Goal: Task Accomplishment & Management: Use online tool/utility

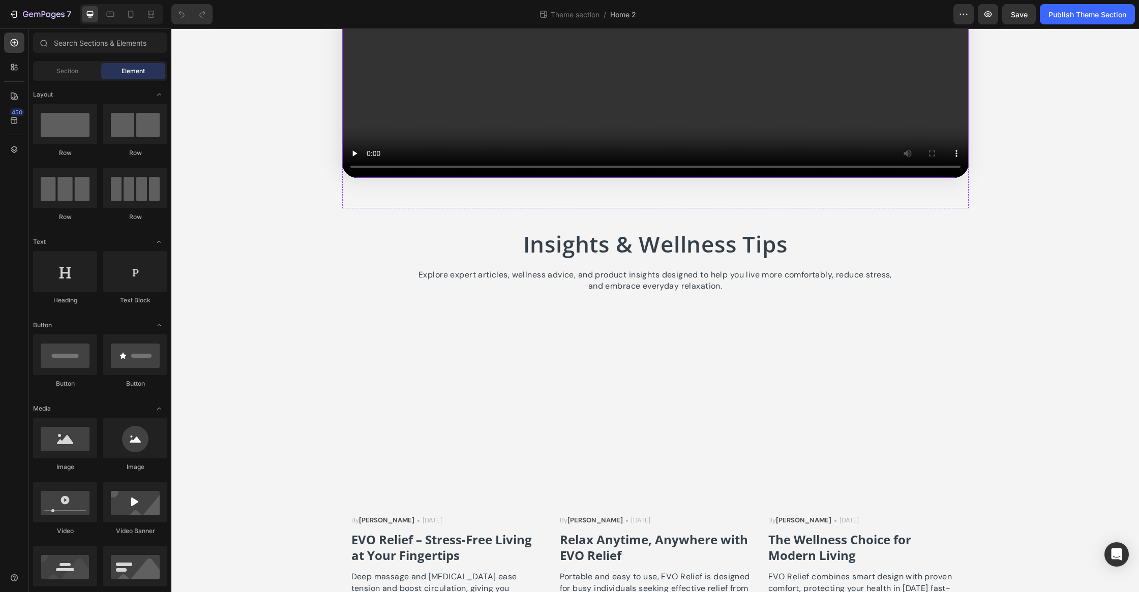
scroll to position [2933, 0]
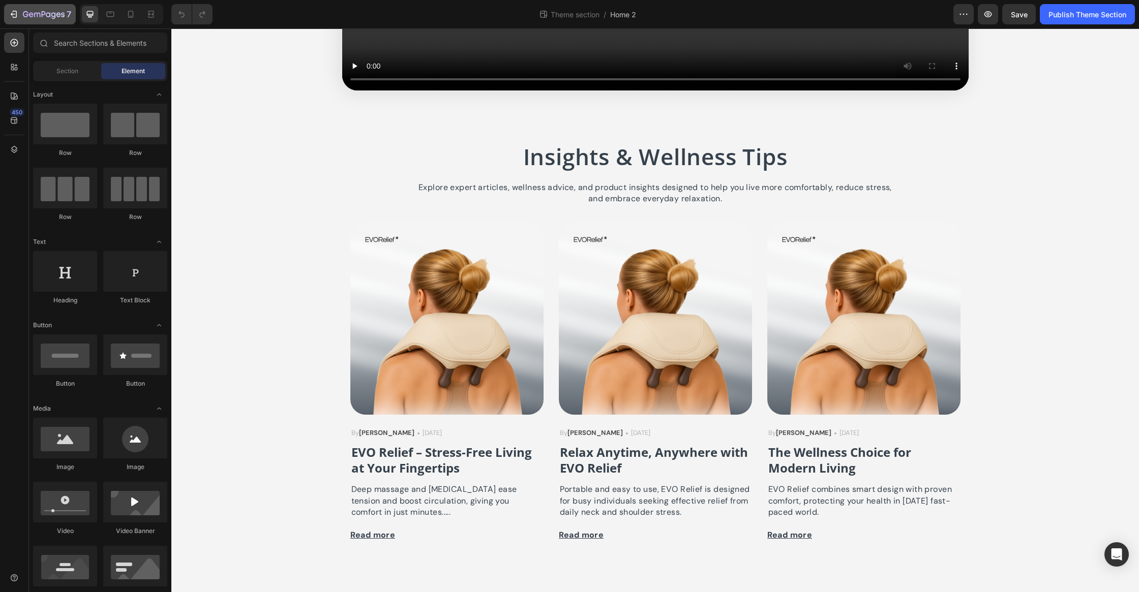
click at [35, 13] on icon "button" at bounding box center [37, 15] width 6 height 5
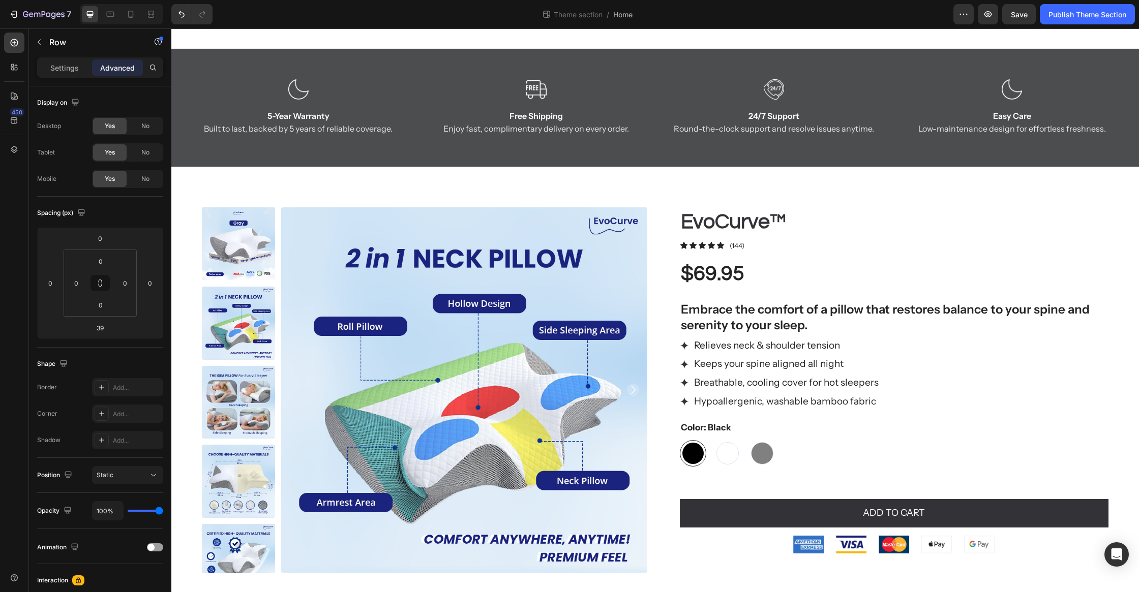
scroll to position [1926, 0]
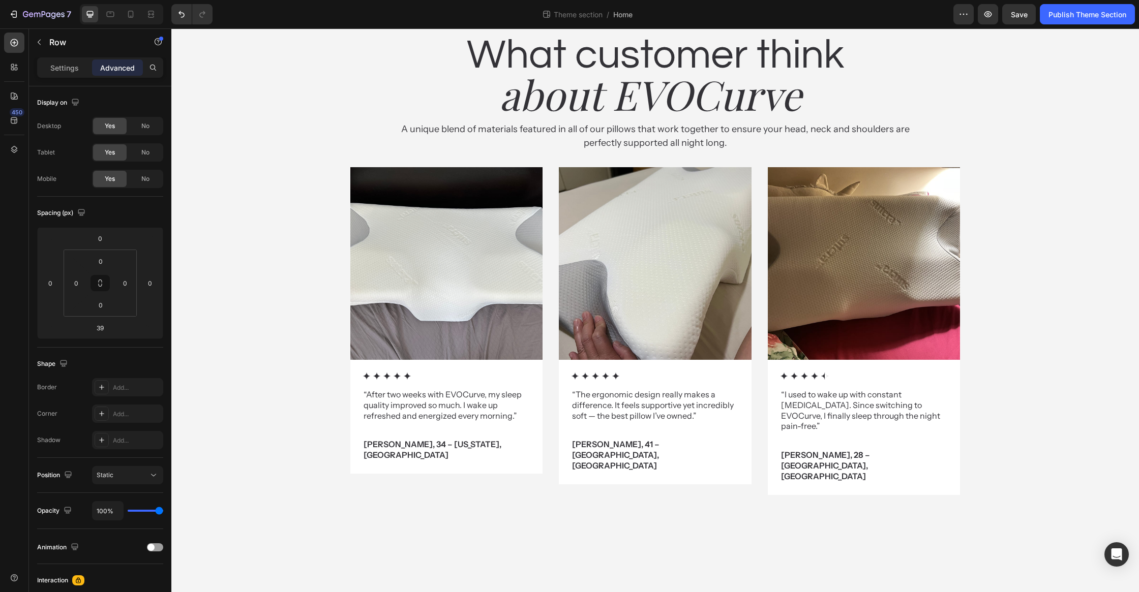
type input "100"
click at [889, 151] on div "What customer think Heading about EVOCurve Heading A unique blend of materials …" at bounding box center [655, 74] width 610 height 154
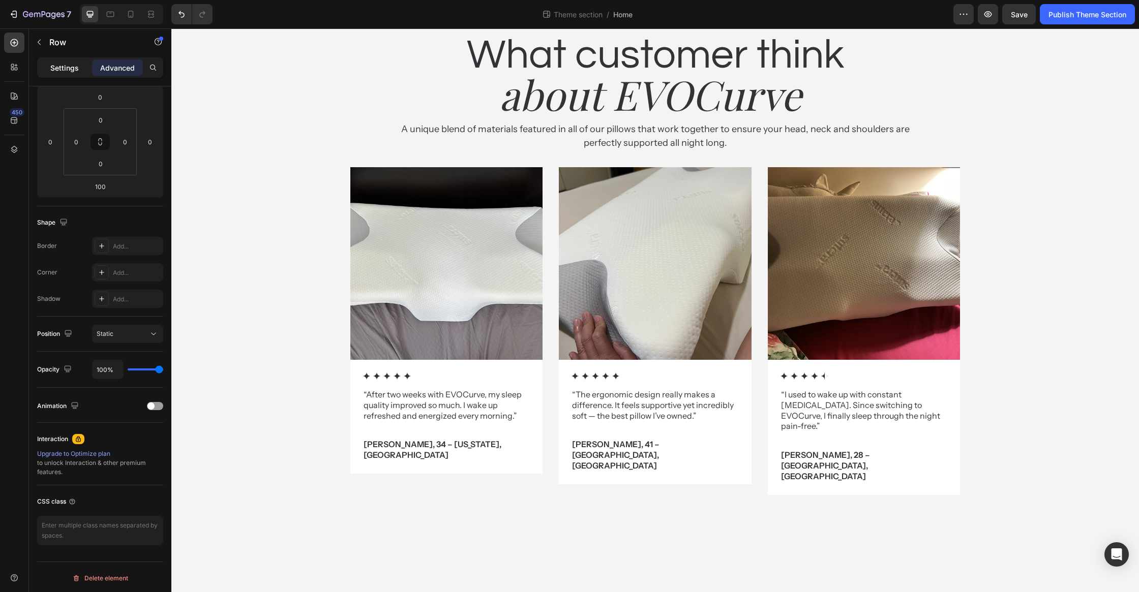
click at [51, 74] on div "Settings" at bounding box center [64, 67] width 51 height 16
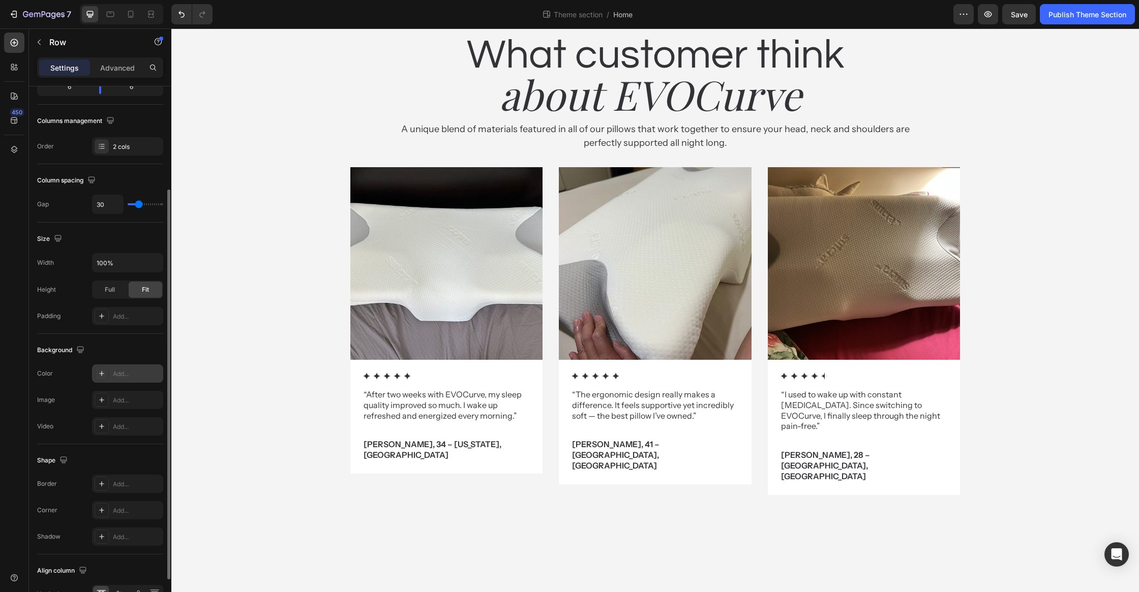
click at [140, 365] on div "Add..." at bounding box center [127, 374] width 71 height 18
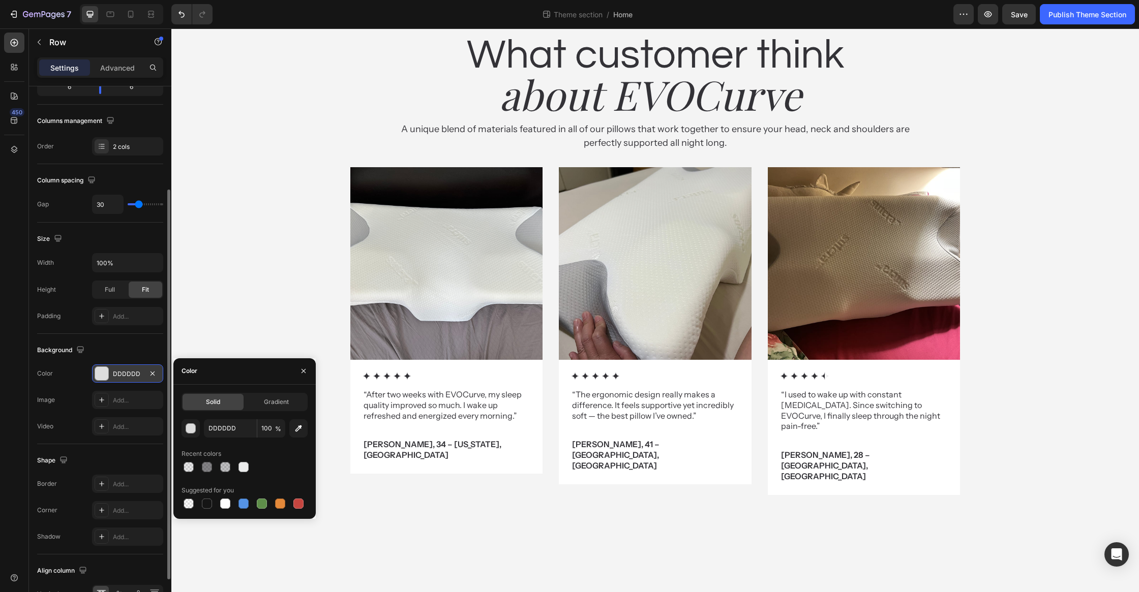
click at [139, 373] on div "DDDDDD" at bounding box center [127, 374] width 29 height 9
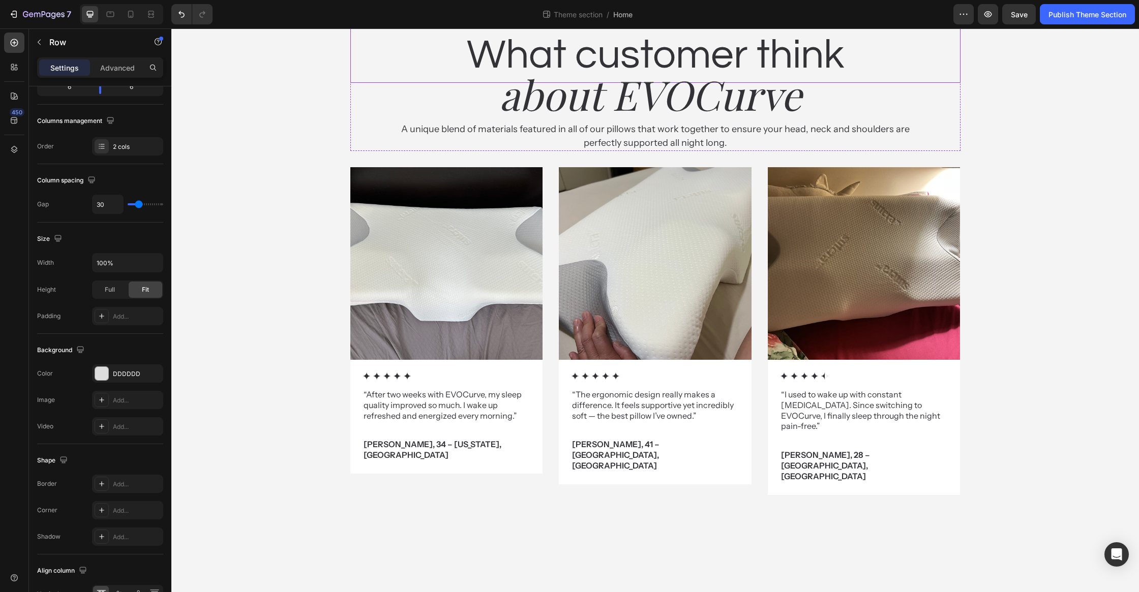
click at [338, 501] on div "Real-world Heading Statistics Heading ecognized by top magazines and experts wo…" at bounding box center [655, 124] width 968 height 776
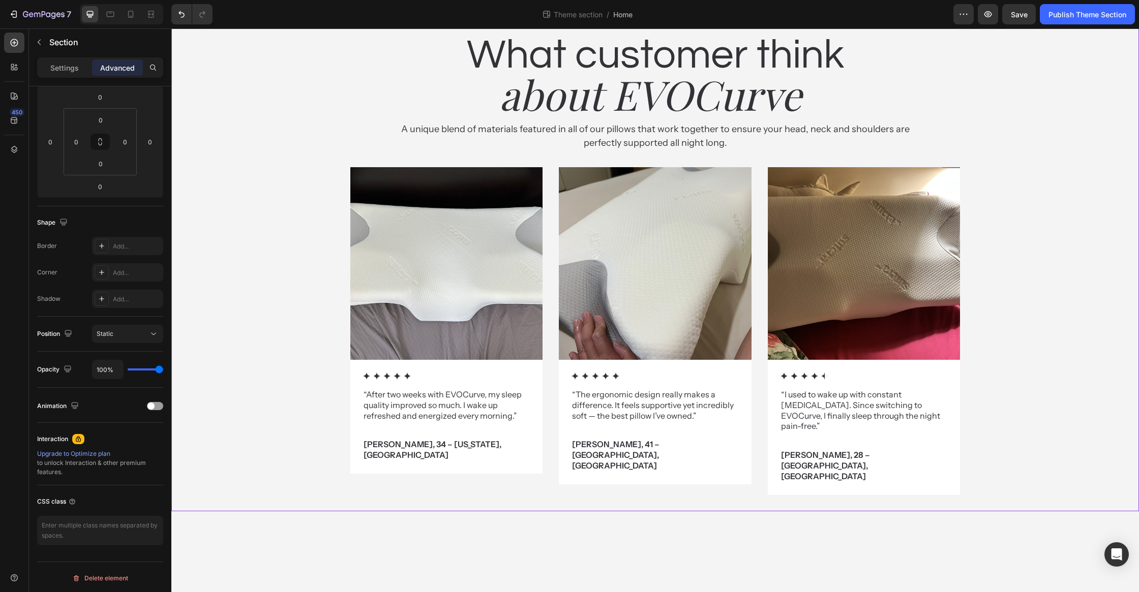
scroll to position [0, 0]
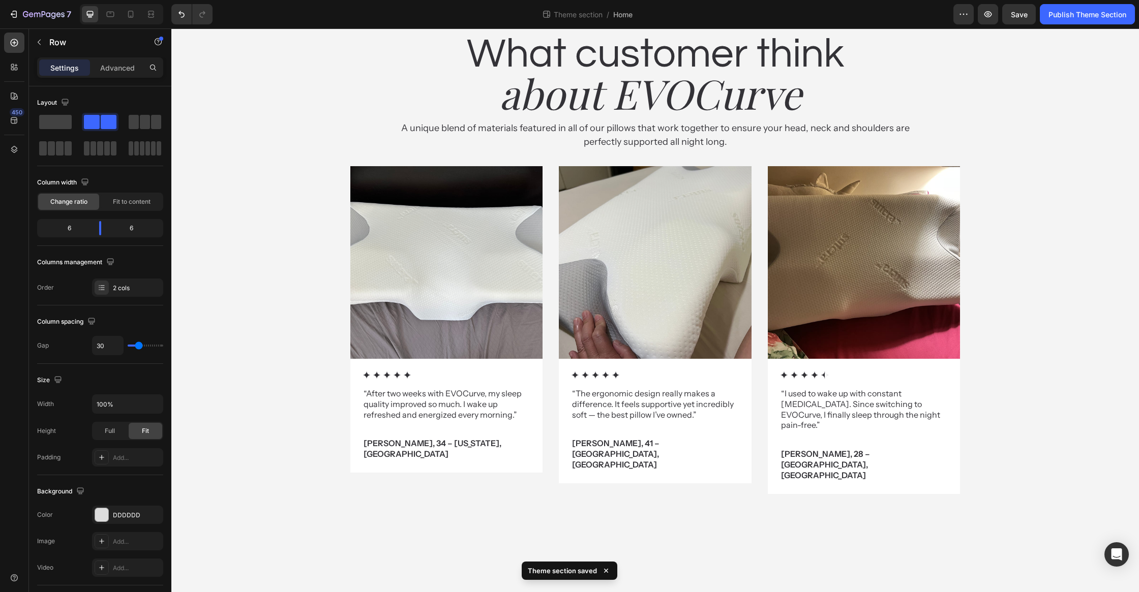
click at [59, 119] on span at bounding box center [55, 122] width 33 height 14
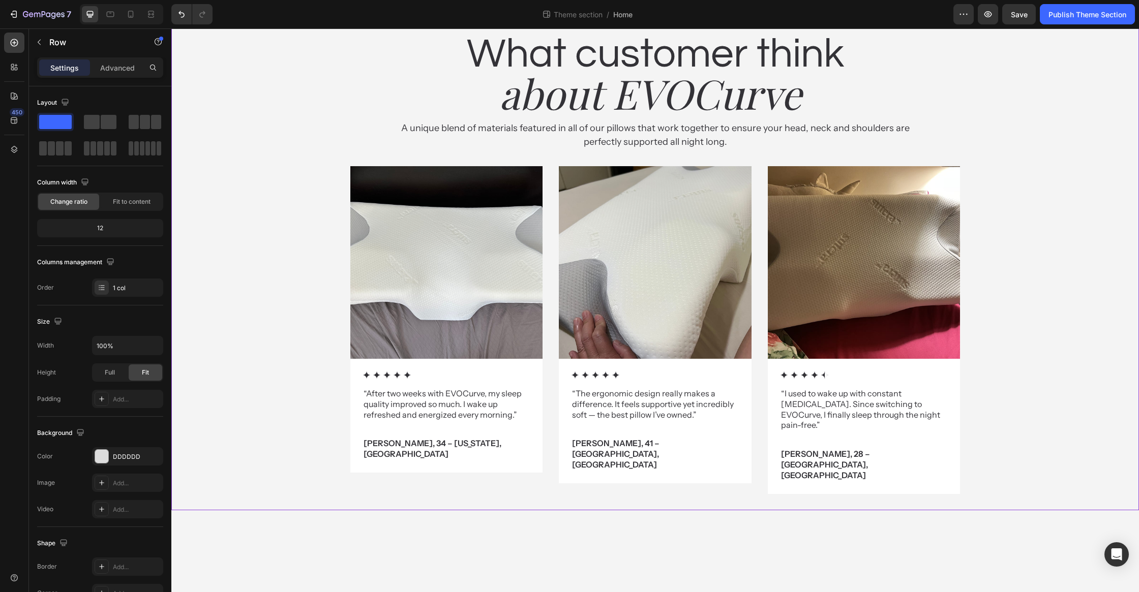
click at [1016, 510] on div "Real-world Heading Statistics Heading ecognized by top magazines and experts wo…" at bounding box center [655, 123] width 968 height 775
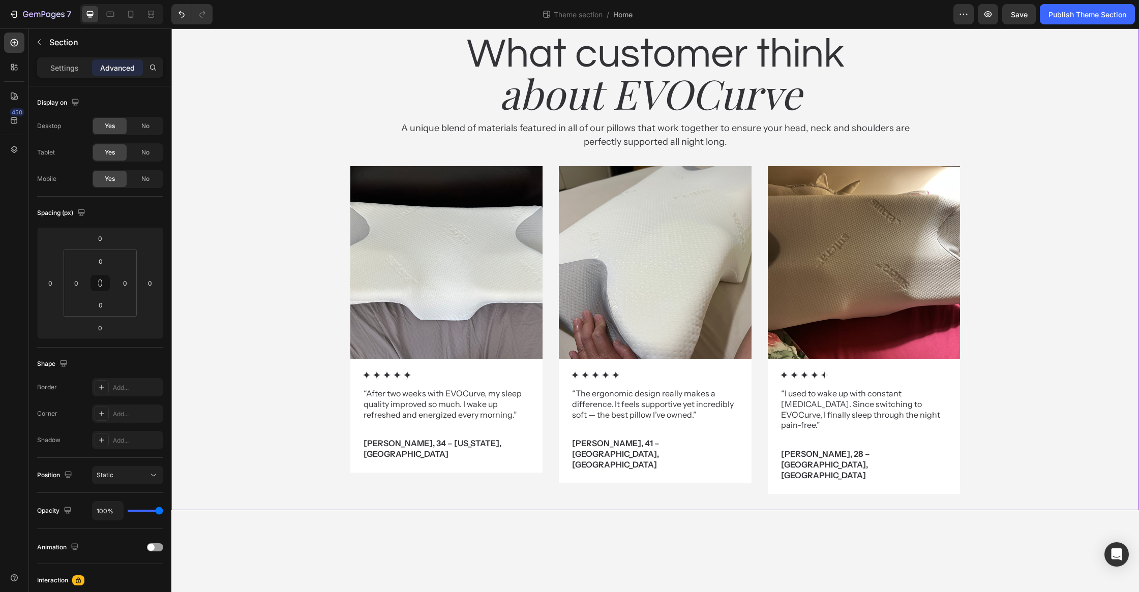
click at [1076, 510] on div "Real-world Heading Statistics Heading ecognized by top magazines and experts wo…" at bounding box center [655, 123] width 968 height 775
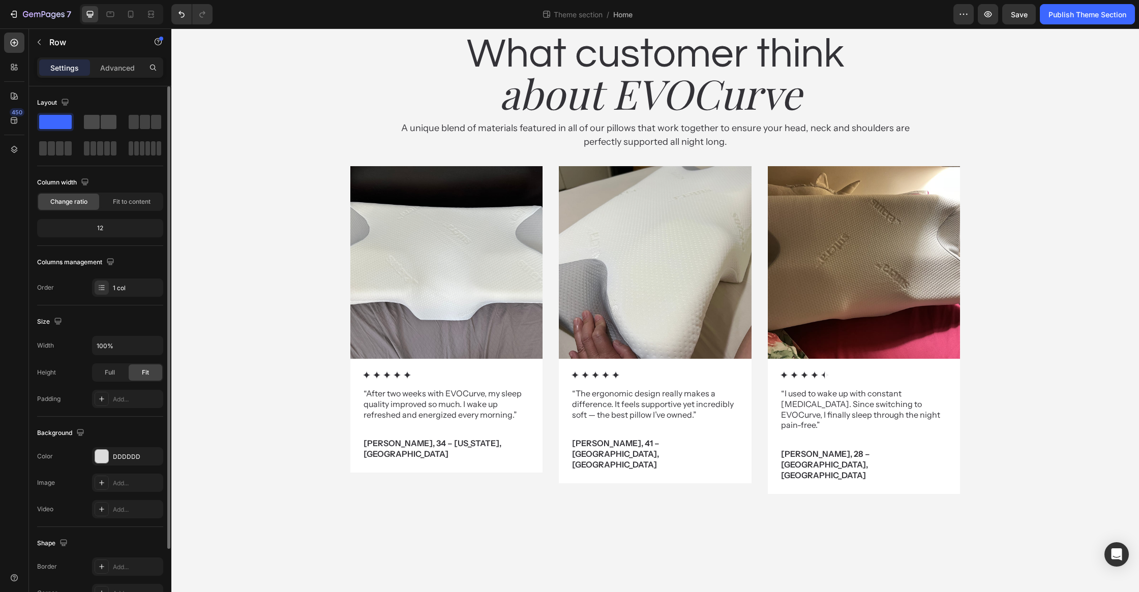
click at [105, 126] on span at bounding box center [109, 122] width 16 height 14
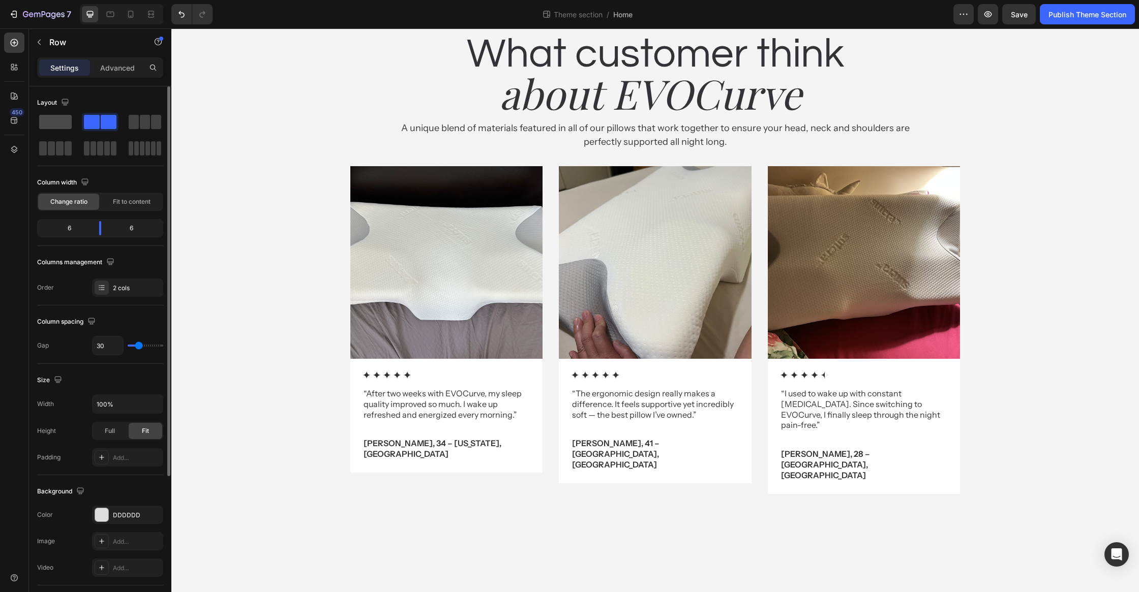
click at [63, 125] on span at bounding box center [55, 122] width 33 height 14
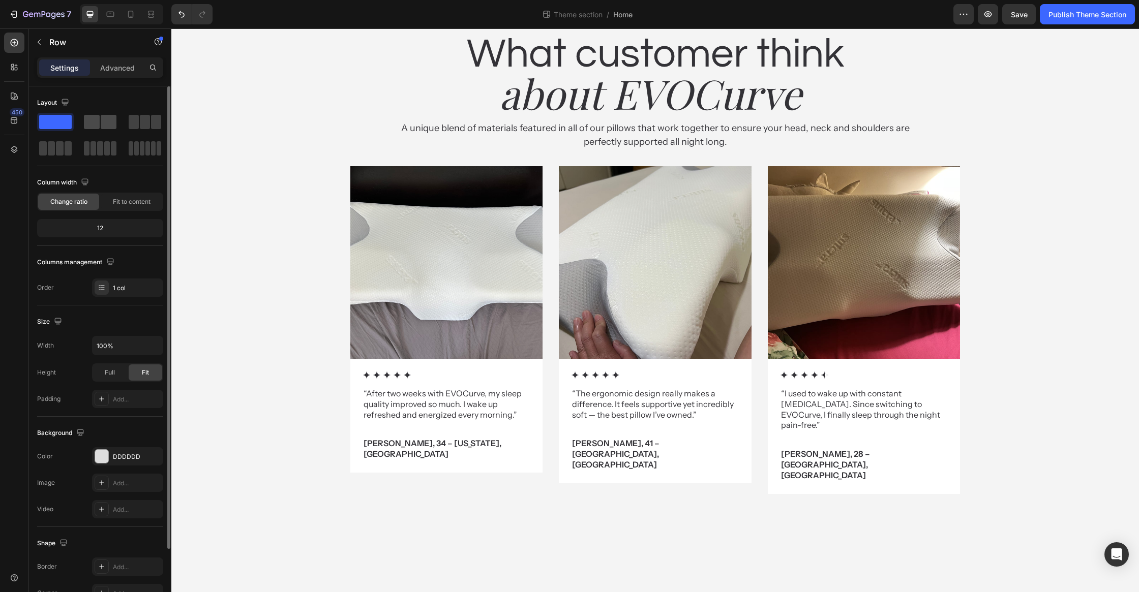
click at [88, 125] on span at bounding box center [92, 122] width 16 height 14
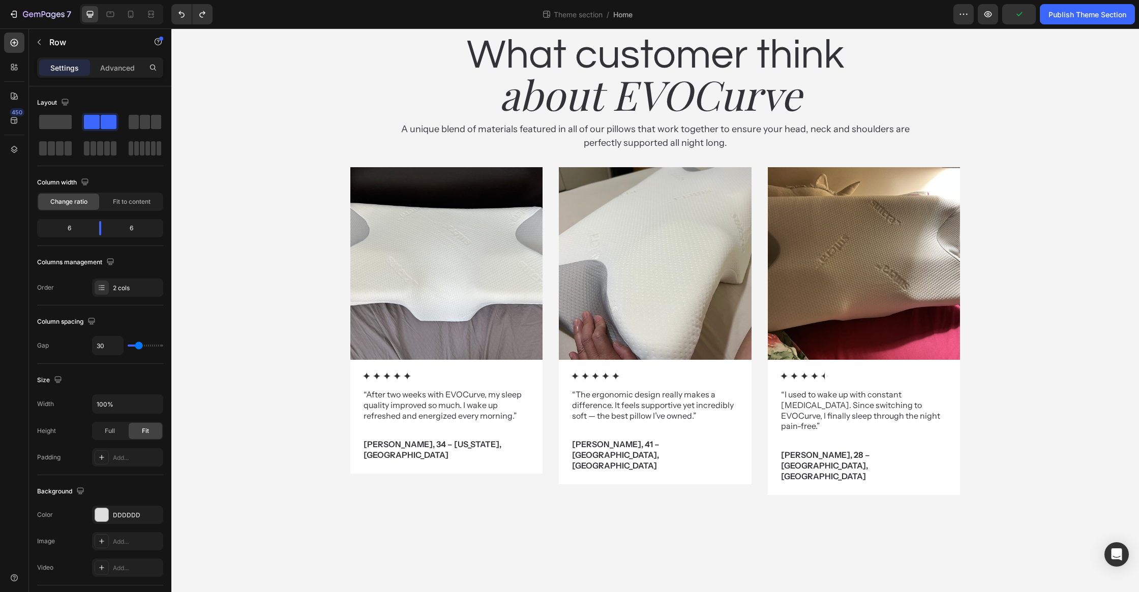
click at [151, 513] on icon "button" at bounding box center [152, 515] width 8 height 8
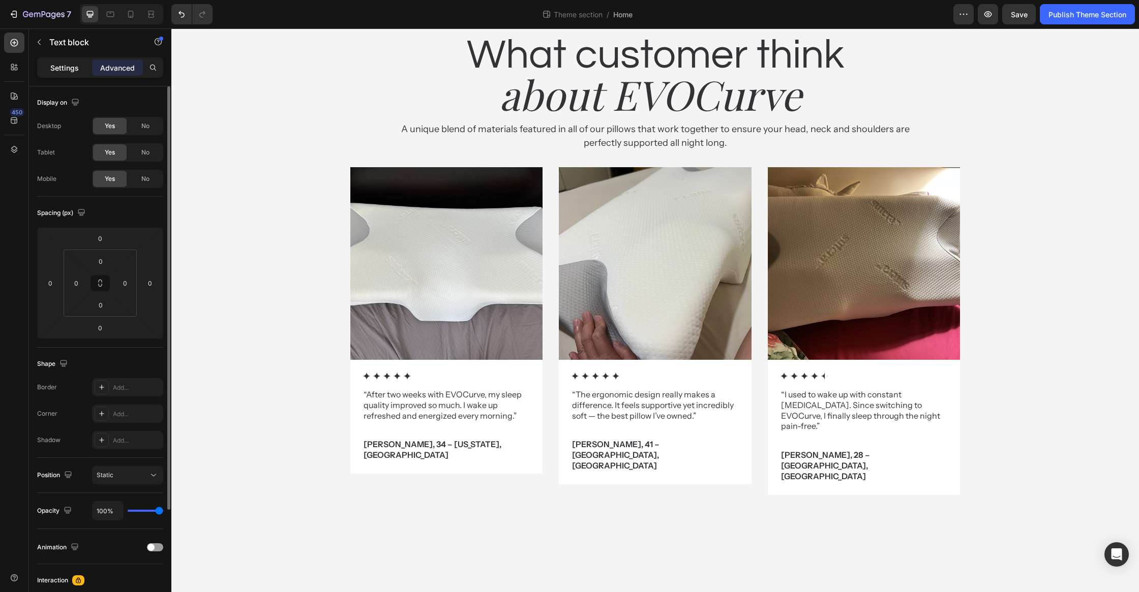
click at [66, 70] on p "Settings" at bounding box center [64, 68] width 28 height 11
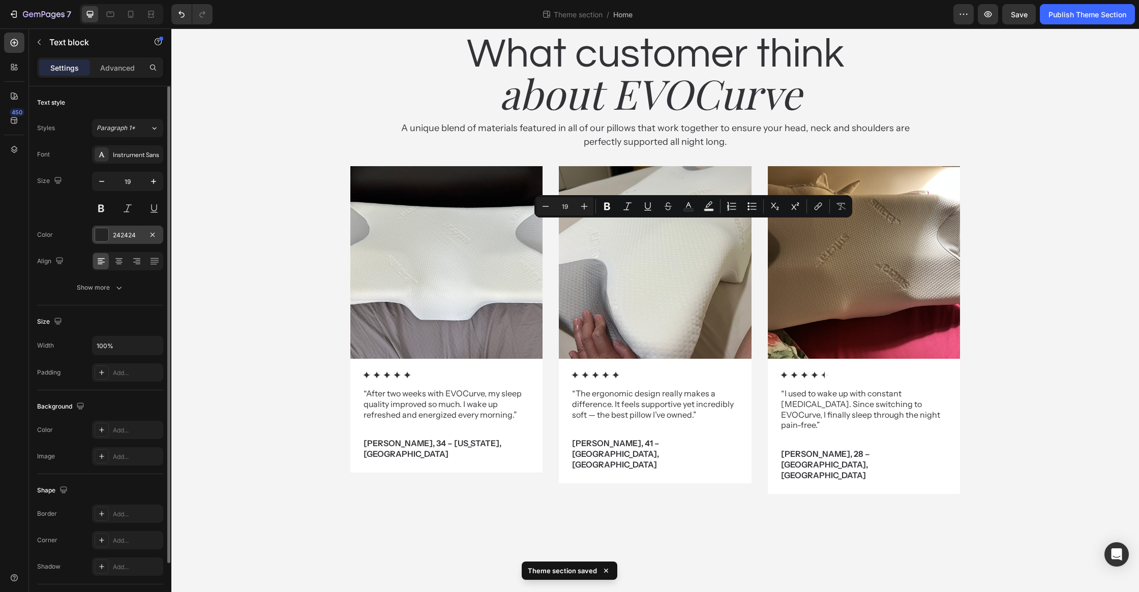
click at [102, 231] on div at bounding box center [101, 234] width 13 height 13
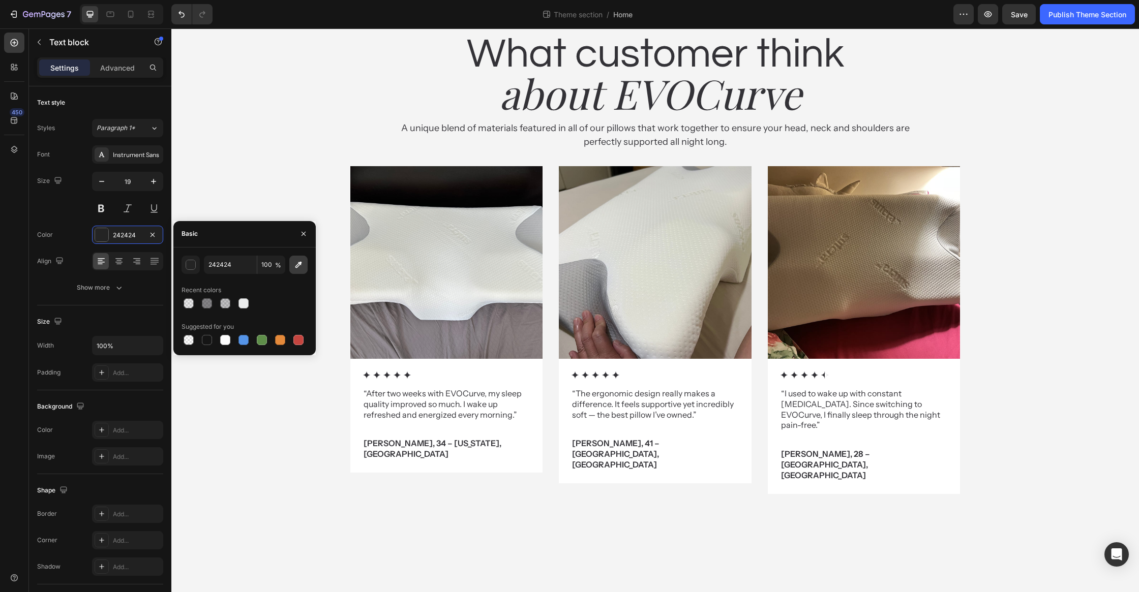
click at [300, 260] on icon "button" at bounding box center [298, 265] width 10 height 10
type input "333237"
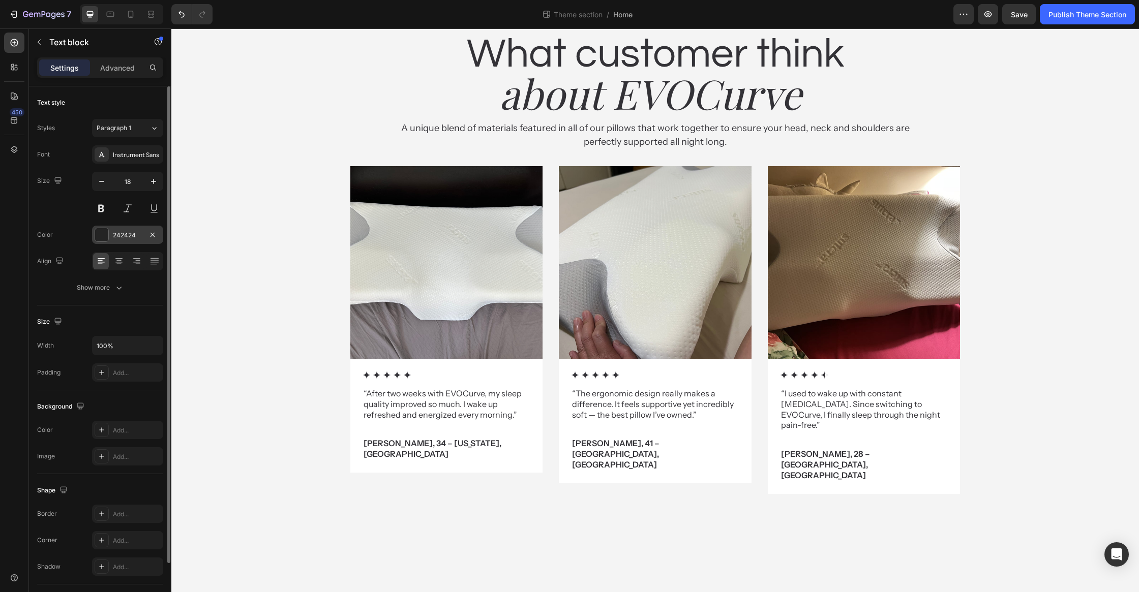
click at [108, 239] on div at bounding box center [101, 234] width 13 height 13
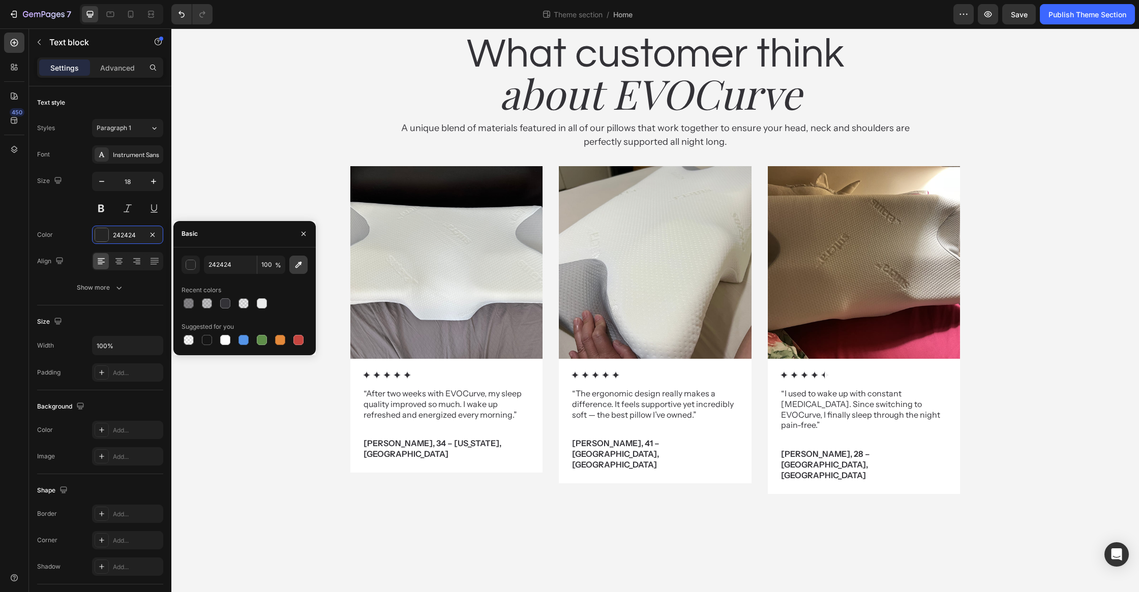
click at [294, 266] on icon "button" at bounding box center [298, 265] width 10 height 10
type input "333237"
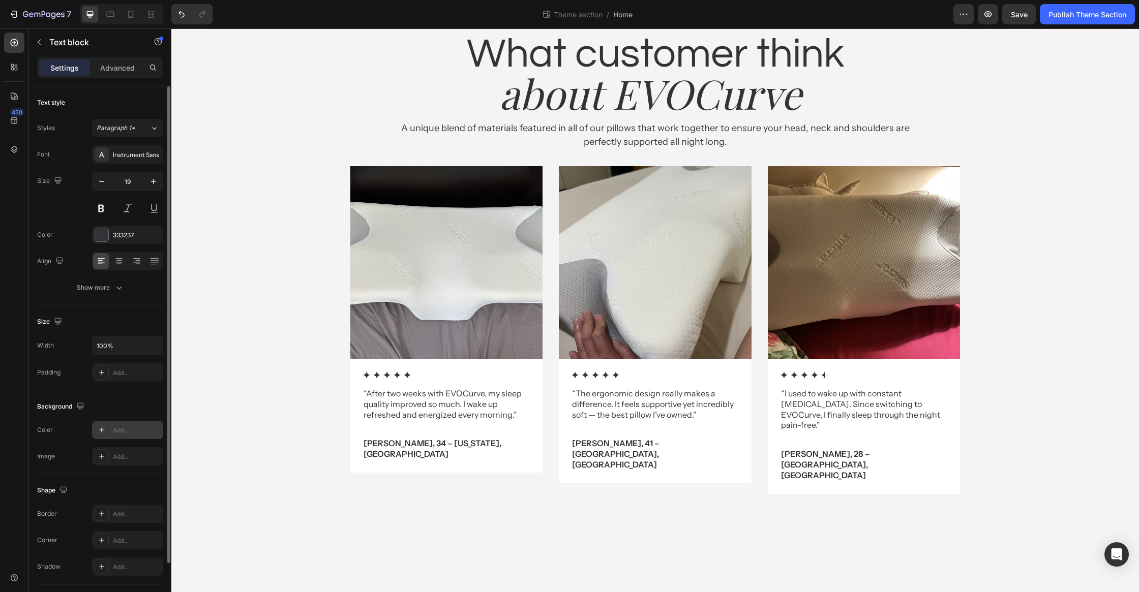
click at [129, 430] on div "Add..." at bounding box center [137, 430] width 48 height 9
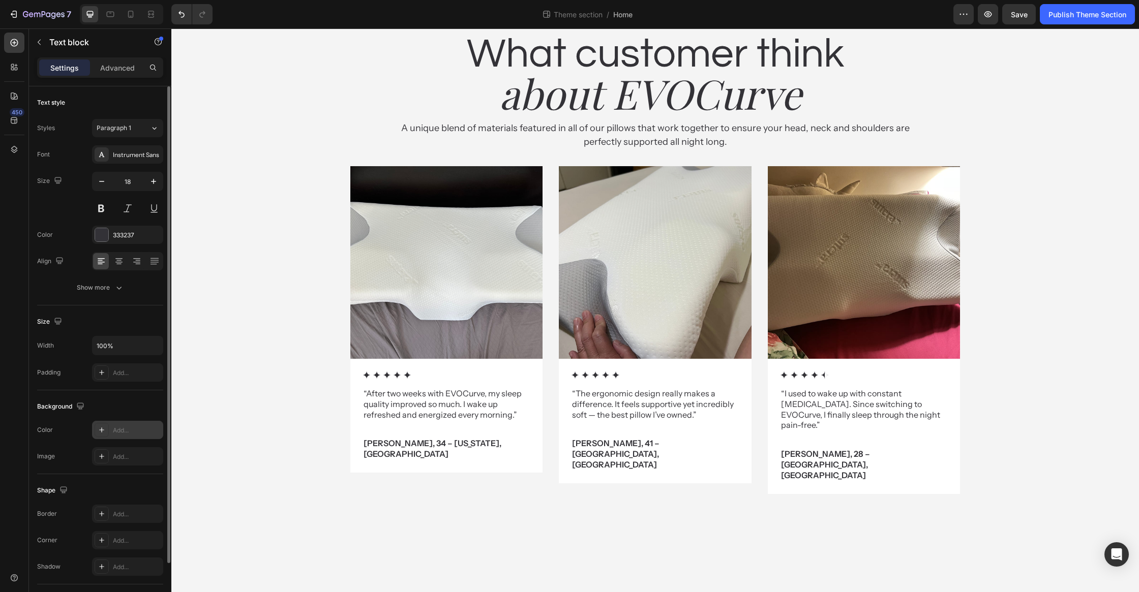
click at [115, 429] on div "Add..." at bounding box center [137, 430] width 48 height 9
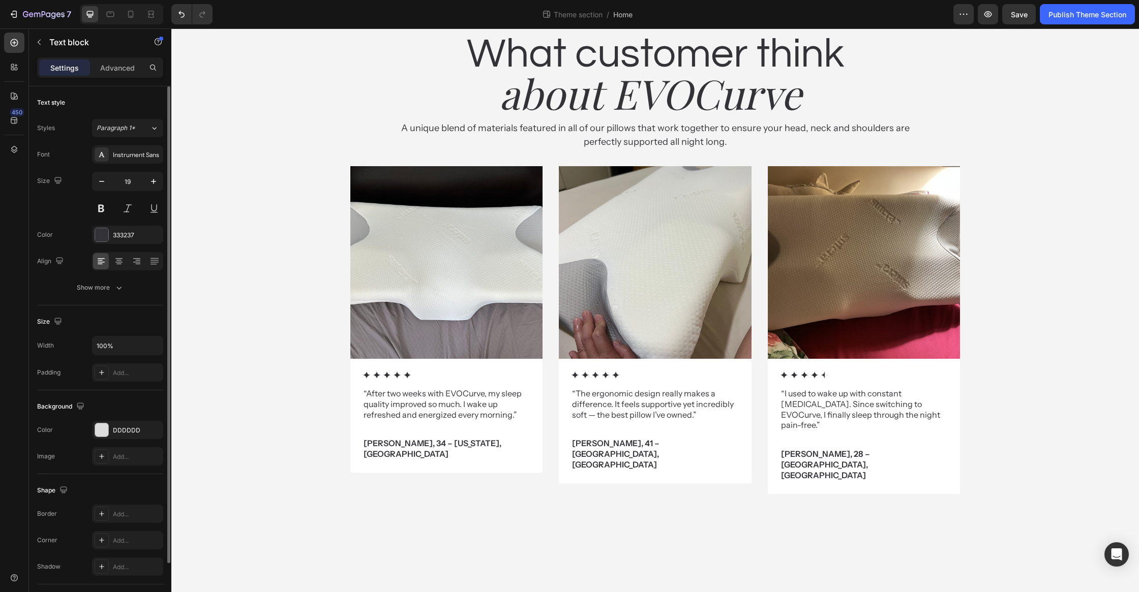
drag, startPoint x: 728, startPoint y: 241, endPoint x: 733, endPoint y: 204, distance: 37.0
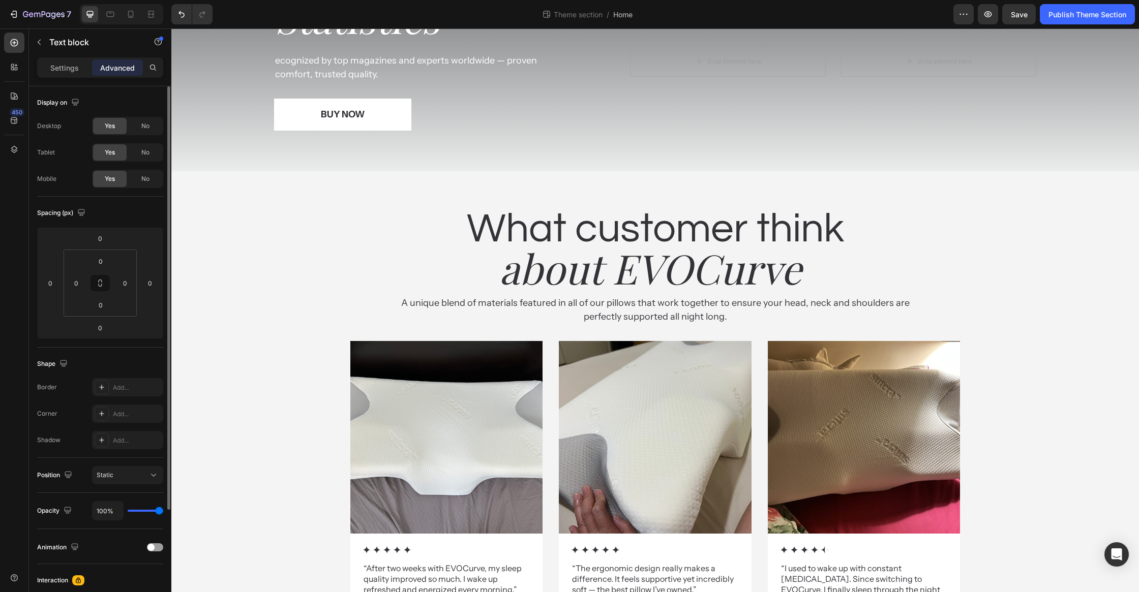
scroll to position [1857, 0]
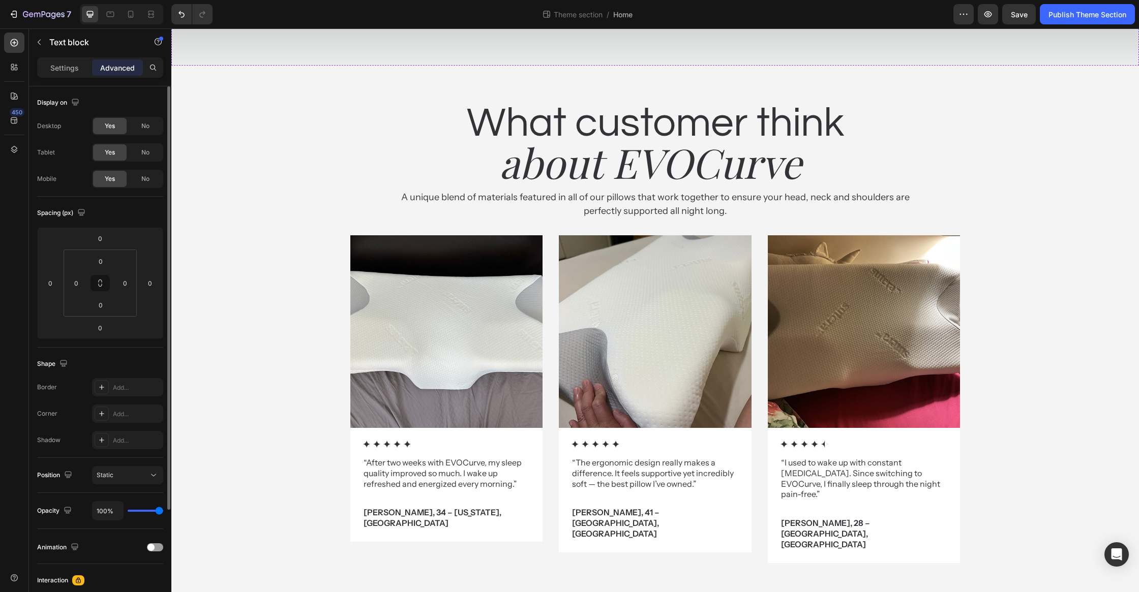
click at [74, 71] on p "Settings" at bounding box center [64, 68] width 28 height 11
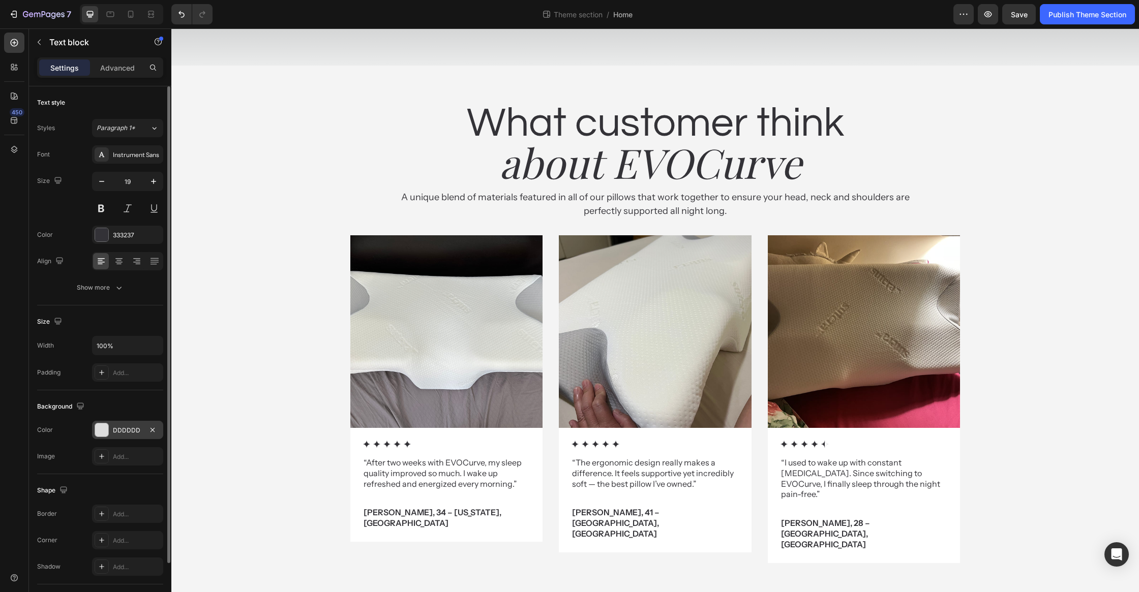
click at [108, 426] on div at bounding box center [102, 430] width 14 height 14
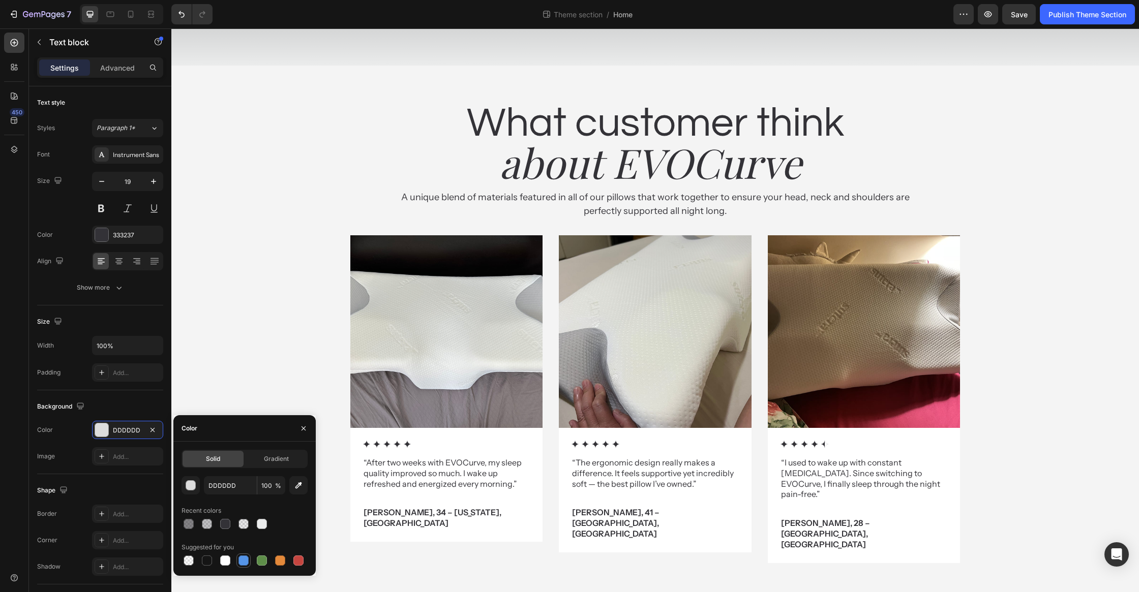
click at [224, 560] on div at bounding box center [225, 561] width 10 height 10
type input "FFFFFF"
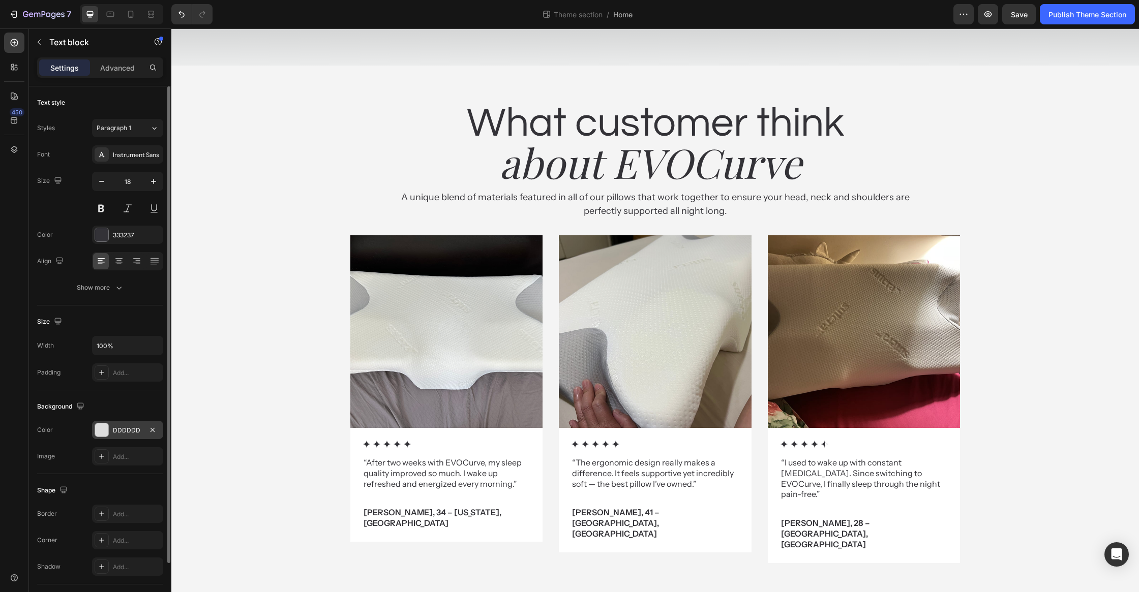
click at [107, 433] on div at bounding box center [101, 430] width 13 height 13
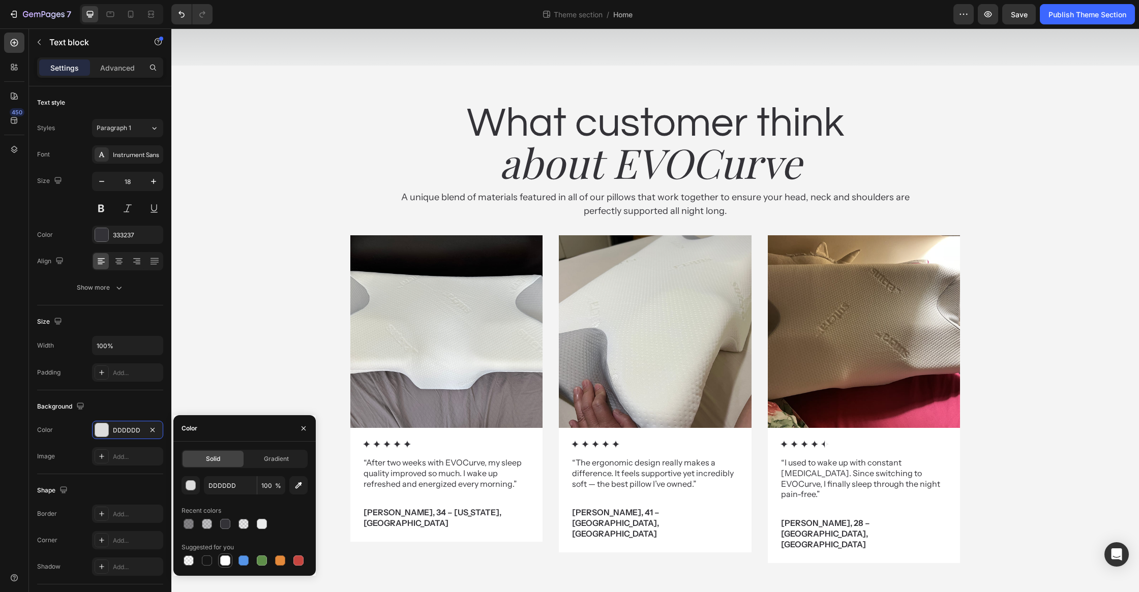
click at [230, 561] on div at bounding box center [225, 561] width 12 height 12
type input "FFFFFF"
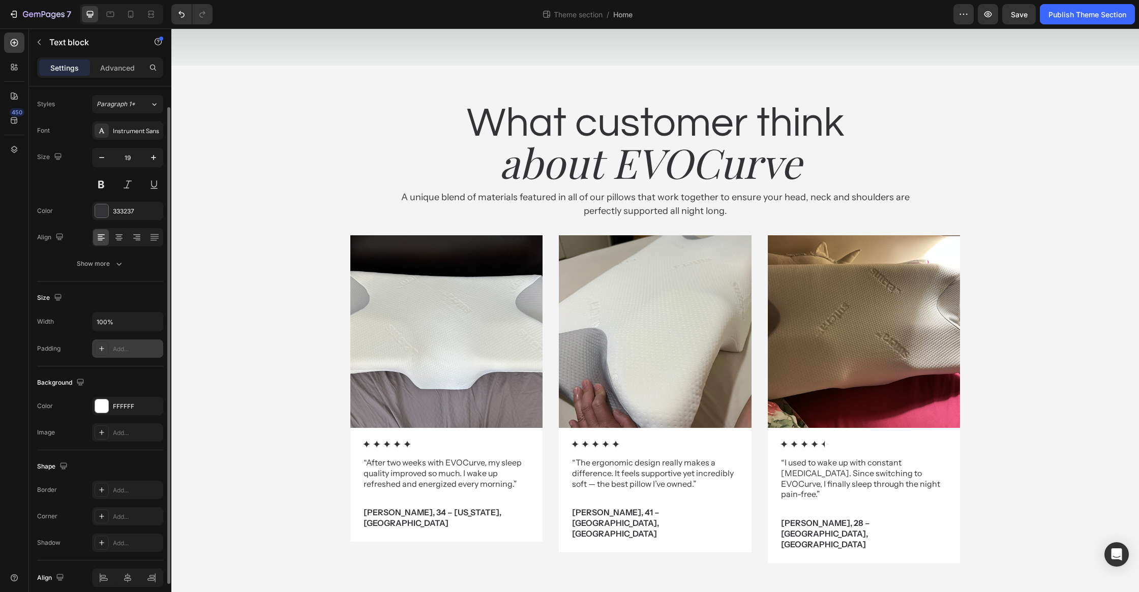
click at [139, 347] on div "Add..." at bounding box center [137, 349] width 48 height 9
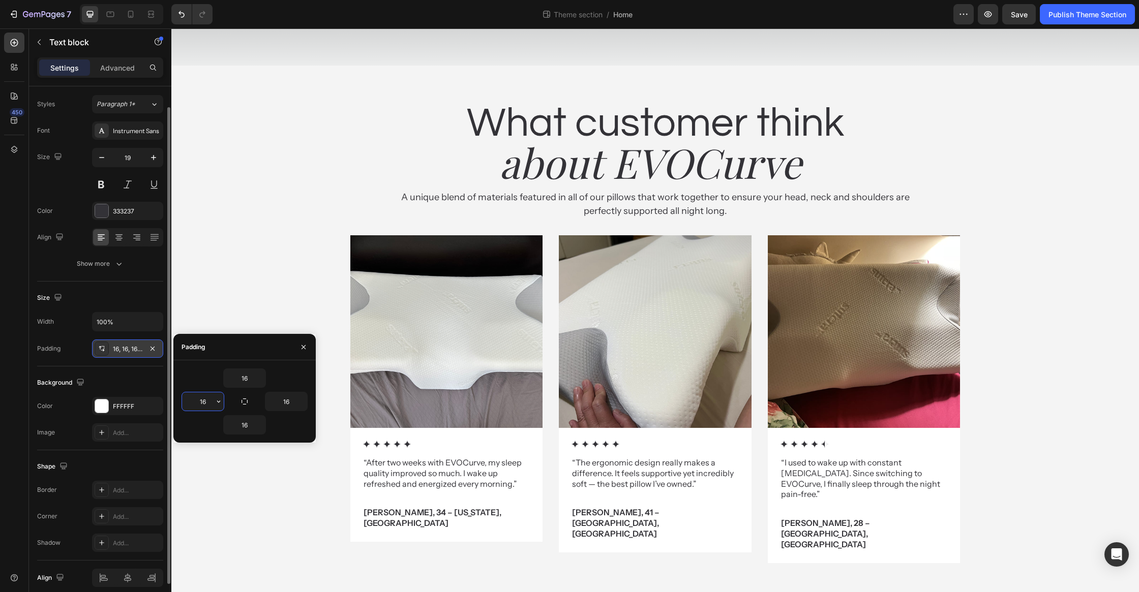
click at [206, 396] on input "16" at bounding box center [203, 402] width 42 height 18
click at [203, 403] on input "16" at bounding box center [203, 402] width 42 height 18
type input "20"
click at [289, 402] on input "16" at bounding box center [286, 402] width 42 height 18
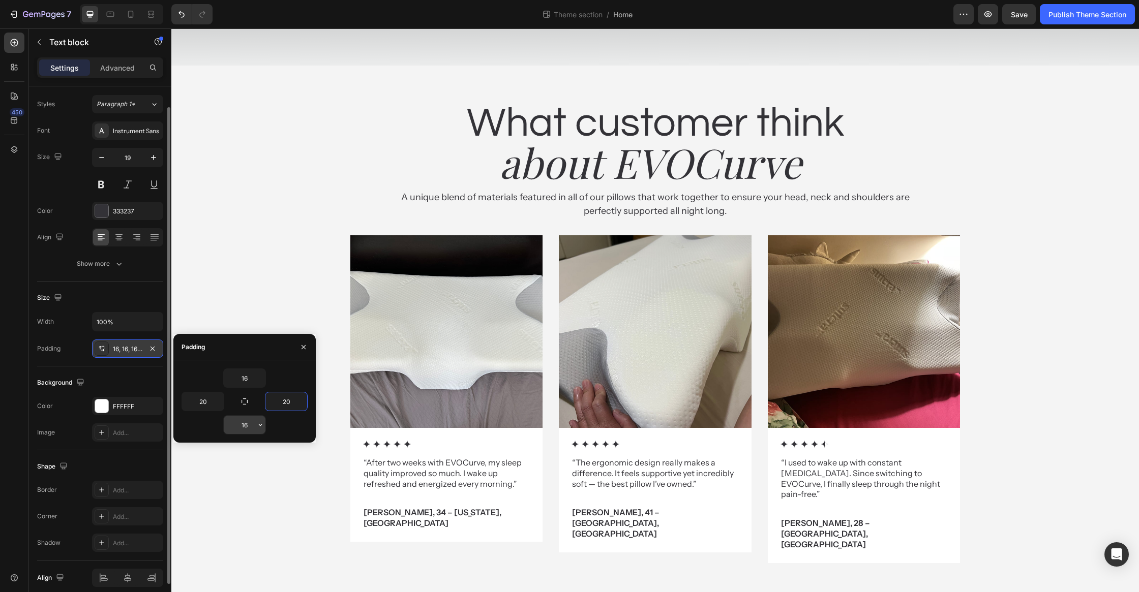
type input "20"
click at [252, 429] on input "16" at bounding box center [245, 425] width 42 height 18
click at [250, 372] on input "16" at bounding box center [245, 378] width 42 height 18
type input "1"
type input "20"
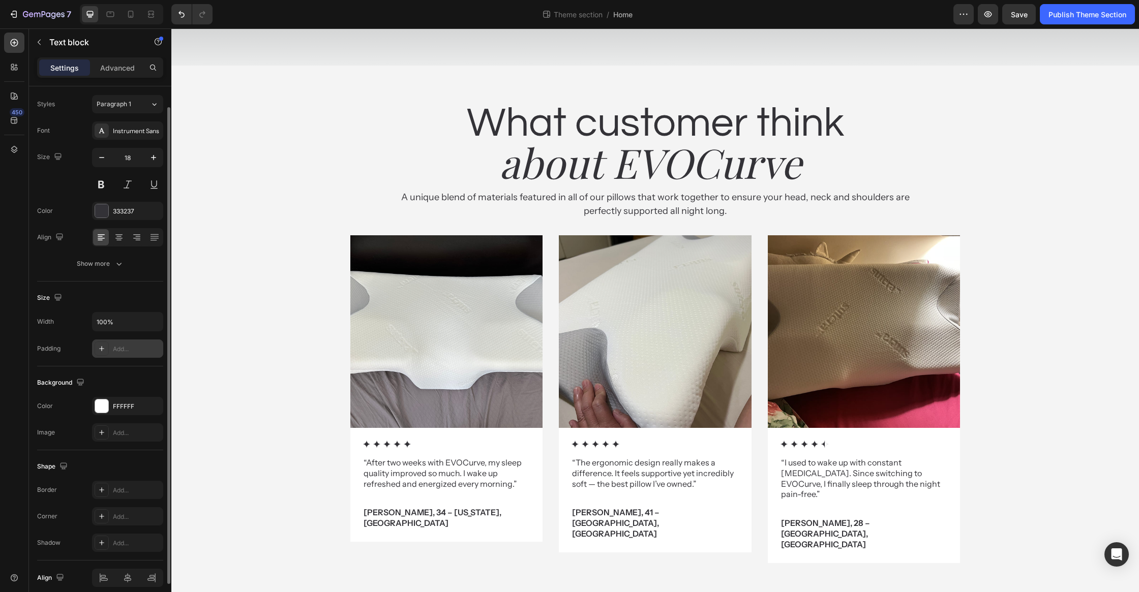
click at [123, 349] on div "Add..." at bounding box center [137, 349] width 48 height 9
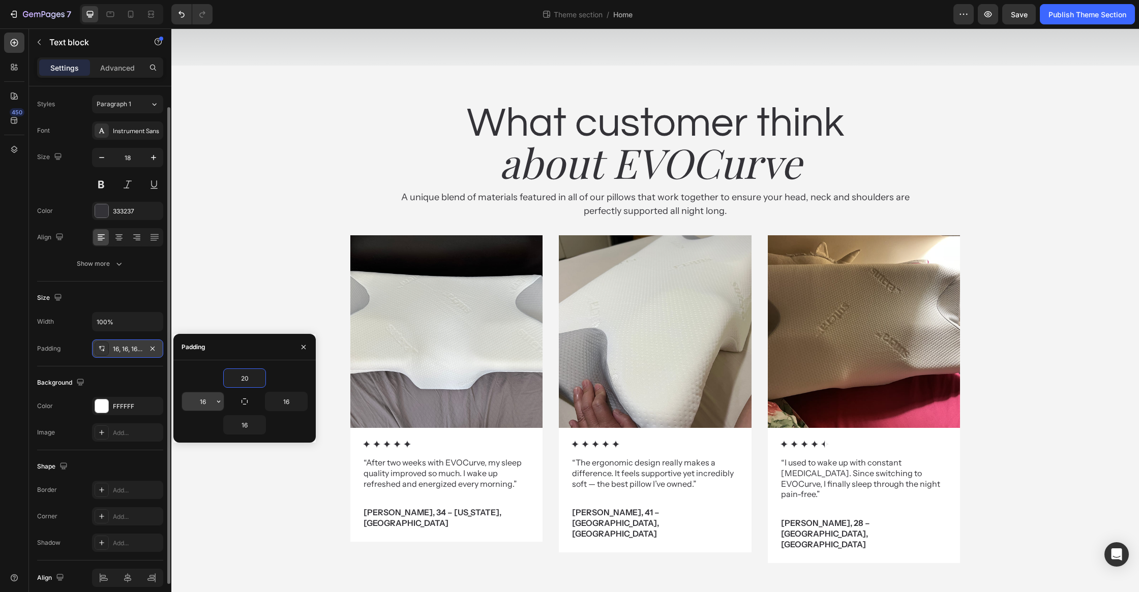
type input "20"
click at [202, 400] on input "16" at bounding box center [203, 402] width 42 height 18
type input "20"
click at [278, 400] on input "16" at bounding box center [286, 402] width 42 height 18
type input "20"
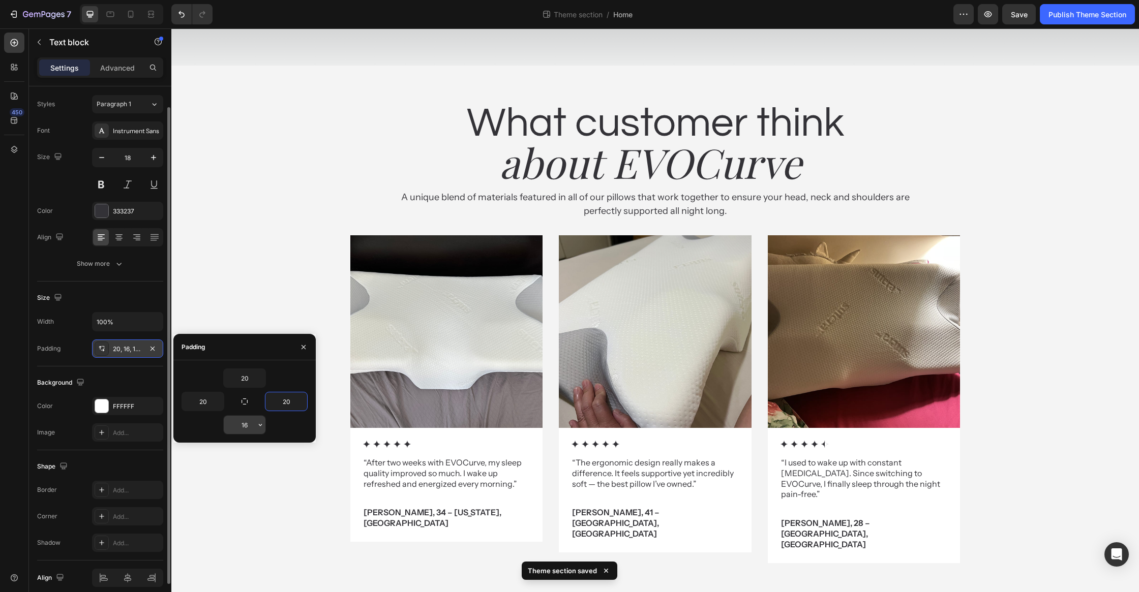
click at [253, 426] on input "16" at bounding box center [245, 425] width 42 height 18
type input "20"
click at [243, 376] on input "20" at bounding box center [245, 378] width 42 height 18
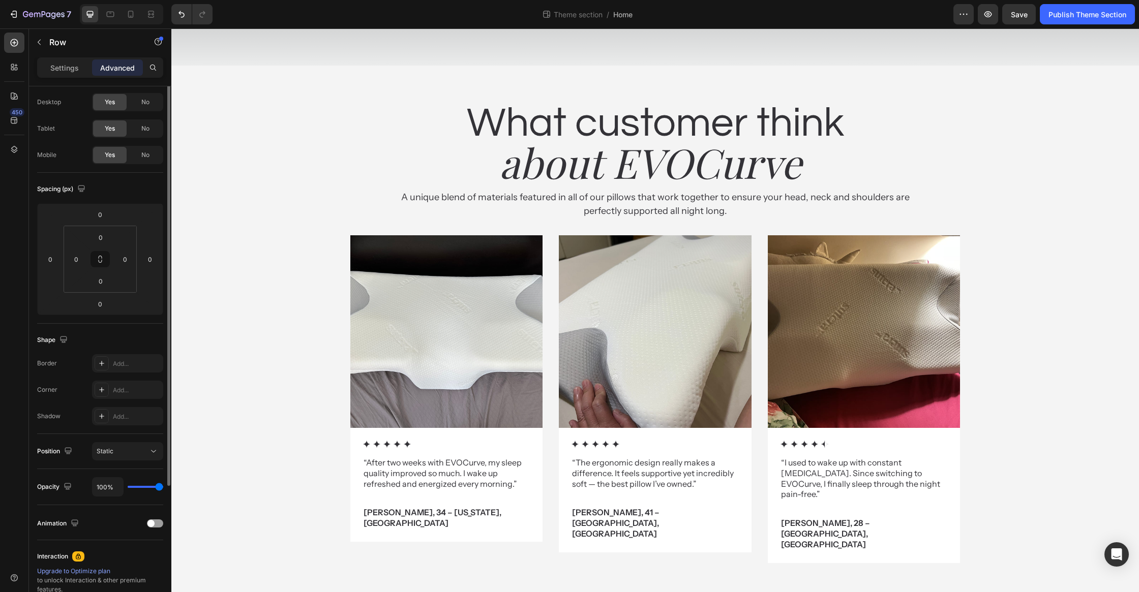
scroll to position [0, 0]
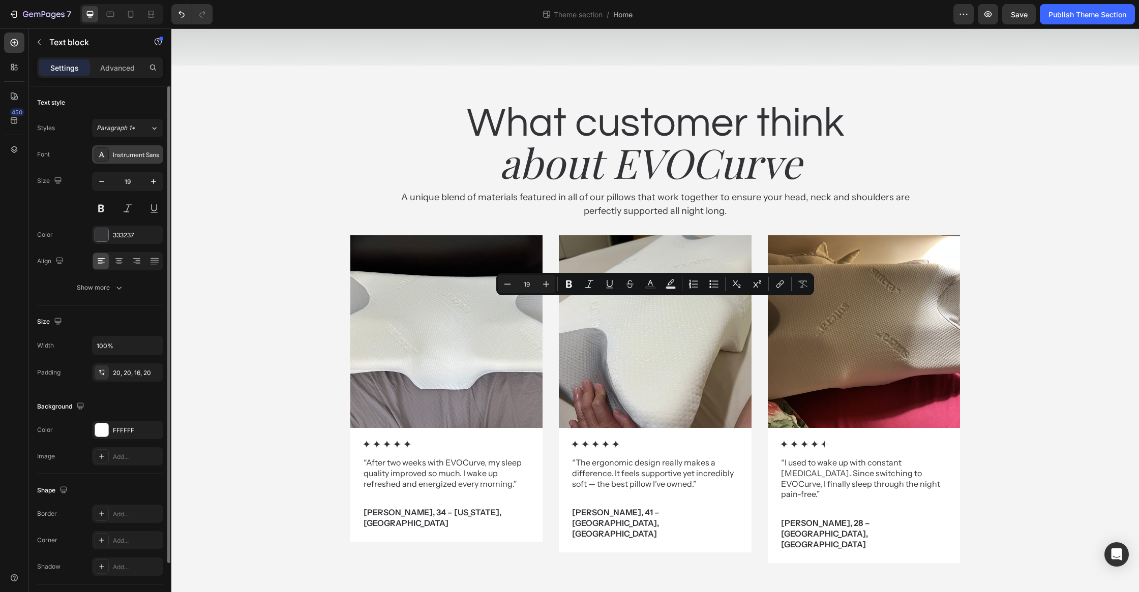
click at [127, 145] on div "Instrument Sans" at bounding box center [127, 154] width 71 height 18
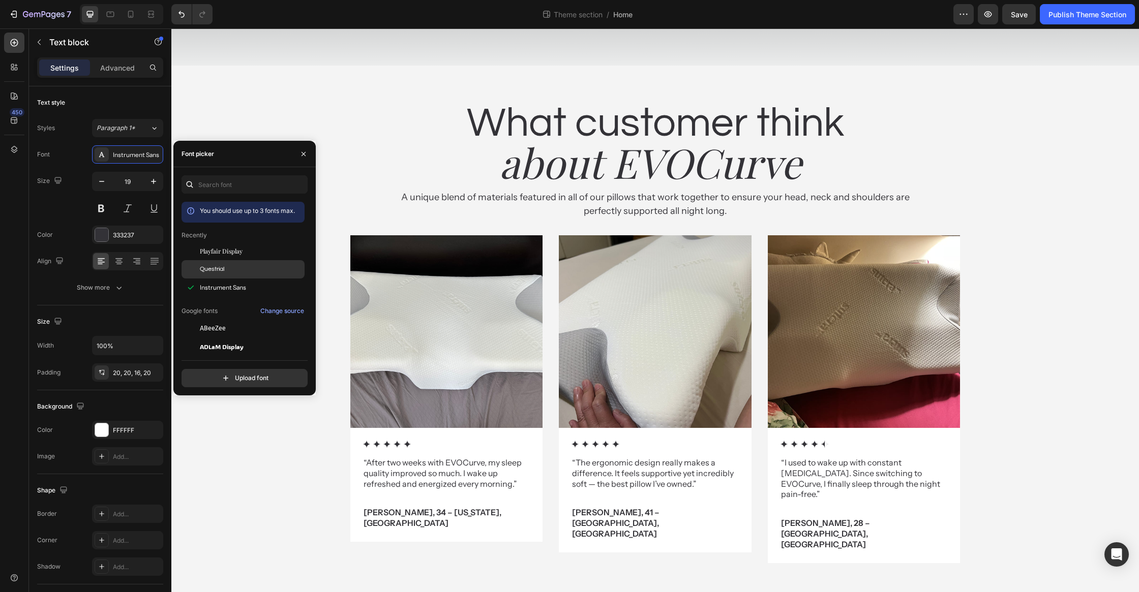
click at [233, 274] on div "Questrial" at bounding box center [251, 269] width 103 height 9
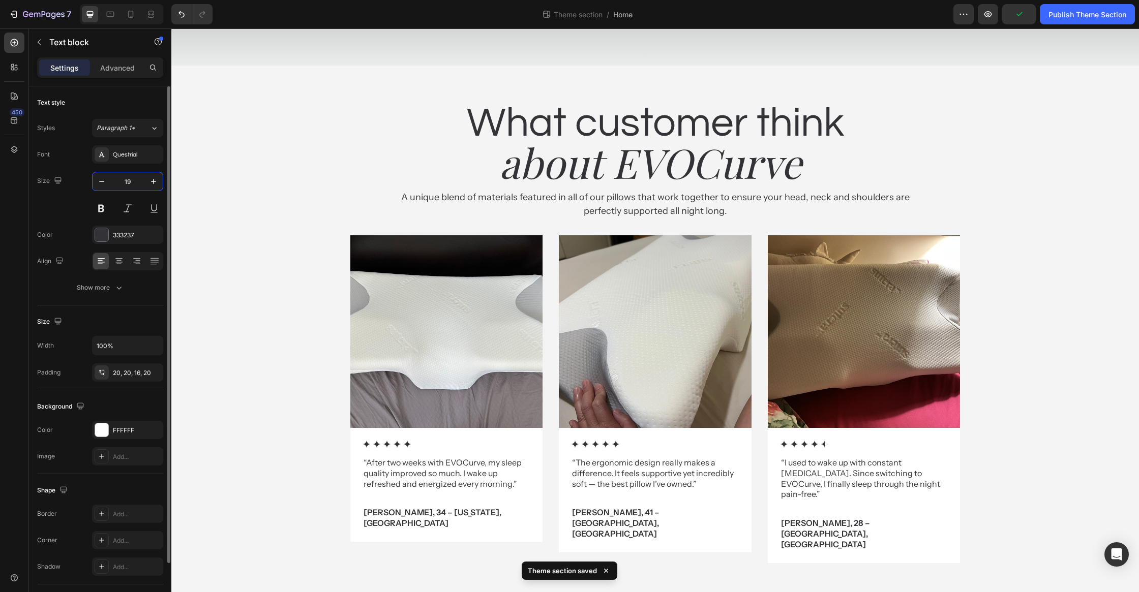
click at [135, 186] on input "19" at bounding box center [128, 181] width 34 height 18
click at [135, 186] on input "41" at bounding box center [128, 181] width 34 height 18
type input "80"
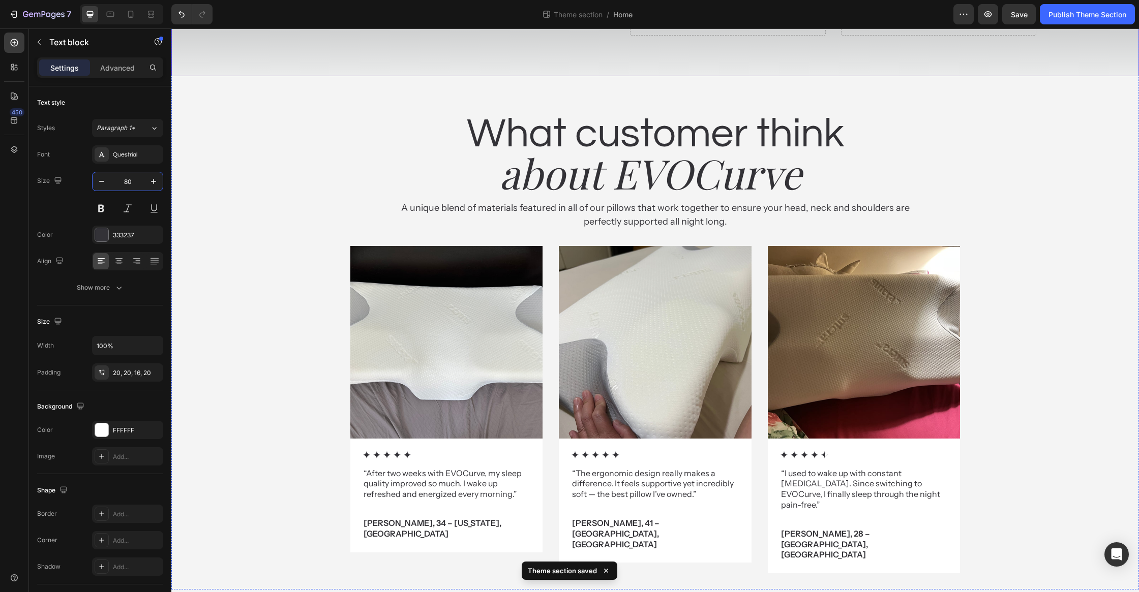
click at [422, 230] on div "What customer think Heading about EVOCurve Heading A unique blend of materials …" at bounding box center [655, 153] width 610 height 154
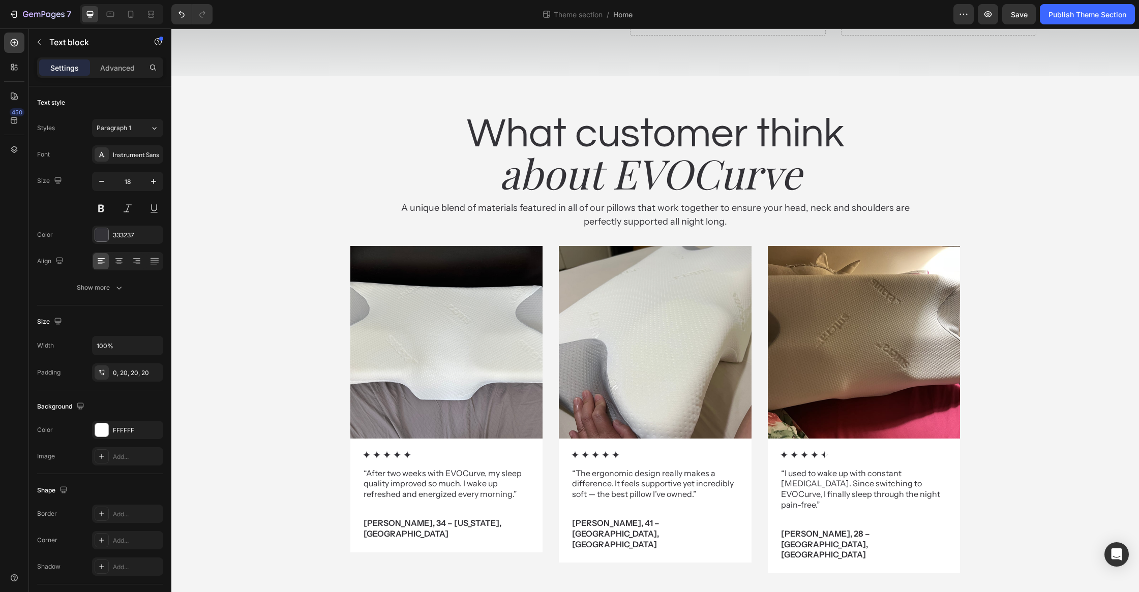
click at [128, 364] on div "20, 20, 16, 20" at bounding box center [127, 373] width 71 height 18
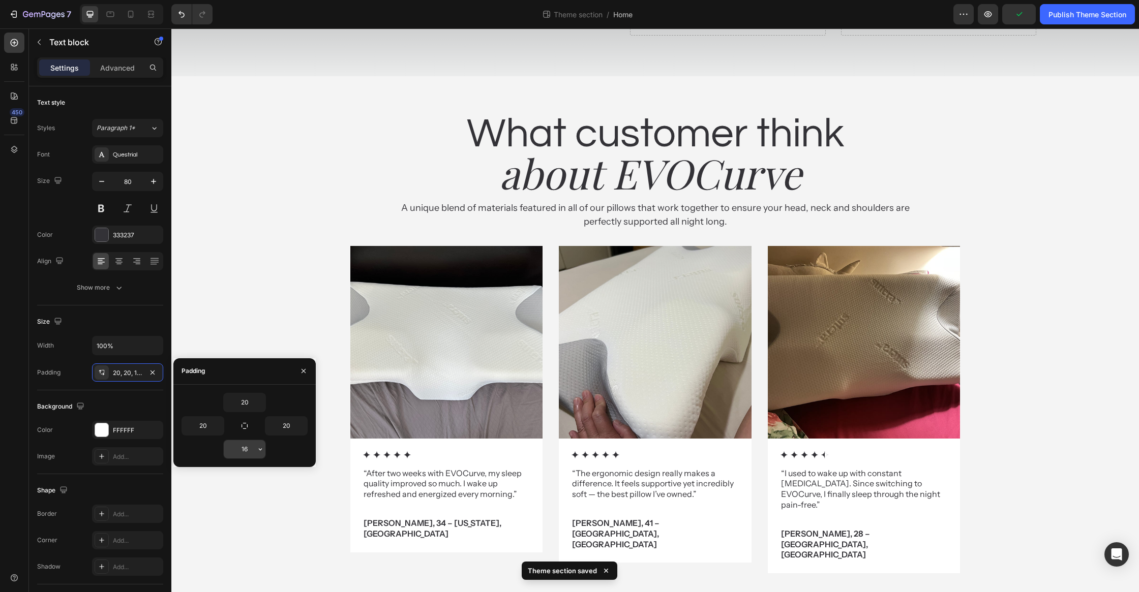
click at [249, 447] on input "16" at bounding box center [245, 449] width 42 height 18
type input "12"
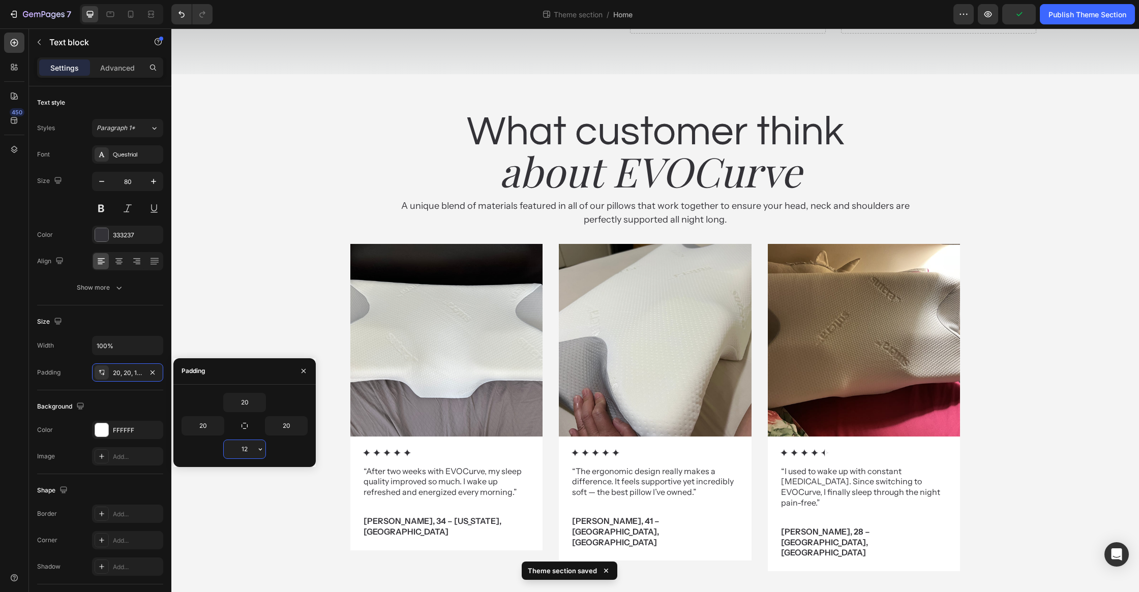
click at [250, 447] on input "12" at bounding box center [245, 449] width 42 height 18
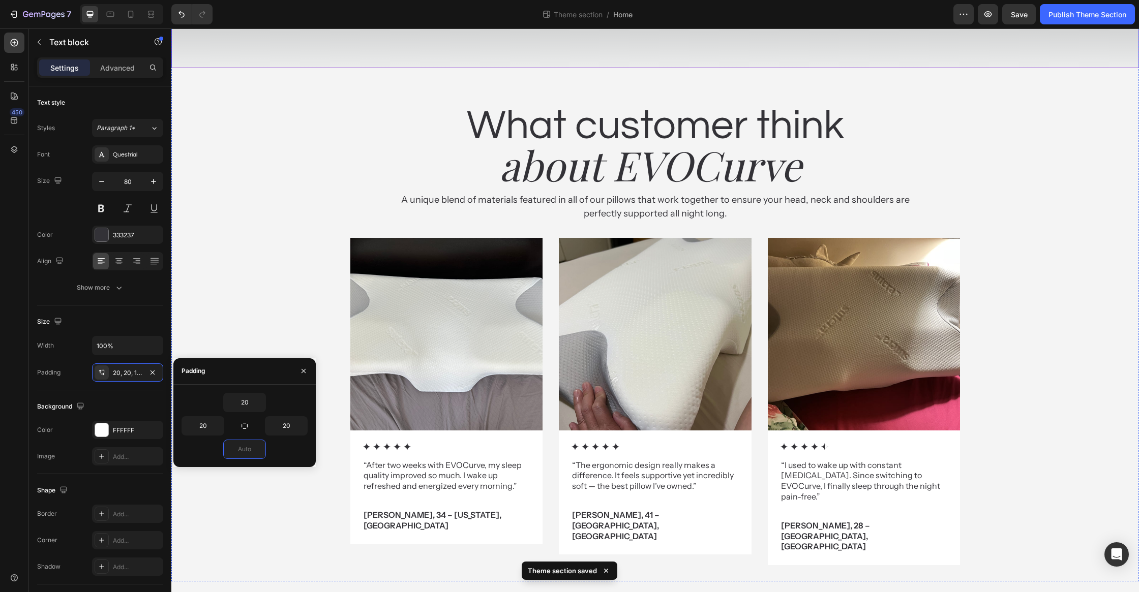
click at [556, 25] on div "BUY NOW Button" at bounding box center [419, 9] width 290 height 32
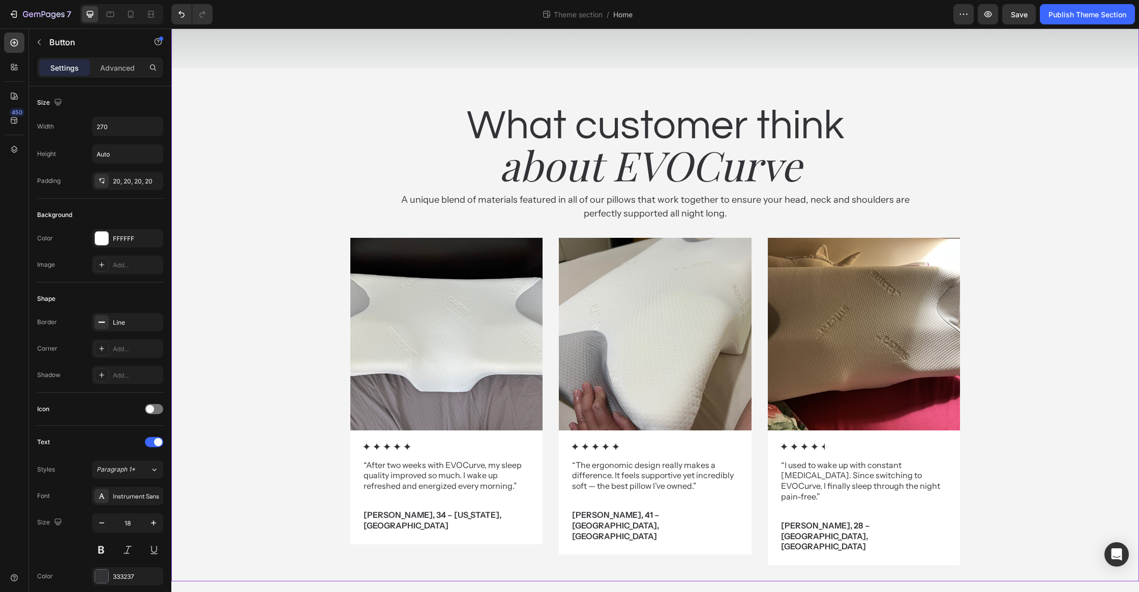
click at [999, 523] on div "Real-world Heading Statistics Heading ecognized by top magazines and experts wo…" at bounding box center [655, 193] width 968 height 777
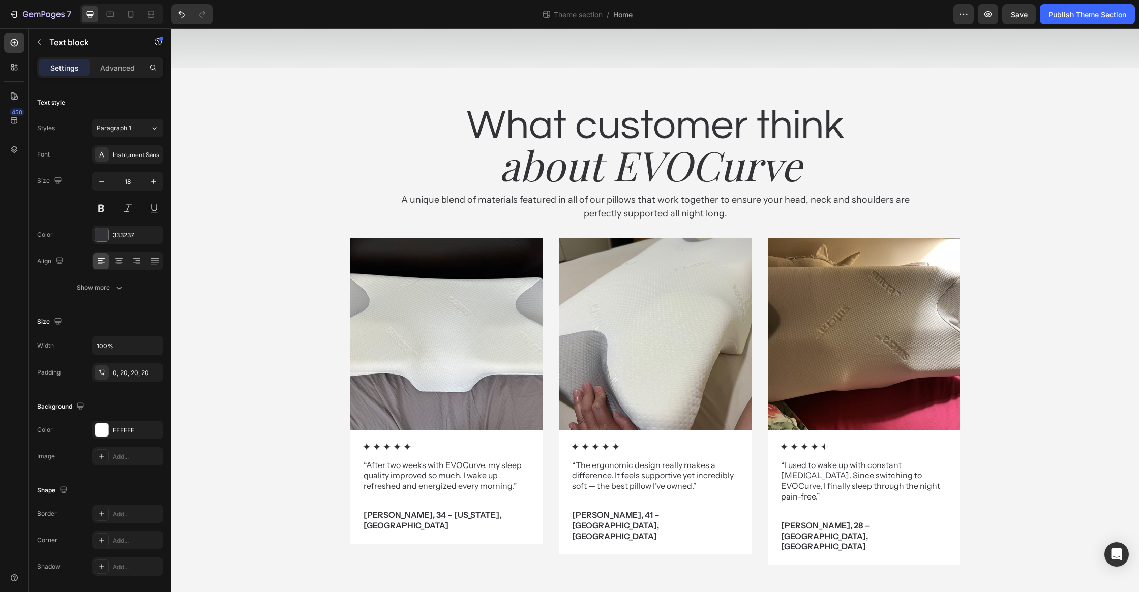
click at [124, 73] on div "Advanced" at bounding box center [117, 67] width 51 height 16
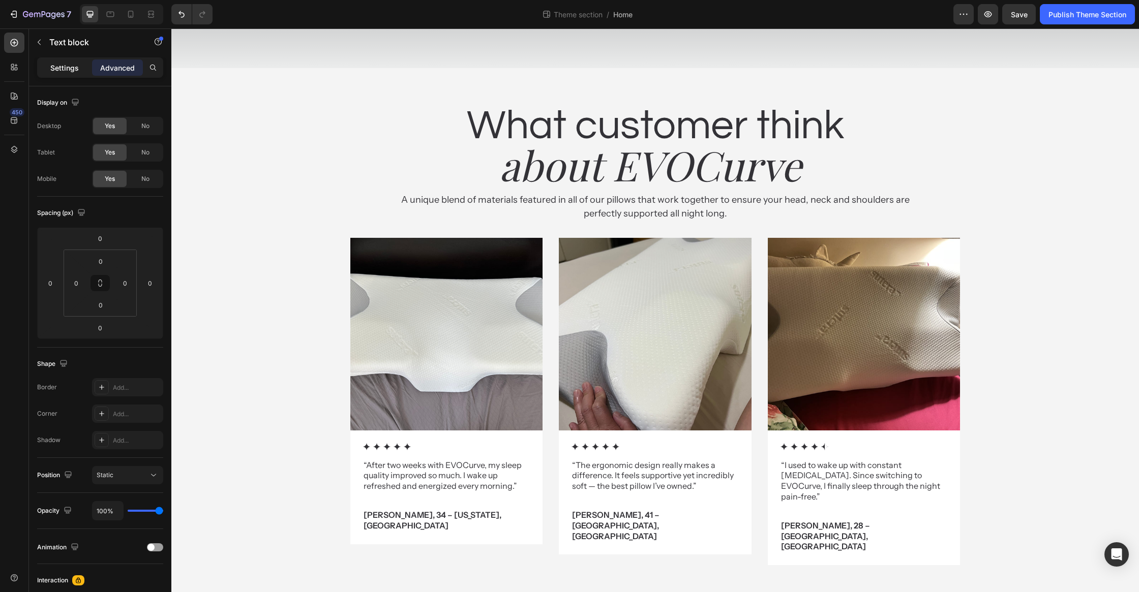
click at [68, 71] on p "Settings" at bounding box center [64, 68] width 28 height 11
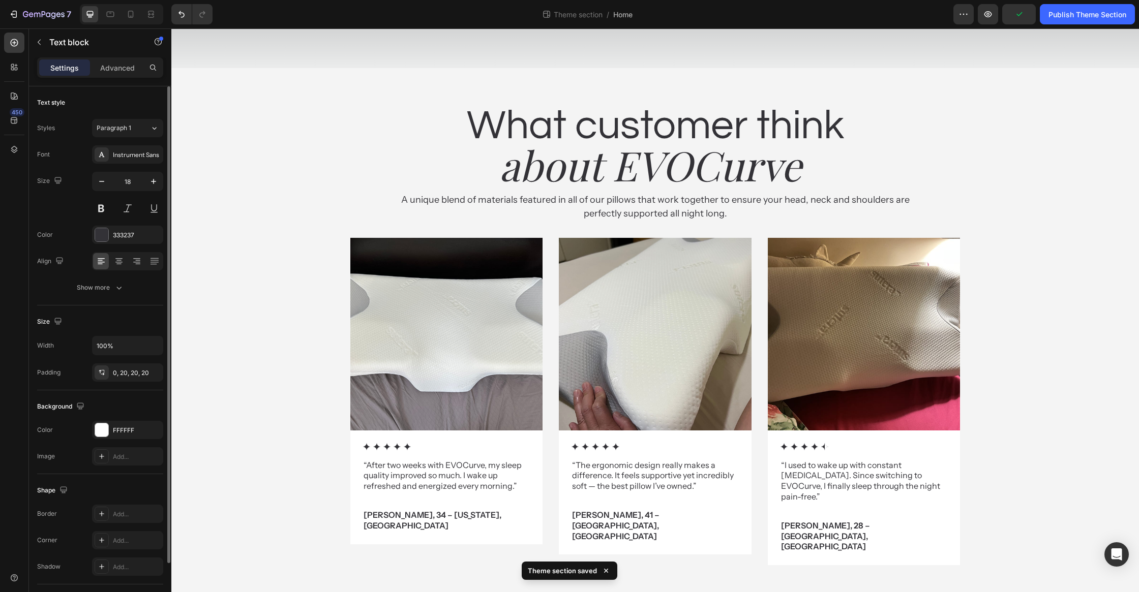
click at [123, 376] on div "0, 20, 20, 20" at bounding box center [137, 373] width 48 height 9
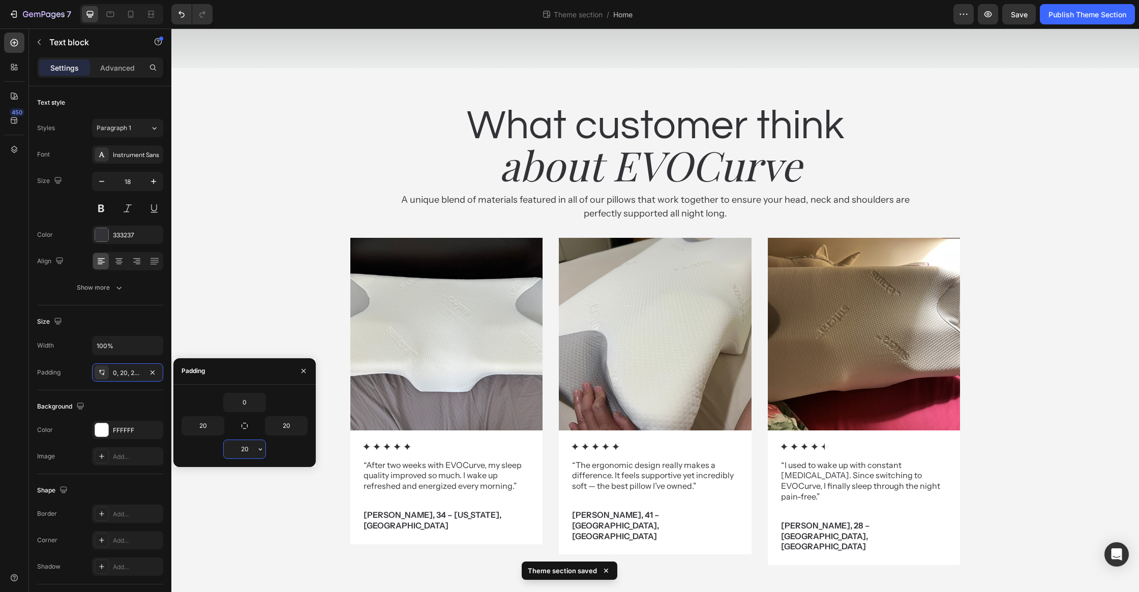
click at [248, 450] on input "20" at bounding box center [245, 449] width 42 height 18
type input "32"
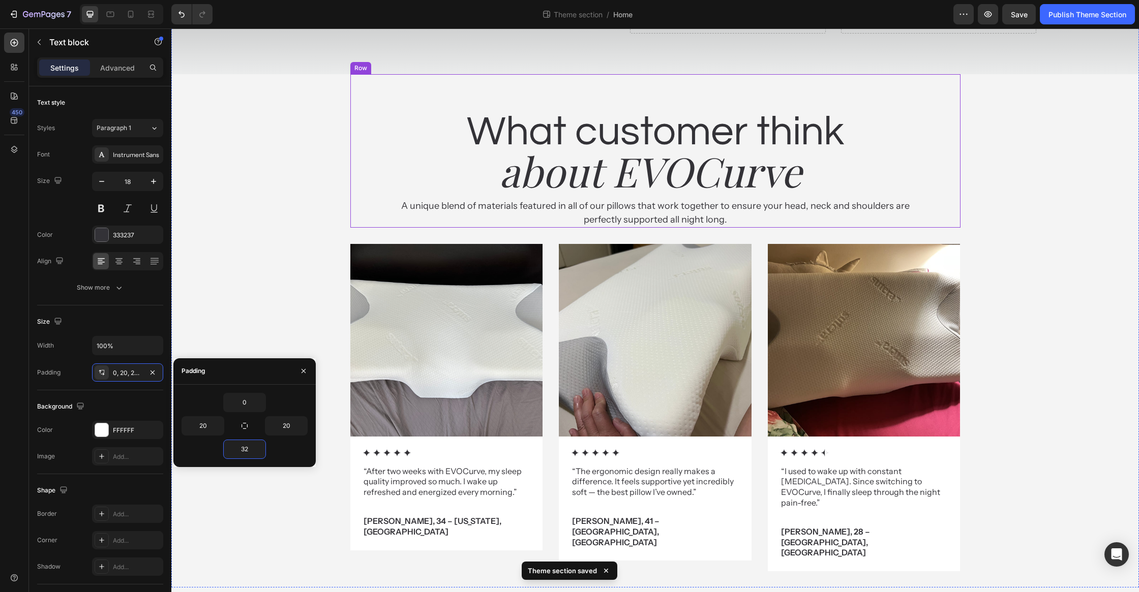
click at [445, 228] on div "What customer think Heading about EVOCurve Heading A unique blend of materials …" at bounding box center [655, 151] width 610 height 154
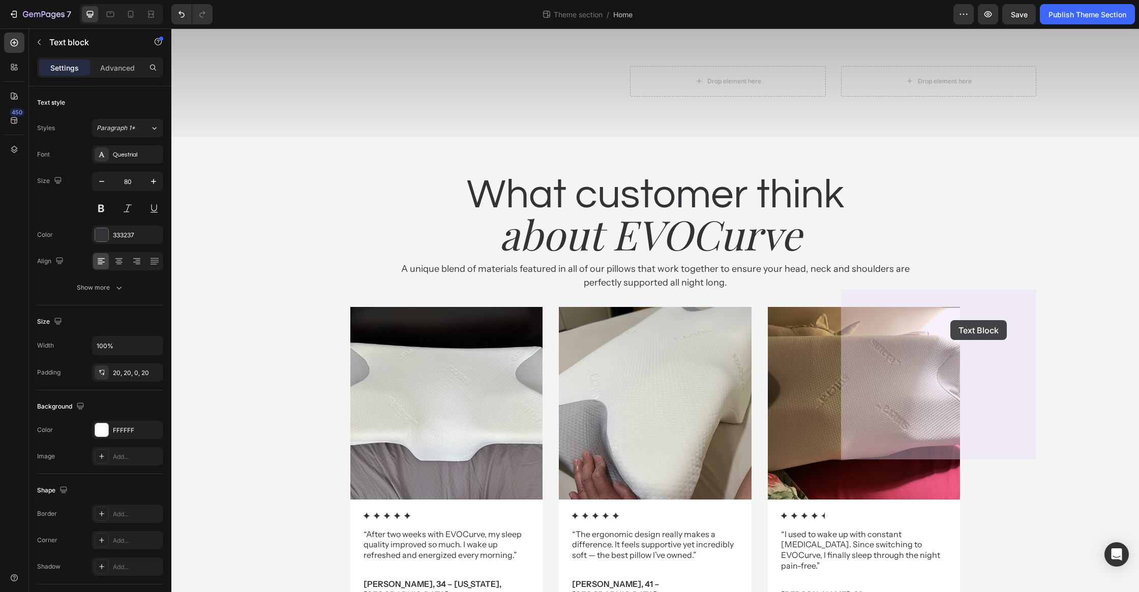
drag, startPoint x: 779, startPoint y: 381, endPoint x: 950, endPoint y: 320, distance: 181.2
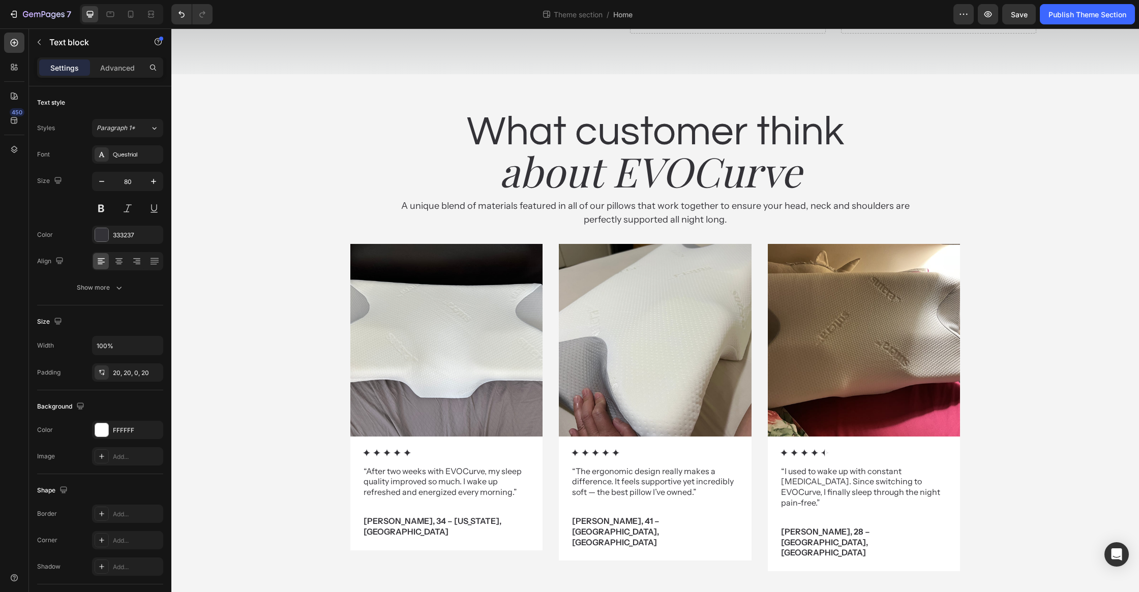
drag, startPoint x: 696, startPoint y: 343, endPoint x: 709, endPoint y: 368, distance: 28.2
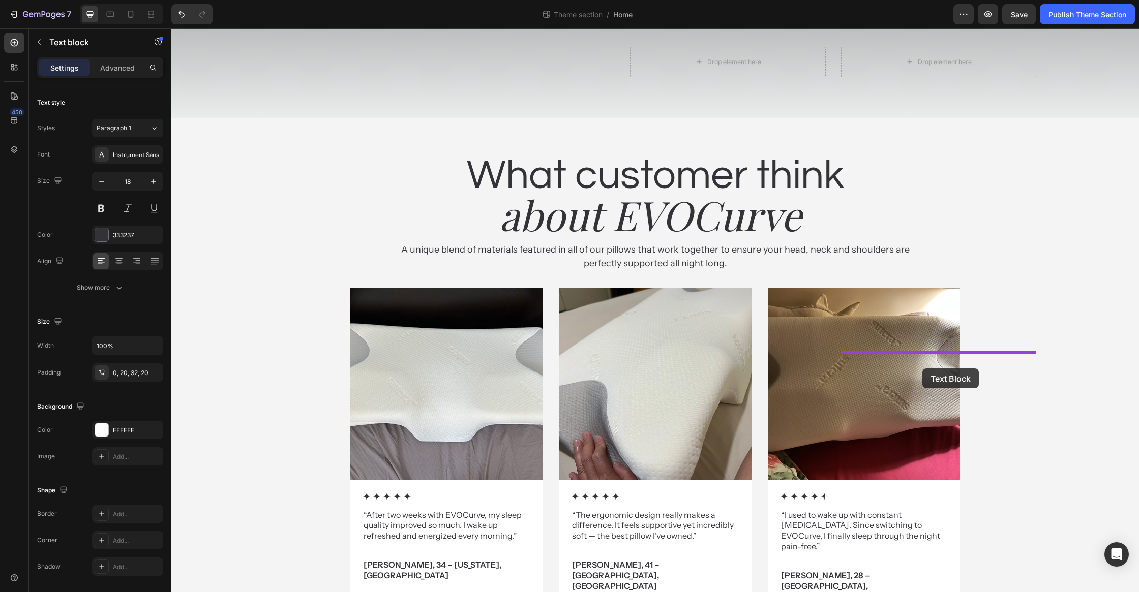
drag, startPoint x: 837, startPoint y: 369, endPoint x: 922, endPoint y: 369, distance: 85.4
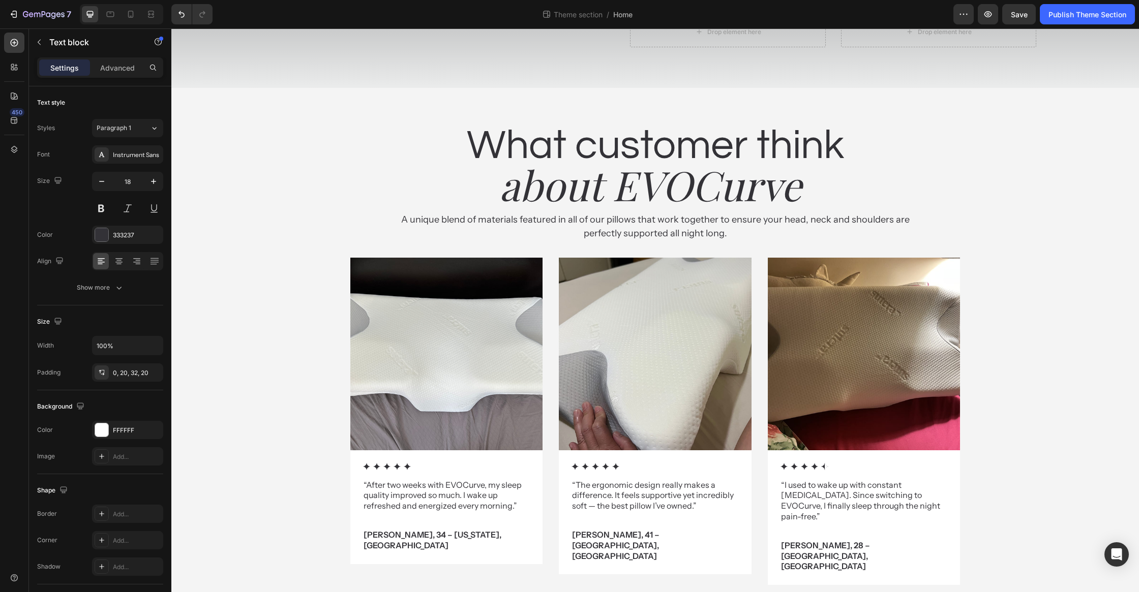
copy p "Customers said their sleep quality improved significantly with EVOCurve."
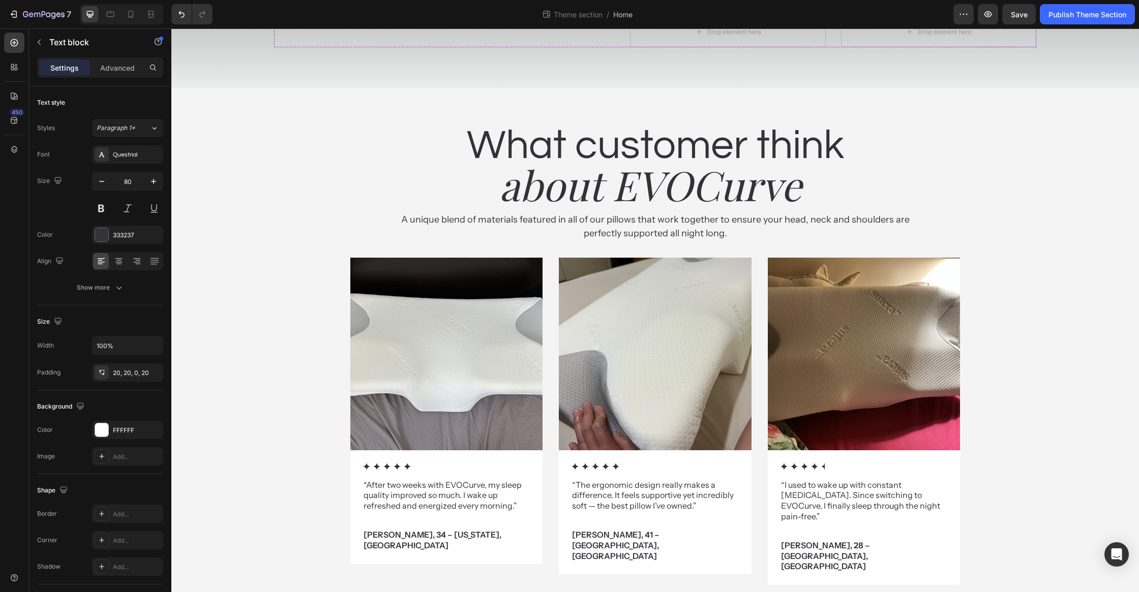
click at [417, 25] on div "BUY NOW Button" at bounding box center [419, 9] width 290 height 32
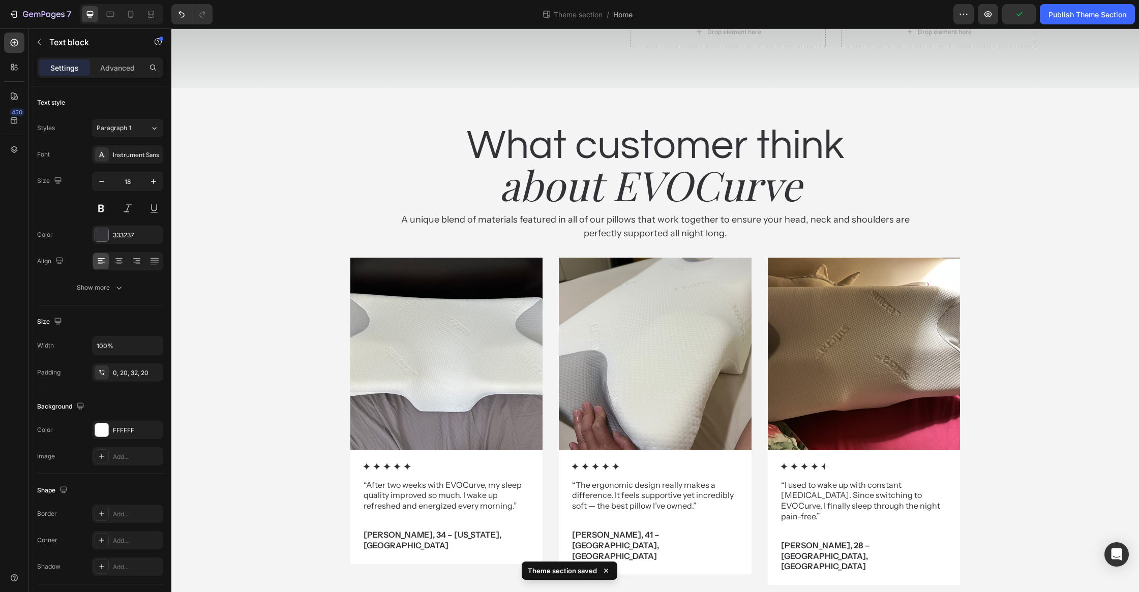
drag, startPoint x: 694, startPoint y: 280, endPoint x: 730, endPoint y: 308, distance: 45.7
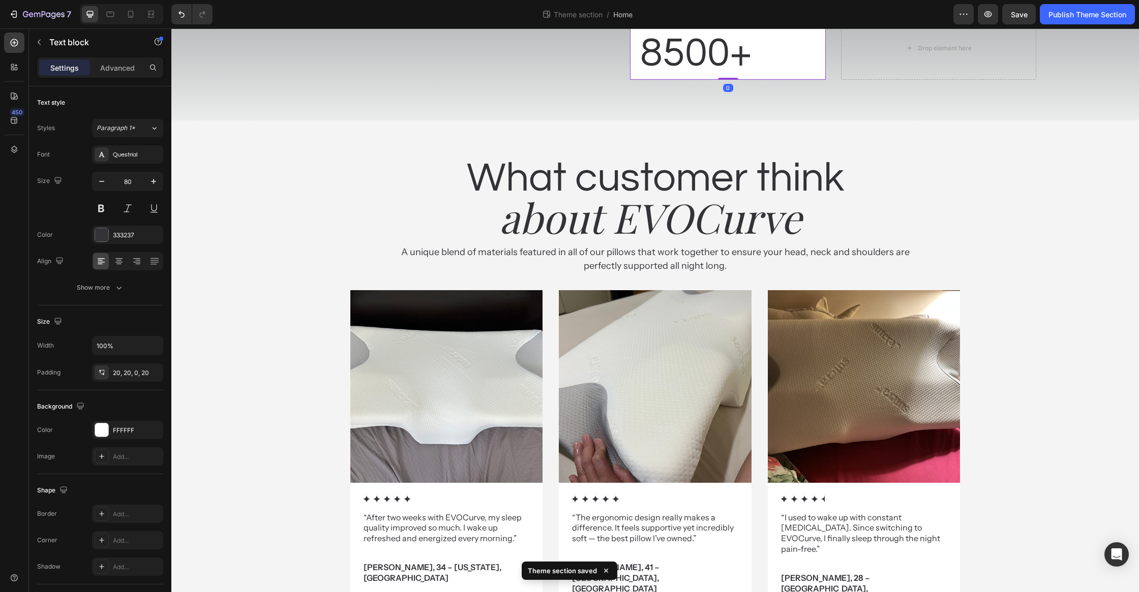
drag, startPoint x: 695, startPoint y: 339, endPoint x: 743, endPoint y: 374, distance: 60.4
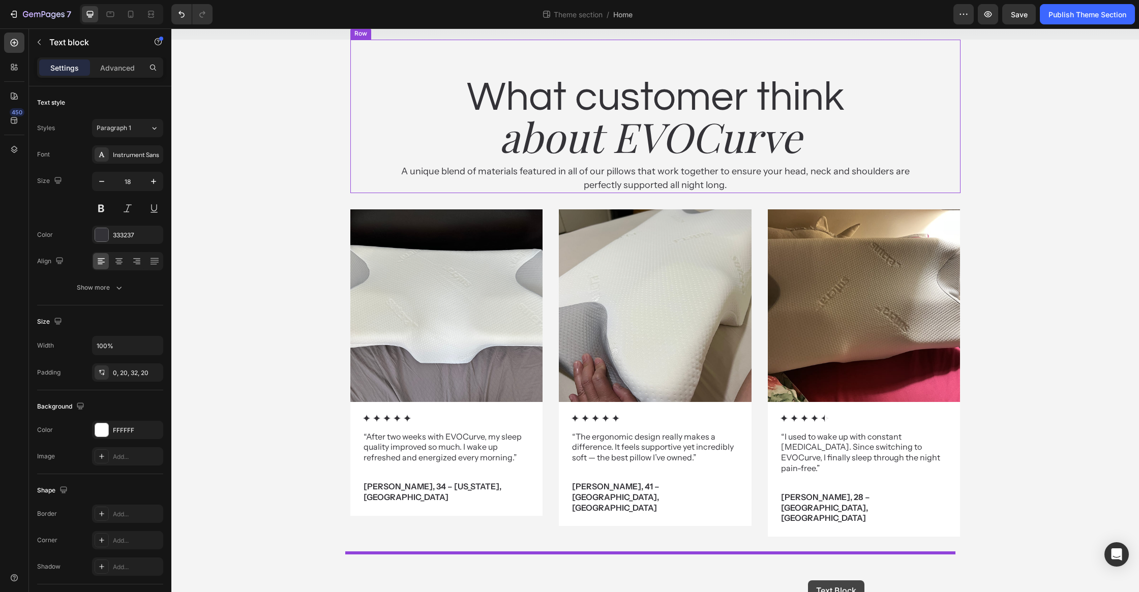
scroll to position [2002, 0]
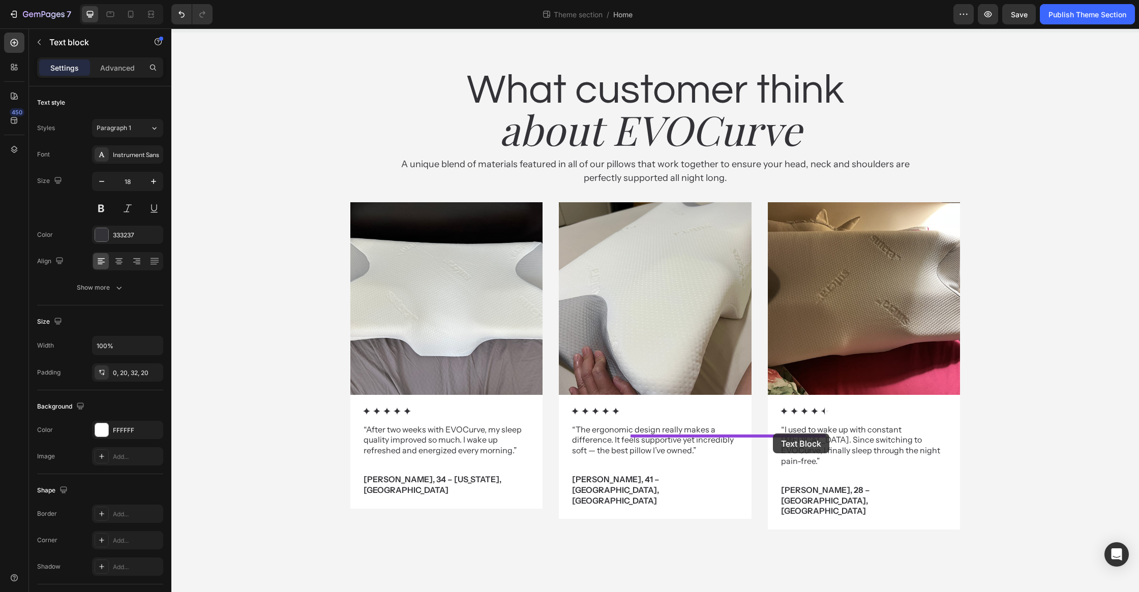
drag, startPoint x: 813, startPoint y: 425, endPoint x: 773, endPoint y: 434, distance: 41.1
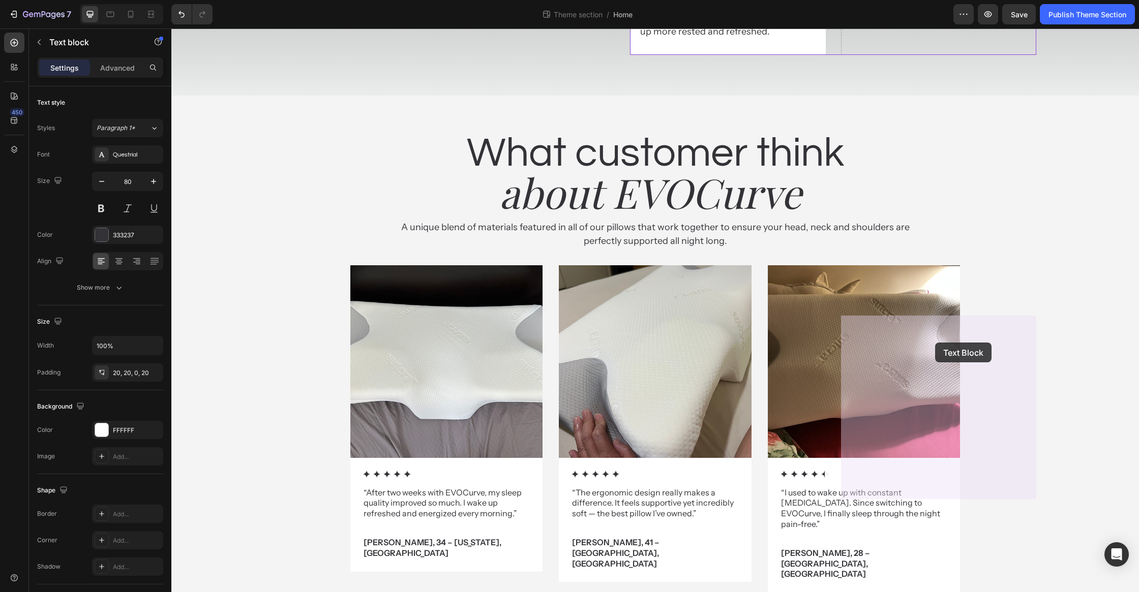
drag, startPoint x: 807, startPoint y: 392, endPoint x: 934, endPoint y: 344, distance: 135.0
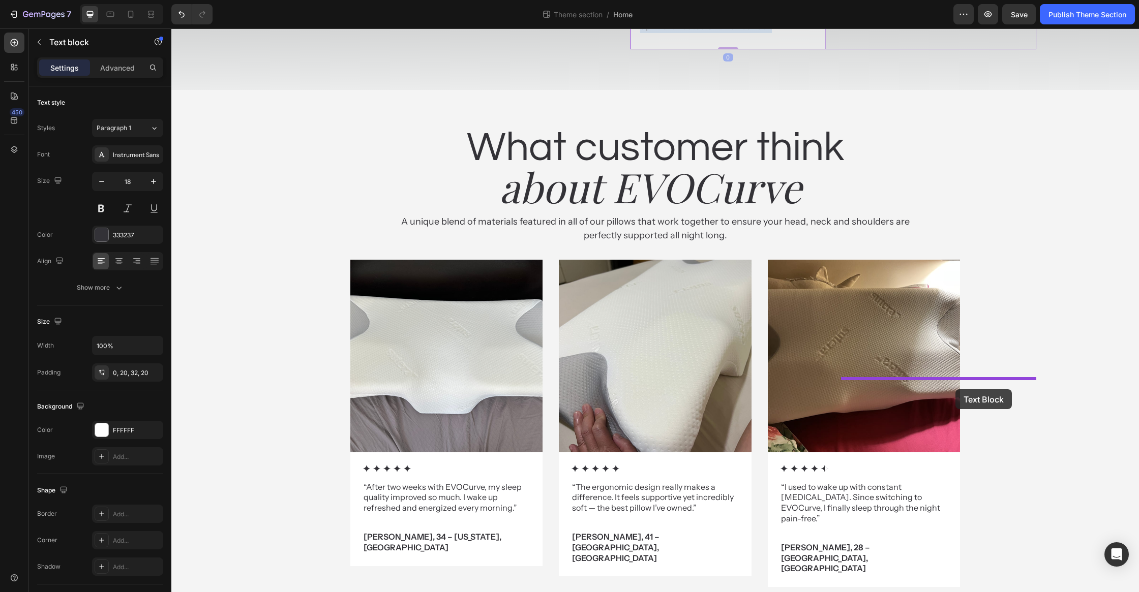
drag, startPoint x: 802, startPoint y: 440, endPoint x: 955, endPoint y: 389, distance: 161.4
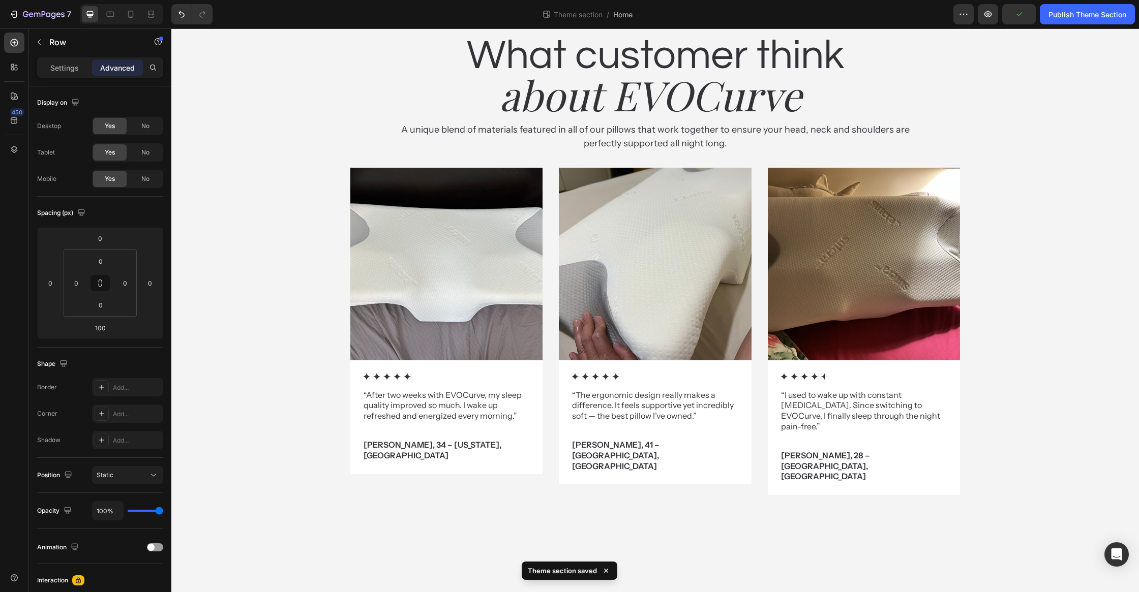
drag, startPoint x: 834, startPoint y: 314, endPoint x: 848, endPoint y: 279, distance: 37.4
type input "32"
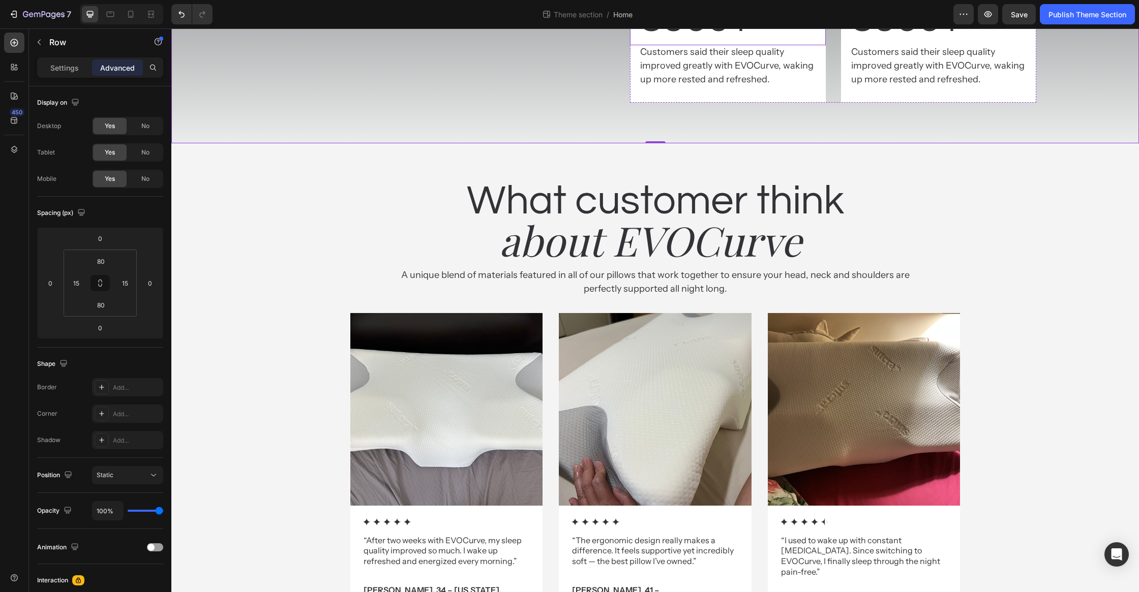
click at [694, 45] on p "8500+" at bounding box center [727, 18] width 175 height 53
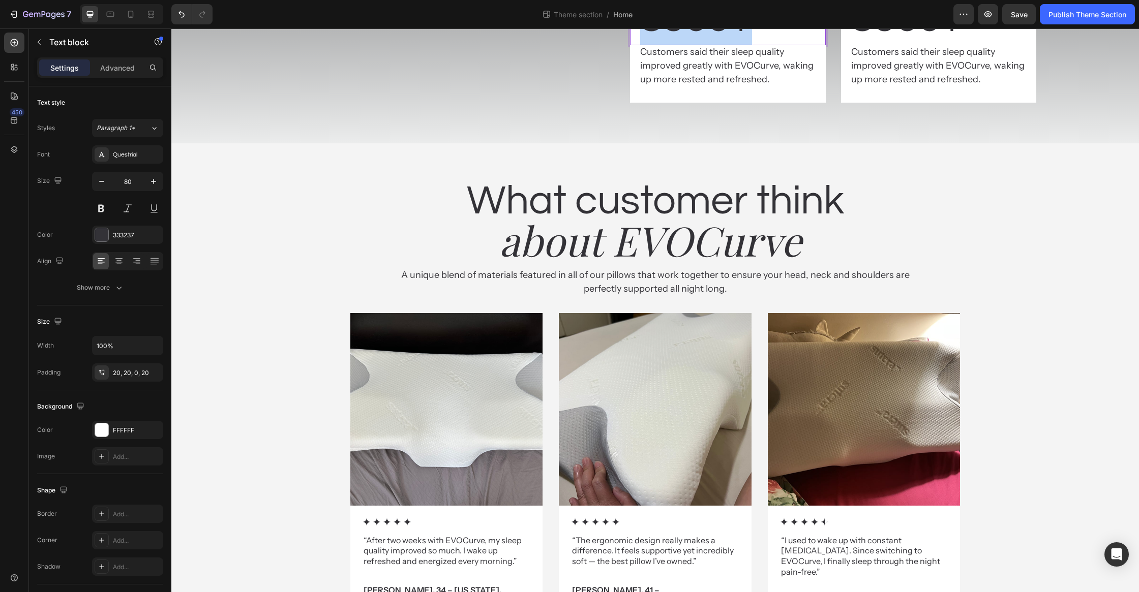
click at [696, 45] on p "8500+" at bounding box center [727, 18] width 175 height 53
click at [878, 45] on p "8500+" at bounding box center [938, 18] width 175 height 53
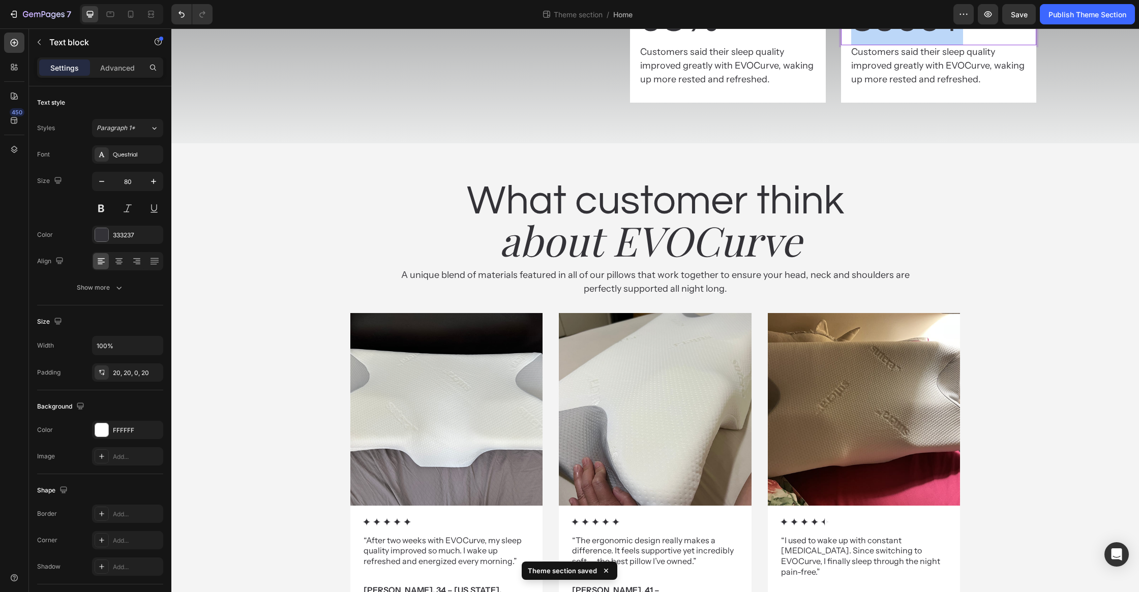
click at [878, 45] on p "8500+" at bounding box center [938, 18] width 175 height 53
click at [908, 86] on p "Customers said their sleep quality improved greatly with EVOCurve, waking up mo…" at bounding box center [938, 65] width 175 height 41
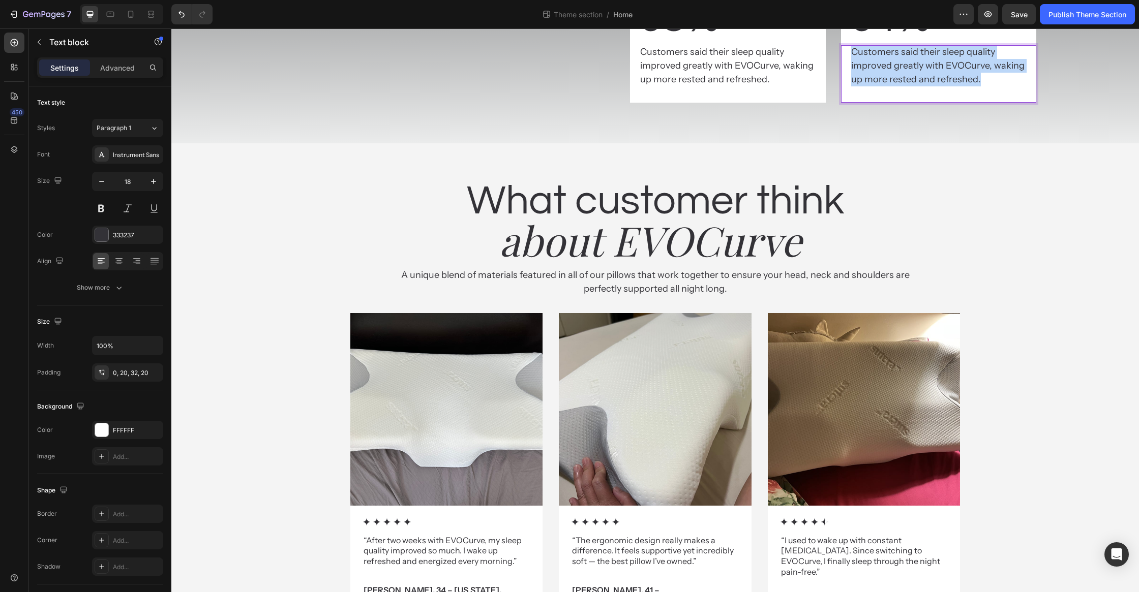
click at [908, 86] on p "Customers said their sleep quality improved greatly with EVOCurve, waking up mo…" at bounding box center [938, 65] width 175 height 41
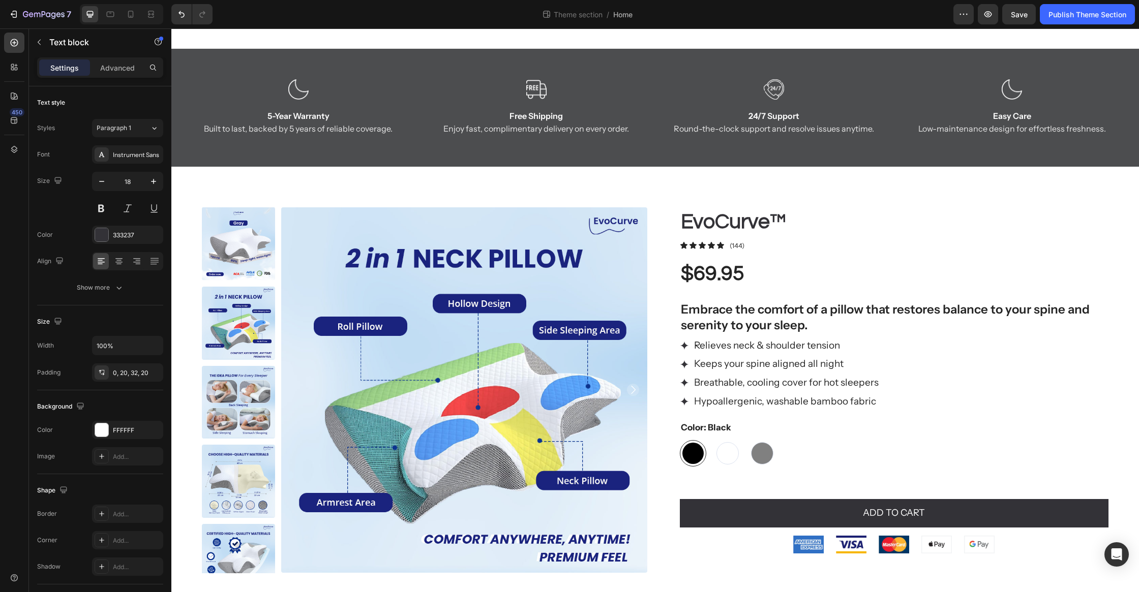
scroll to position [1857, 0]
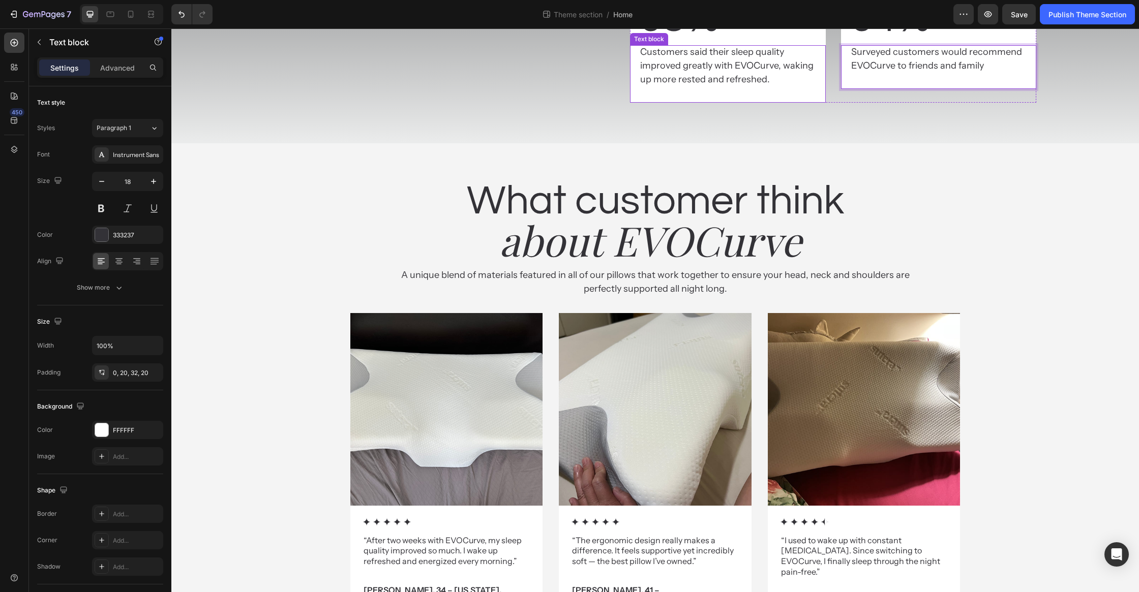
click at [706, 86] on p "Customers said their sleep quality improved greatly with EVOCurve, waking up mo…" at bounding box center [727, 65] width 175 height 41
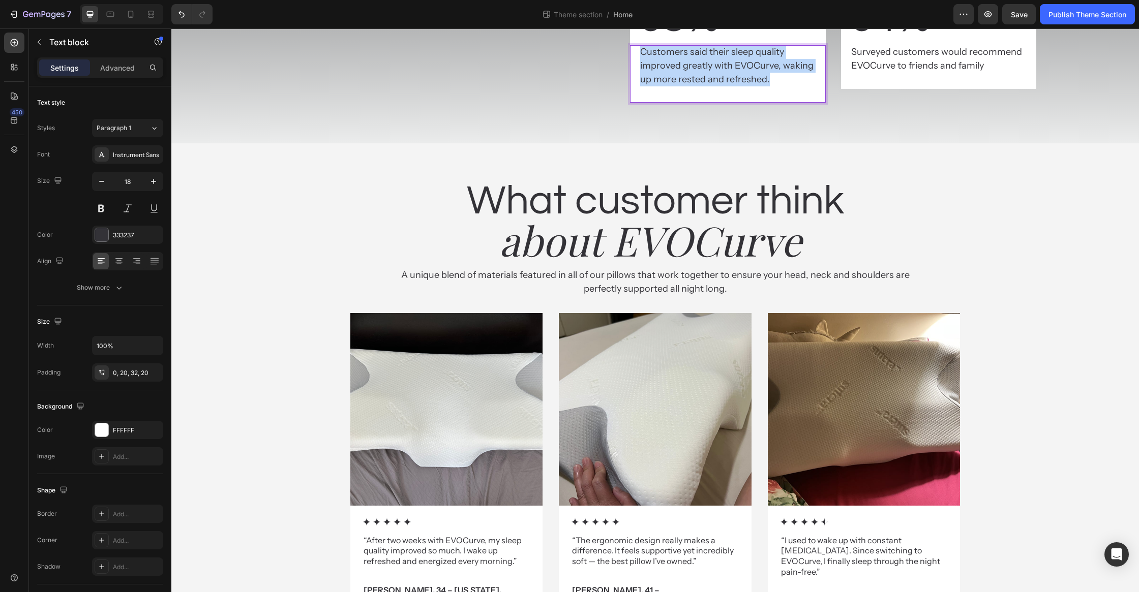
click at [706, 86] on p "Customers said their sleep quality improved greatly with EVOCurve, waking up mo…" at bounding box center [727, 65] width 175 height 41
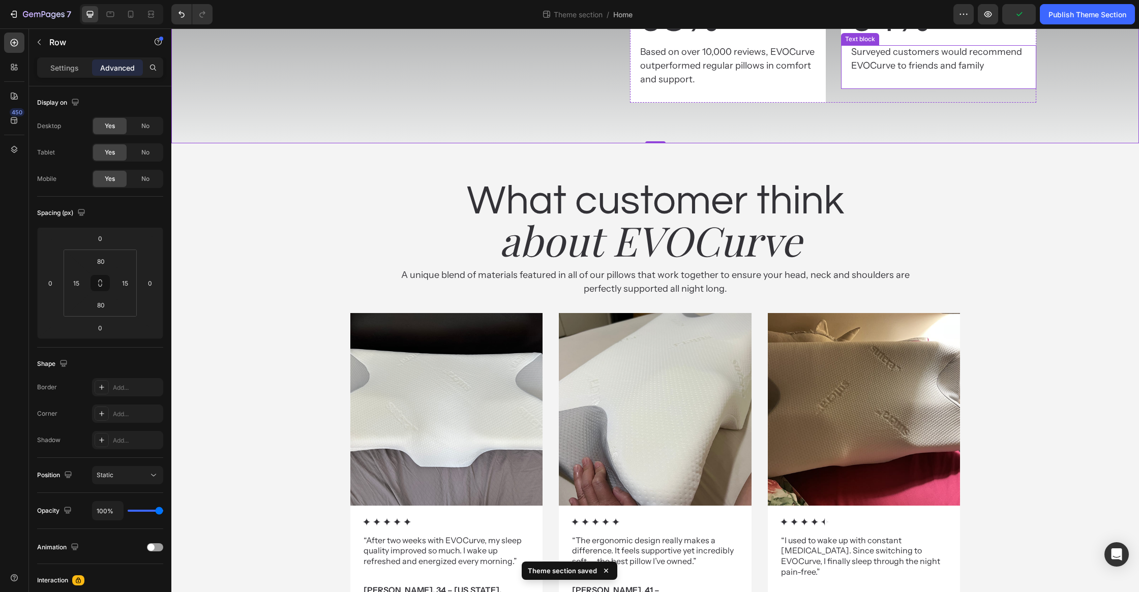
click at [911, 73] on p "Surveyed customers would recommend EVOCurve to friends and family" at bounding box center [938, 58] width 175 height 27
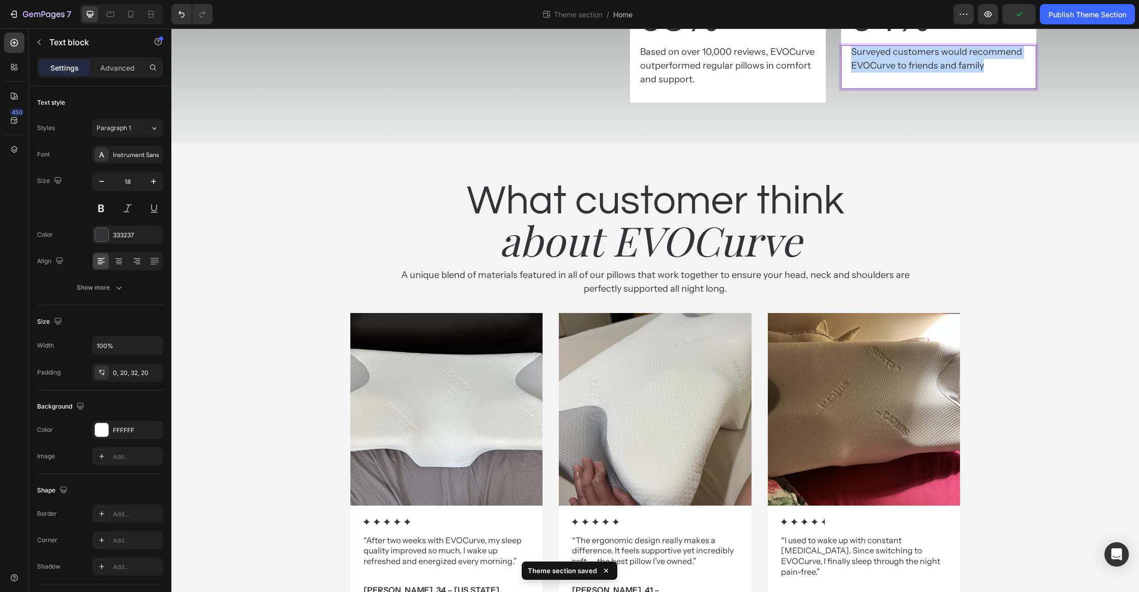
click at [911, 73] on p "Surveyed customers would recommend EVOCurve to friends and family" at bounding box center [938, 58] width 175 height 27
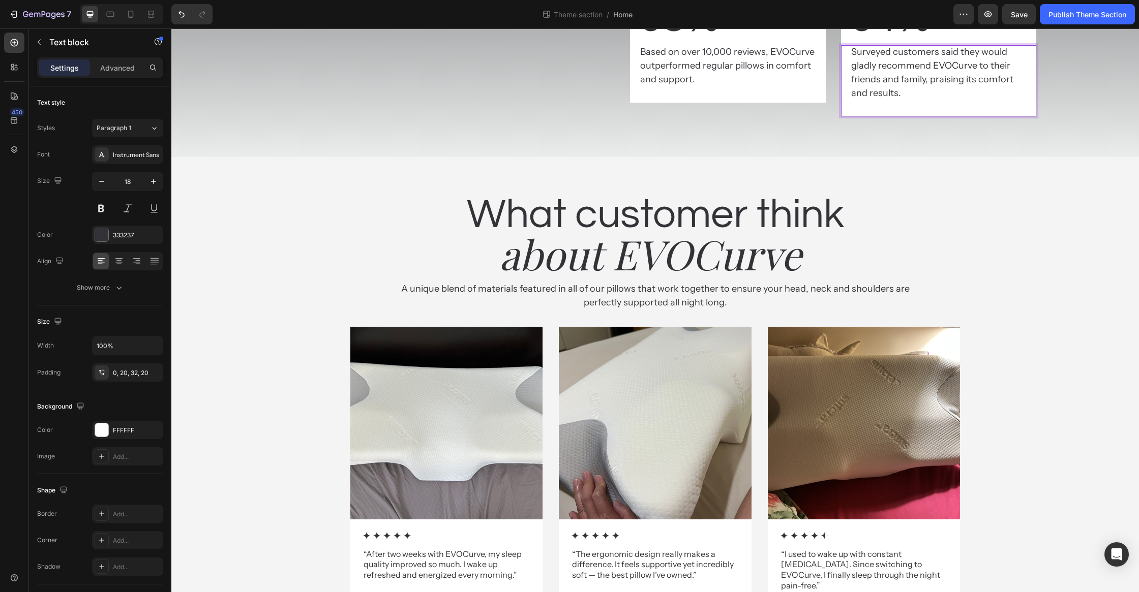
click at [925, 100] on p "Surveyed customers said they would gladly recommend EVOCurve to their friends a…" at bounding box center [938, 72] width 175 height 55
click at [924, 100] on p "Surveyed customers said they would gladly recommend EVOCurve to their friends a…" at bounding box center [938, 72] width 175 height 55
drag, startPoint x: 927, startPoint y: 525, endPoint x: 1069, endPoint y: 566, distance: 148.2
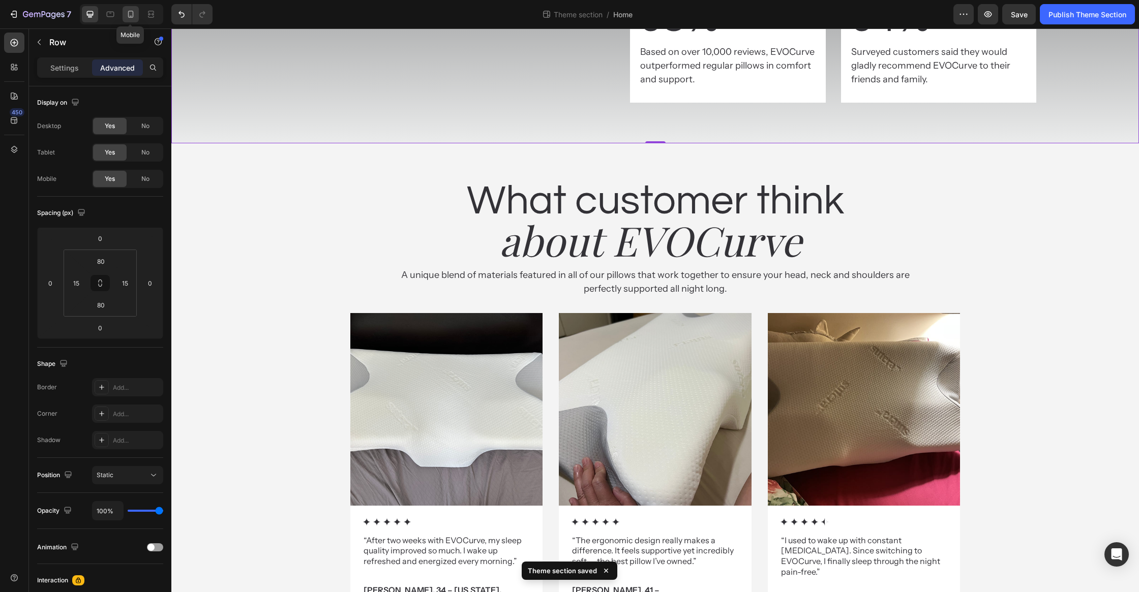
click at [128, 14] on icon at bounding box center [131, 14] width 6 height 7
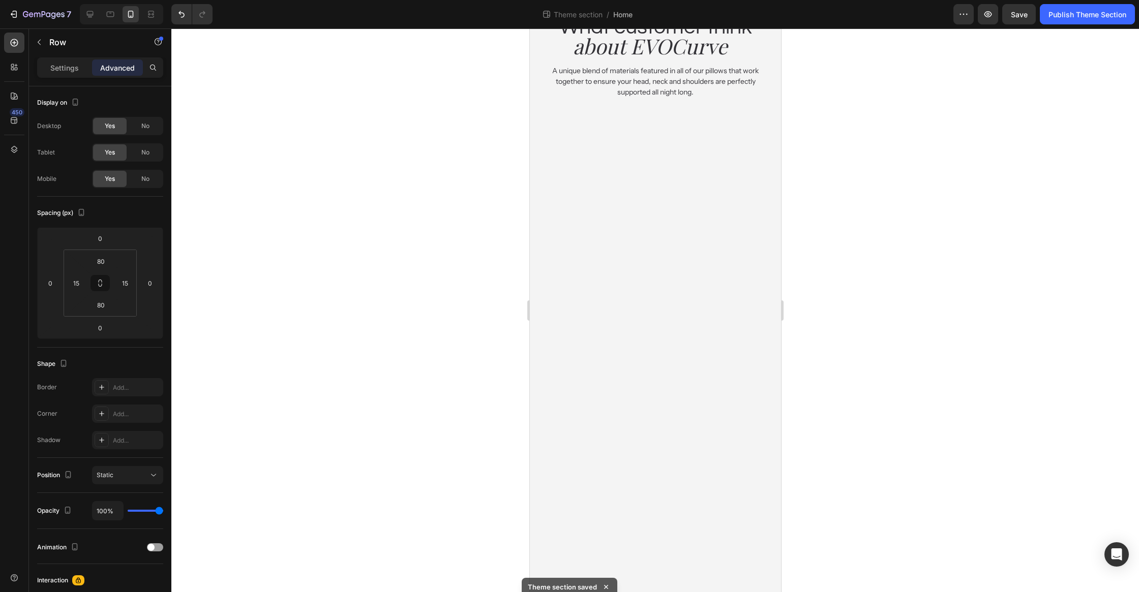
scroll to position [2328, 0]
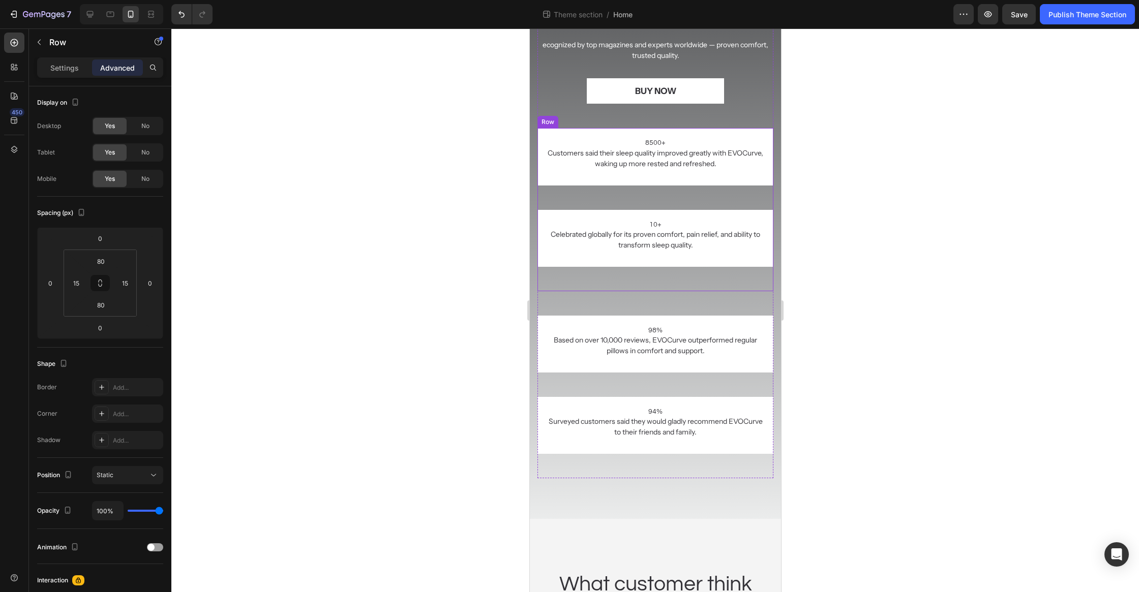
click at [627, 276] on div "10+ Text block Celebrated globally for its proven comfort, pain relief, and abi…" at bounding box center [655, 250] width 236 height 81
click at [656, 313] on div "48" at bounding box center [655, 303] width 236 height 24
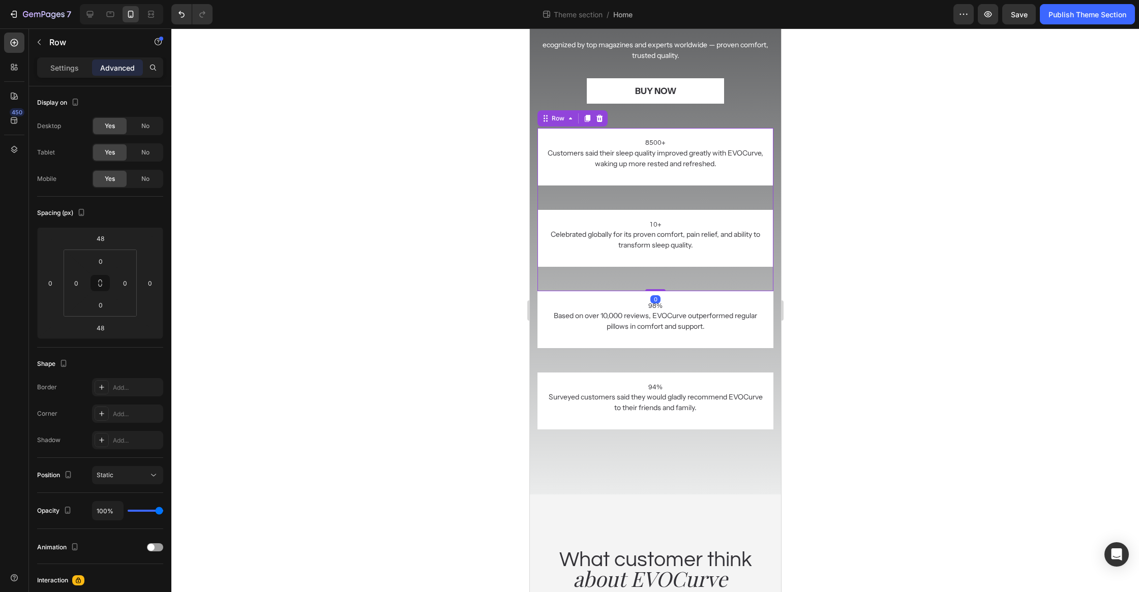
drag, startPoint x: 657, startPoint y: 314, endPoint x: 670, endPoint y: 270, distance: 45.7
click at [670, 270] on div "8500+ Text block Customers said their sleep quality improved greatly with EVOCu…" at bounding box center [655, 209] width 236 height 163
type input "0"
click at [651, 196] on div "8500+ Text block Customers said their sleep quality improved greatly with EVOCu…" at bounding box center [655, 168] width 236 height 81
click at [674, 153] on p "Customers said their sleep quality improved greatly with EVOCurve, waking up mo…" at bounding box center [655, 158] width 216 height 21
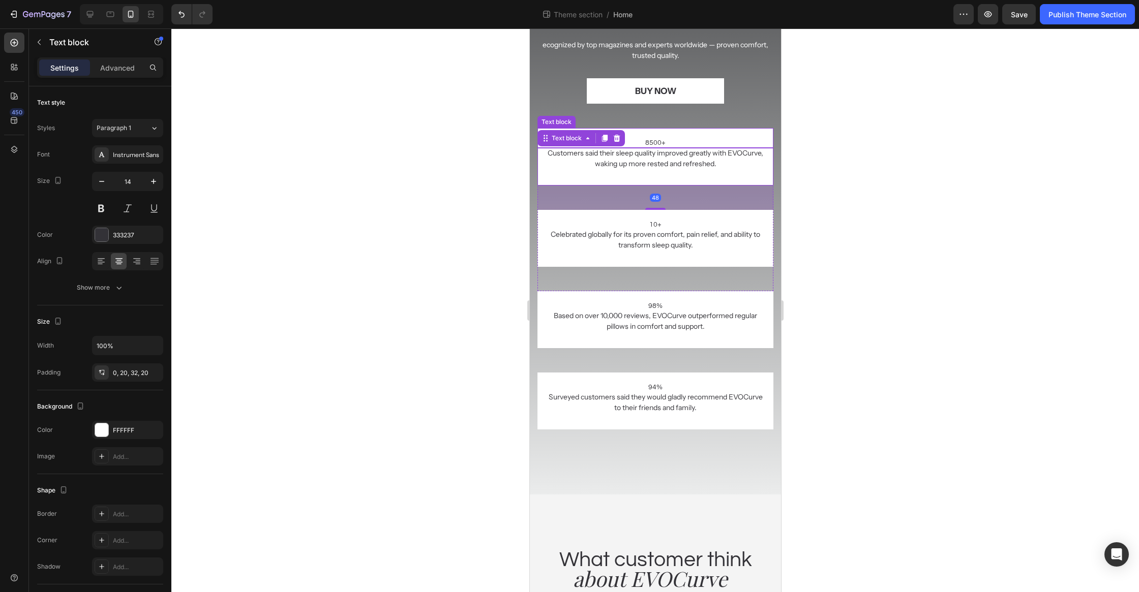
click at [664, 142] on p "8500+" at bounding box center [655, 142] width 216 height 9
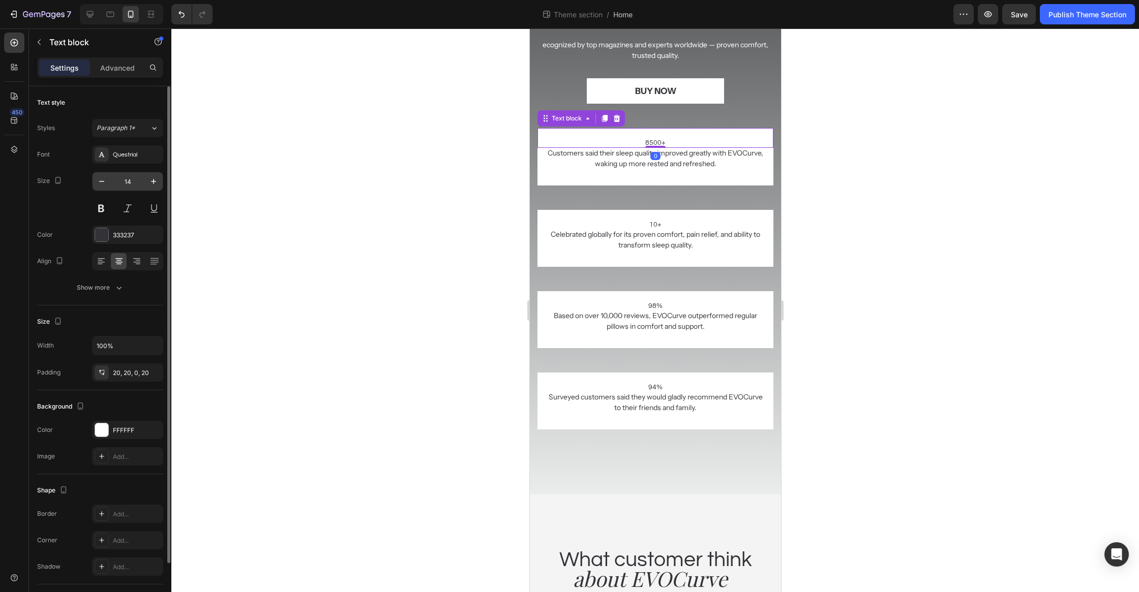
click at [131, 177] on input "14" at bounding box center [128, 181] width 34 height 18
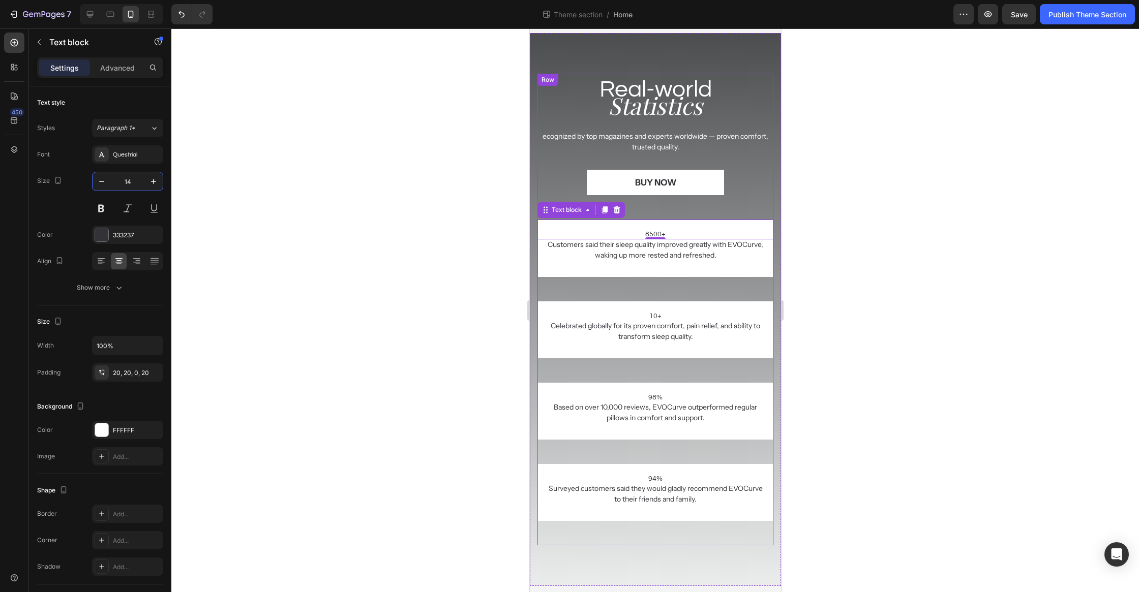
scroll to position [2160, 0]
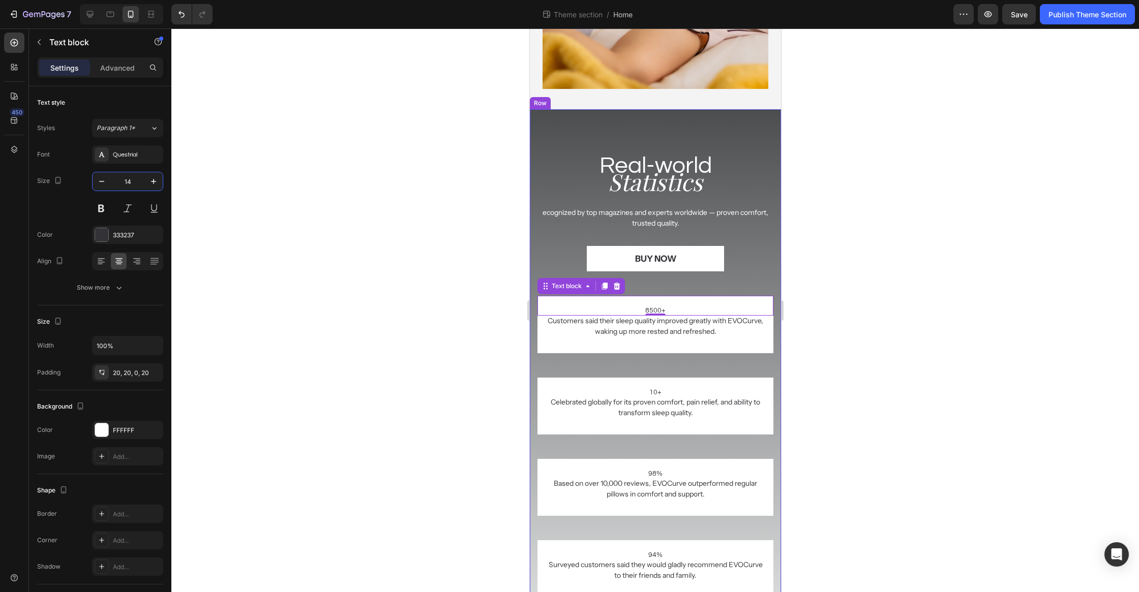
click at [853, 253] on div at bounding box center [655, 310] width 968 height 564
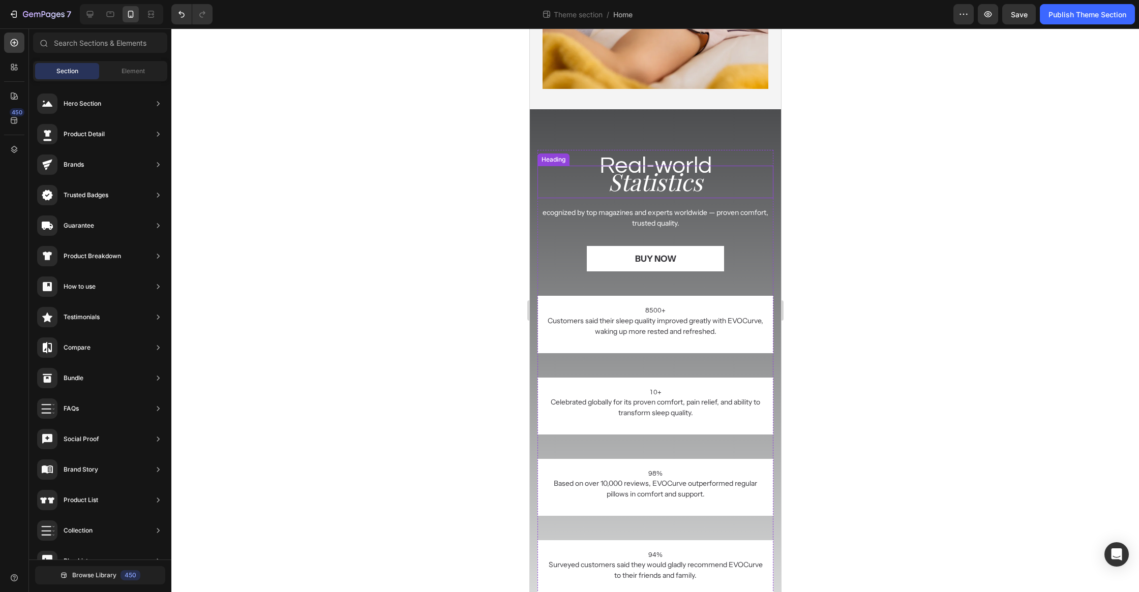
click at [694, 180] on h2 "Statistics" at bounding box center [655, 182] width 236 height 33
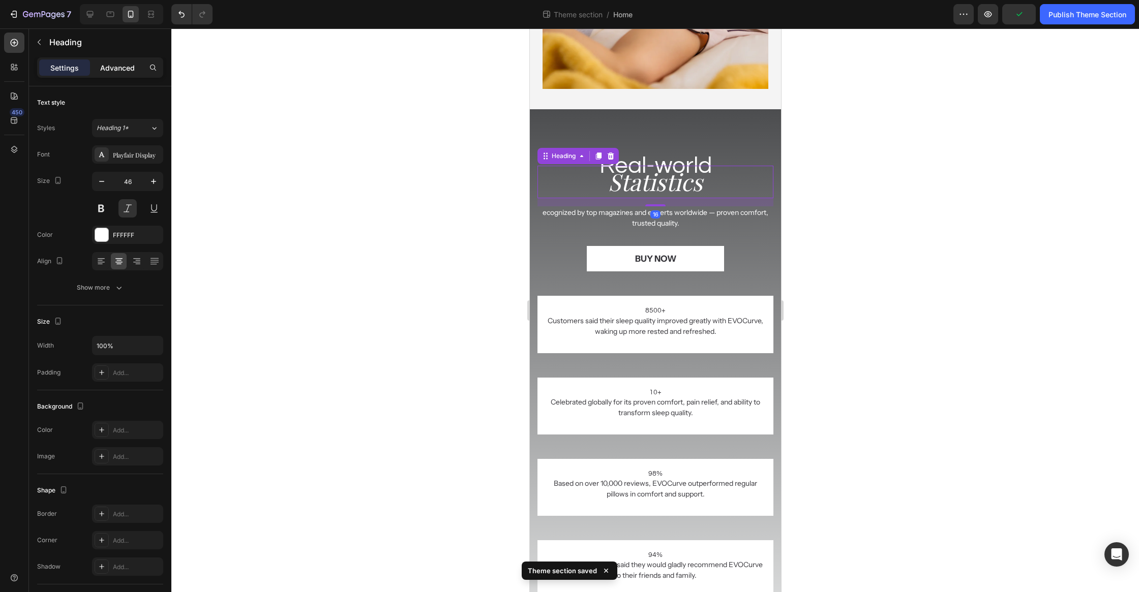
click at [102, 68] on p "Advanced" at bounding box center [117, 68] width 35 height 11
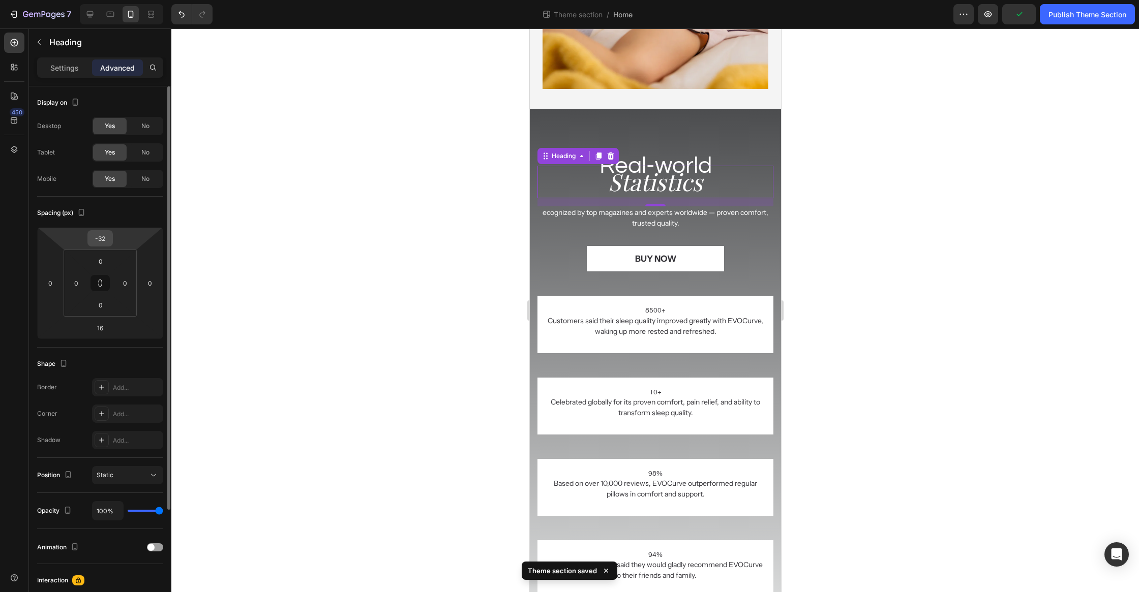
click at [102, 240] on input "-32" at bounding box center [100, 238] width 20 height 15
type input "-20"
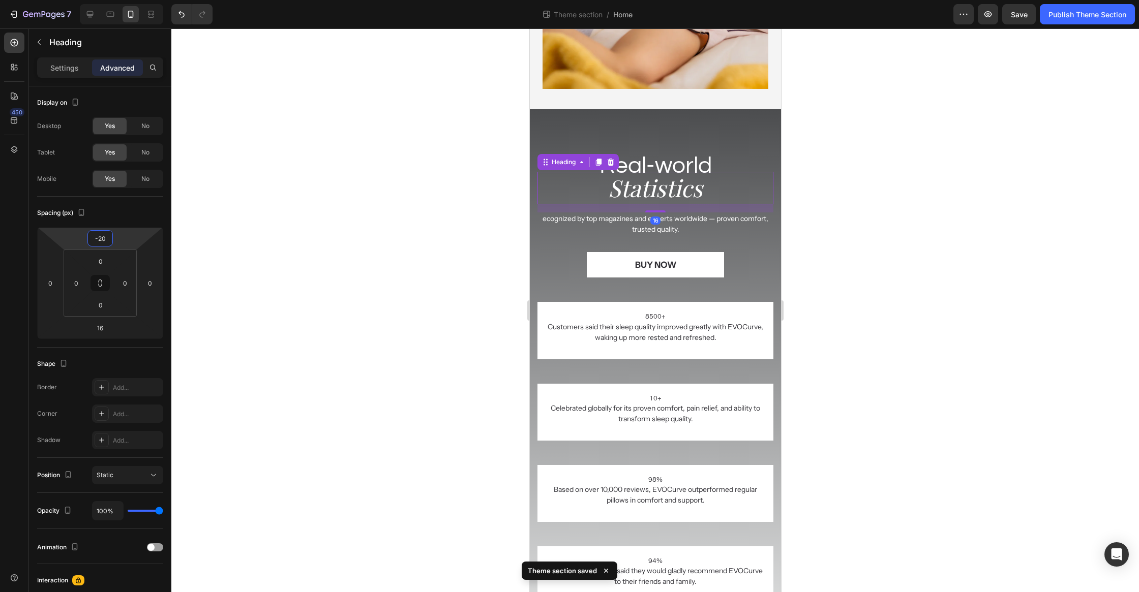
click at [290, 254] on div at bounding box center [655, 310] width 968 height 564
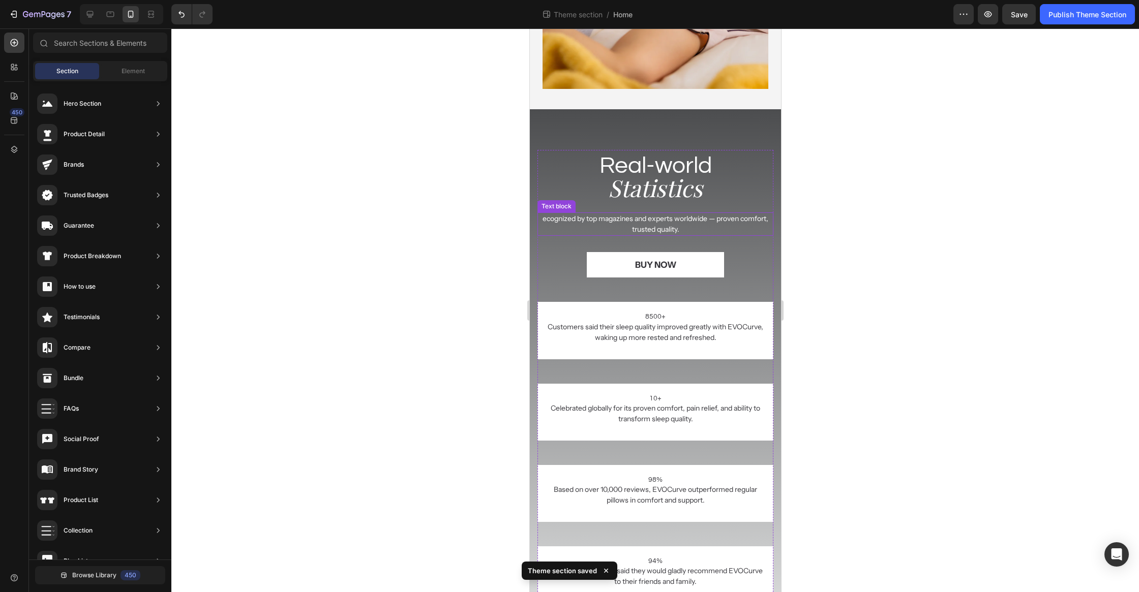
click at [663, 226] on p "ecognized by top magazines and experts worldwide — proven comfort, trusted qual…" at bounding box center [655, 224] width 234 height 21
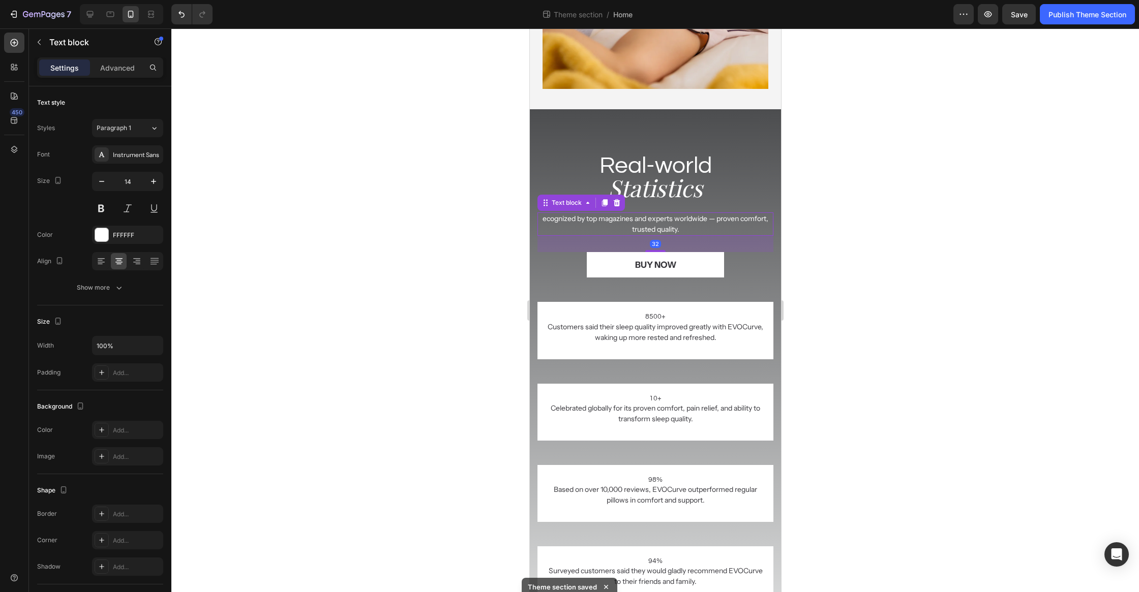
click at [540, 219] on p "ecognized by top magazines and experts worldwide — proven comfort, trusted qual…" at bounding box center [655, 224] width 234 height 21
click at [438, 268] on div at bounding box center [655, 310] width 968 height 564
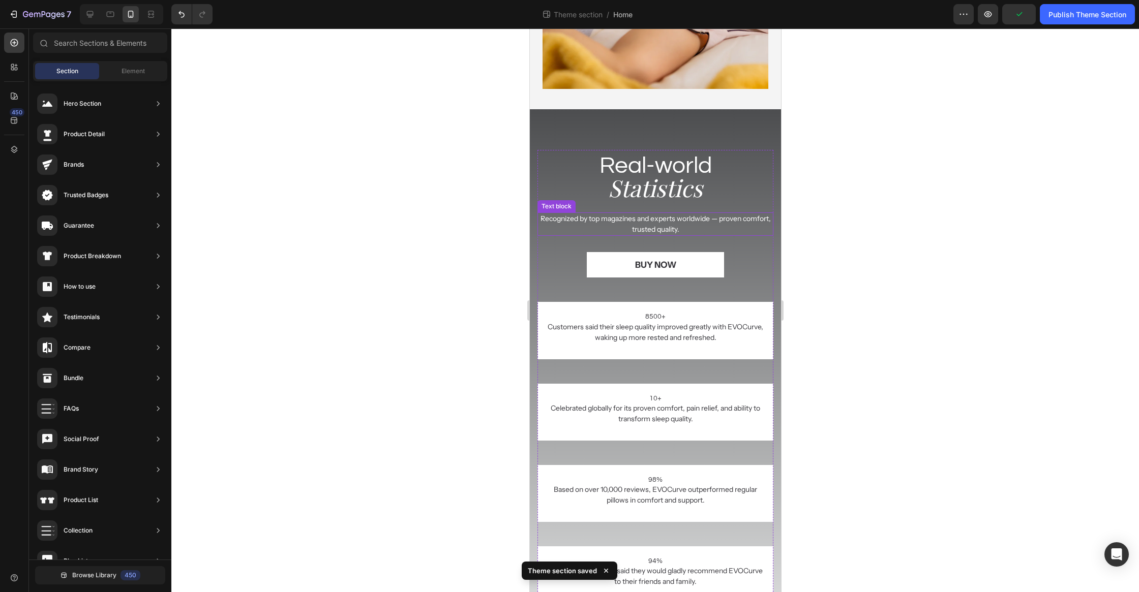
click at [637, 228] on p "Recognized by top magazines and experts worldwide — proven comfort, trusted qua…" at bounding box center [655, 224] width 234 height 21
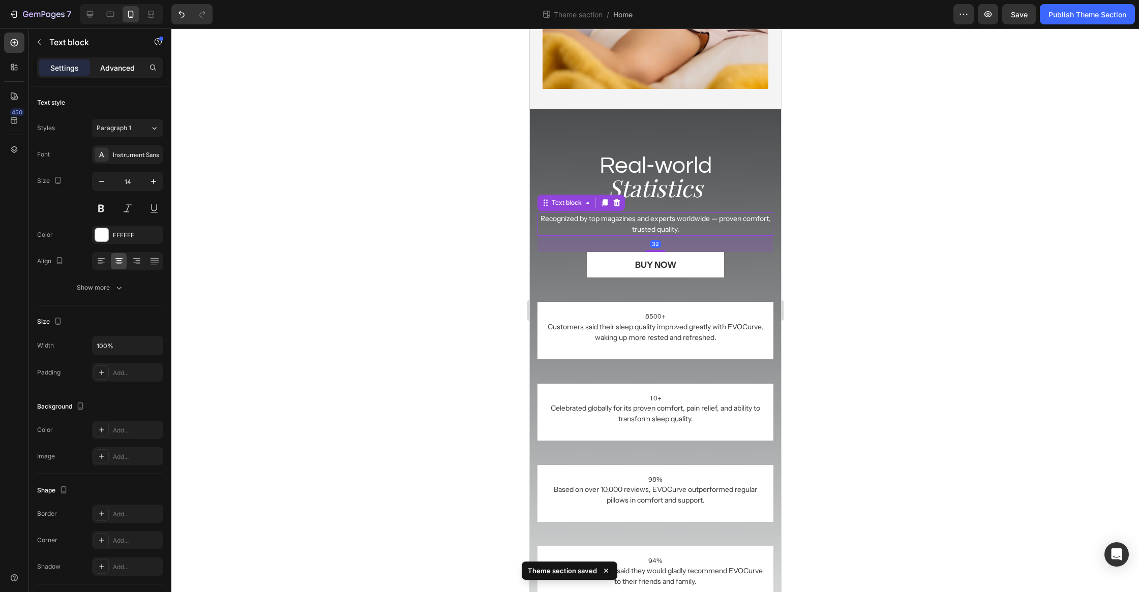
click at [111, 73] on div "Advanced" at bounding box center [117, 67] width 51 height 16
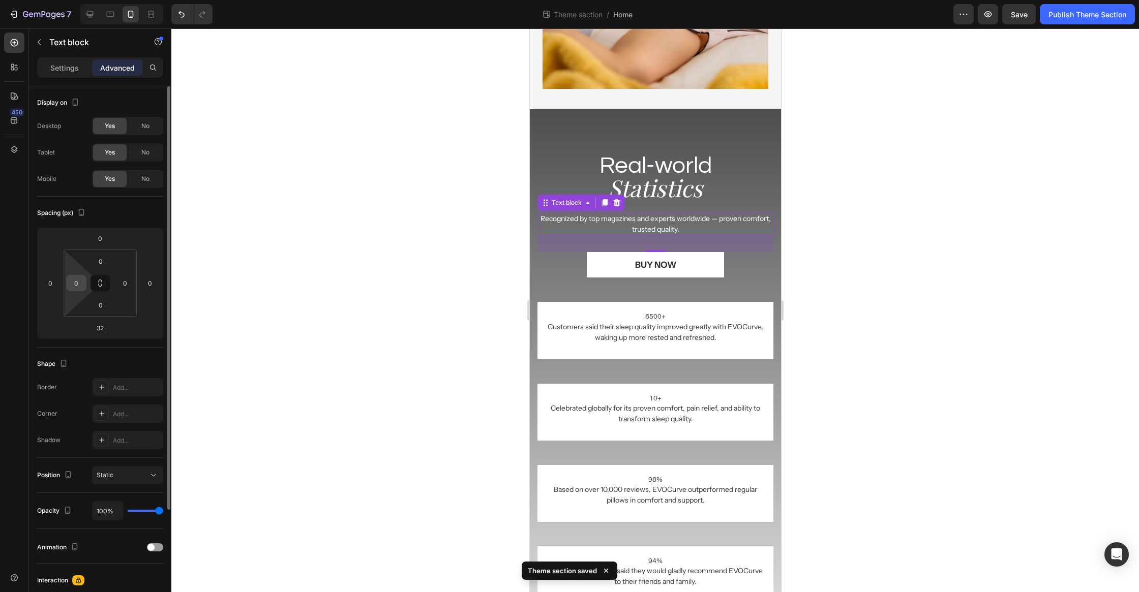
click at [82, 284] on input "0" at bounding box center [76, 283] width 15 height 15
type input "20"
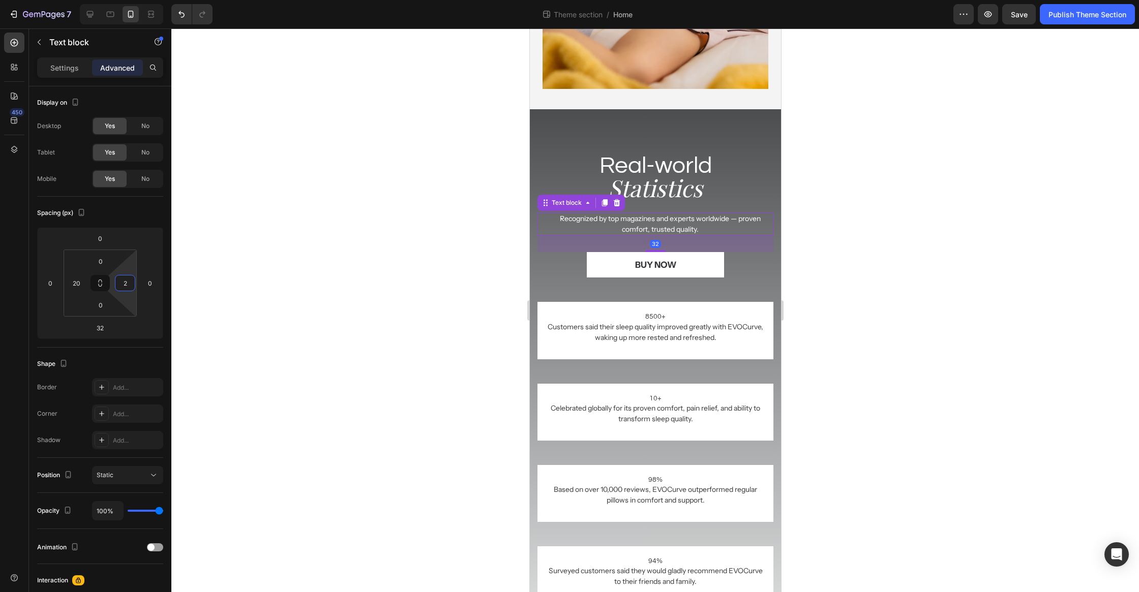
type input "20"
click at [345, 332] on div at bounding box center [655, 310] width 968 height 564
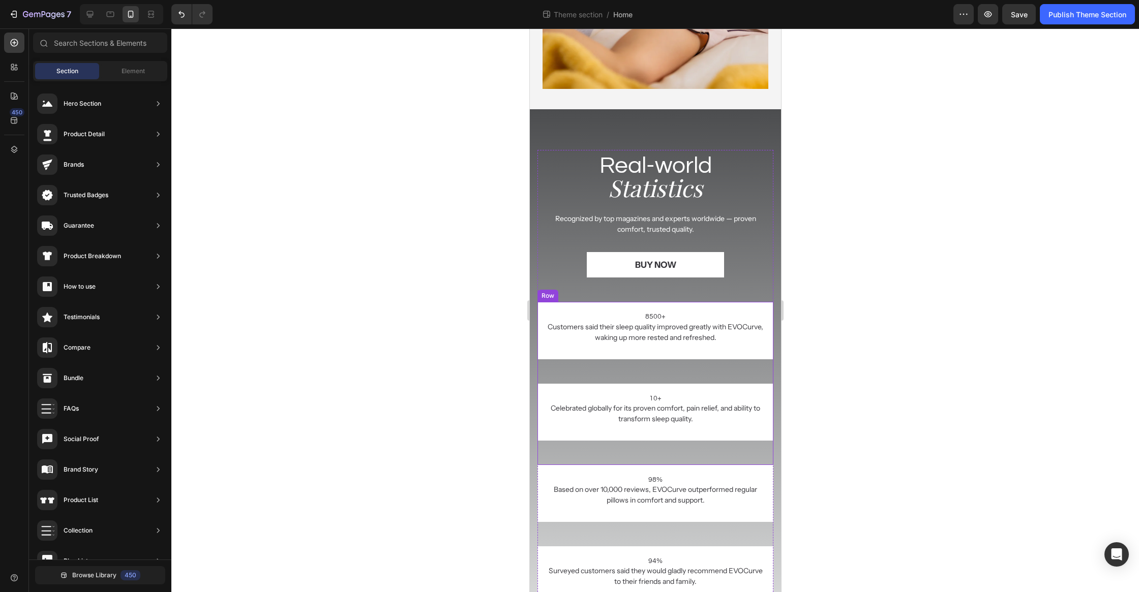
click at [712, 357] on div "Customers said their sleep quality improved greatly with EVOCurve, waking up mo…" at bounding box center [655, 341] width 236 height 38
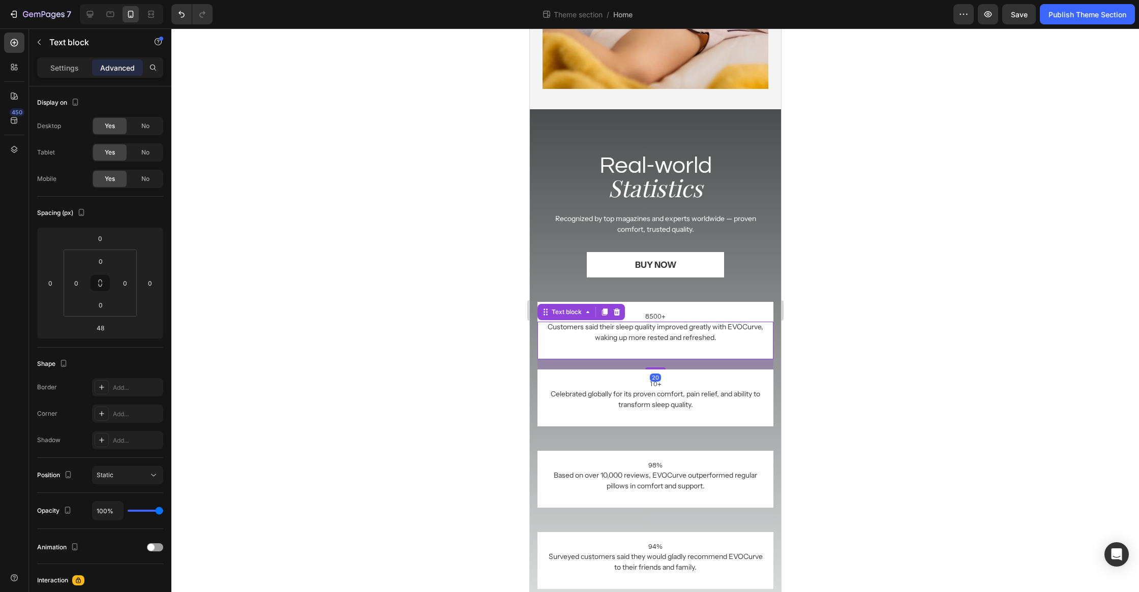
drag, startPoint x: 661, startPoint y: 382, endPoint x: 672, endPoint y: 368, distance: 17.8
click at [672, 359] on div "20" at bounding box center [655, 359] width 236 height 0
type input "20"
click at [689, 418] on div "Celebrated globally for its proven comfort, pain relief, and ability to transfo…" at bounding box center [655, 408] width 236 height 38
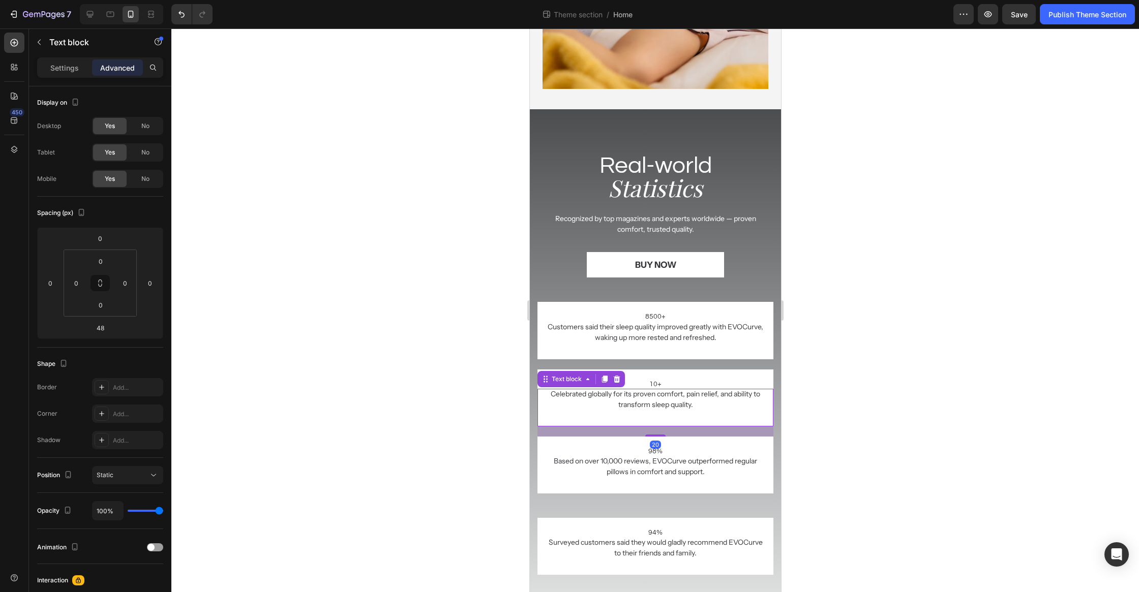
drag, startPoint x: 659, startPoint y: 449, endPoint x: 671, endPoint y: 435, distance: 18.4
click at [671, 427] on div "20" at bounding box center [655, 427] width 236 height 0
type input "20"
click at [716, 489] on div "Based on over 10,000 reviews, EVOCurve outperformed regular pillows in comfort …" at bounding box center [655, 475] width 236 height 38
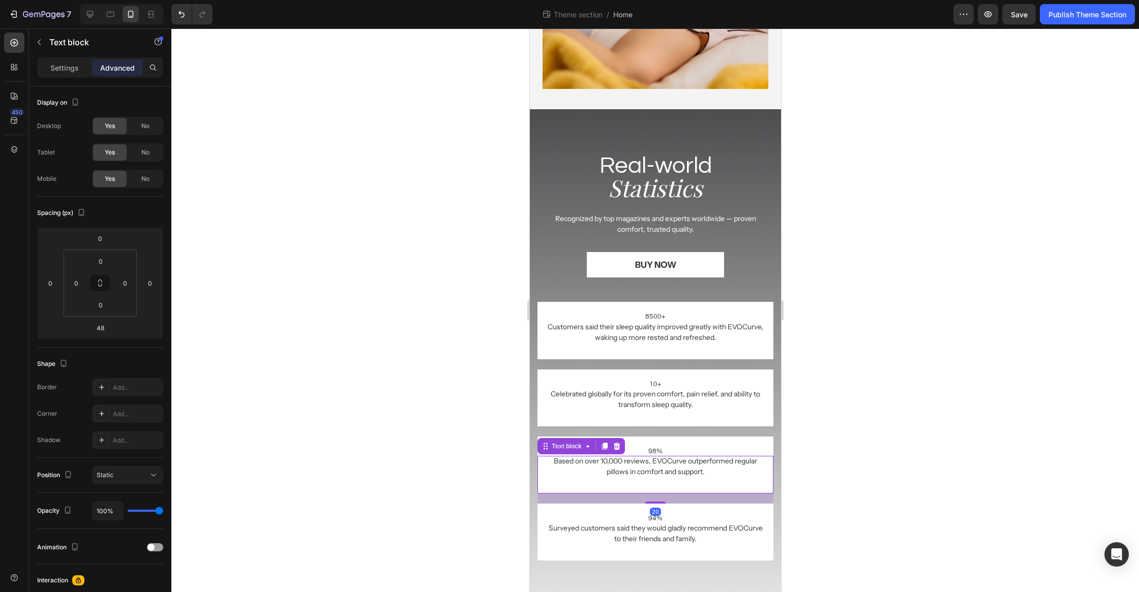
drag, startPoint x: 655, startPoint y: 515, endPoint x: 670, endPoint y: 501, distance: 20.1
click at [670, 494] on div "20" at bounding box center [655, 494] width 236 height 0
type input "20"
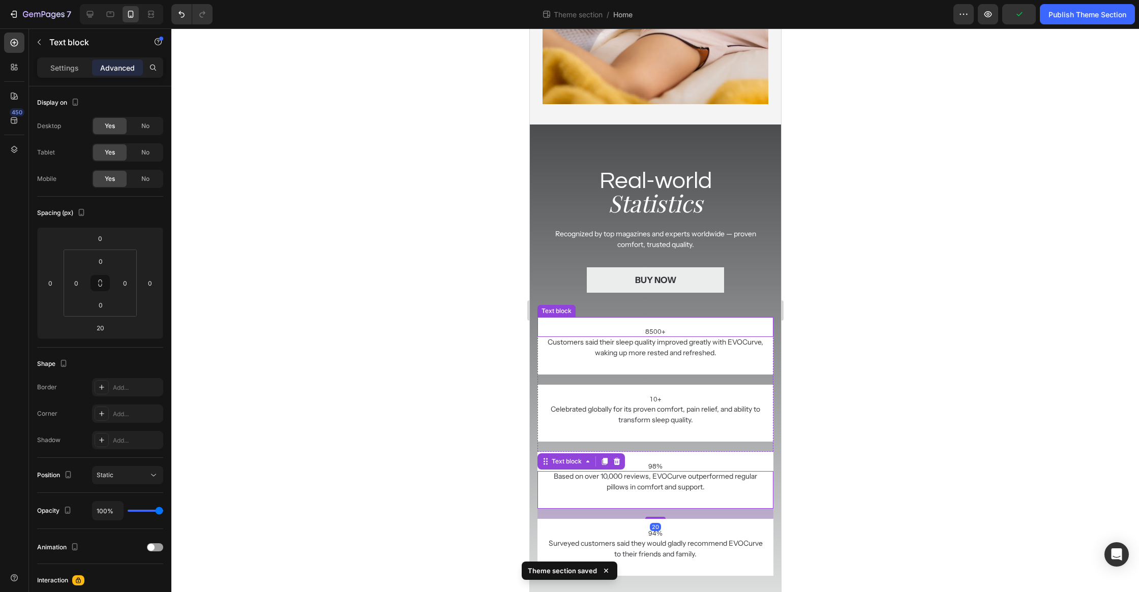
scroll to position [2130, 0]
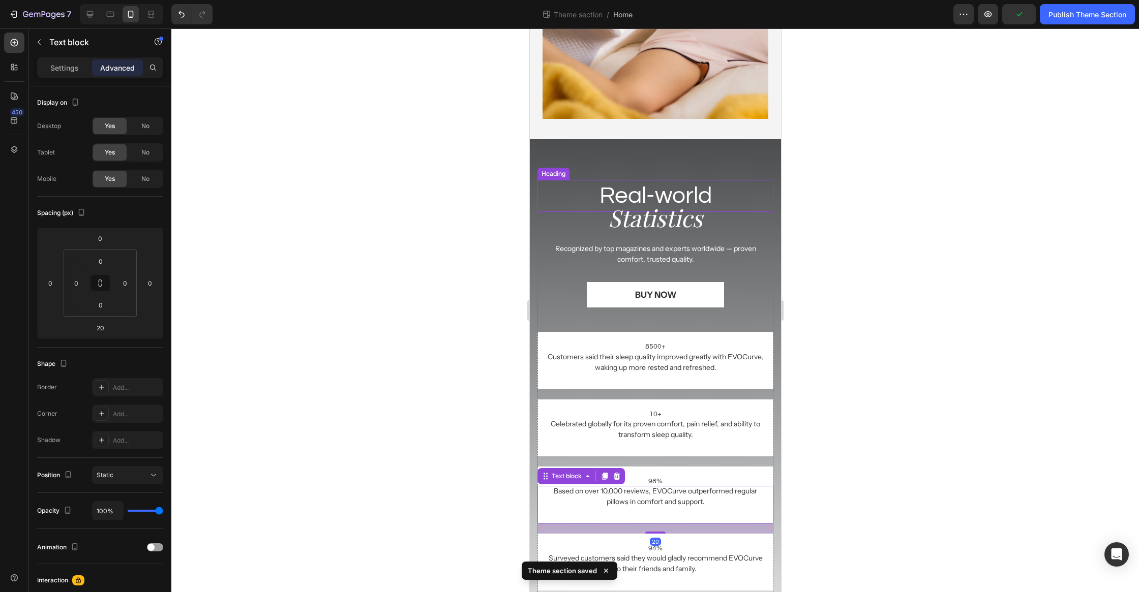
click at [681, 182] on h2 "Real-world" at bounding box center [655, 196] width 236 height 33
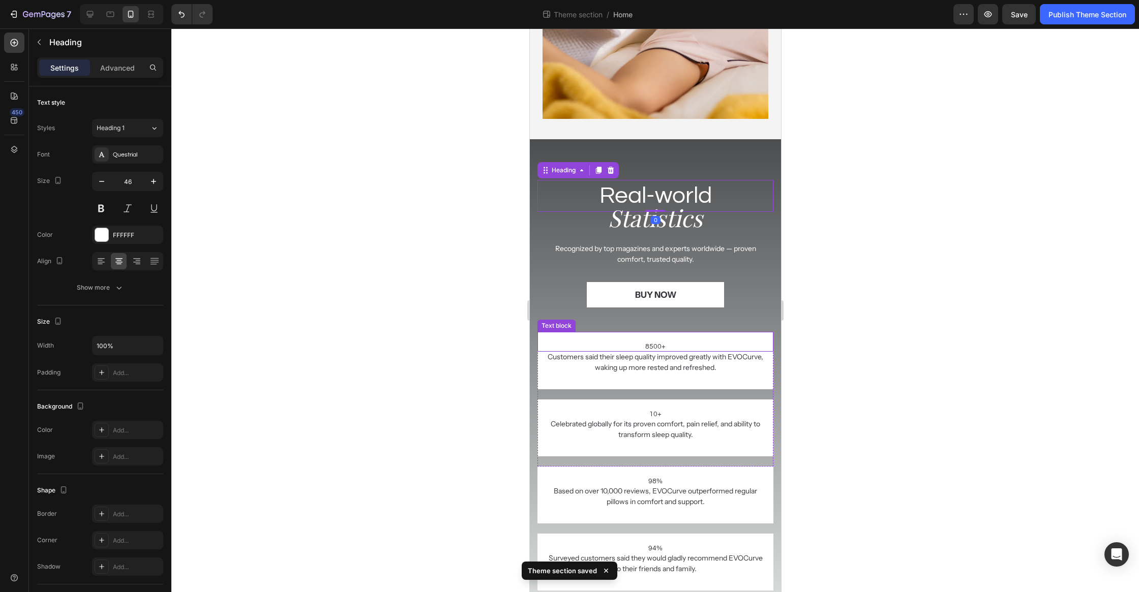
click at [663, 348] on p "8500+" at bounding box center [655, 346] width 216 height 9
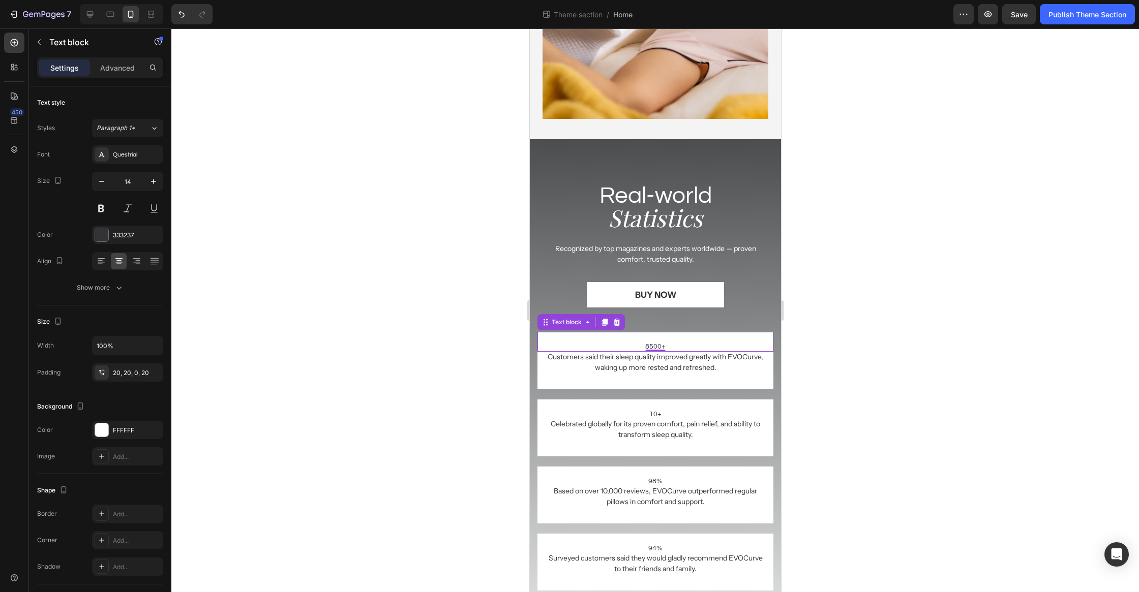
click at [659, 344] on p "8500+" at bounding box center [655, 346] width 216 height 9
click at [659, 346] on p "8500+" at bounding box center [655, 346] width 216 height 9
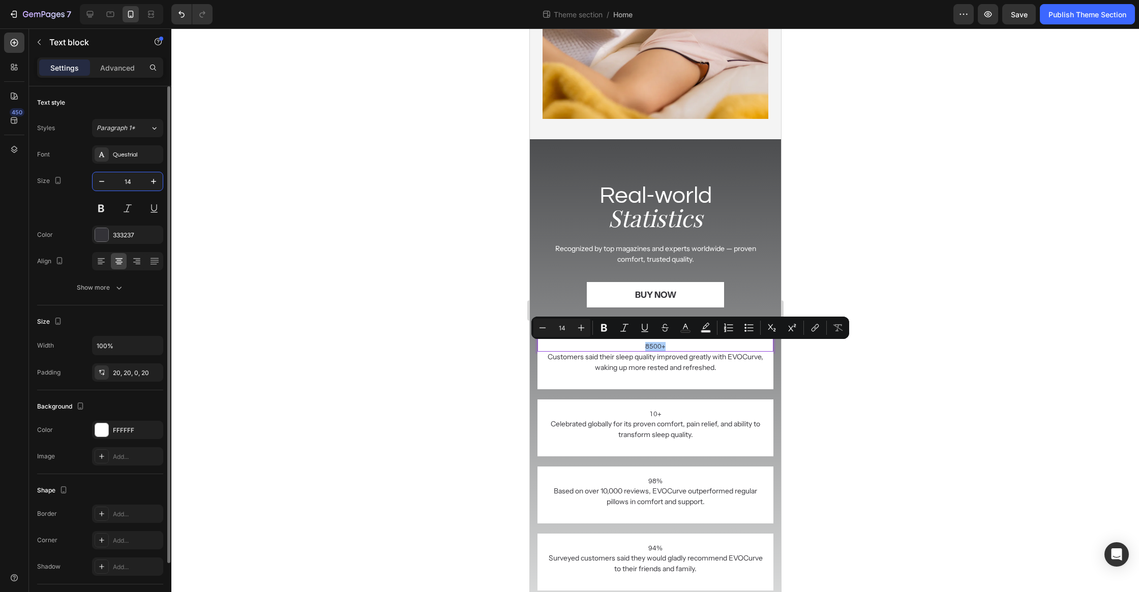
click at [131, 178] on input "14" at bounding box center [128, 181] width 34 height 18
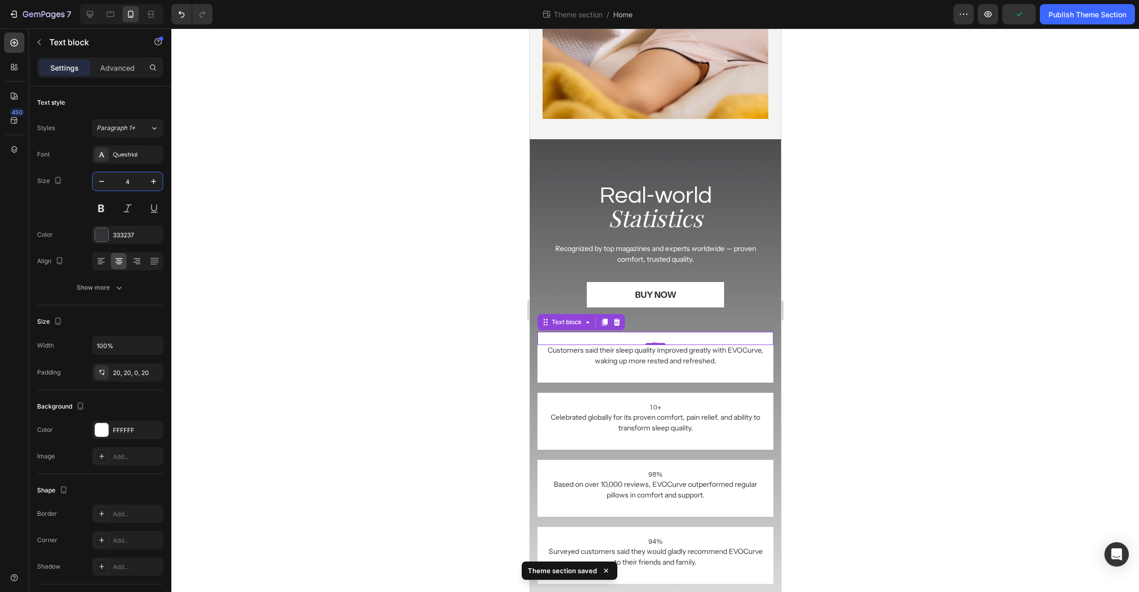
type input "46"
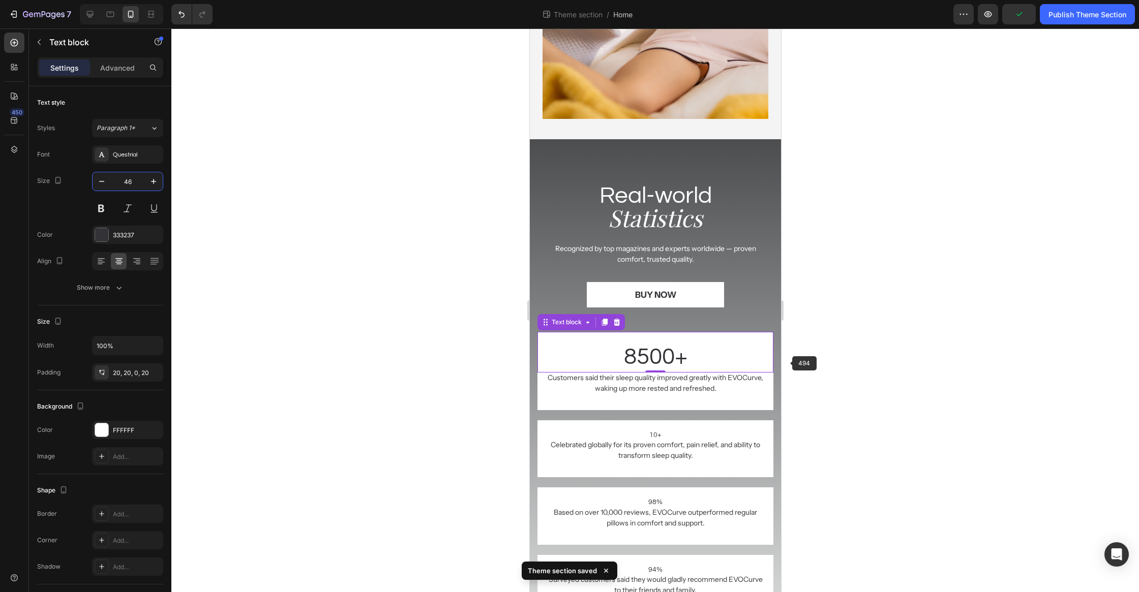
click at [945, 405] on div at bounding box center [655, 310] width 968 height 564
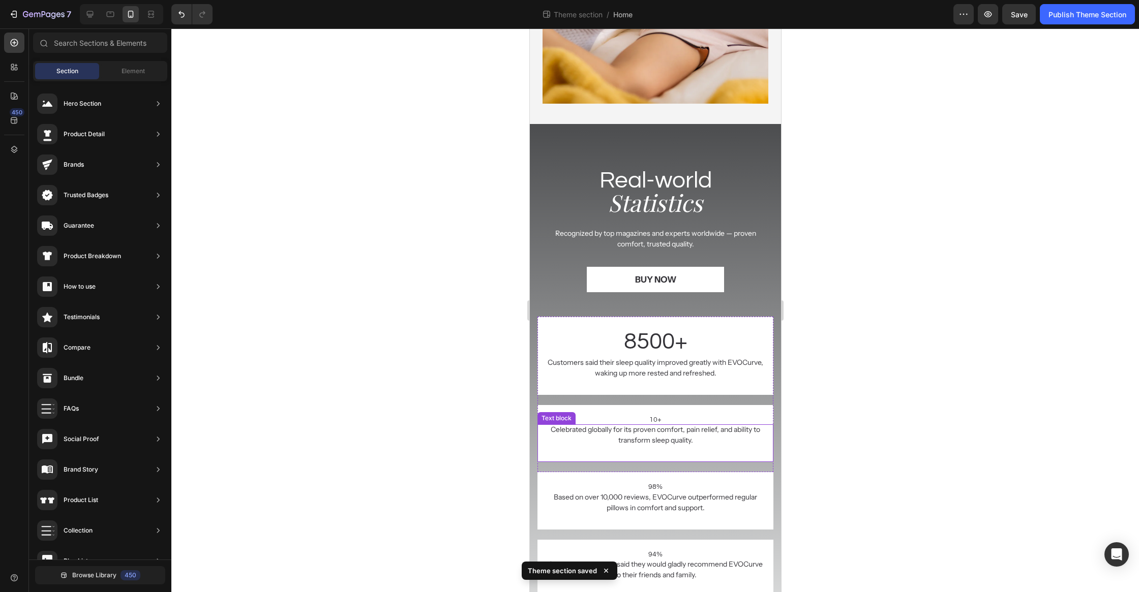
scroll to position [2160, 0]
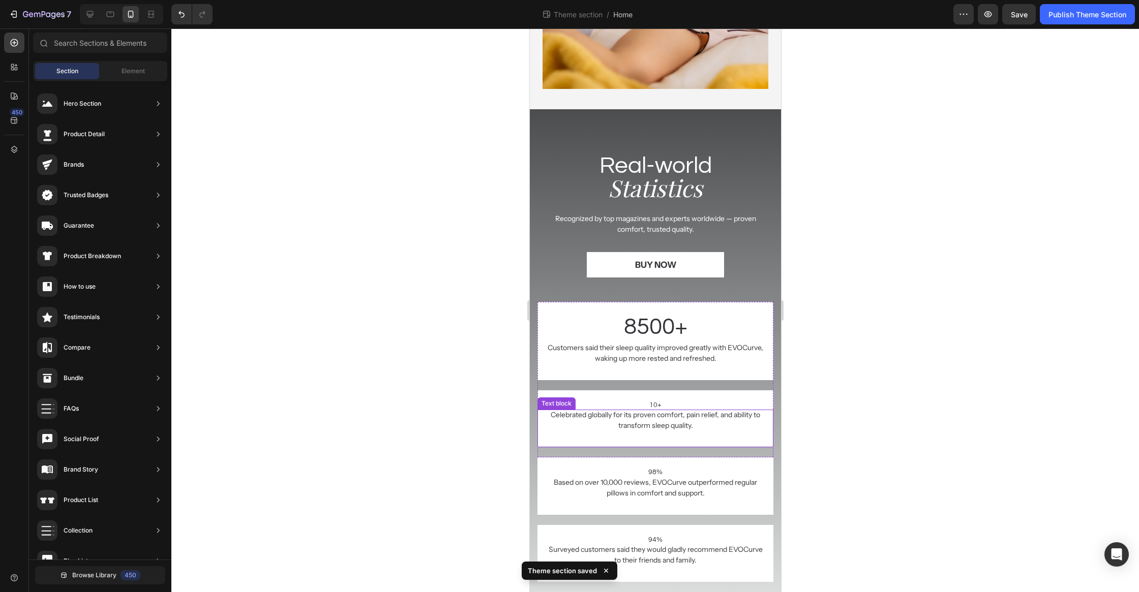
click at [649, 421] on p "Celebrated globally for its proven comfort, pain relief, and ability to transfo…" at bounding box center [655, 420] width 216 height 21
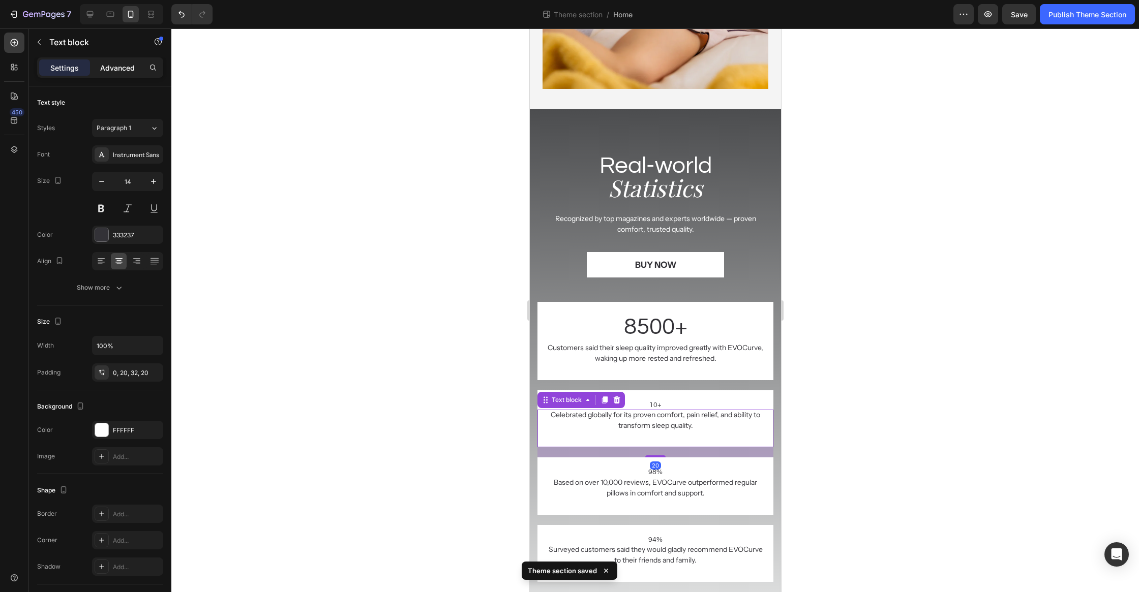
click at [114, 68] on p "Advanced" at bounding box center [117, 68] width 35 height 11
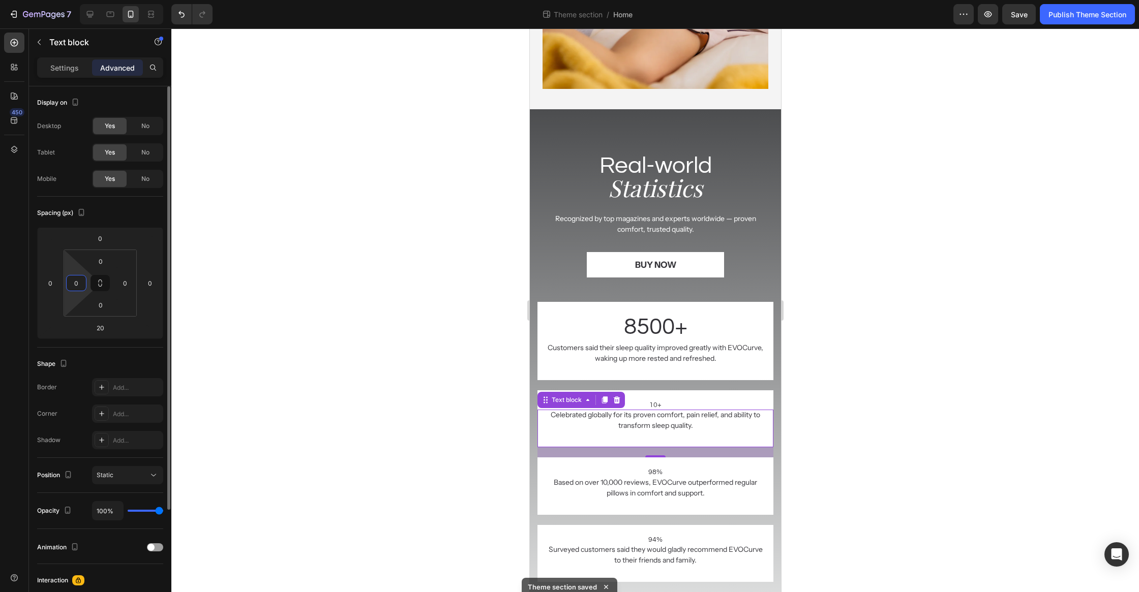
click at [78, 283] on input "0" at bounding box center [76, 283] width 15 height 15
type input "0"
click at [426, 444] on div at bounding box center [655, 310] width 968 height 564
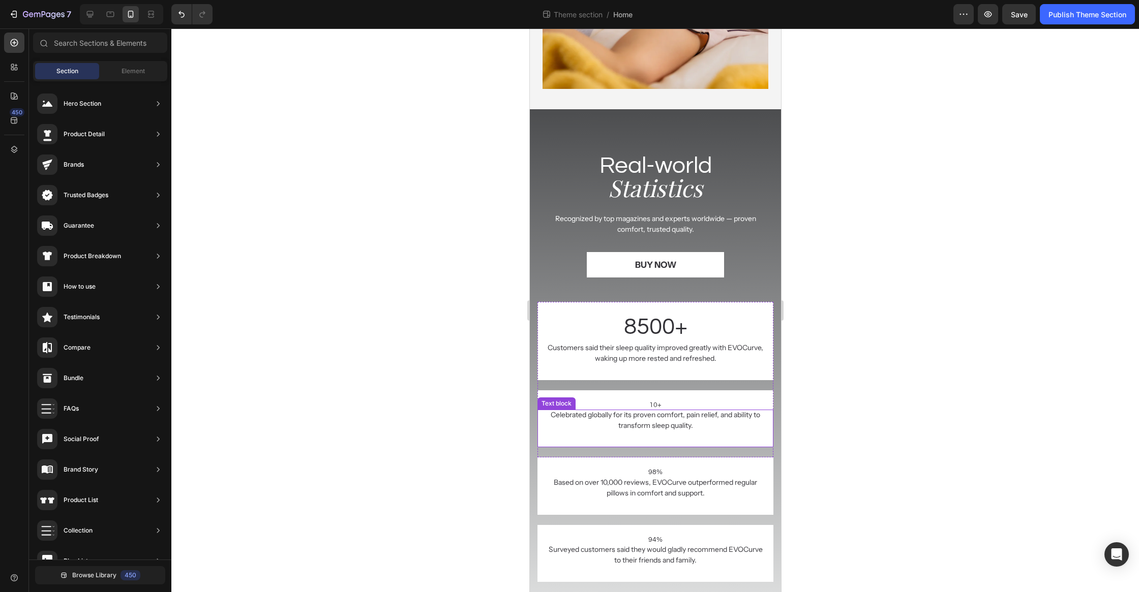
click at [652, 425] on p "Celebrated globally for its proven comfort, pain relief, and ability to transfo…" at bounding box center [655, 420] width 216 height 21
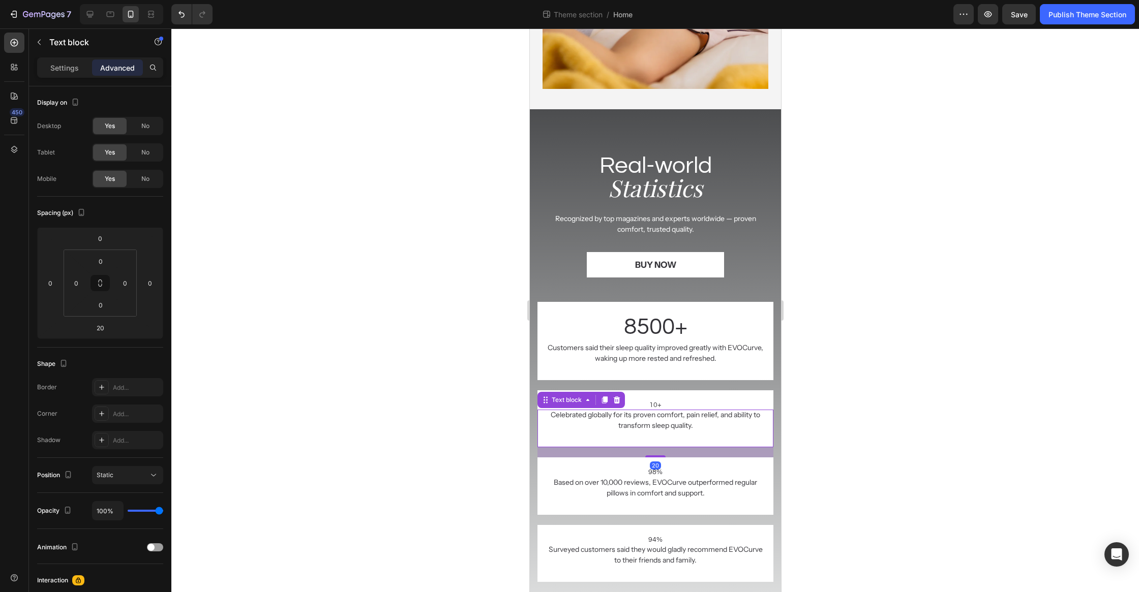
click at [653, 425] on p "Celebrated globally for its proven comfort, pain relief, and ability to transfo…" at bounding box center [655, 420] width 216 height 21
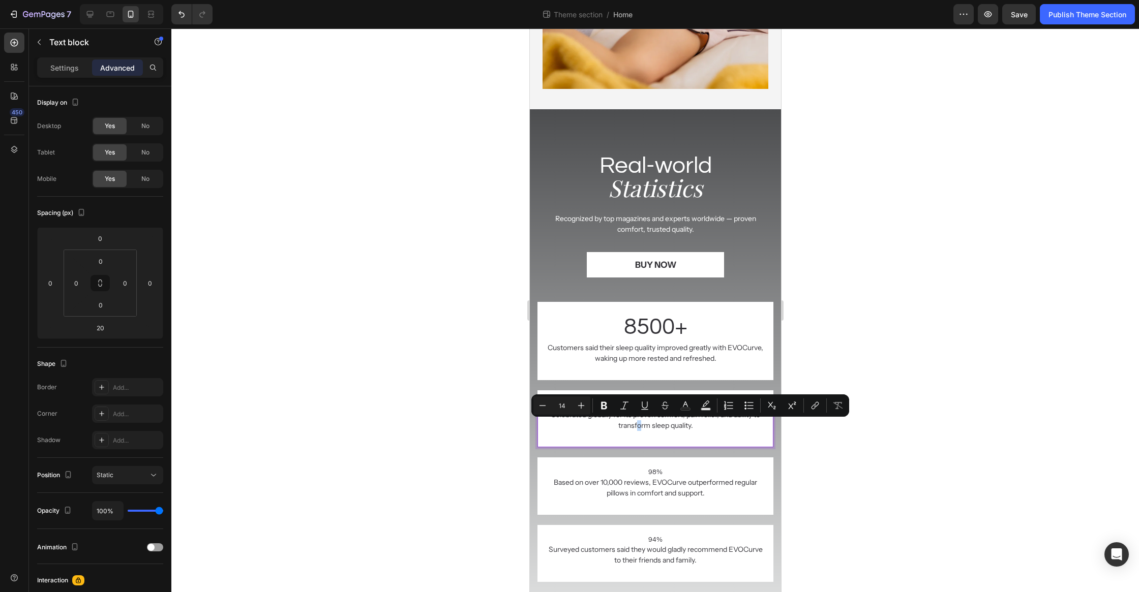
click at [638, 422] on p "Celebrated globally for its proven comfort, pain relief, and ability to transfo…" at bounding box center [655, 420] width 216 height 21
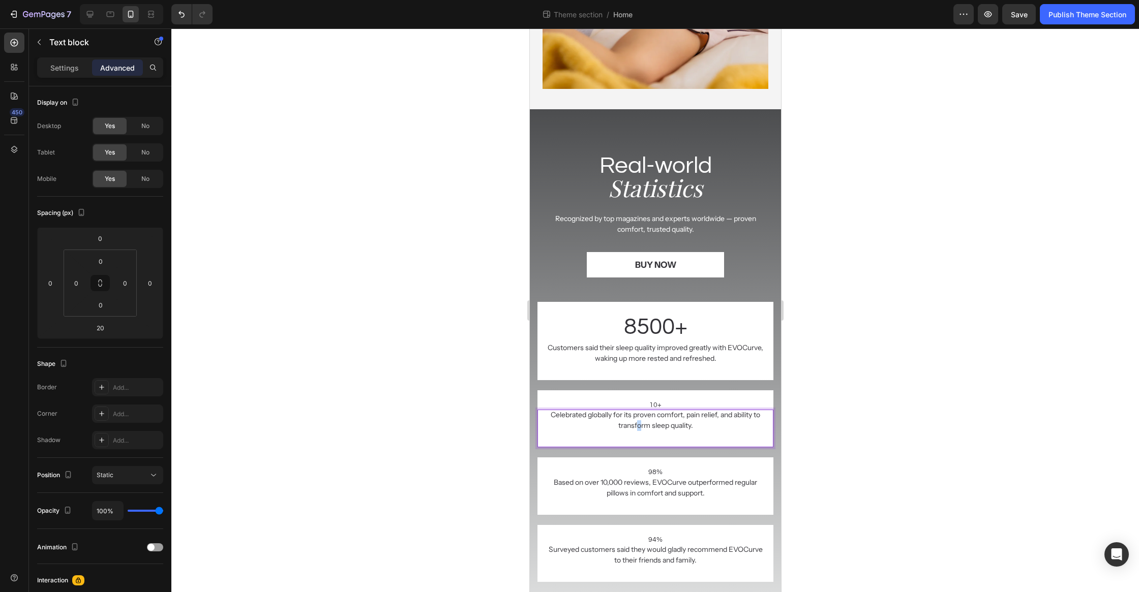
click at [638, 422] on p "Celebrated globally for its proven comfort, pain relief, and ability to transfo…" at bounding box center [655, 420] width 216 height 21
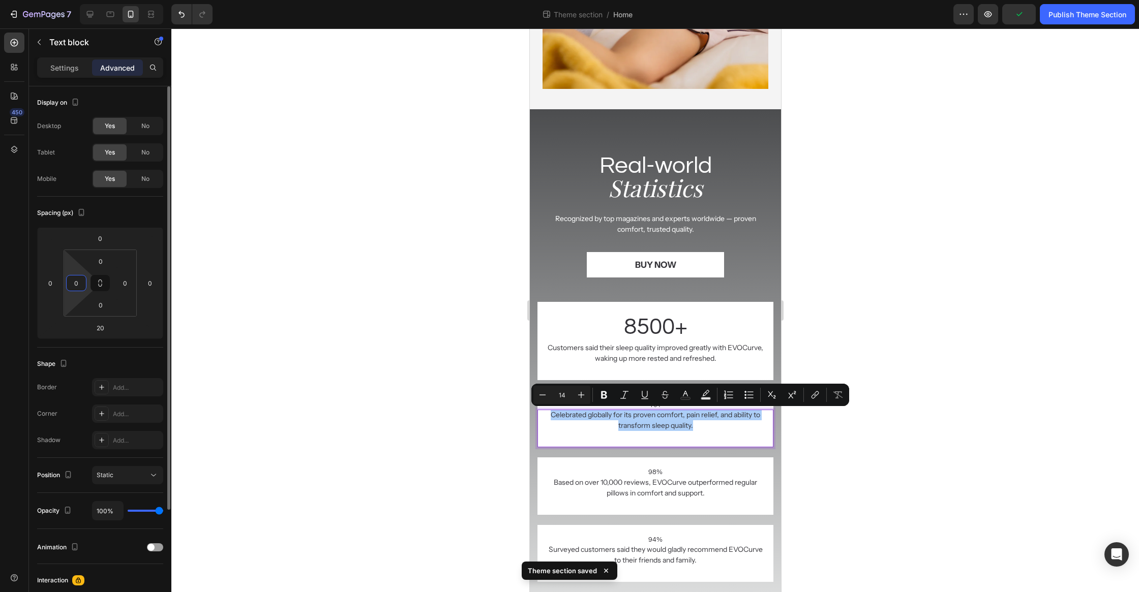
click at [81, 285] on input "0" at bounding box center [76, 283] width 15 height 15
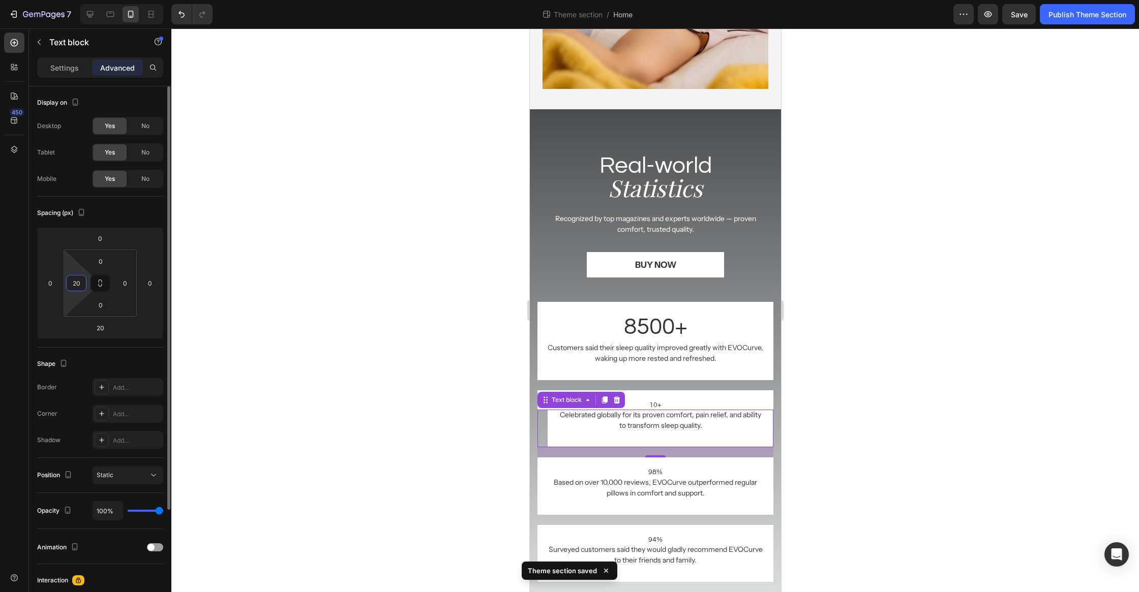
type input "20"
click at [337, 341] on div at bounding box center [655, 310] width 968 height 564
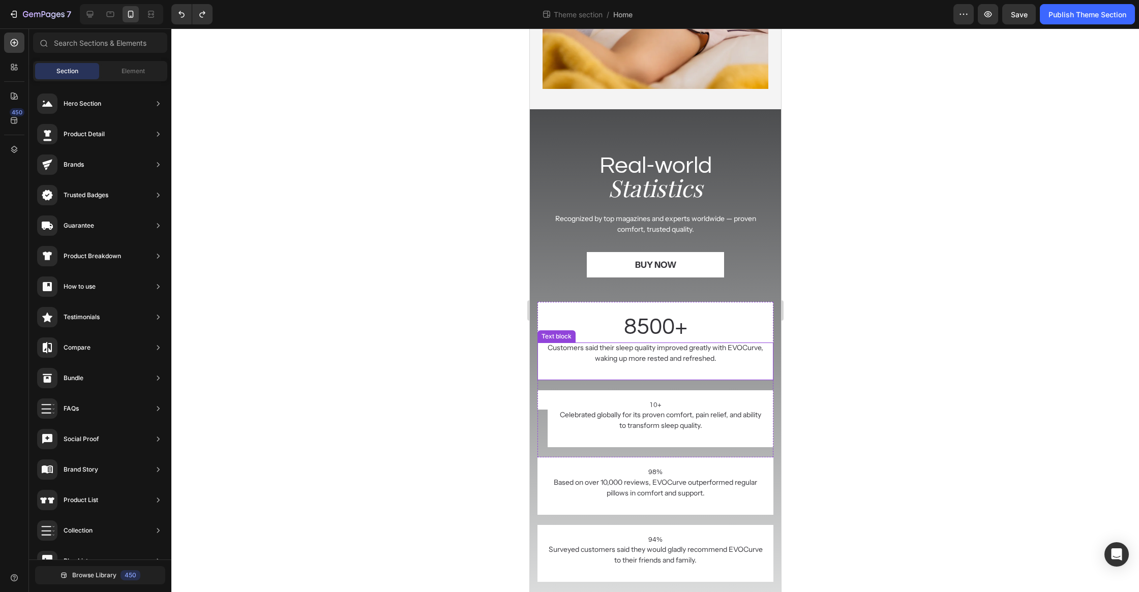
click at [680, 358] on p "Customers said their sleep quality improved greatly with EVOCurve, waking up mo…" at bounding box center [655, 353] width 216 height 21
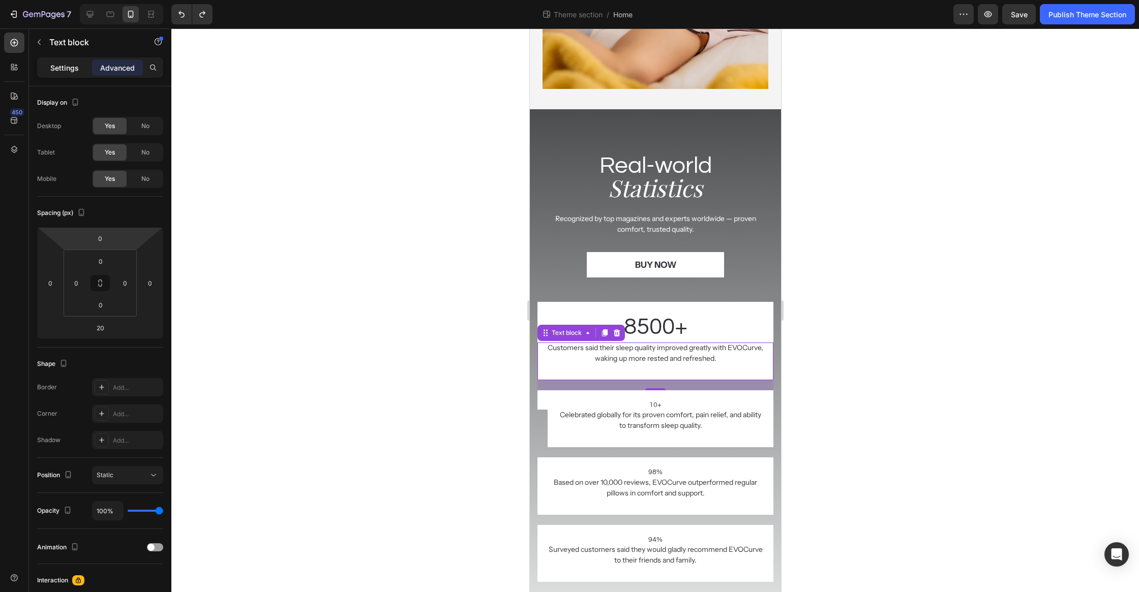
click at [66, 67] on p "Settings" at bounding box center [64, 68] width 28 height 11
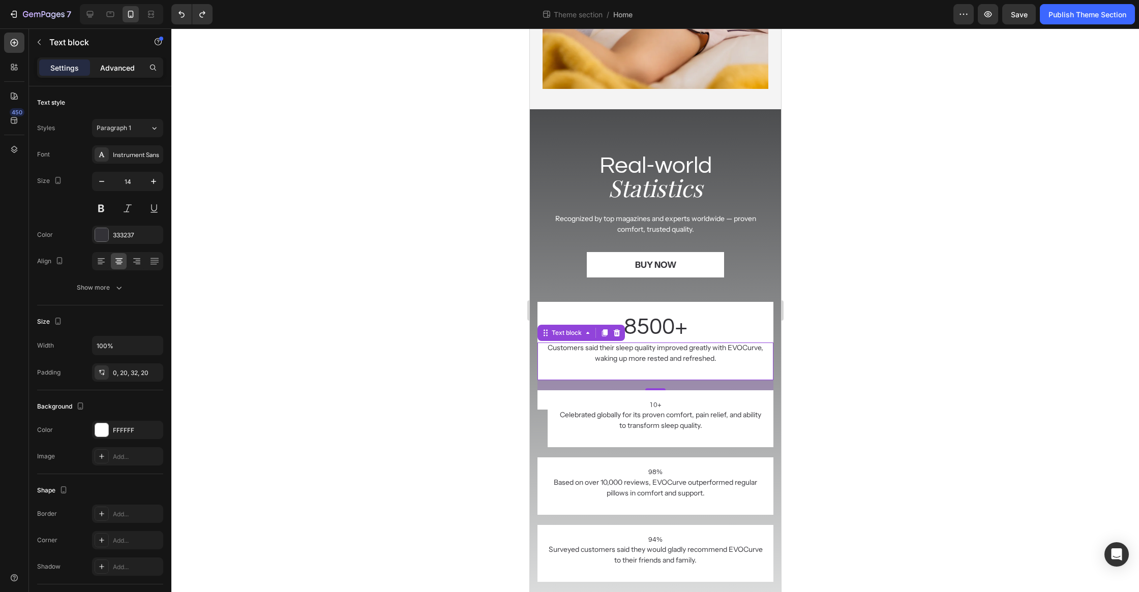
click at [120, 70] on p "Advanced" at bounding box center [117, 68] width 35 height 11
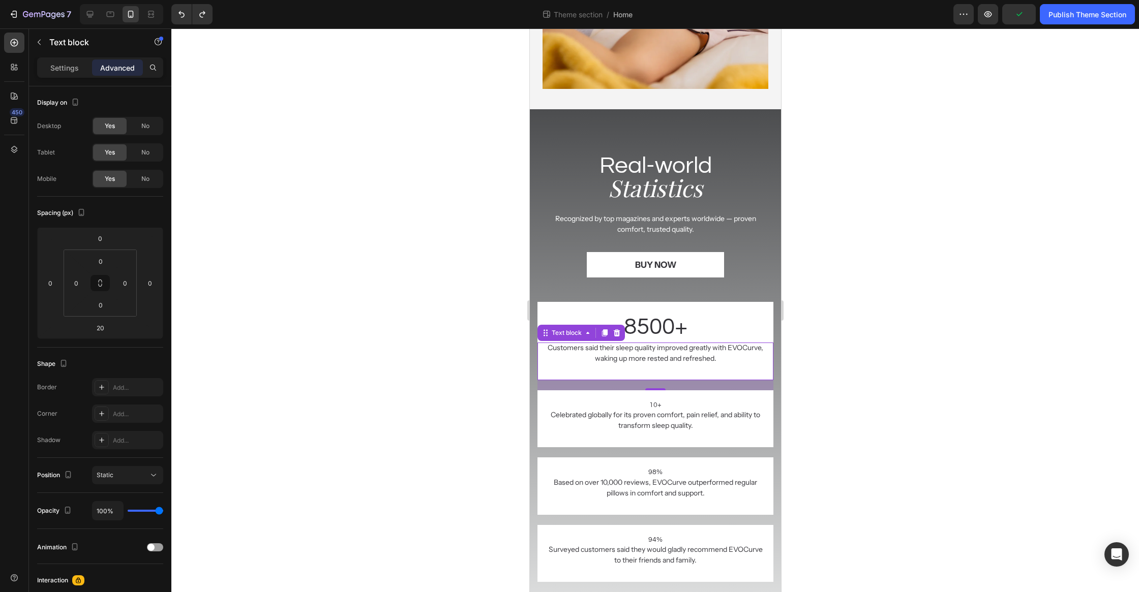
click at [915, 384] on div at bounding box center [655, 310] width 968 height 564
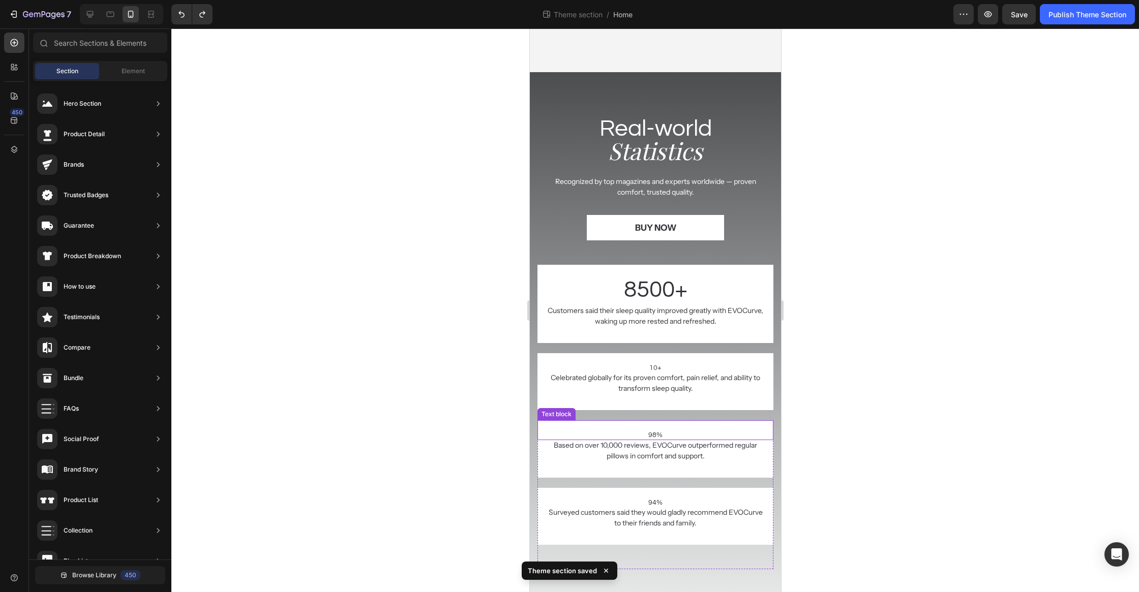
scroll to position [2275, 0]
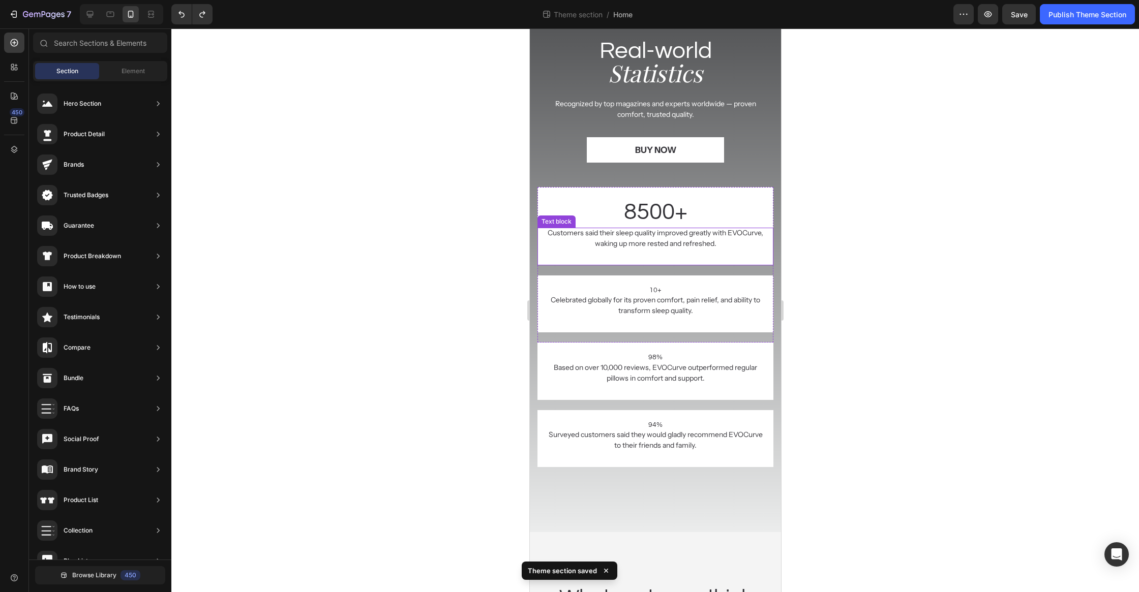
click at [655, 242] on p "Customers said their sleep quality improved greatly with EVOCurve, waking up mo…" at bounding box center [655, 238] width 216 height 21
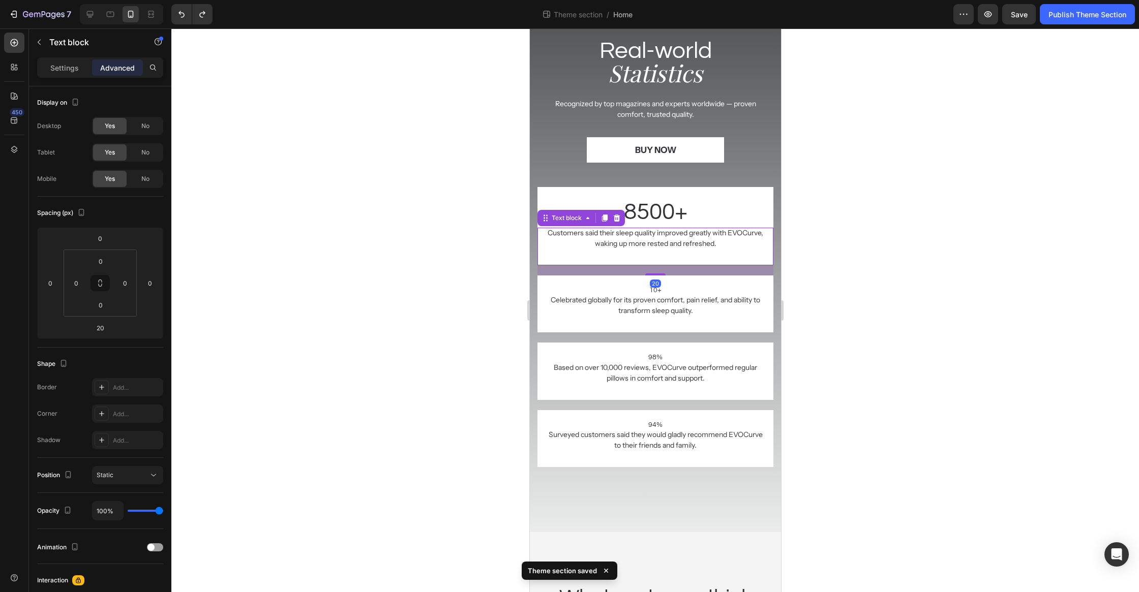
click at [659, 238] on p "Customers said their sleep quality improved greatly with EVOCurve, waking up mo…" at bounding box center [655, 238] width 216 height 21
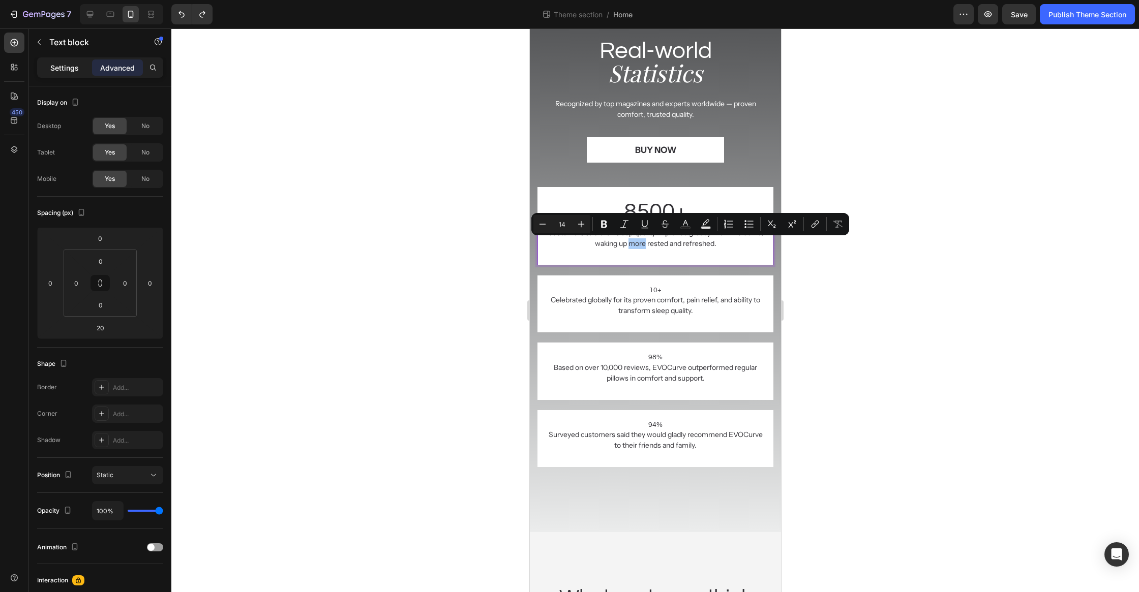
click at [77, 69] on p "Settings" at bounding box center [64, 68] width 28 height 11
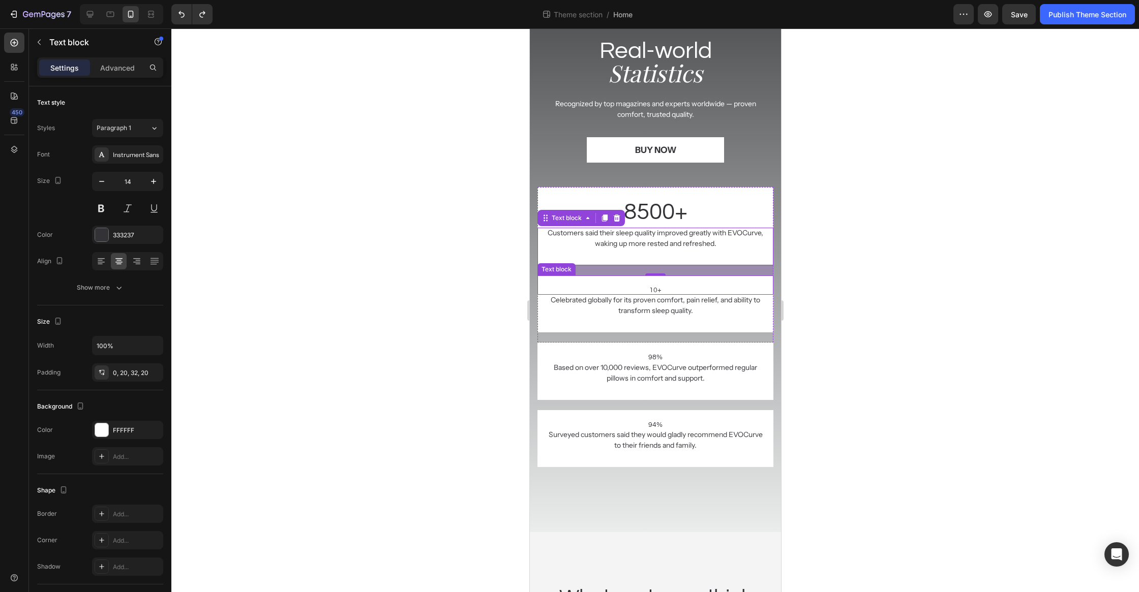
click at [654, 291] on p "10+" at bounding box center [655, 290] width 216 height 9
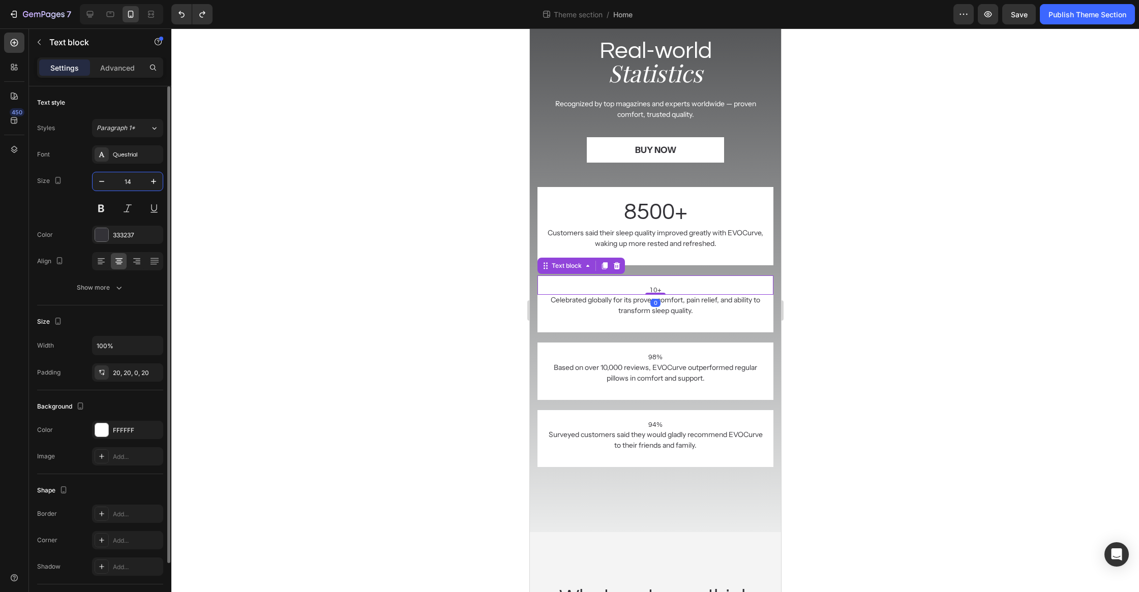
click at [129, 183] on input "14" at bounding box center [128, 181] width 34 height 18
type input "46"
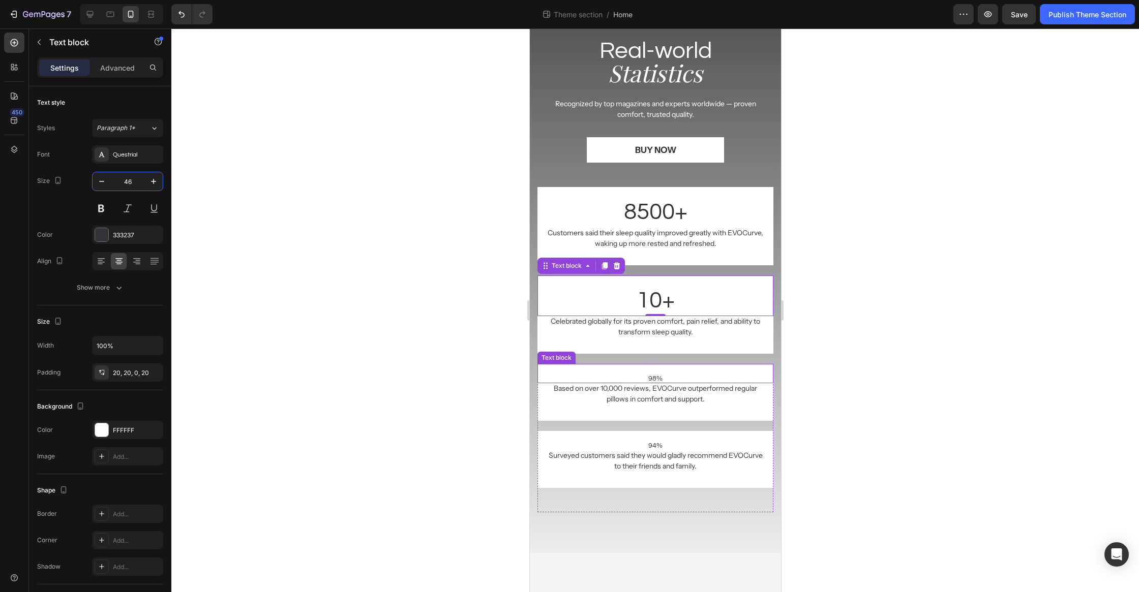
click at [656, 378] on p "98%" at bounding box center [655, 378] width 216 height 9
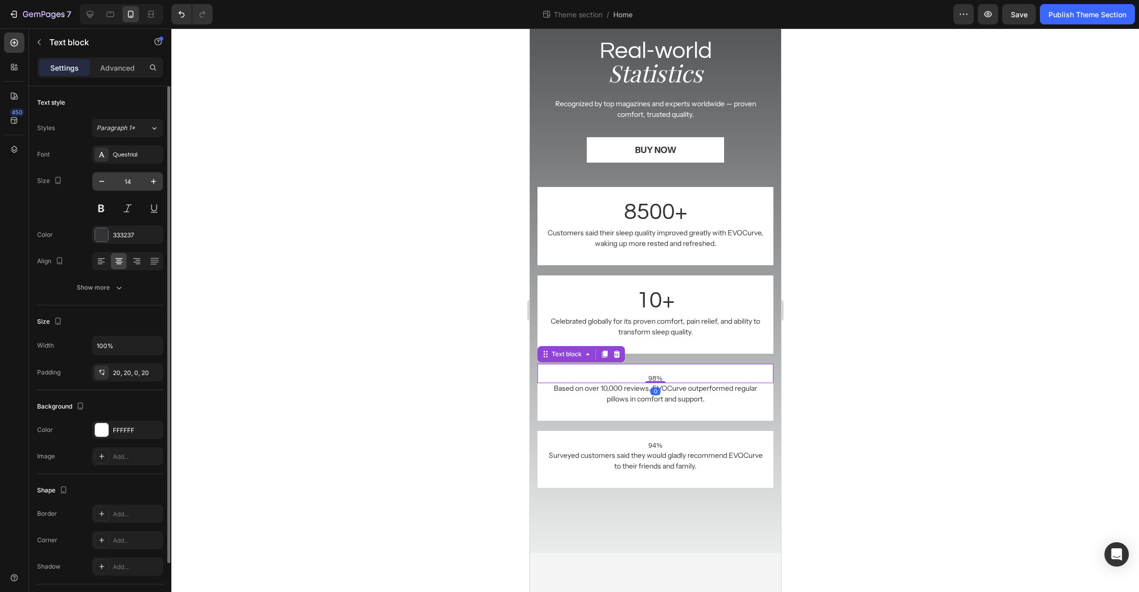
click at [125, 180] on input "14" at bounding box center [128, 181] width 34 height 18
click at [126, 180] on input "14" at bounding box center [128, 181] width 34 height 18
type input "46"
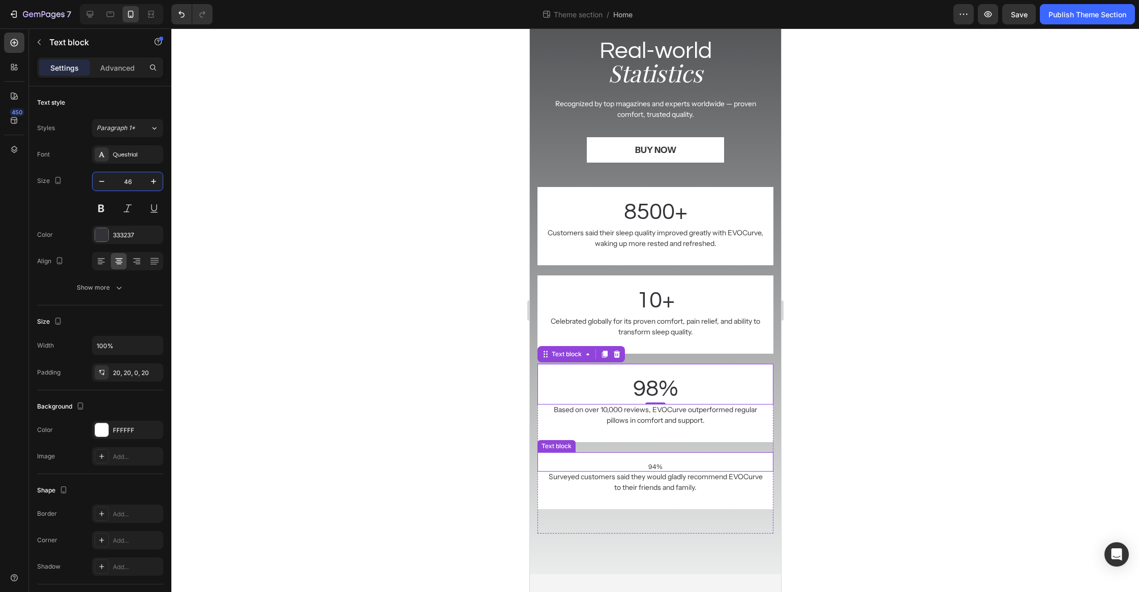
click at [659, 464] on p "94%" at bounding box center [655, 467] width 216 height 9
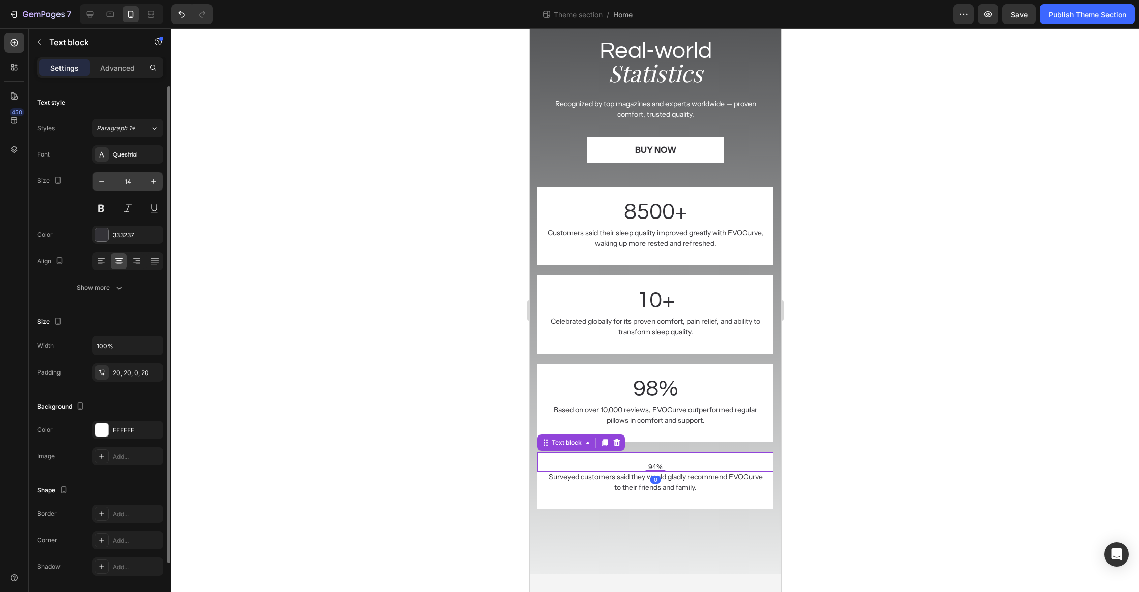
click at [134, 177] on input "14" at bounding box center [128, 181] width 34 height 18
type input "46"
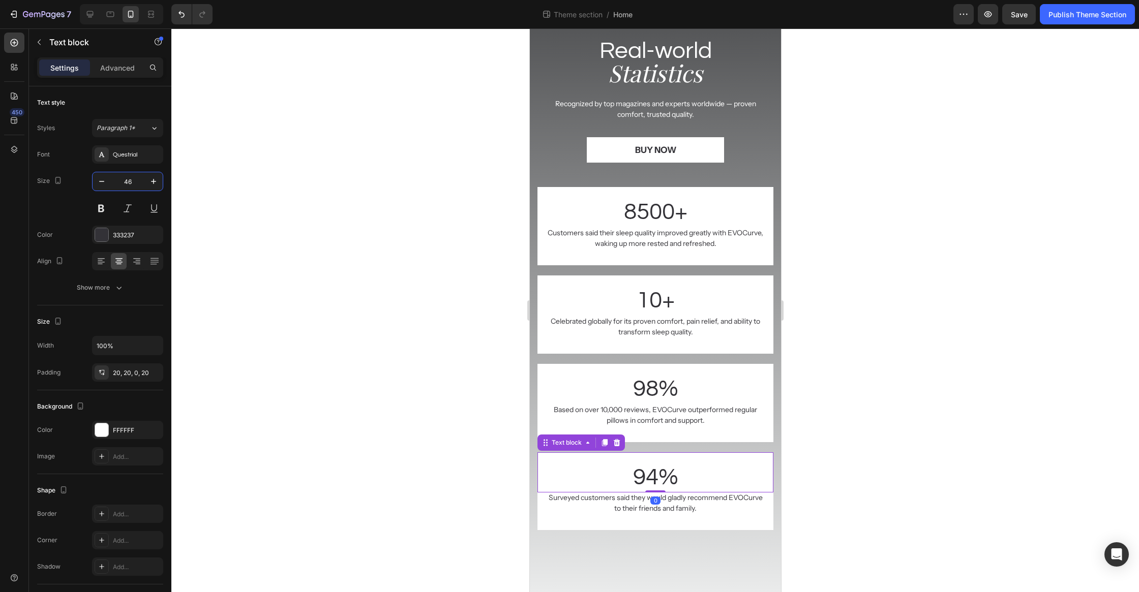
click at [285, 222] on div at bounding box center [655, 310] width 968 height 564
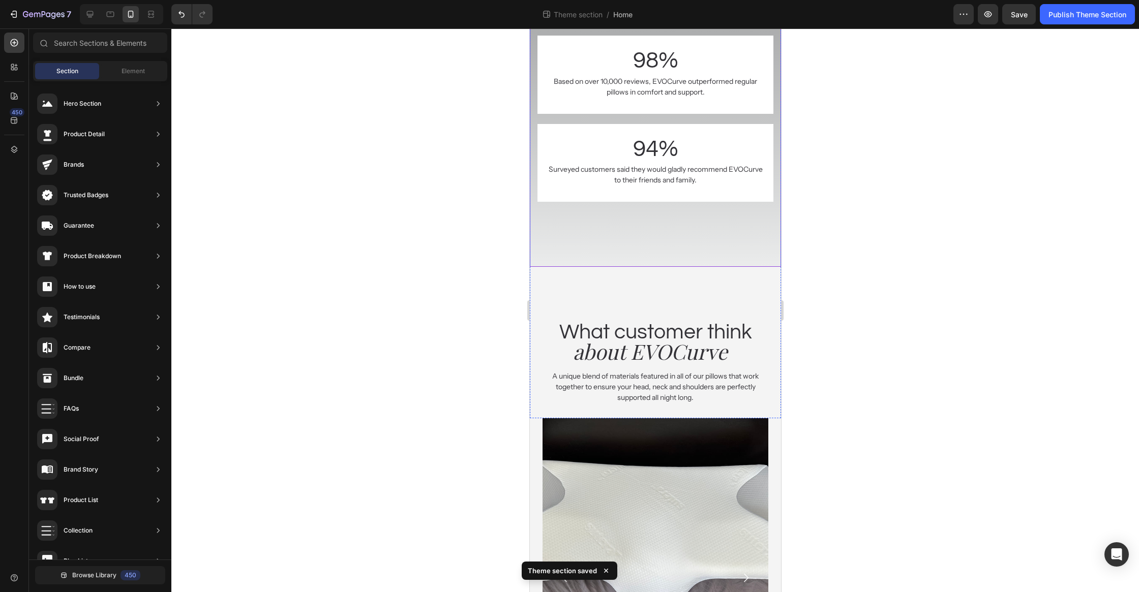
scroll to position [2603, 0]
click at [704, 296] on div "What customer think Heading about EVOCurve Heading A unique blend of materials …" at bounding box center [654, 335] width 251 height 137
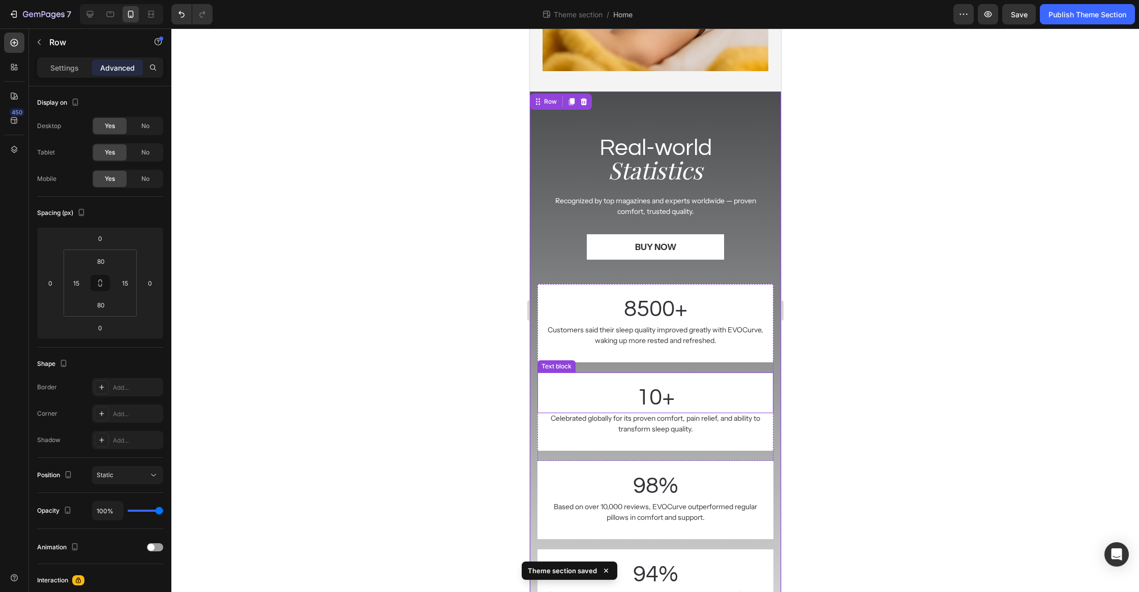
scroll to position [2053, 0]
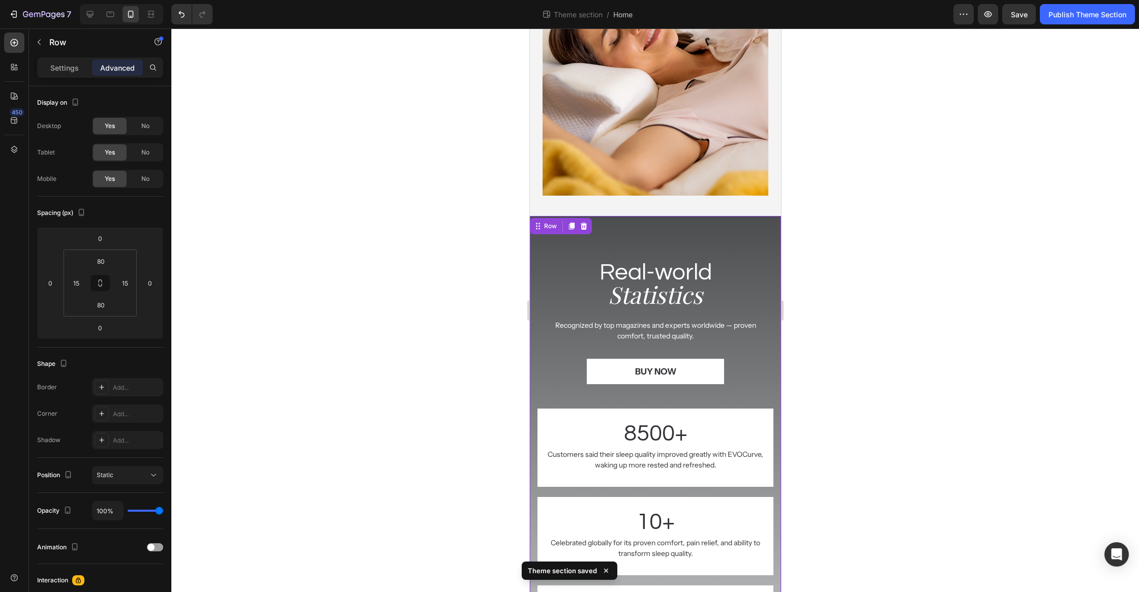
click at [415, 285] on div at bounding box center [655, 310] width 968 height 564
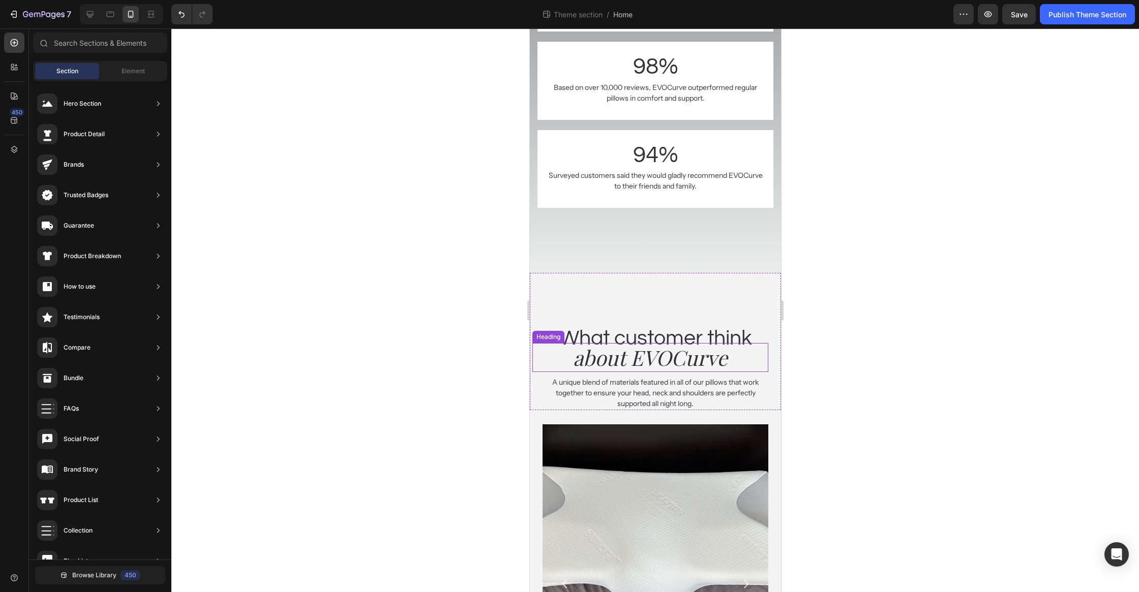
scroll to position [2508, 0]
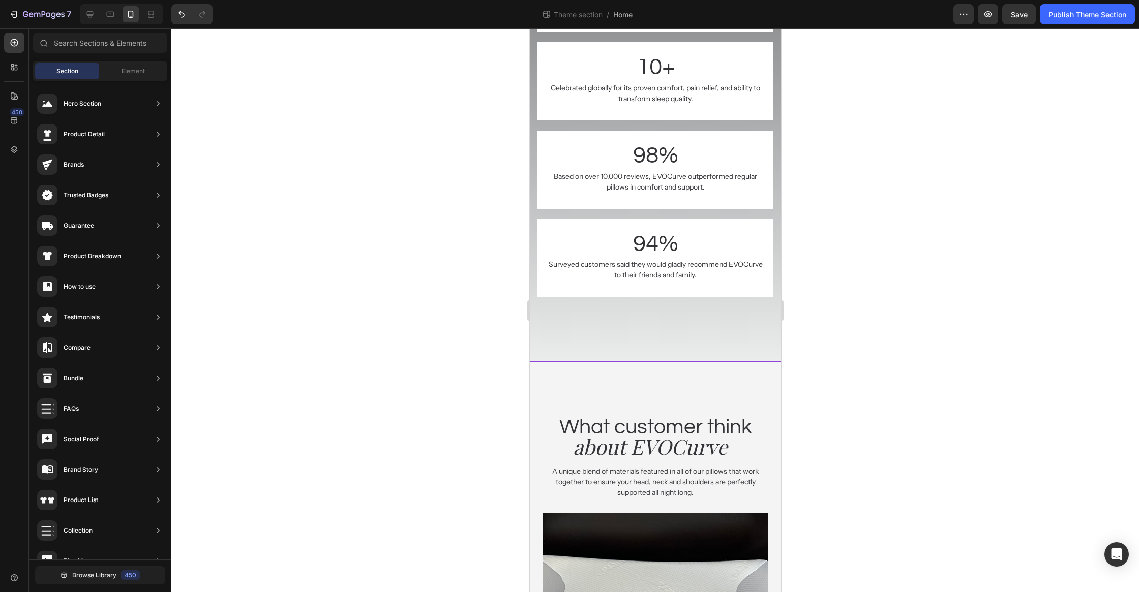
click at [661, 349] on div "Real-world Heading Statistics Heading Recognized by top magazines and experts w…" at bounding box center [654, 61] width 251 height 601
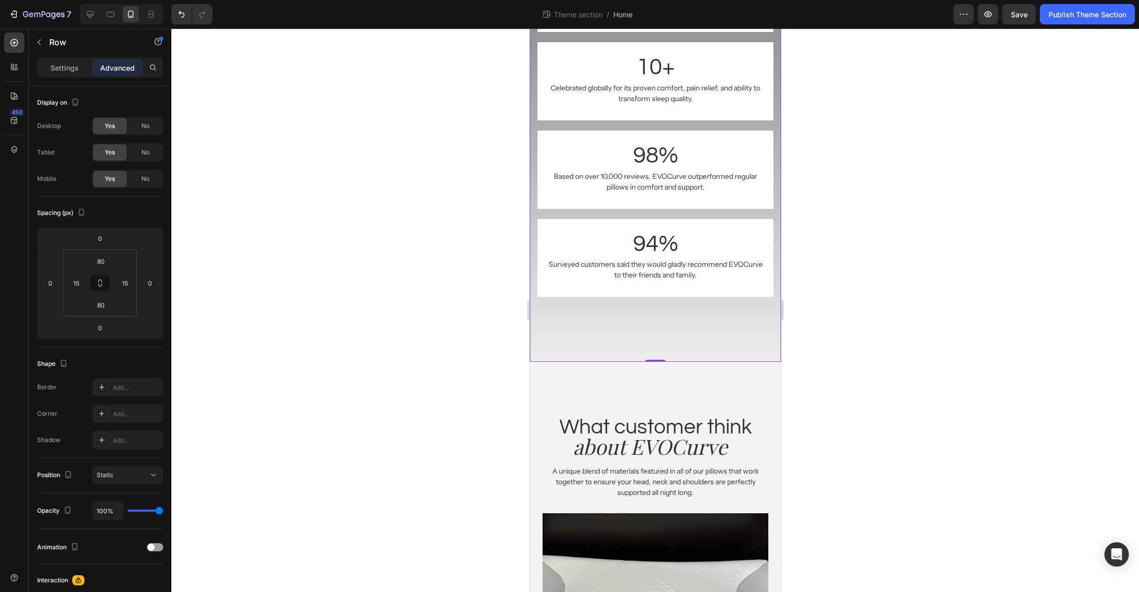
click at [663, 330] on div "Real-world Heading Statistics Heading Recognized by top magazines and experts w…" at bounding box center [654, 61] width 251 height 601
click at [103, 310] on input "80" at bounding box center [101, 304] width 20 height 15
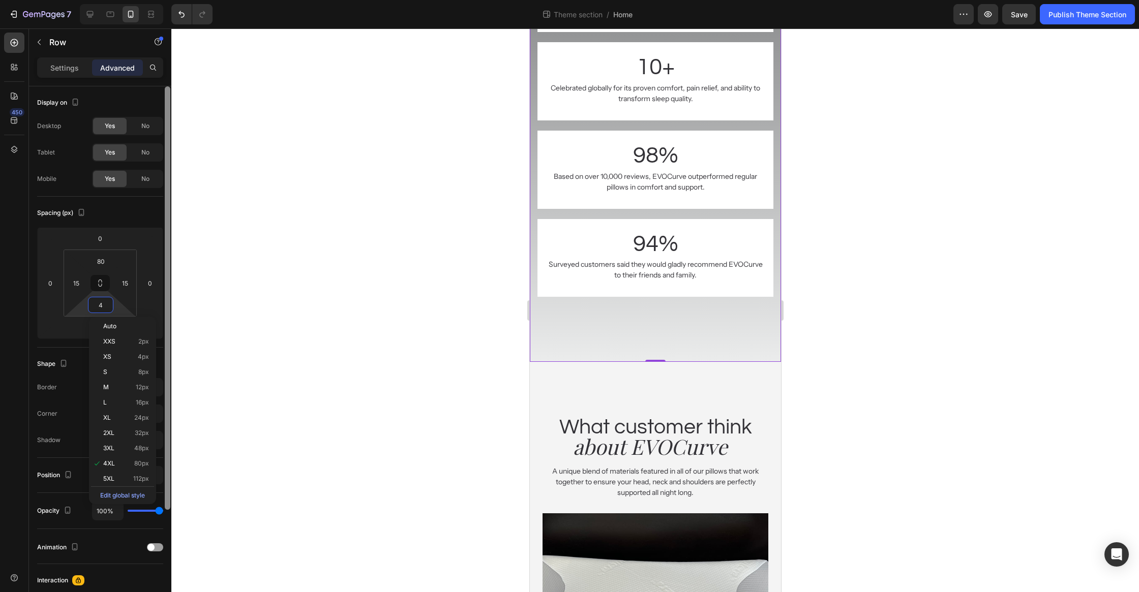
type input "40"
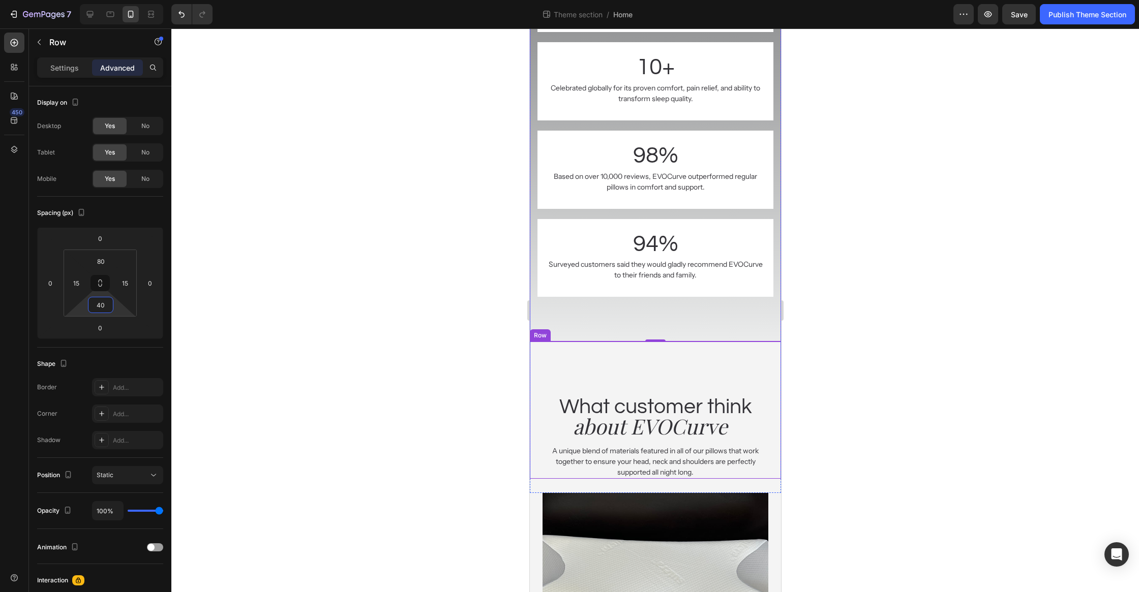
click at [703, 370] on div "What customer think Heading about EVOCurve Heading A unique blend of materials …" at bounding box center [654, 410] width 251 height 137
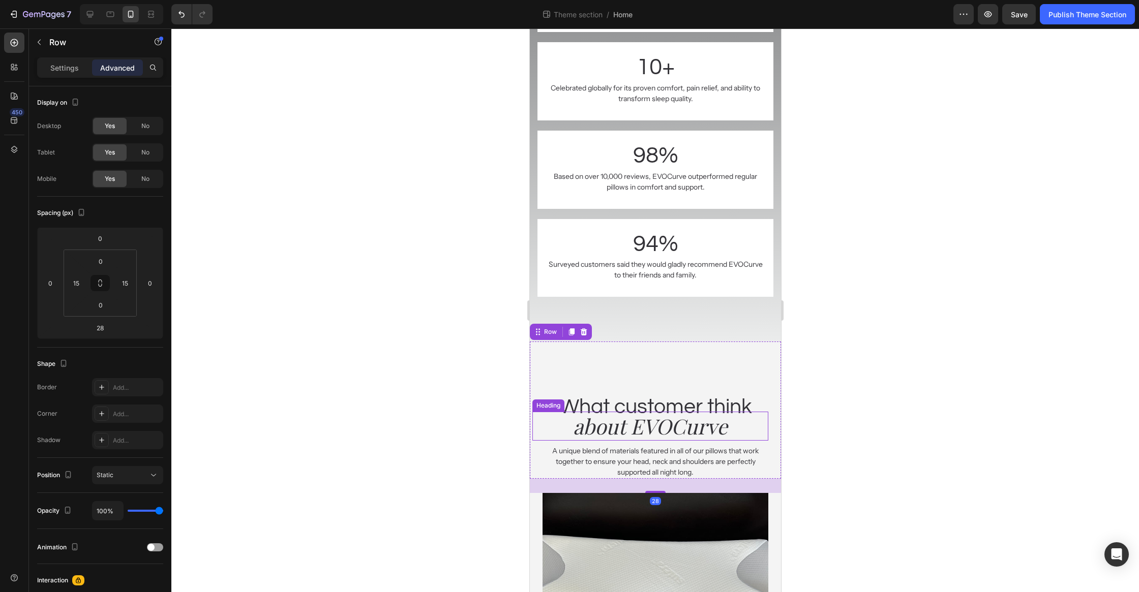
click at [631, 418] on h2 "about EVOCurve" at bounding box center [650, 426] width 236 height 29
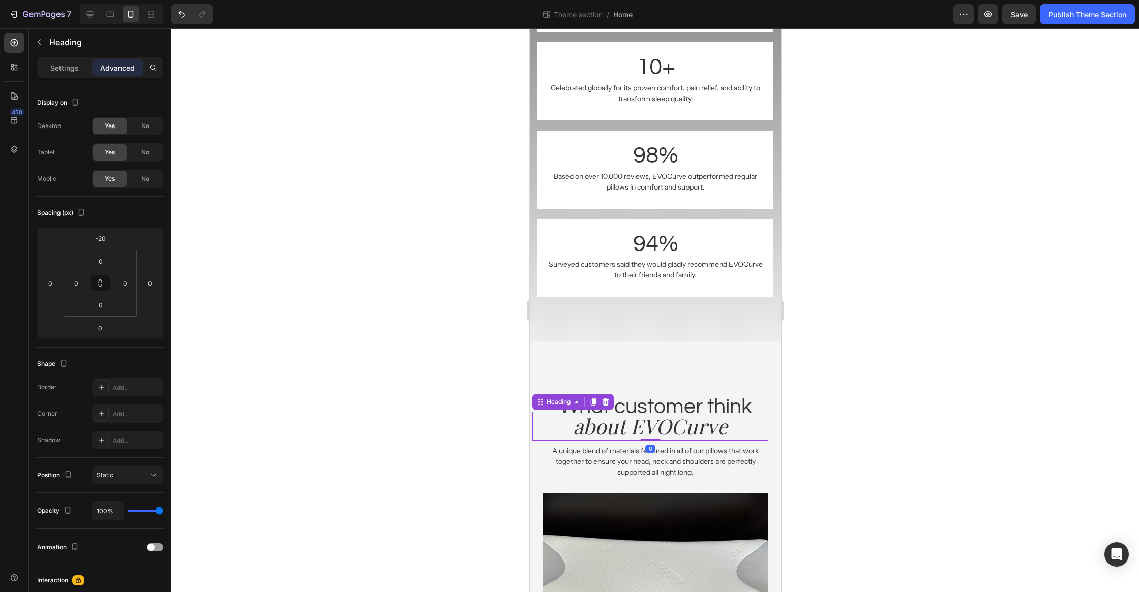
click at [638, 409] on h2 "What customer think" at bounding box center [655, 407] width 236 height 29
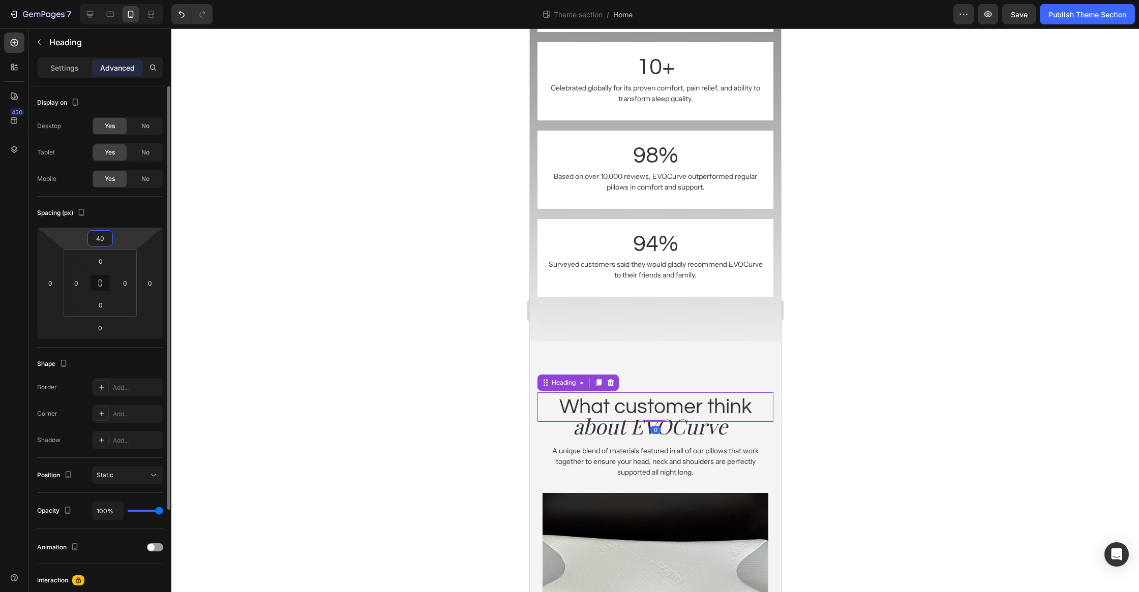
click at [109, 242] on input "40" at bounding box center [100, 238] width 20 height 15
type input "20"
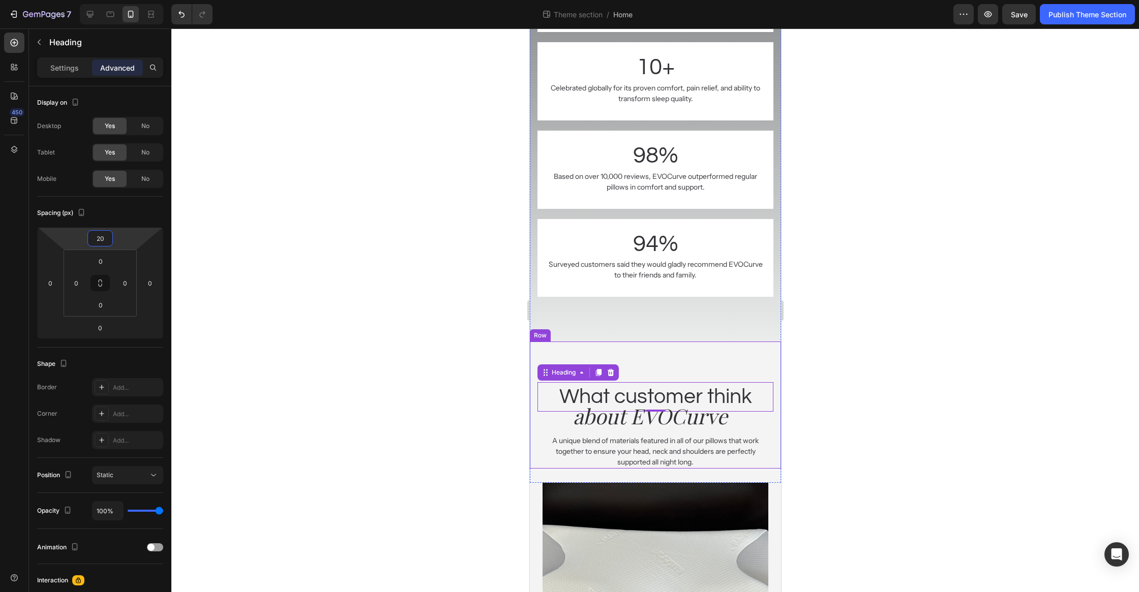
click at [821, 376] on div at bounding box center [655, 310] width 968 height 564
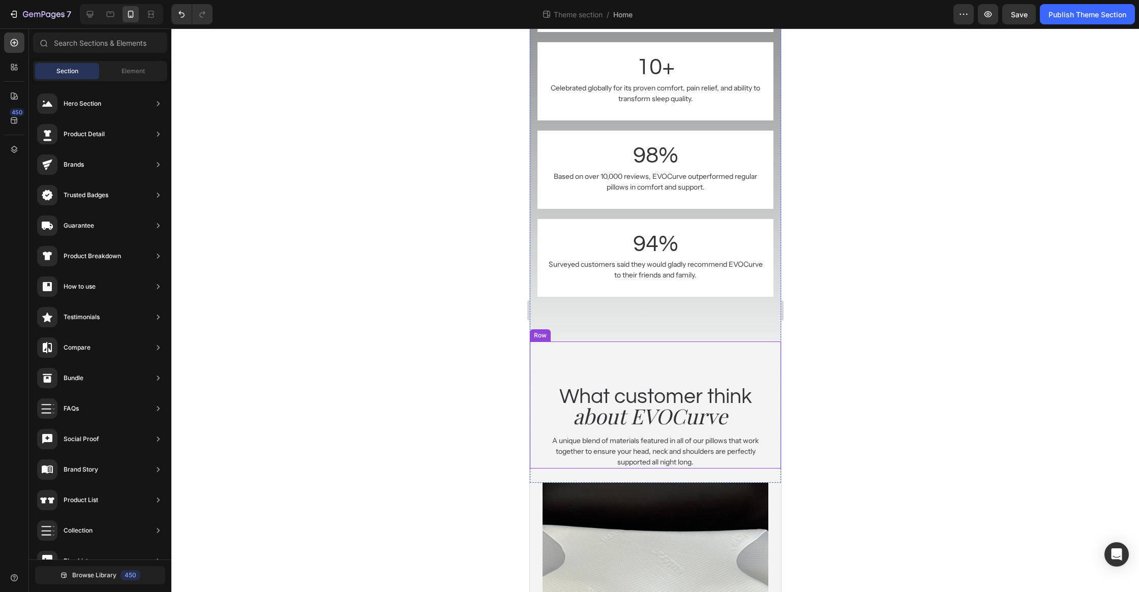
click at [682, 366] on div "What customer think Heading about EVOCurve Heading A unique blend of materials …" at bounding box center [654, 405] width 251 height 127
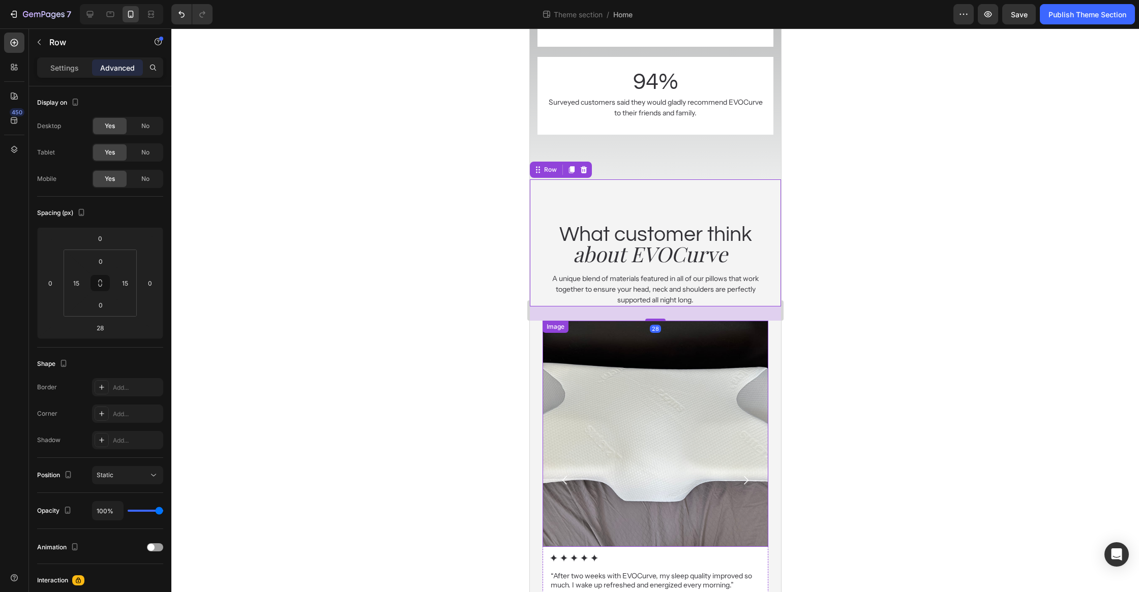
scroll to position [2761, 0]
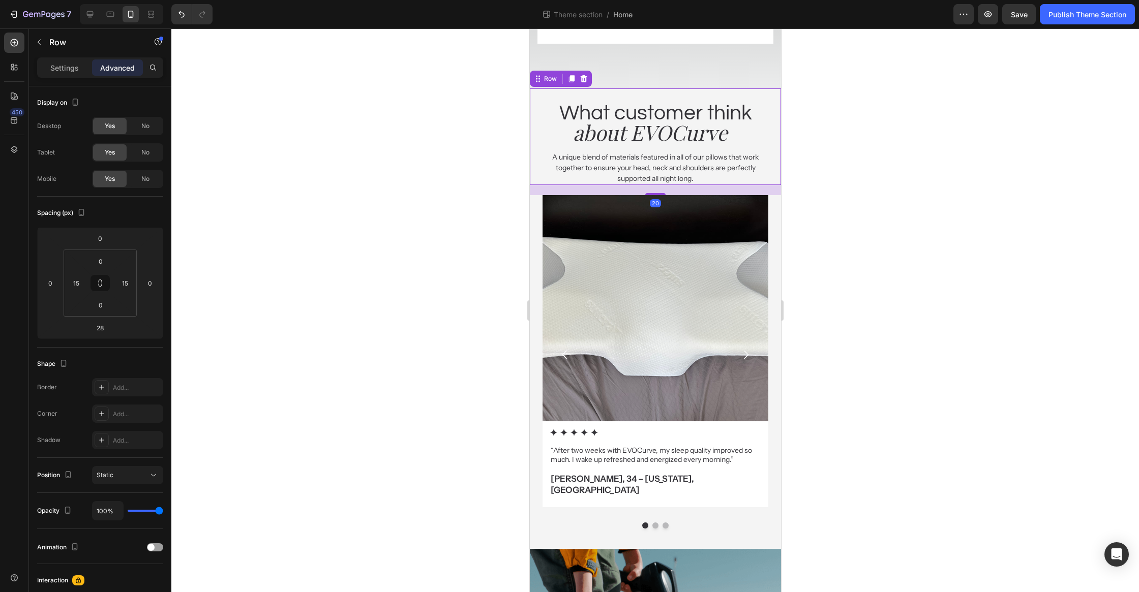
drag, startPoint x: 663, startPoint y: 227, endPoint x: 666, endPoint y: 223, distance: 5.5
type input "19"
click at [864, 216] on div at bounding box center [655, 310] width 968 height 564
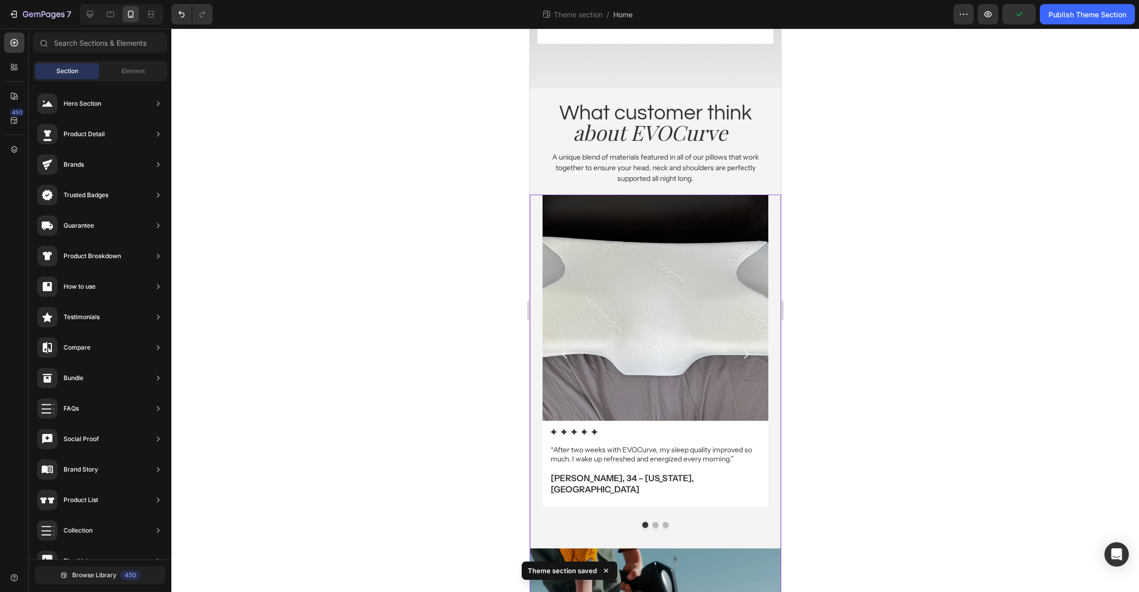
click at [711, 517] on div "Image Icon Icon Icon Icon Icon Icon List “After two weeks with EVOCurve, my sle…" at bounding box center [654, 372] width 251 height 354
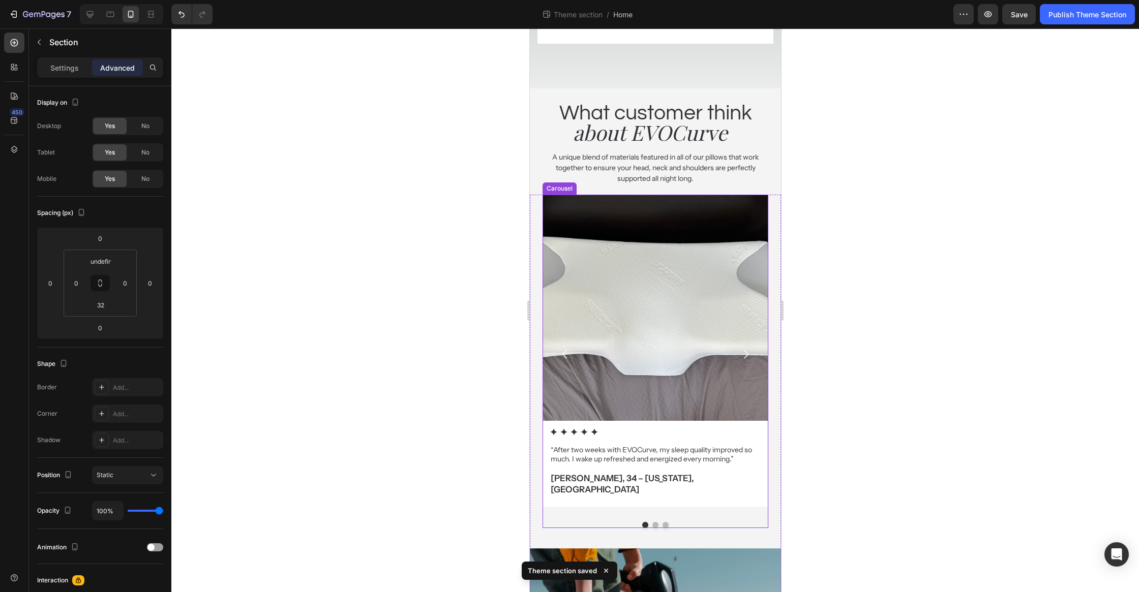
click at [725, 508] on div "Image Icon Icon Icon Icon Icon Icon List “After two weeks with EVOCurve, my sle…" at bounding box center [655, 362] width 226 height 334
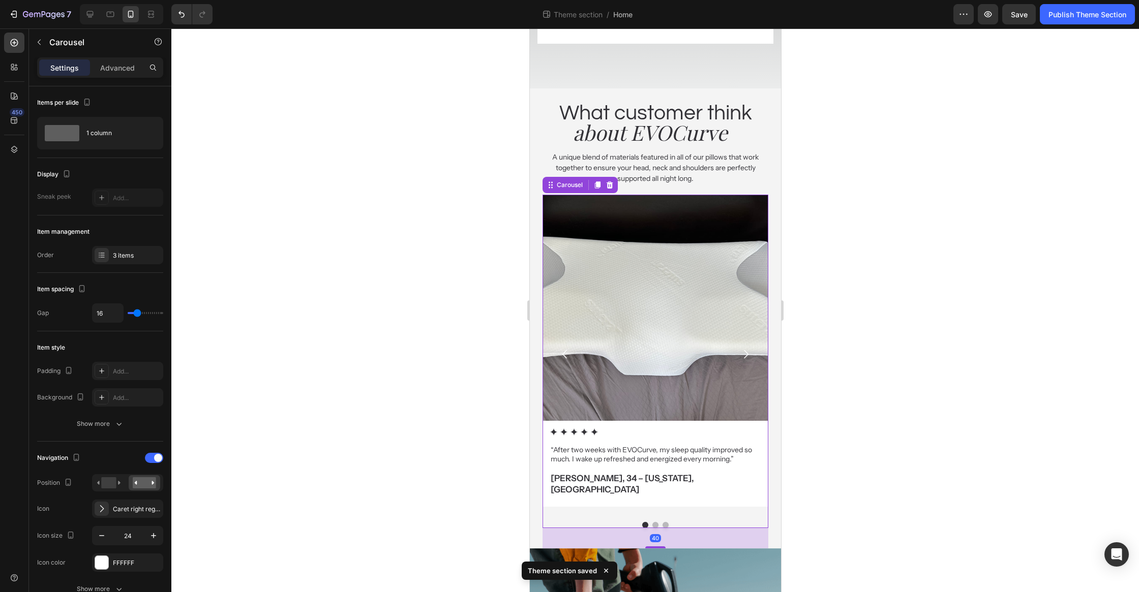
click at [830, 436] on div at bounding box center [655, 310] width 968 height 564
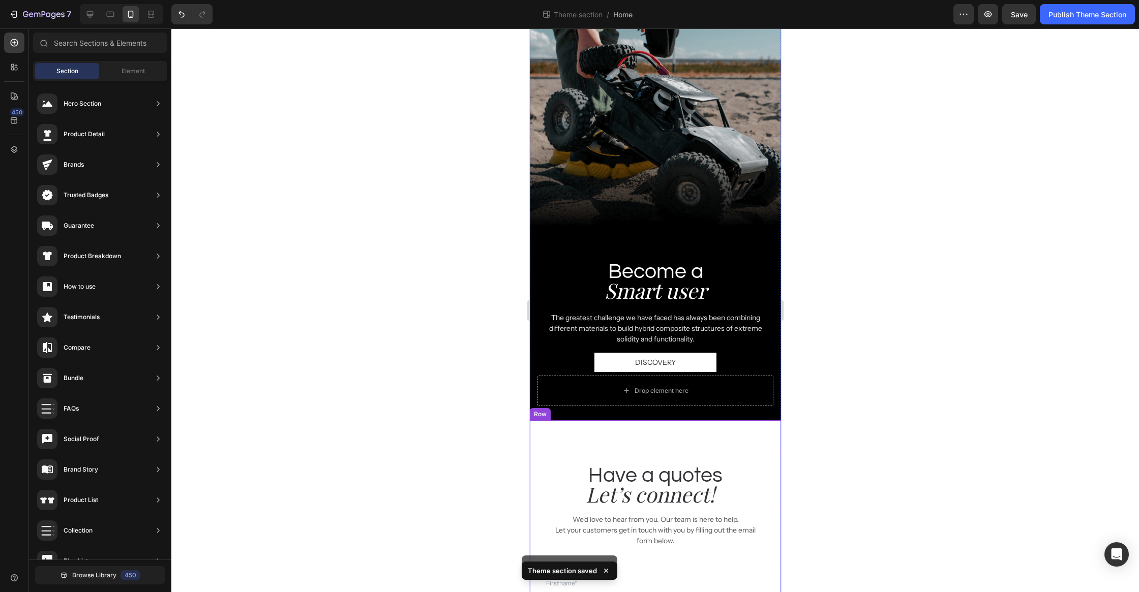
scroll to position [3599, 0]
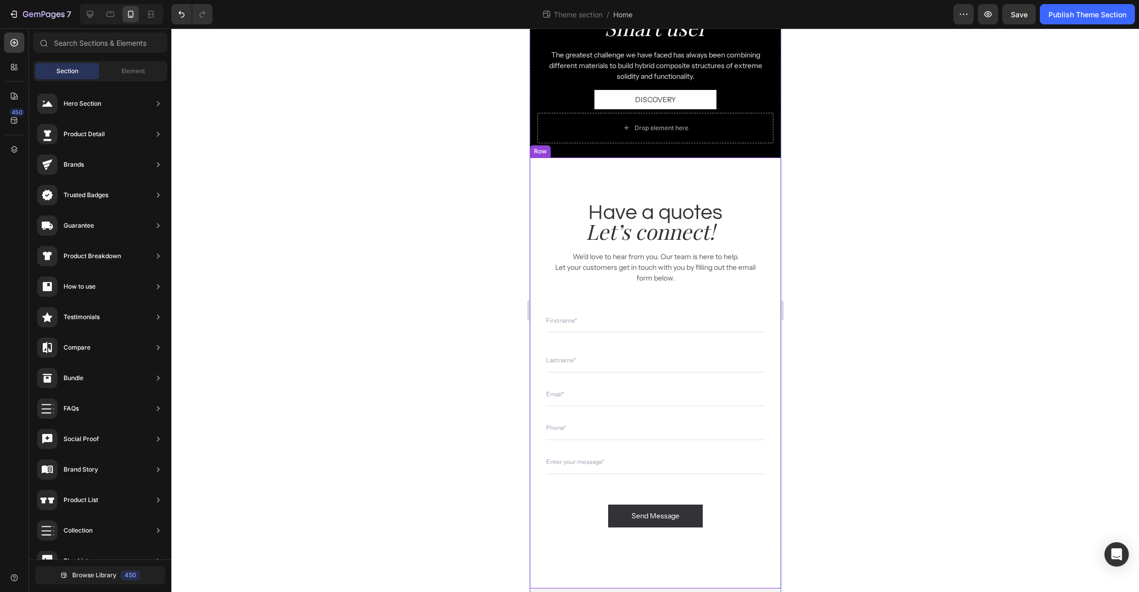
click at [645, 198] on h2 "Have a quotes" at bounding box center [654, 212] width 251 height 29
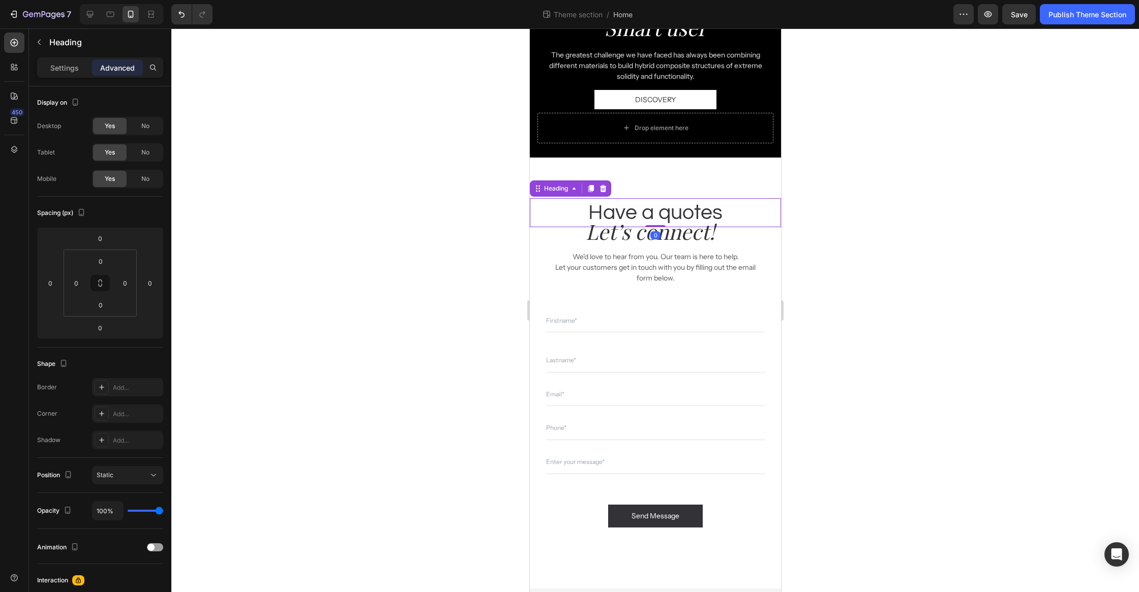
click at [776, 180] on div "Have a quotes Heading 0 Let’s connect! Heading We'd love to hear from you. Our …" at bounding box center [654, 373] width 251 height 390
click at [750, 178] on div "Have a quotes Heading Let’s connect! Heading We'd love to hear from you. Our te…" at bounding box center [654, 373] width 251 height 390
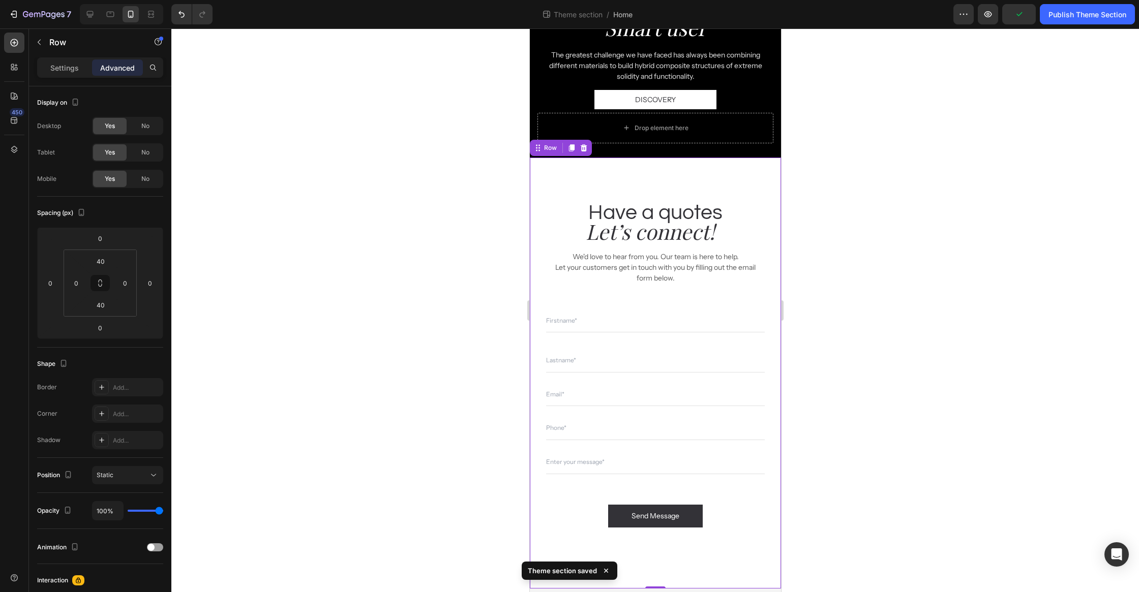
click at [586, 523] on div "Have a quotes Heading Let’s connect! Heading We'd love to hear from you. Our te…" at bounding box center [654, 373] width 251 height 390
click at [575, 505] on div "Send Message Submit Button" at bounding box center [655, 516] width 219 height 23
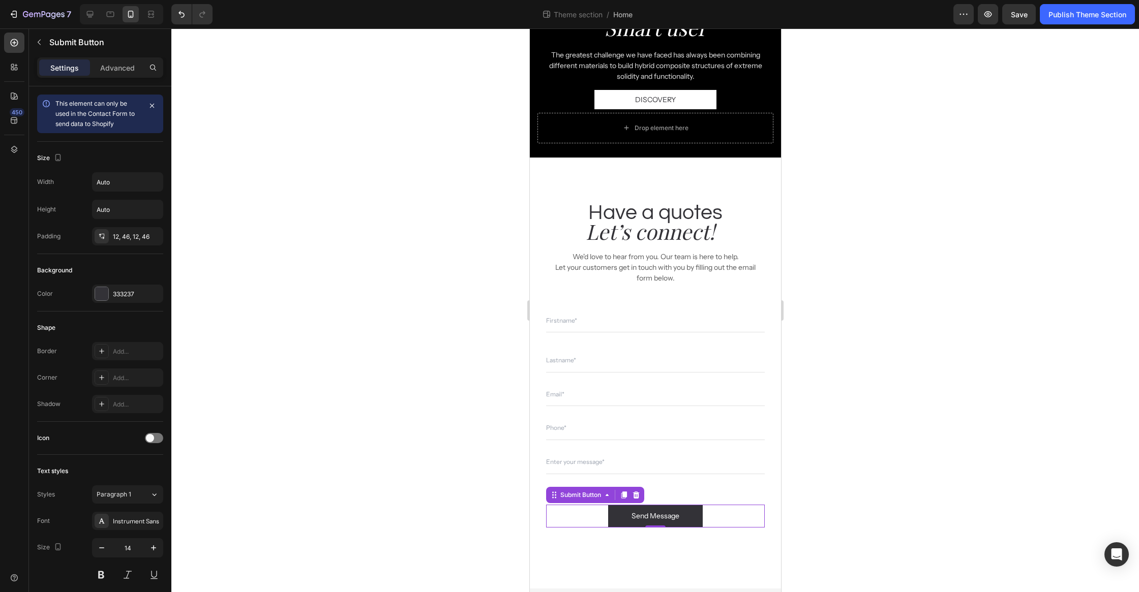
click at [902, 342] on div at bounding box center [655, 310] width 968 height 564
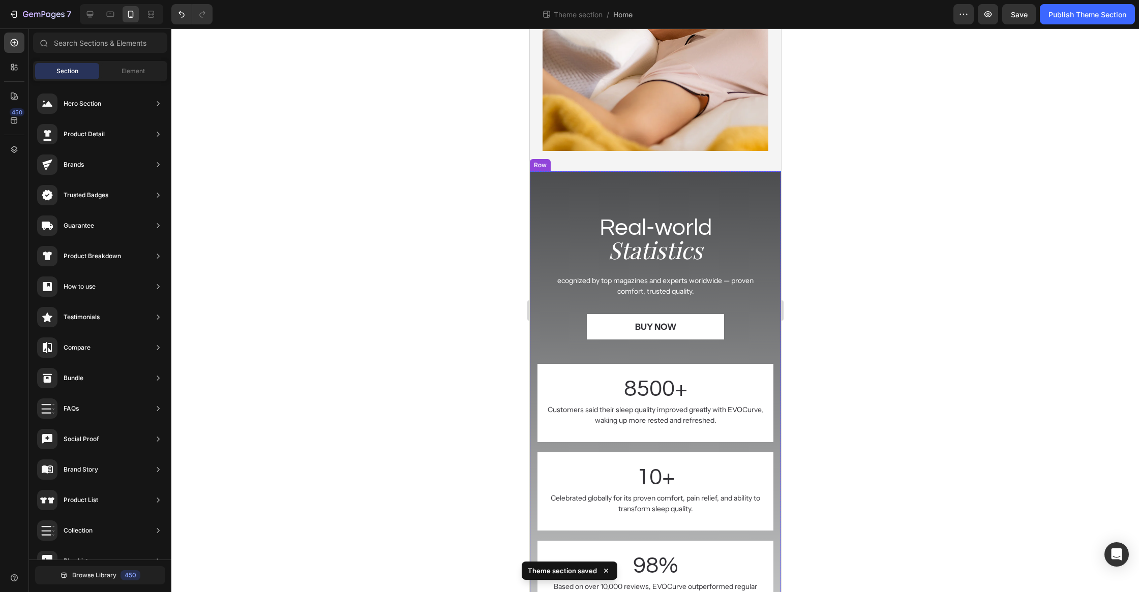
scroll to position [2187, 0]
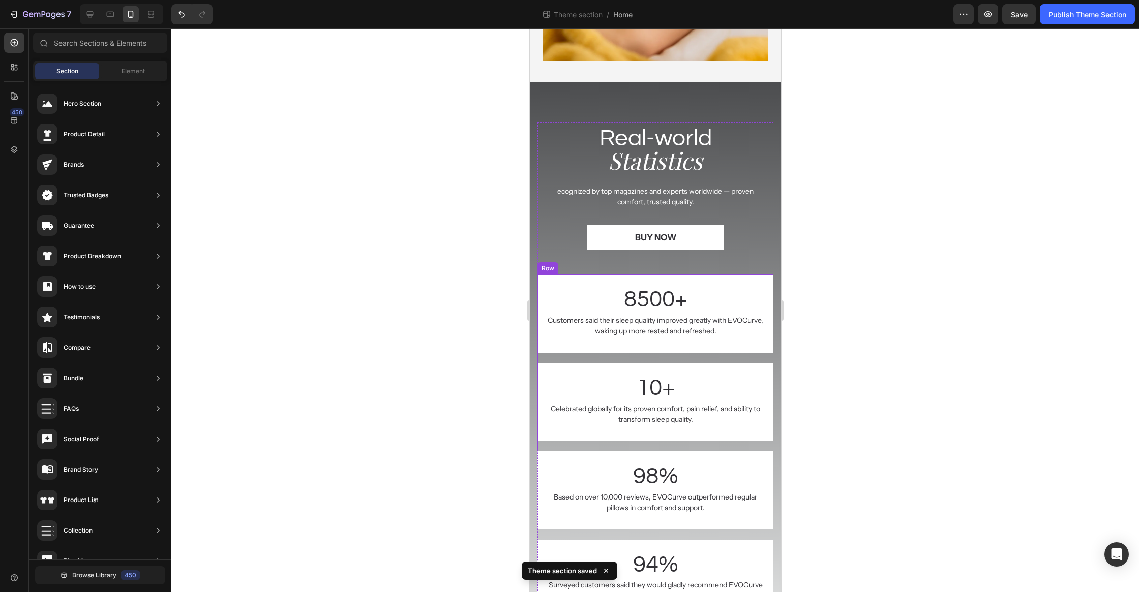
click at [711, 357] on div "8500+ Text block Customers said their sleep quality improved greatly with EVOCu…" at bounding box center [655, 319] width 236 height 88
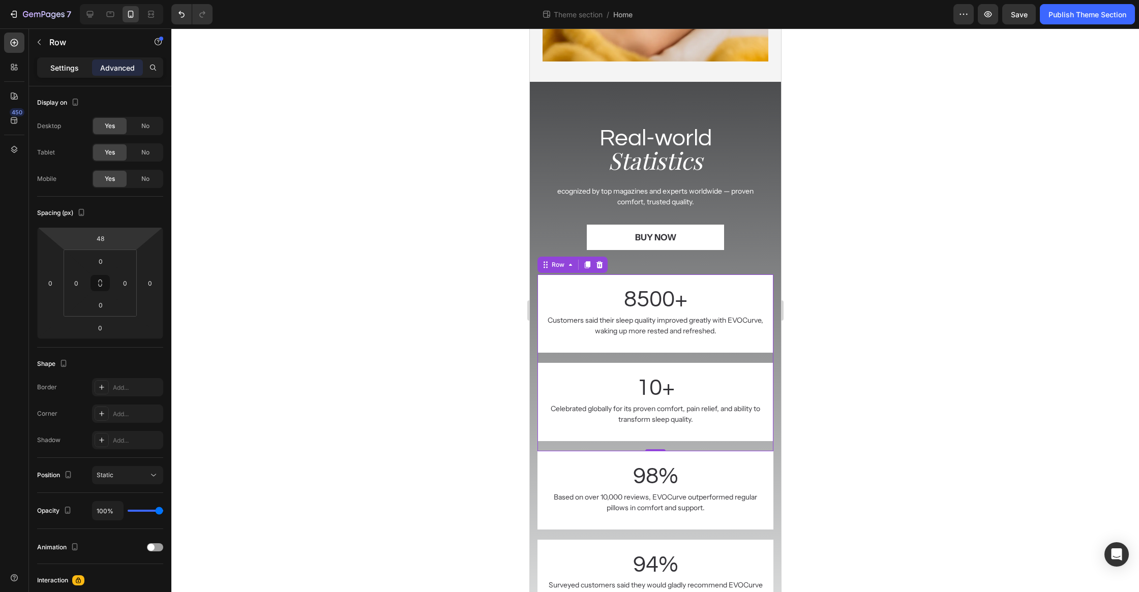
click at [69, 72] on p "Settings" at bounding box center [64, 68] width 28 height 11
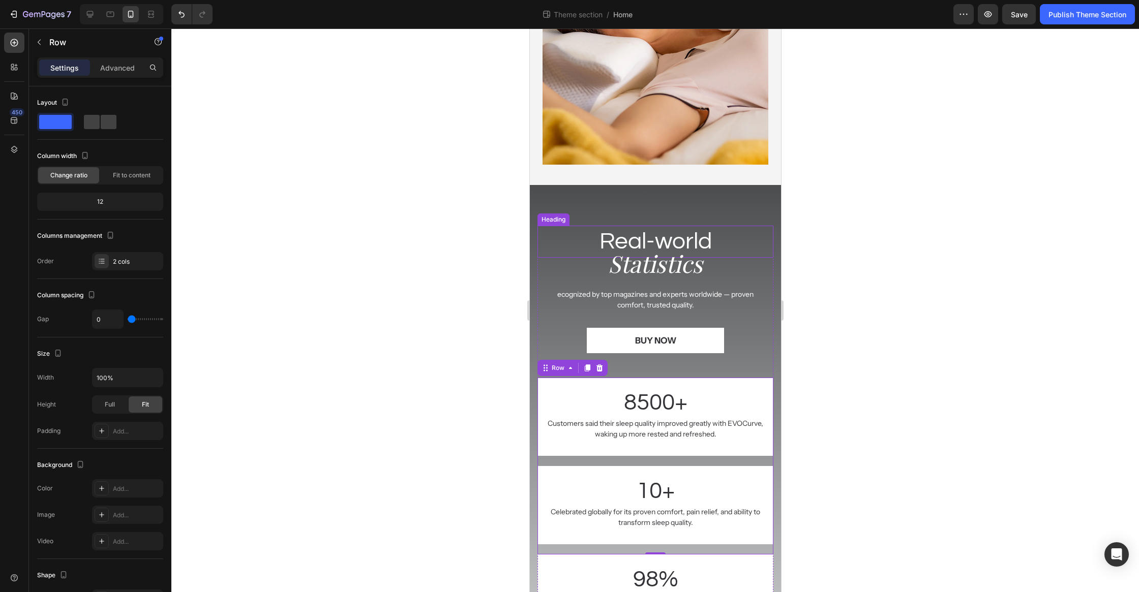
scroll to position [2049, 0]
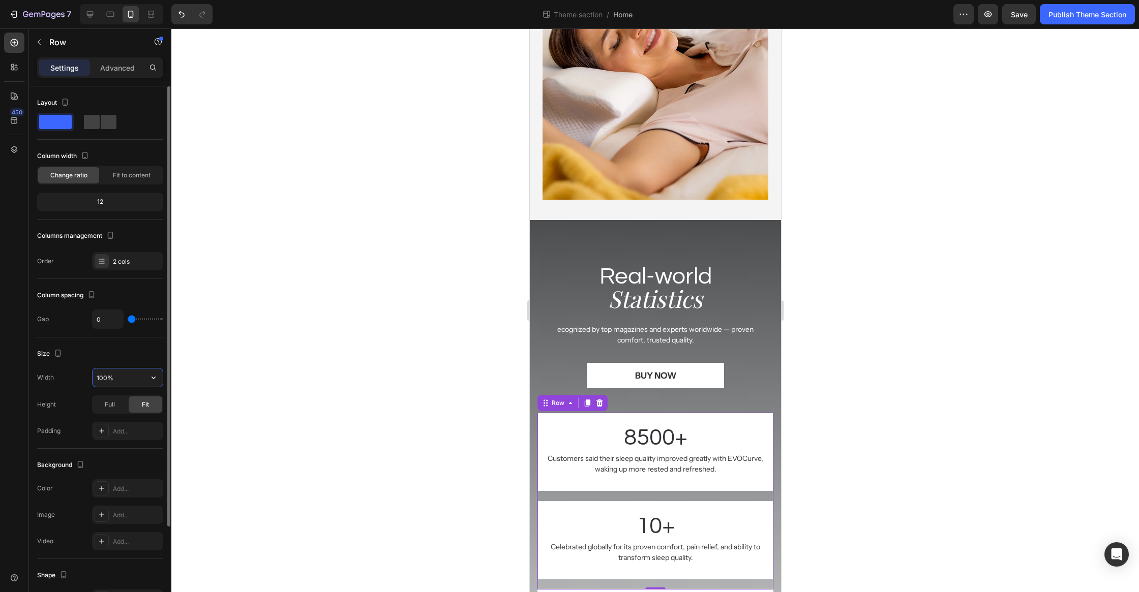
click at [104, 374] on input "100%" at bounding box center [128, 378] width 70 height 18
type input "94%"
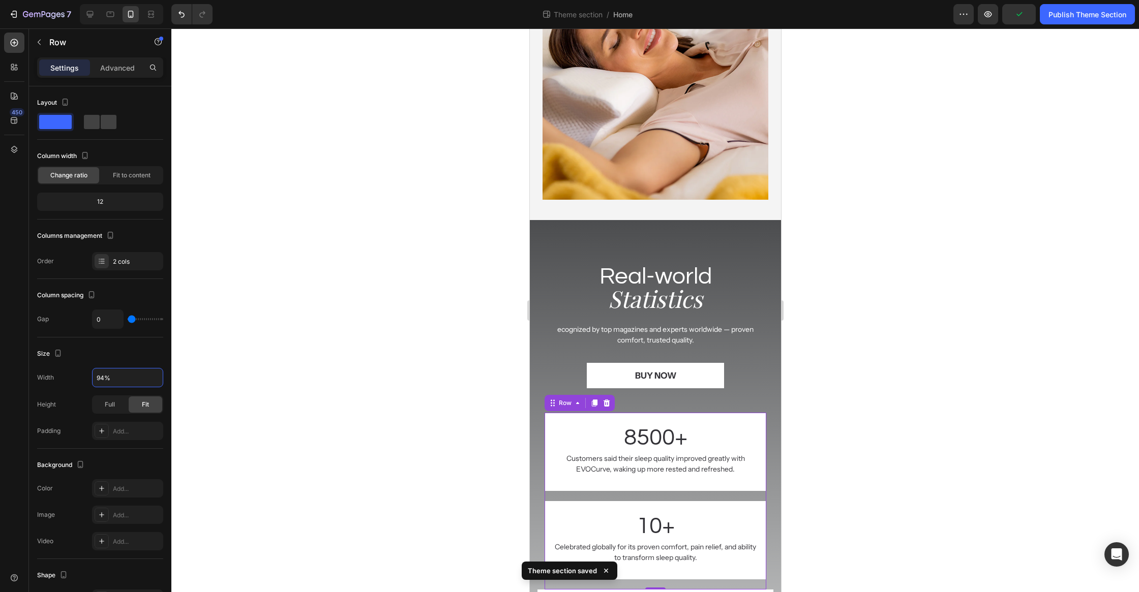
click at [302, 341] on div at bounding box center [655, 310] width 968 height 564
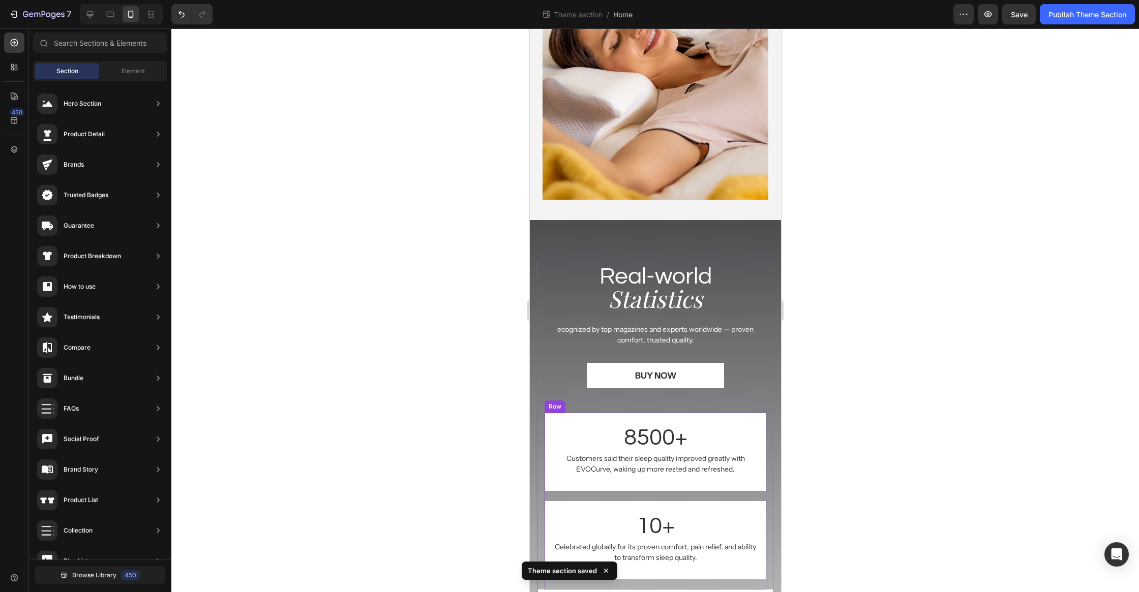
drag, startPoint x: 612, startPoint y: 497, endPoint x: 588, endPoint y: 490, distance: 25.1
click at [612, 497] on div "8500+ Text block Customers said their sleep quality improved greatly with EVOCu…" at bounding box center [655, 457] width 222 height 88
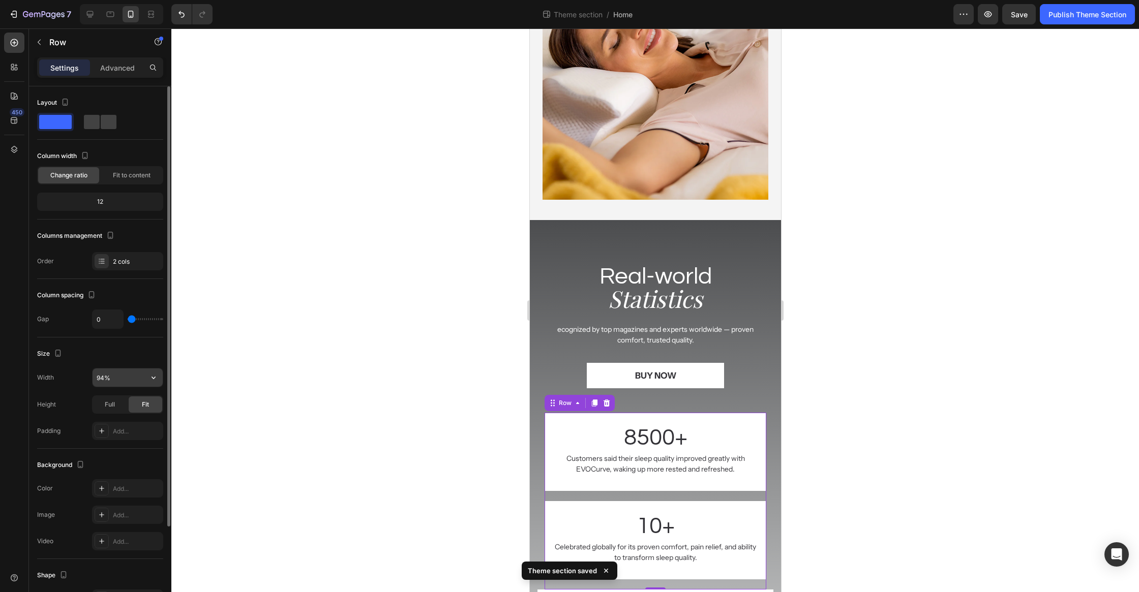
click at [127, 374] on input "94%" at bounding box center [128, 378] width 70 height 18
type input "95%"
click at [302, 313] on div at bounding box center [655, 310] width 968 height 564
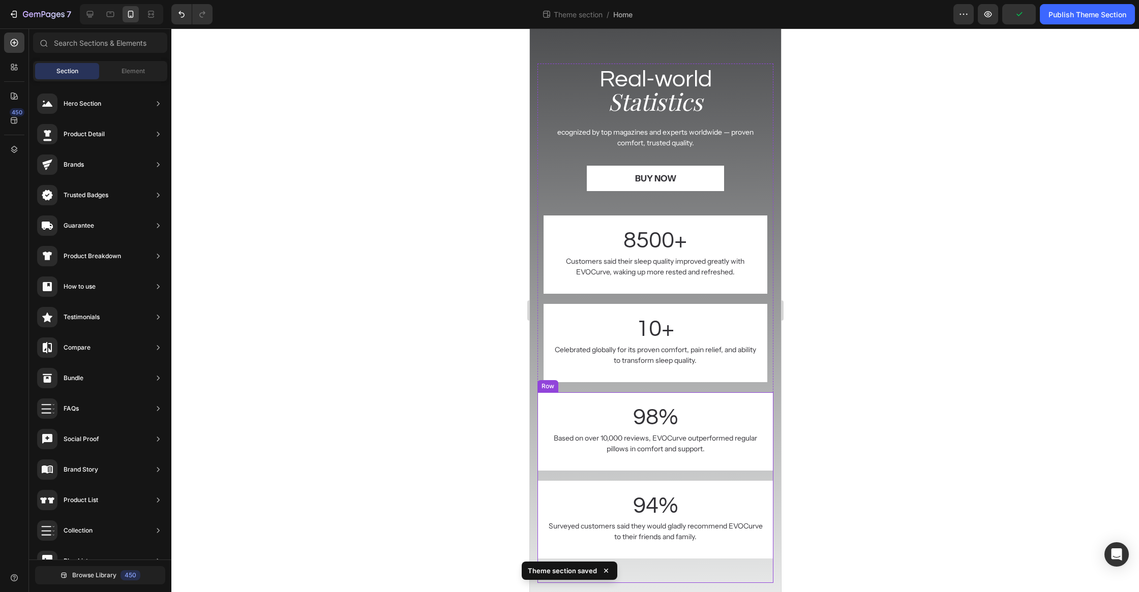
scroll to position [2484, 0]
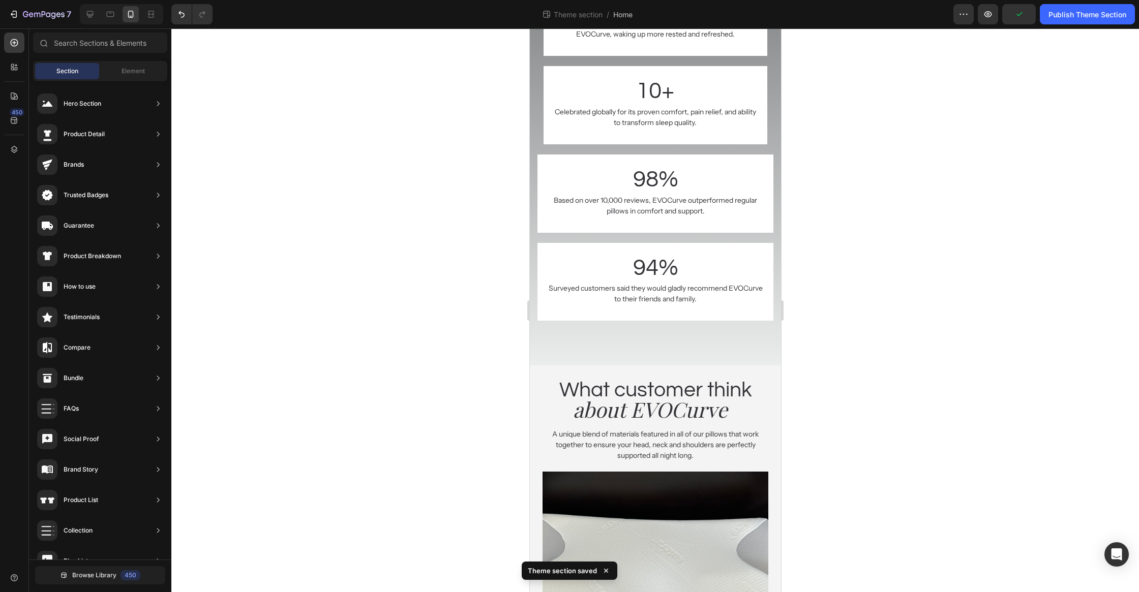
drag, startPoint x: 1074, startPoint y: 362, endPoint x: 1059, endPoint y: 366, distance: 15.7
click at [1073, 362] on div at bounding box center [655, 310] width 968 height 564
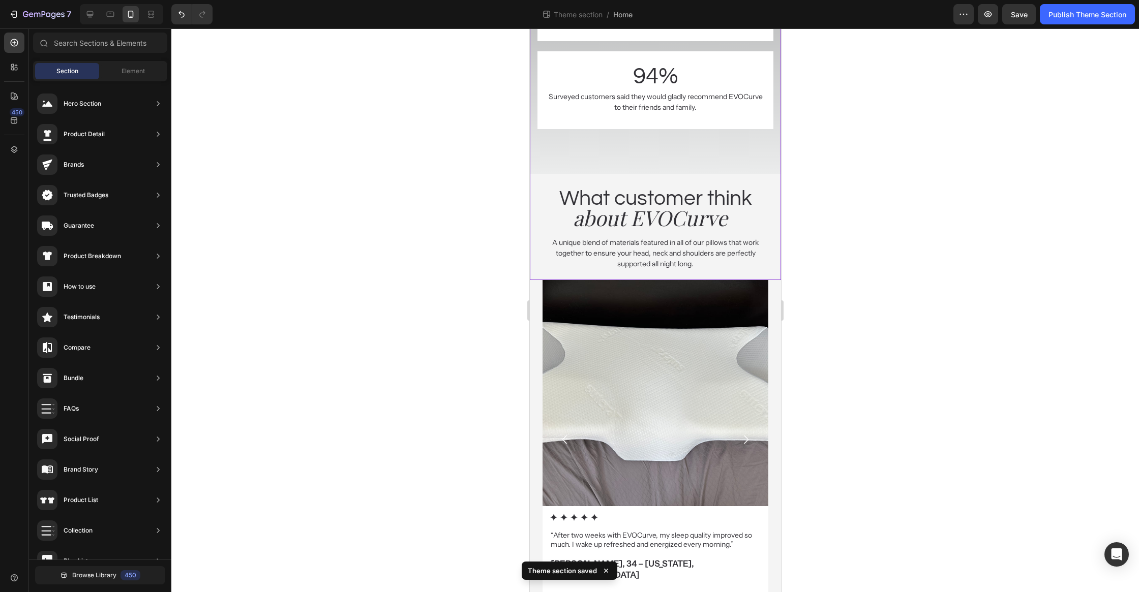
scroll to position [2819, 0]
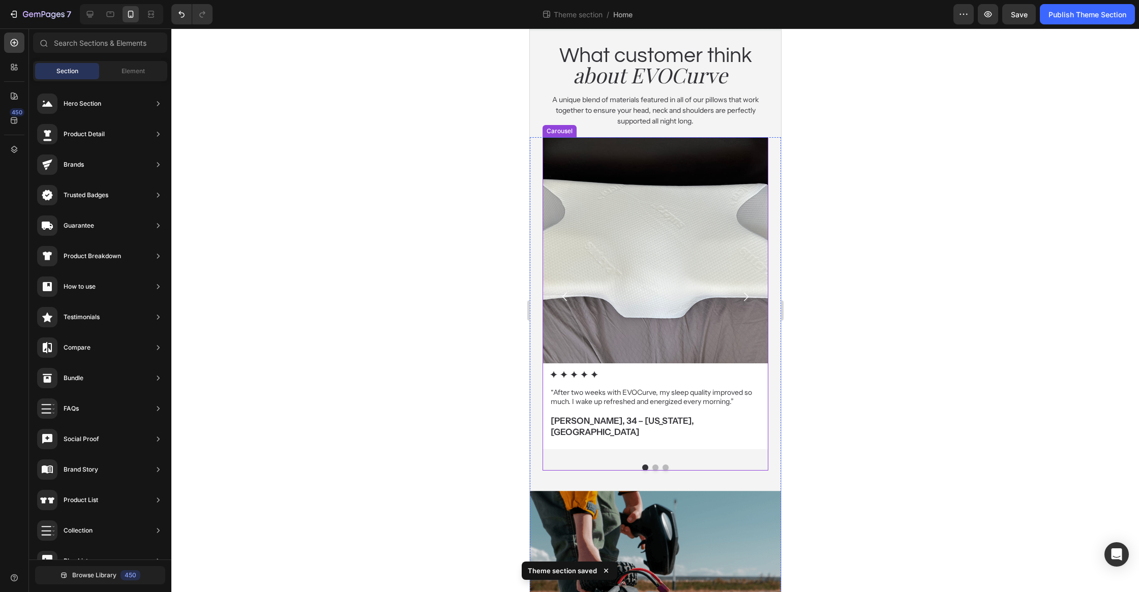
click at [758, 447] on div "Image Icon Icon Icon Icon Icon Icon List “After two weeks with EVOCurve, my sle…" at bounding box center [655, 304] width 226 height 334
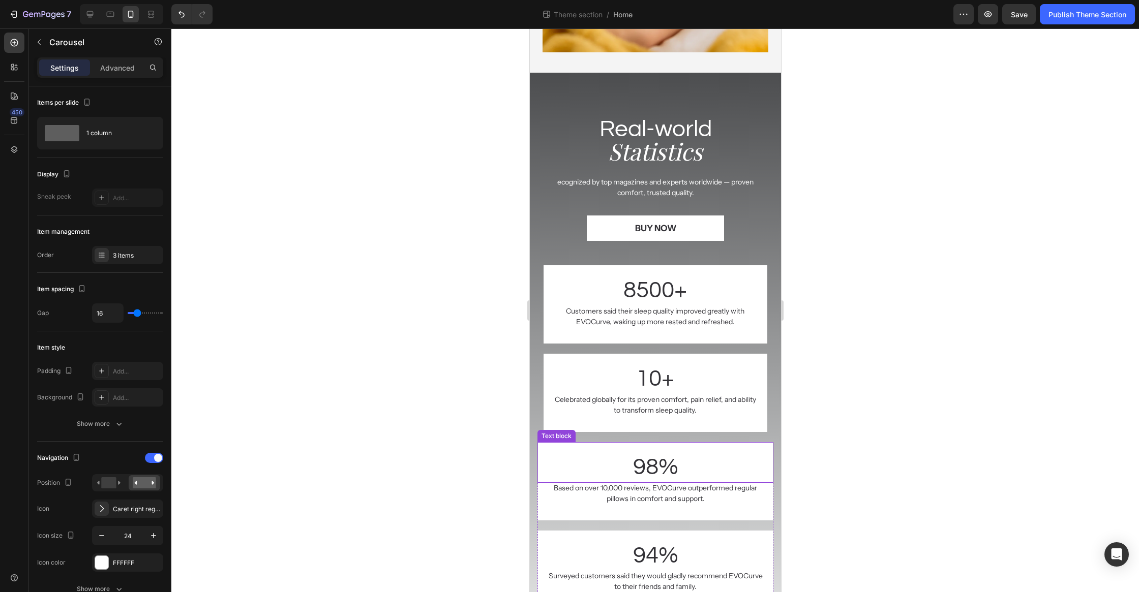
scroll to position [2209, 0]
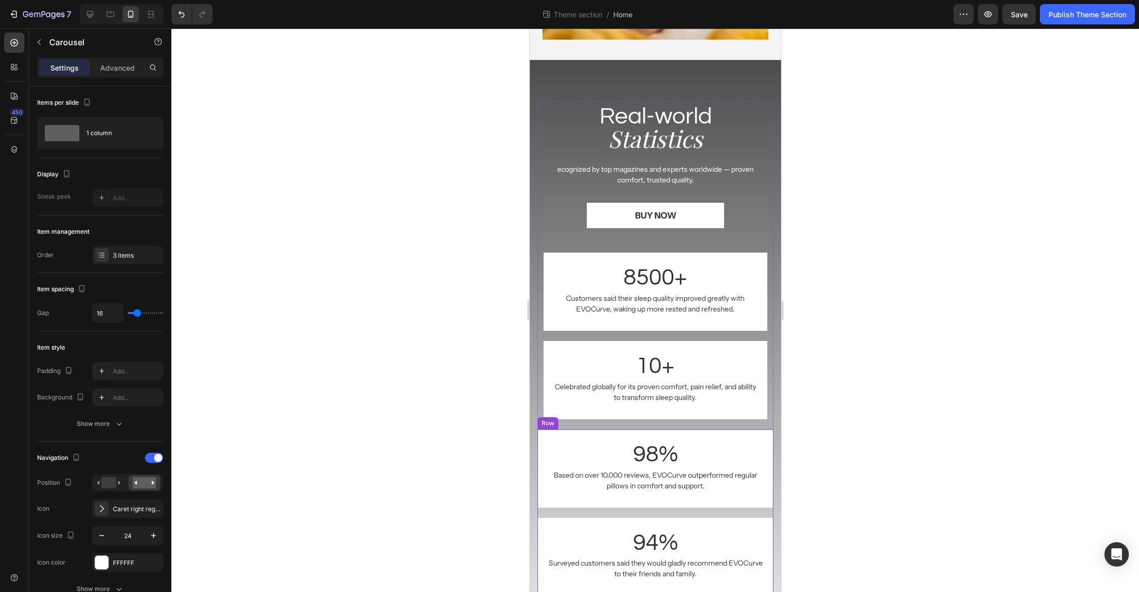
click at [715, 511] on div "98% Text block Based on over 10,000 reviews, EVOCurve outperformed regular pill…" at bounding box center [655, 474] width 236 height 88
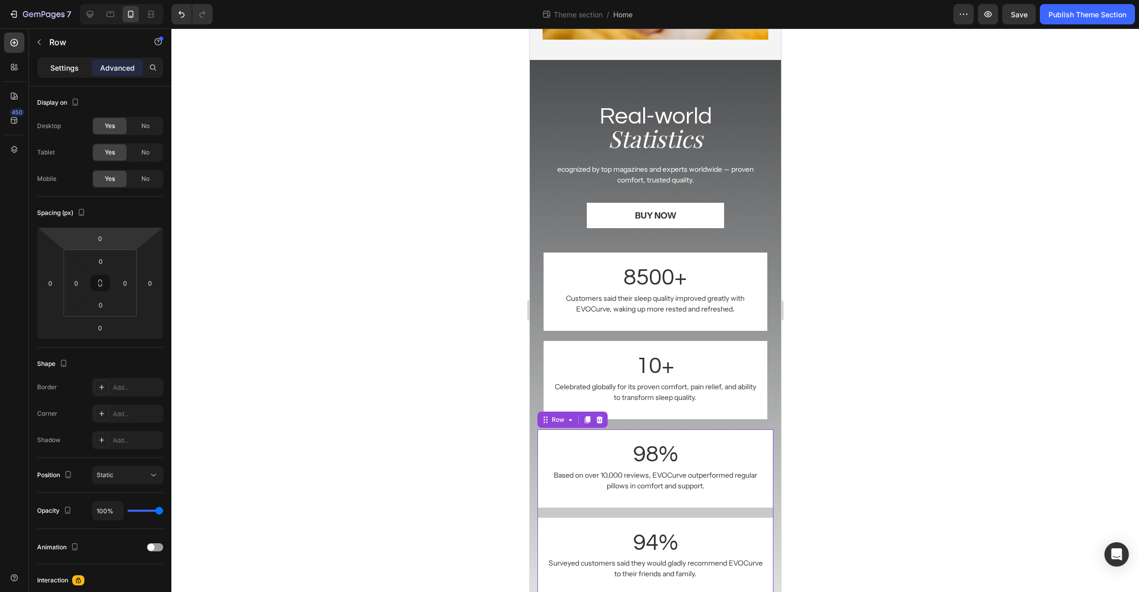
drag, startPoint x: 56, startPoint y: 65, endPoint x: 56, endPoint y: 73, distance: 8.1
click at [56, 64] on p "Settings" at bounding box center [64, 68] width 28 height 11
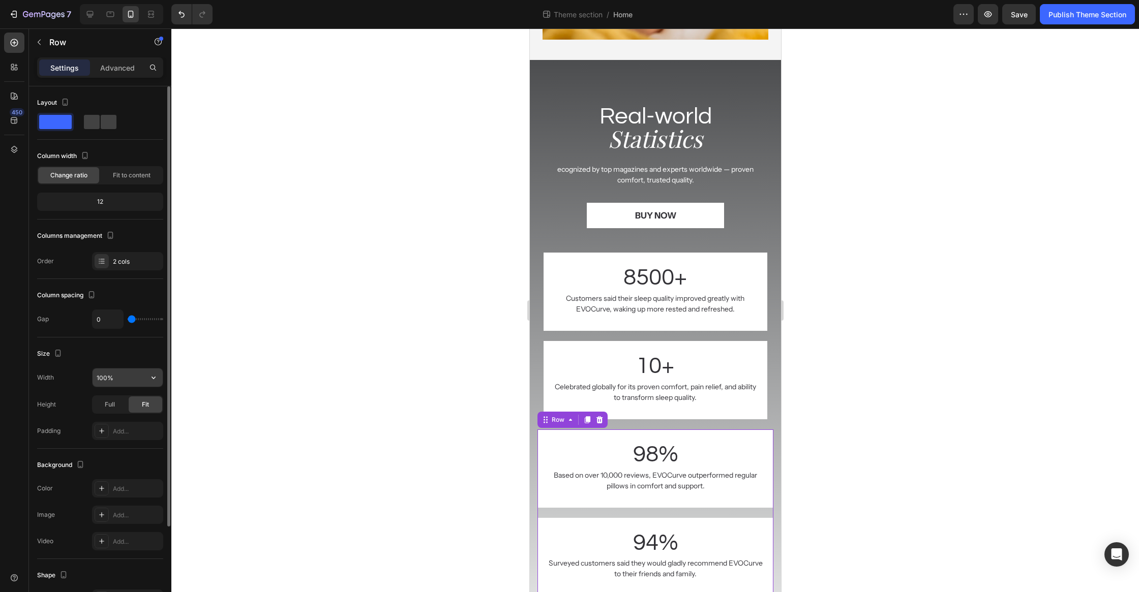
click at [102, 379] on input "100%" at bounding box center [128, 378] width 70 height 18
type input "95%"
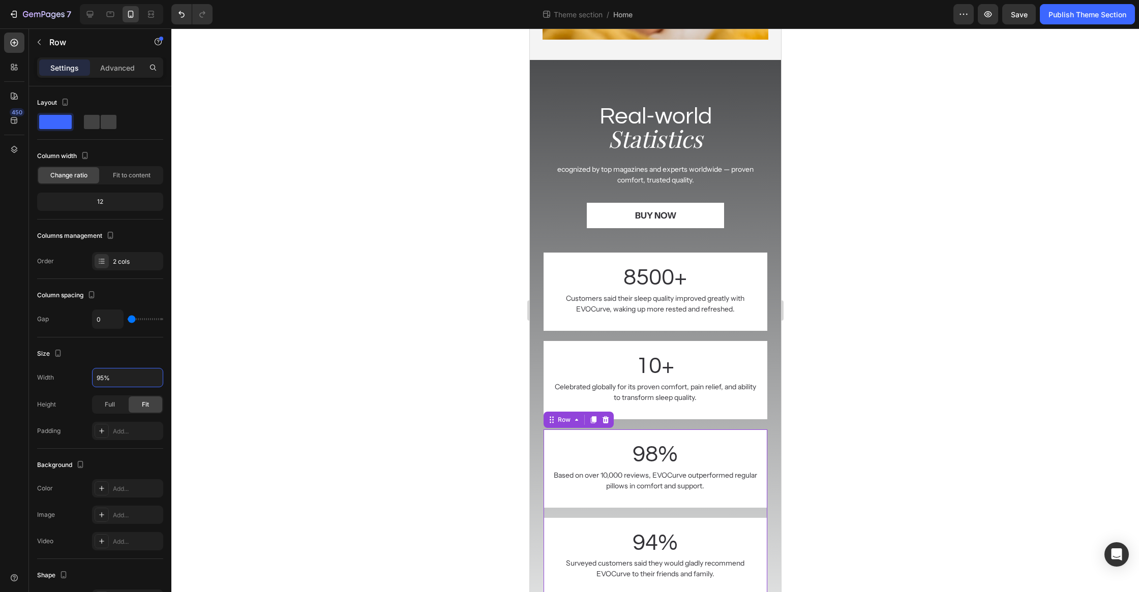
click at [292, 365] on div at bounding box center [655, 310] width 968 height 564
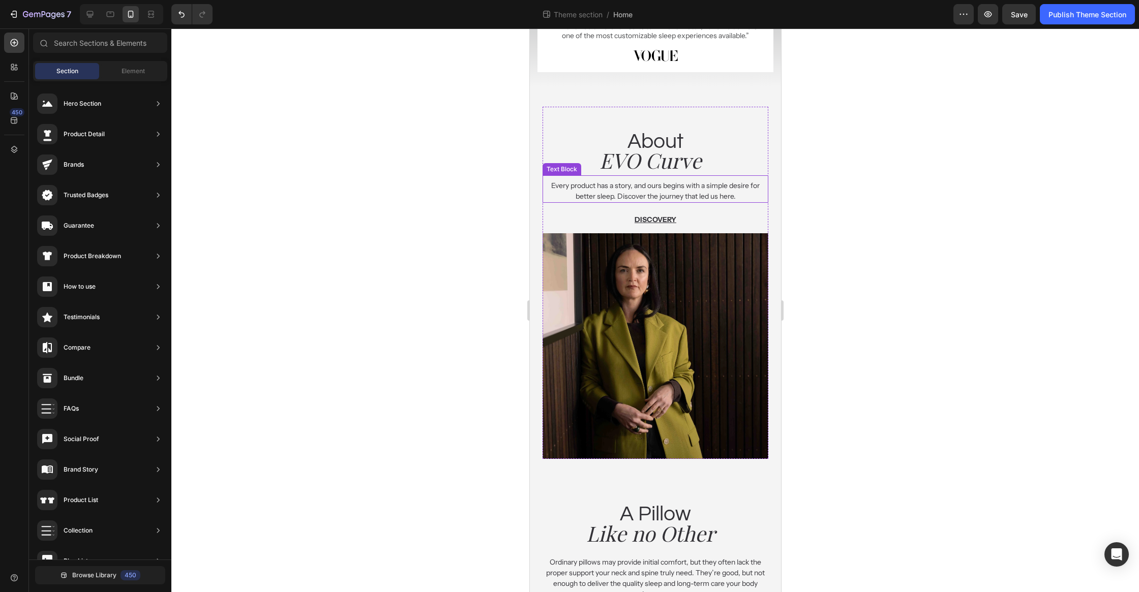
scroll to position [929, 0]
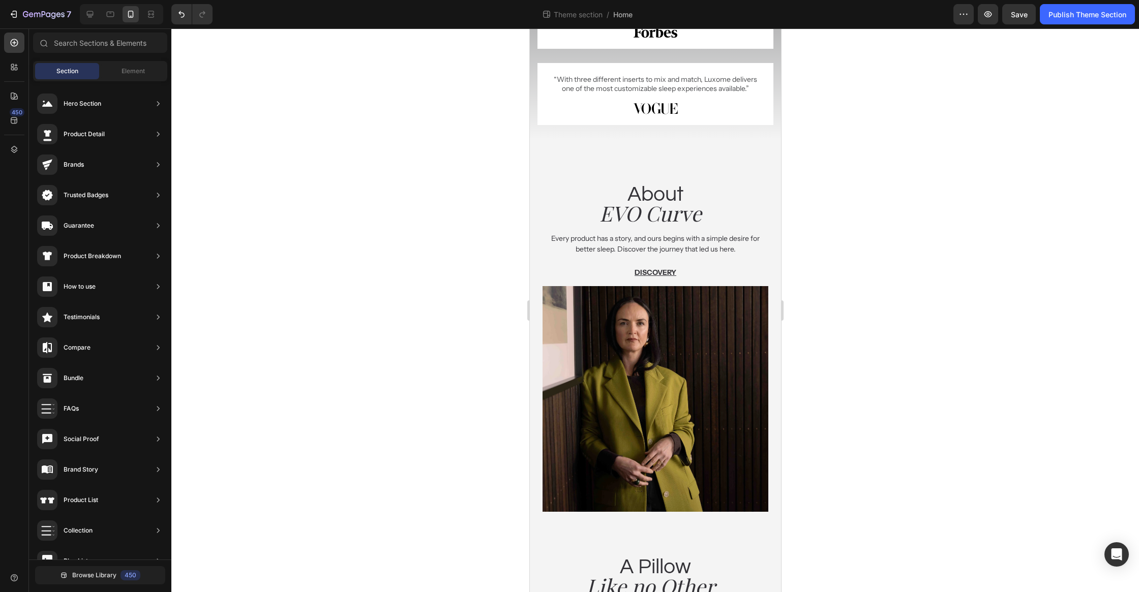
click at [898, 277] on div at bounding box center [655, 310] width 968 height 564
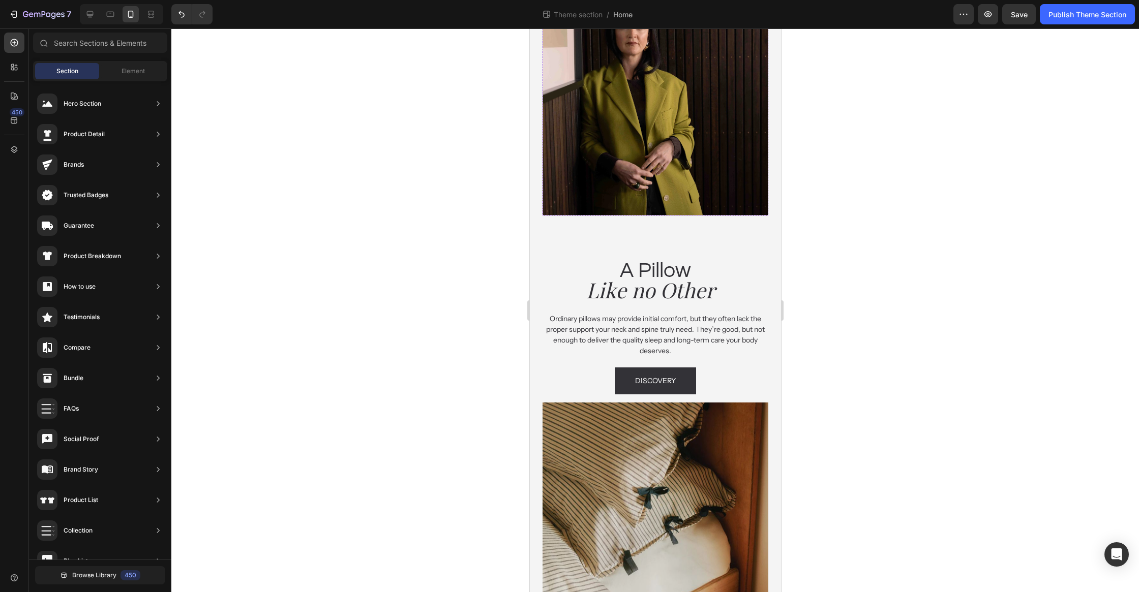
scroll to position [1419, 0]
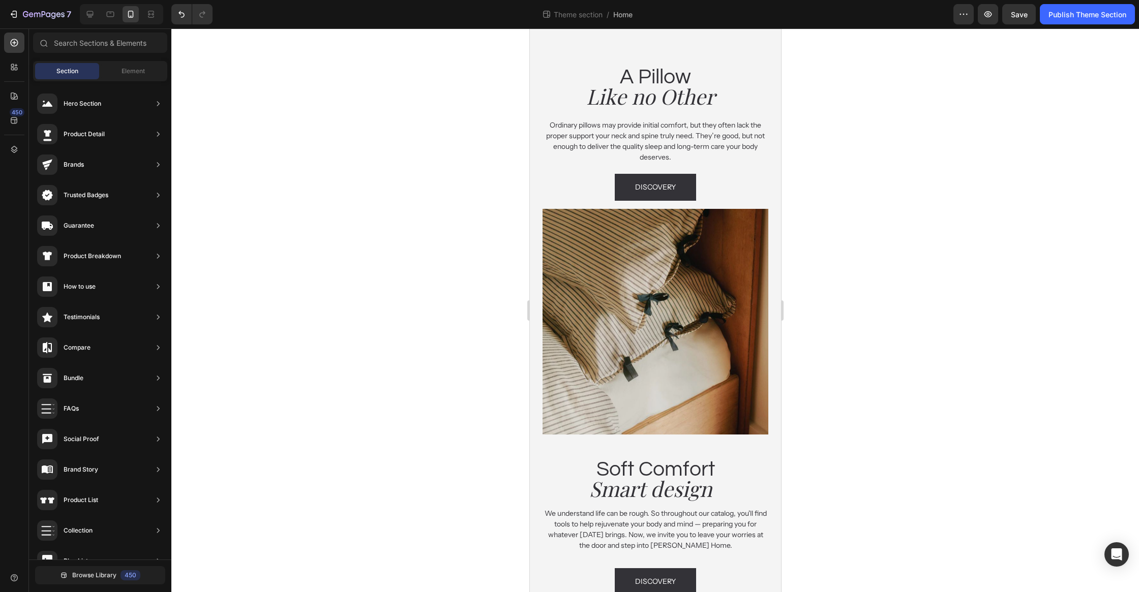
click at [916, 297] on div at bounding box center [655, 310] width 968 height 564
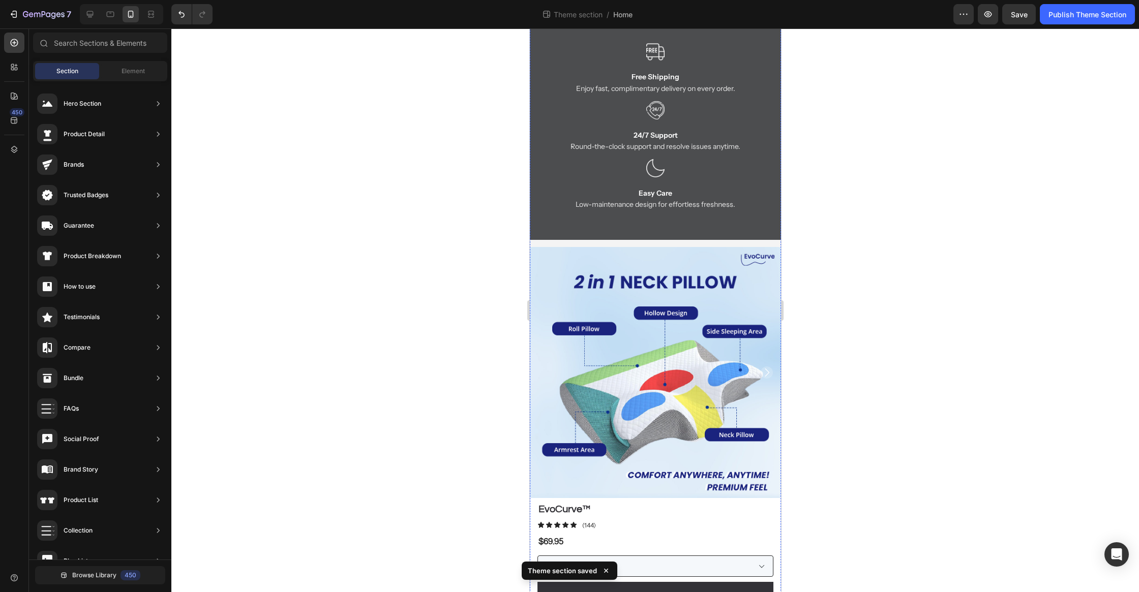
scroll to position [0, 0]
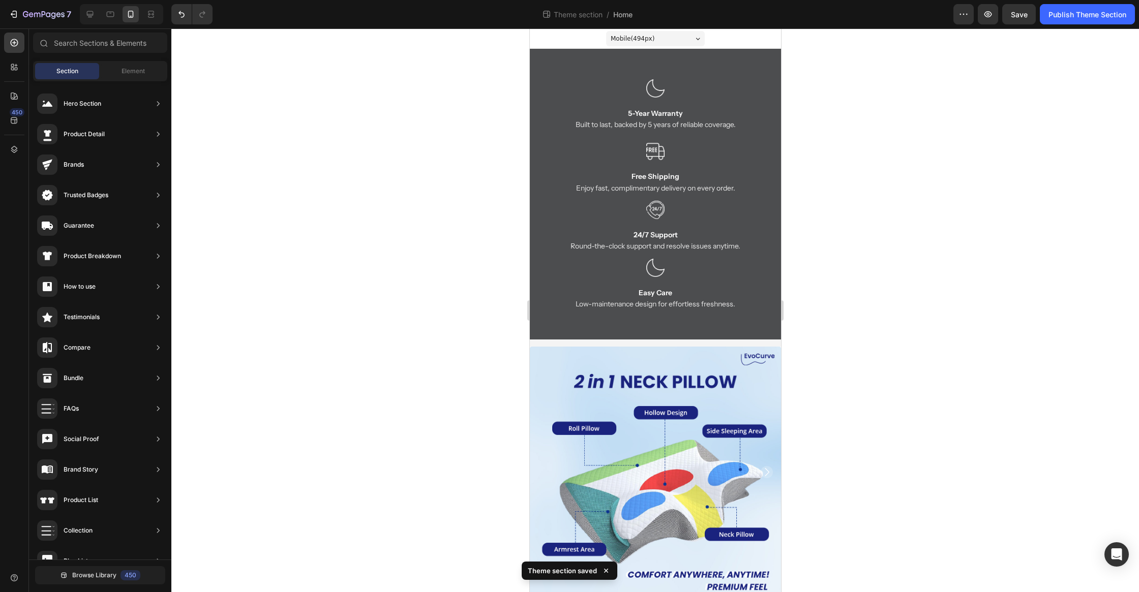
click at [440, 213] on div at bounding box center [655, 310] width 968 height 564
click at [1024, 14] on span "Save" at bounding box center [1019, 14] width 17 height 9
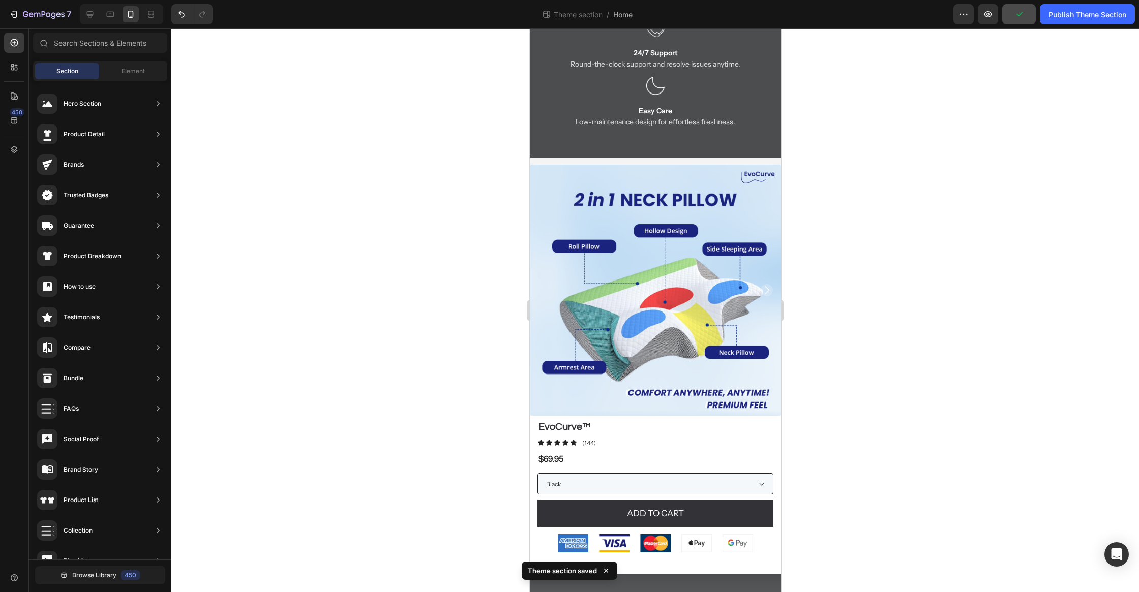
scroll to position [470, 0]
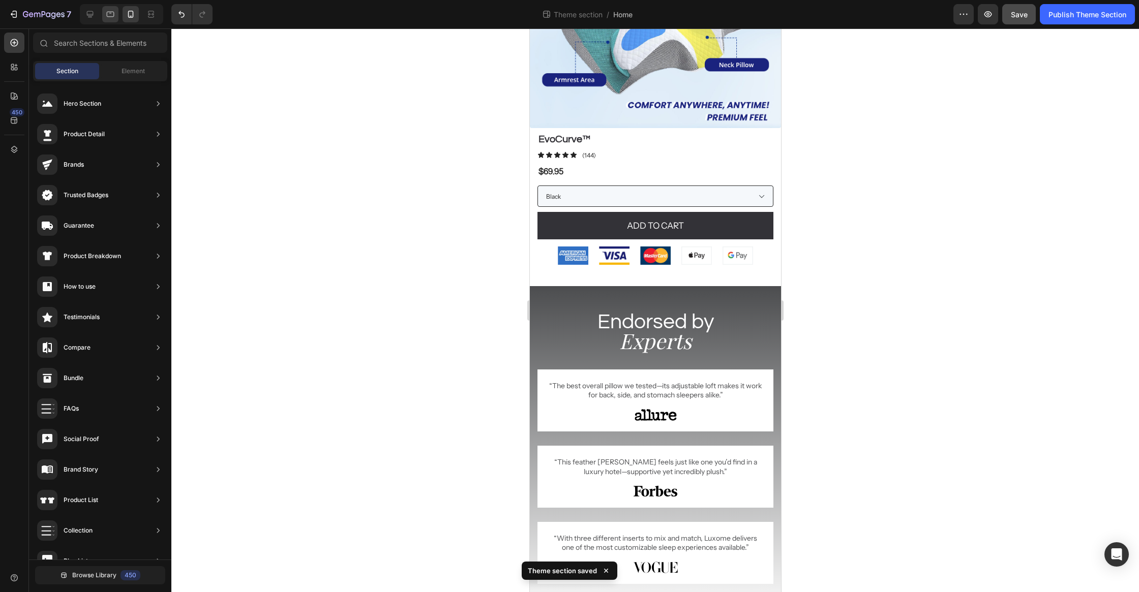
click at [115, 16] on div at bounding box center [110, 14] width 16 height 16
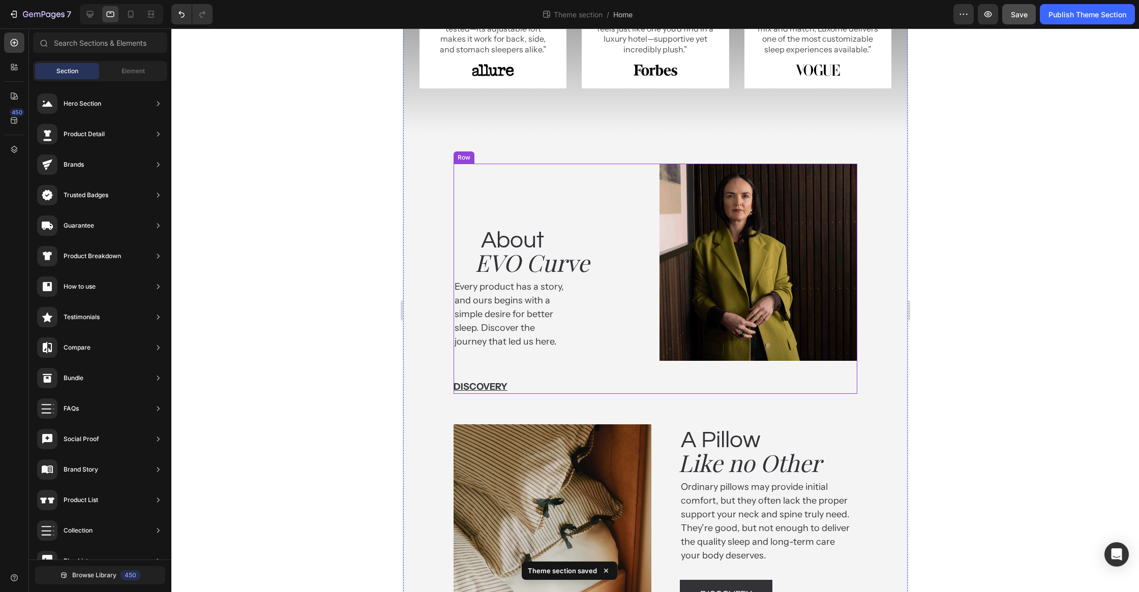
scroll to position [644, 0]
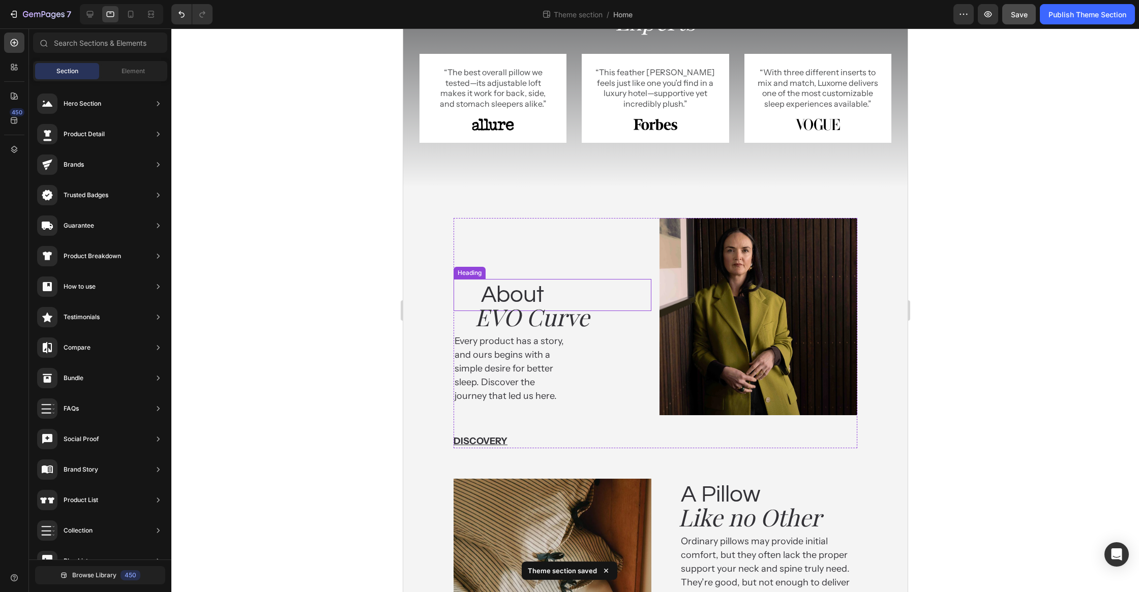
click at [527, 294] on h2 "About" at bounding box center [564, 295] width 171 height 33
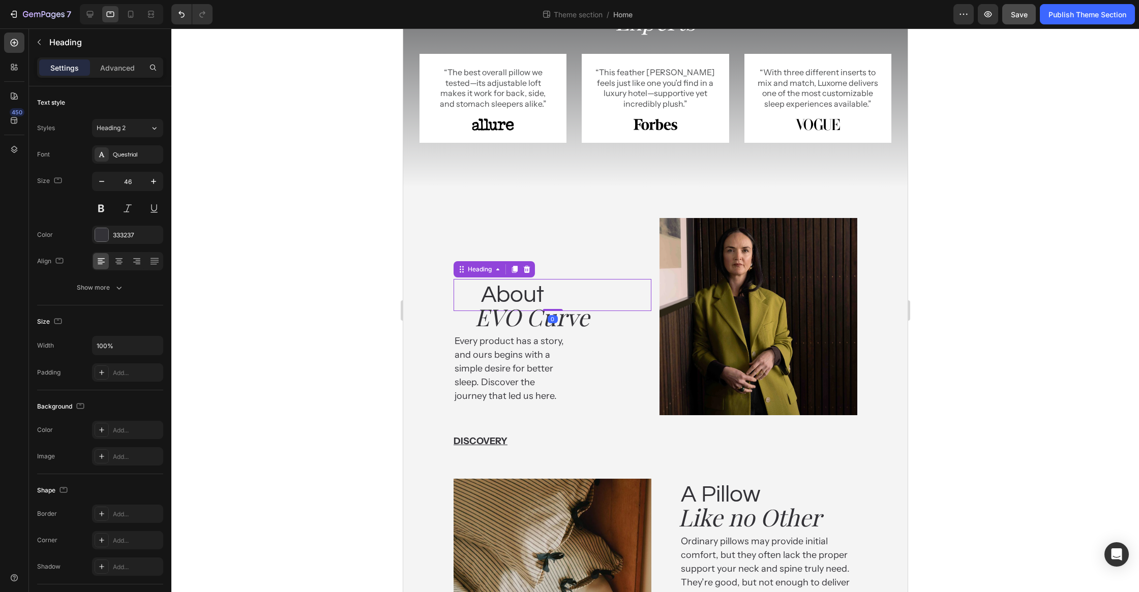
click at [106, 78] on div "Settings Advanced" at bounding box center [100, 71] width 142 height 29
click at [111, 70] on p "Advanced" at bounding box center [117, 68] width 35 height 11
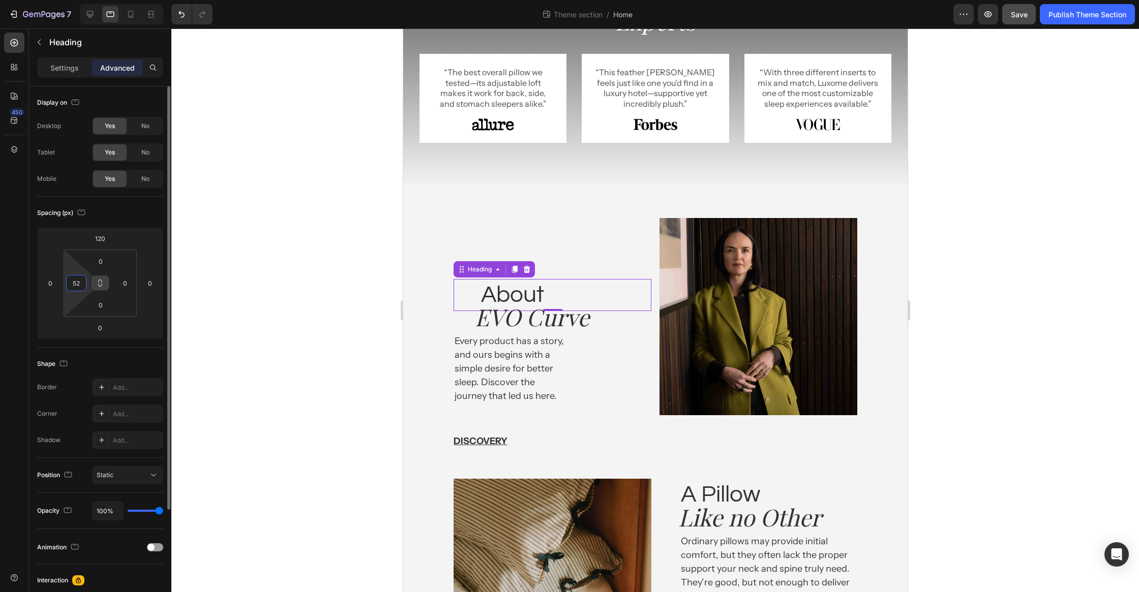
drag, startPoint x: 80, startPoint y: 284, endPoint x: 97, endPoint y: 285, distance: 17.3
click at [80, 284] on input "52" at bounding box center [76, 283] width 15 height 15
click at [468, 315] on div "EVO Curve Heading" at bounding box center [547, 317] width 198 height 33
click at [83, 285] on input "50" at bounding box center [76, 283] width 15 height 15
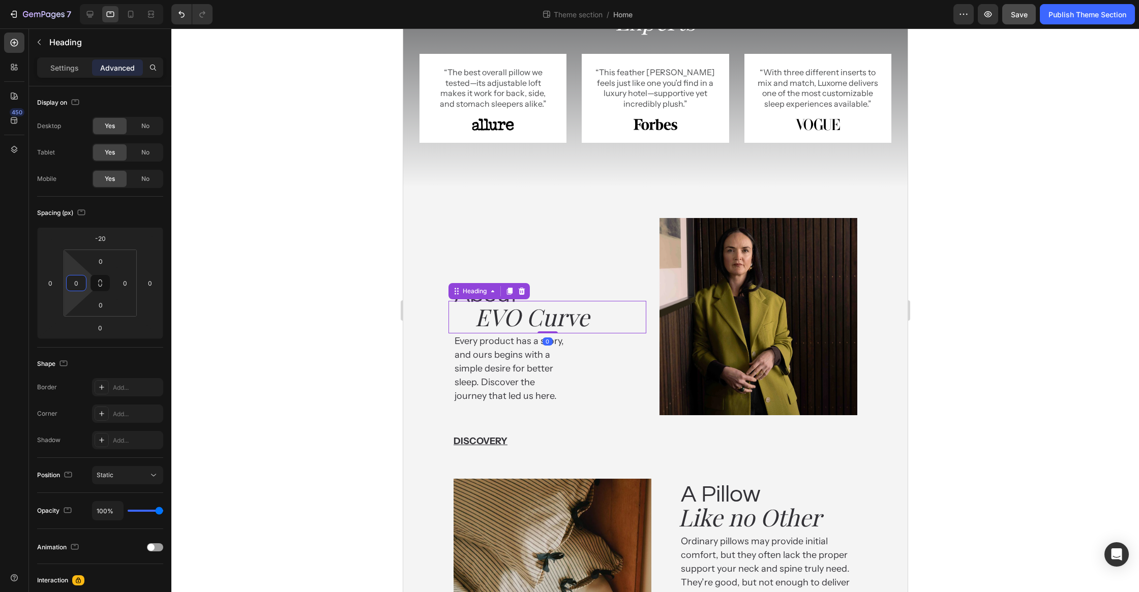
click at [314, 343] on div at bounding box center [655, 310] width 968 height 564
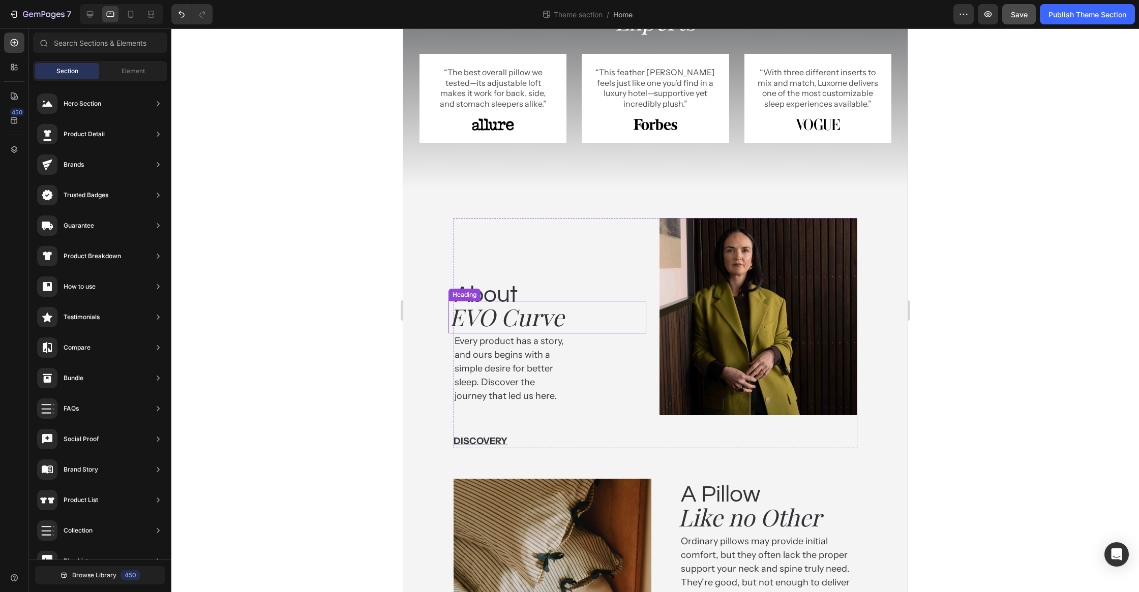
click at [500, 316] on h2 "EVO Curve" at bounding box center [547, 317] width 198 height 33
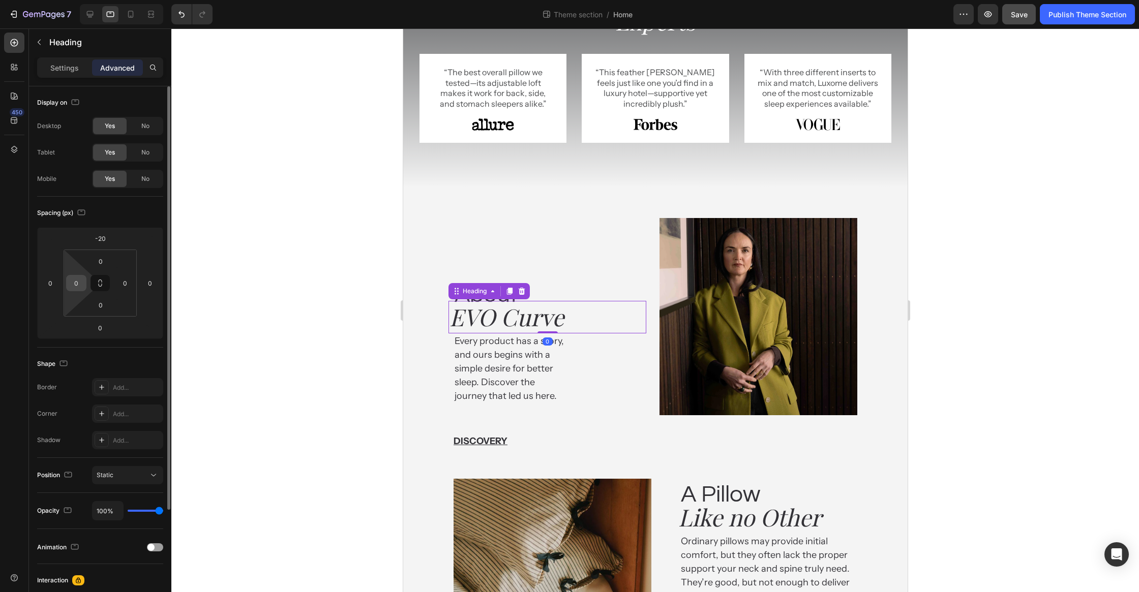
click at [82, 290] on div "0" at bounding box center [76, 283] width 20 height 16
click at [78, 285] on input "0" at bounding box center [76, 283] width 15 height 15
type input "5"
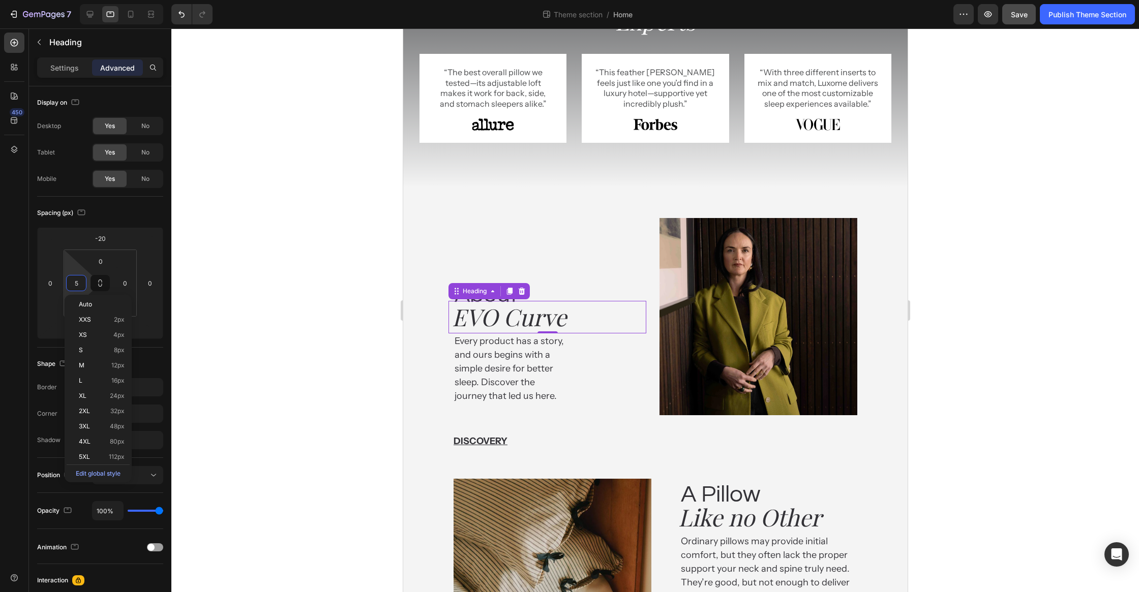
click at [336, 275] on div at bounding box center [655, 310] width 968 height 564
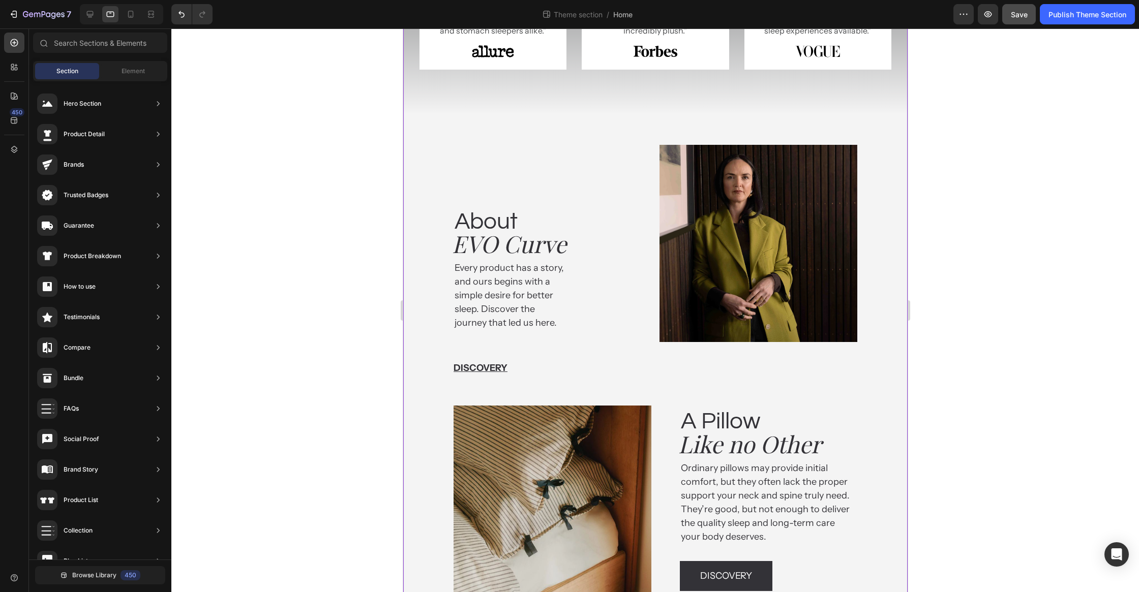
scroll to position [718, 0]
click at [593, 215] on h2 "About" at bounding box center [552, 221] width 198 height 33
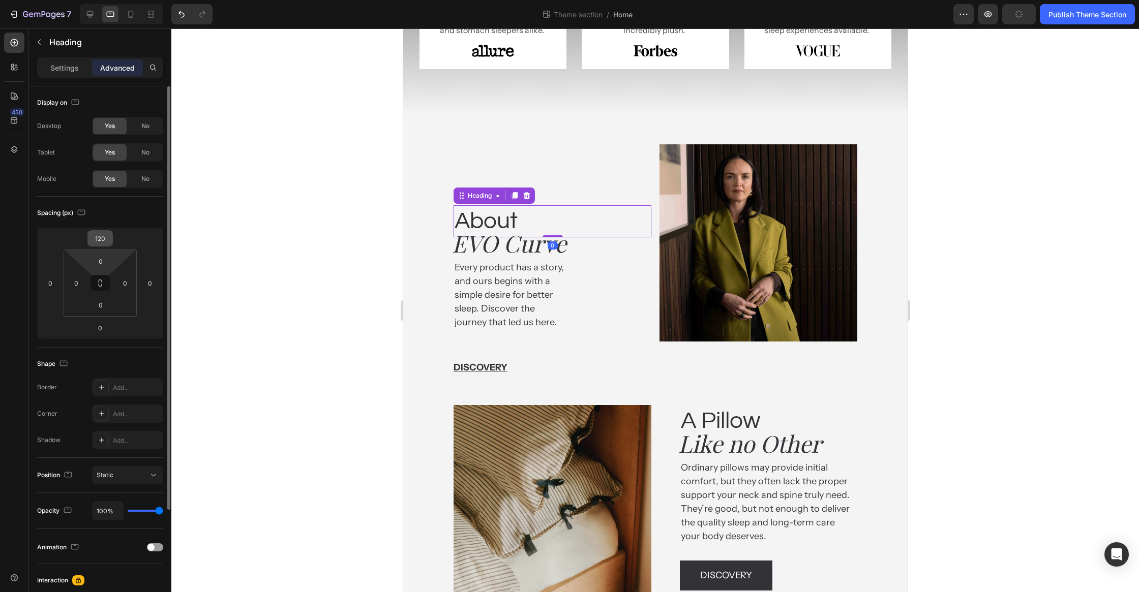
click at [104, 244] on input "120" at bounding box center [100, 238] width 20 height 15
type input "0"
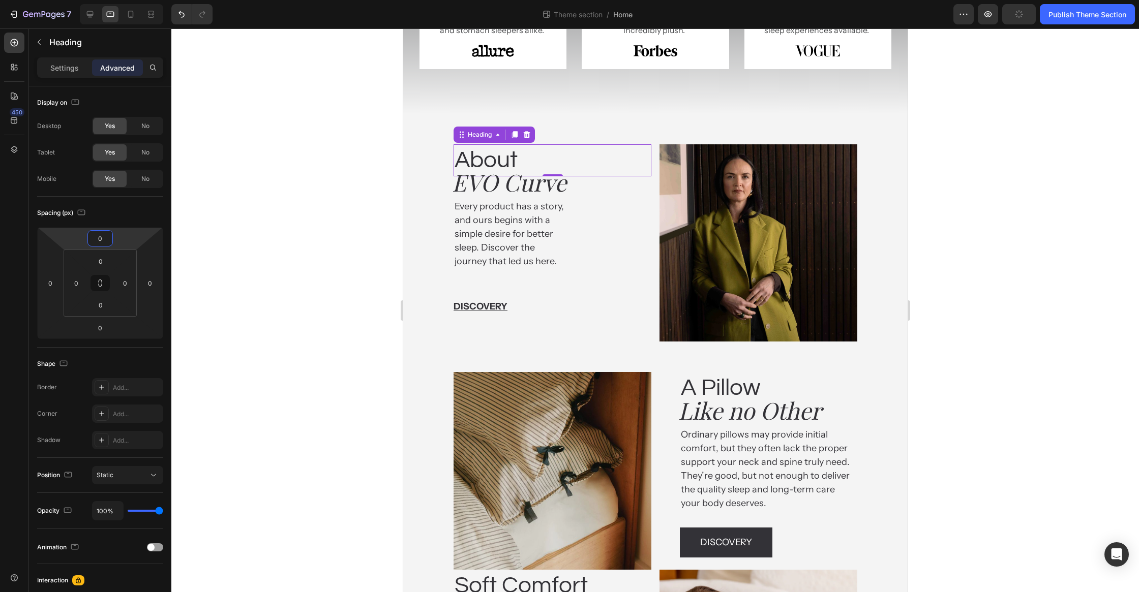
click at [325, 271] on div at bounding box center [655, 310] width 968 height 564
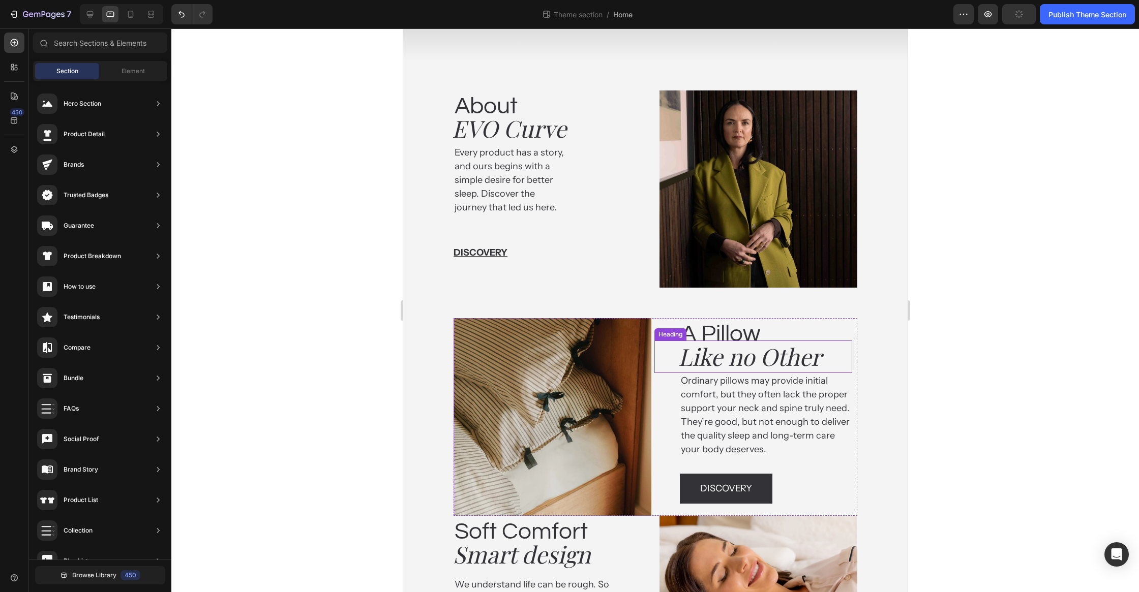
scroll to position [975, 0]
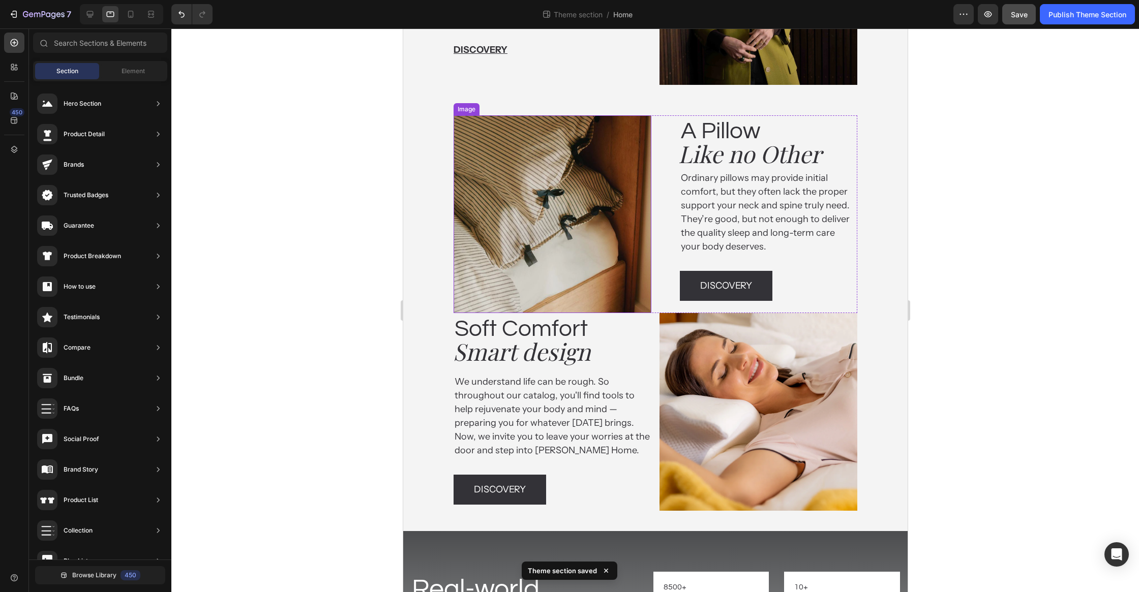
click at [642, 300] on img at bounding box center [552, 214] width 198 height 198
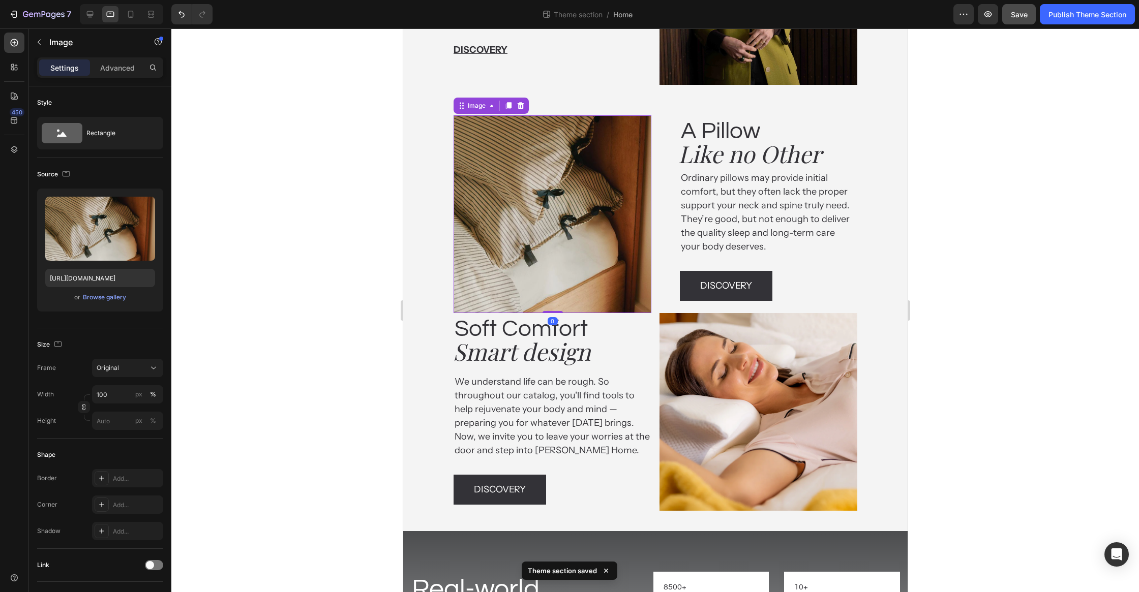
click at [659, 309] on div "A Pillow Heading Like no Other Heading Ordinary pillows may provide initial com…" at bounding box center [758, 214] width 198 height 198
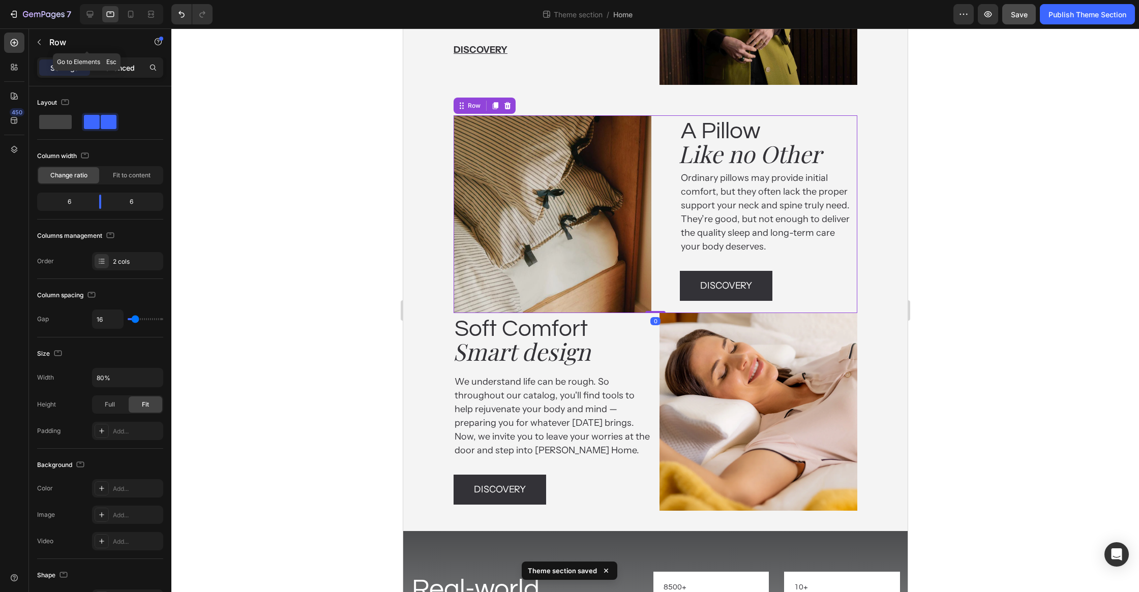
click at [108, 60] on div "Advanced" at bounding box center [117, 67] width 51 height 16
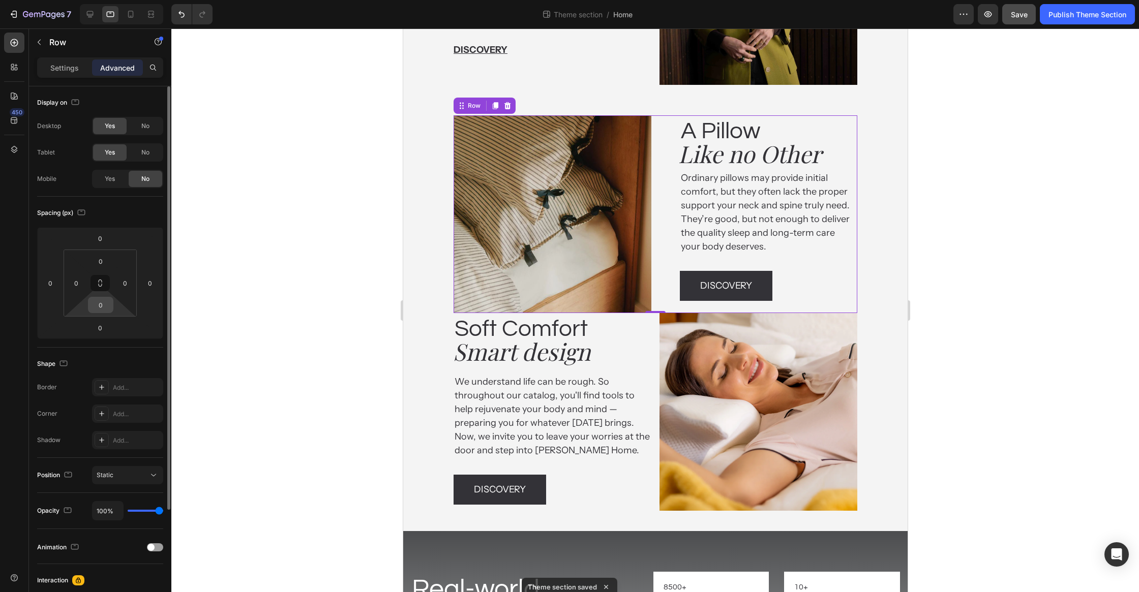
click at [103, 301] on input "0" at bounding box center [101, 304] width 20 height 15
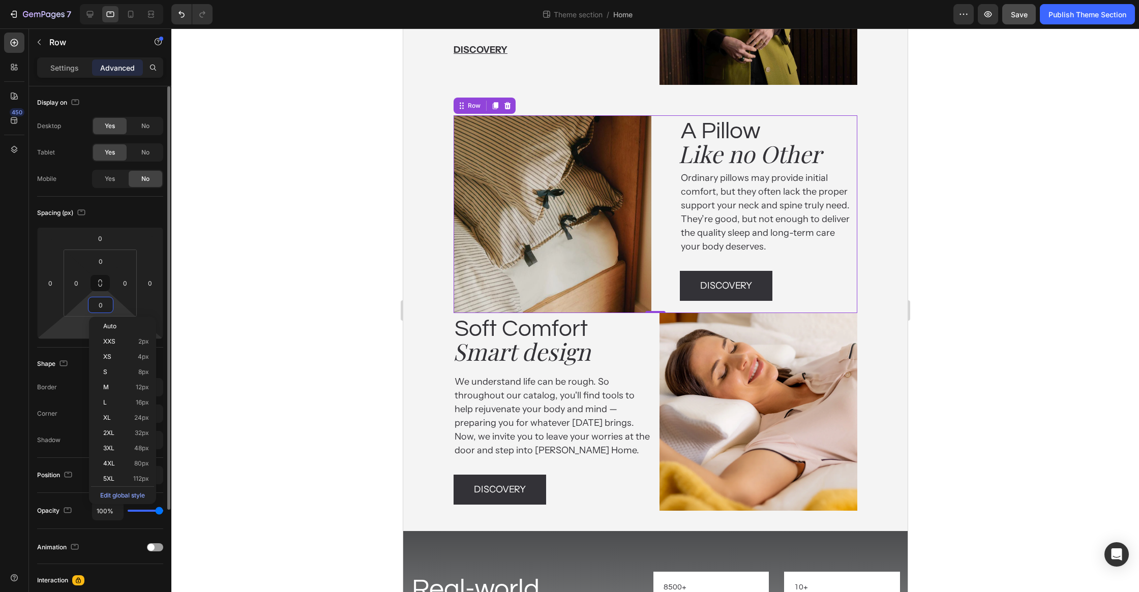
click at [72, 0] on html "7 Theme section / Home Preview Save Publish Theme Section 450 Sections(18) Elem…" at bounding box center [569, 0] width 1139 height 0
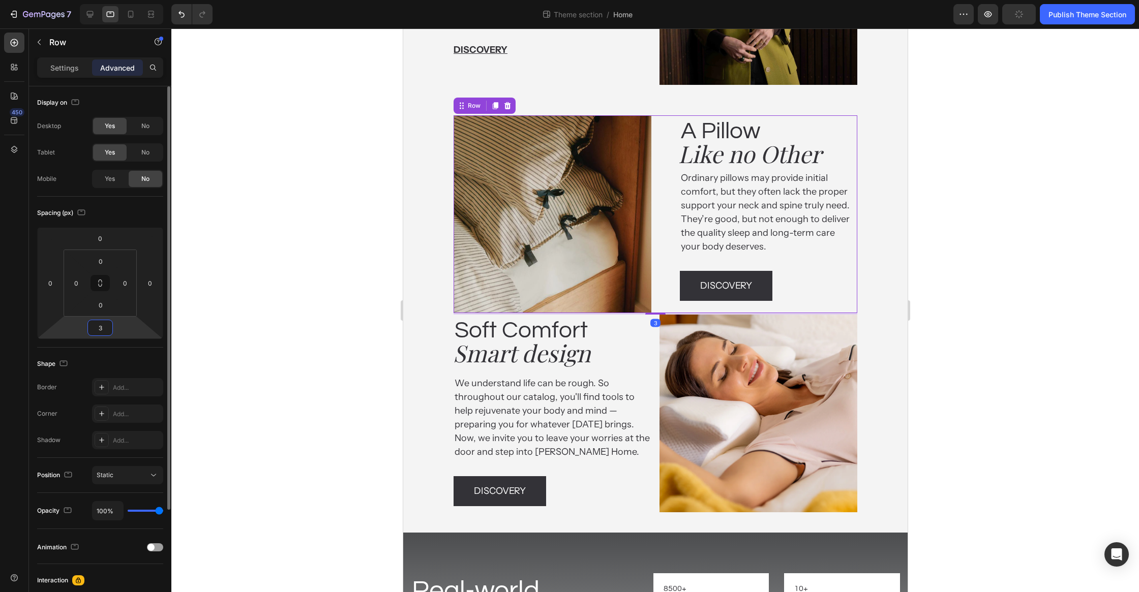
type input "32"
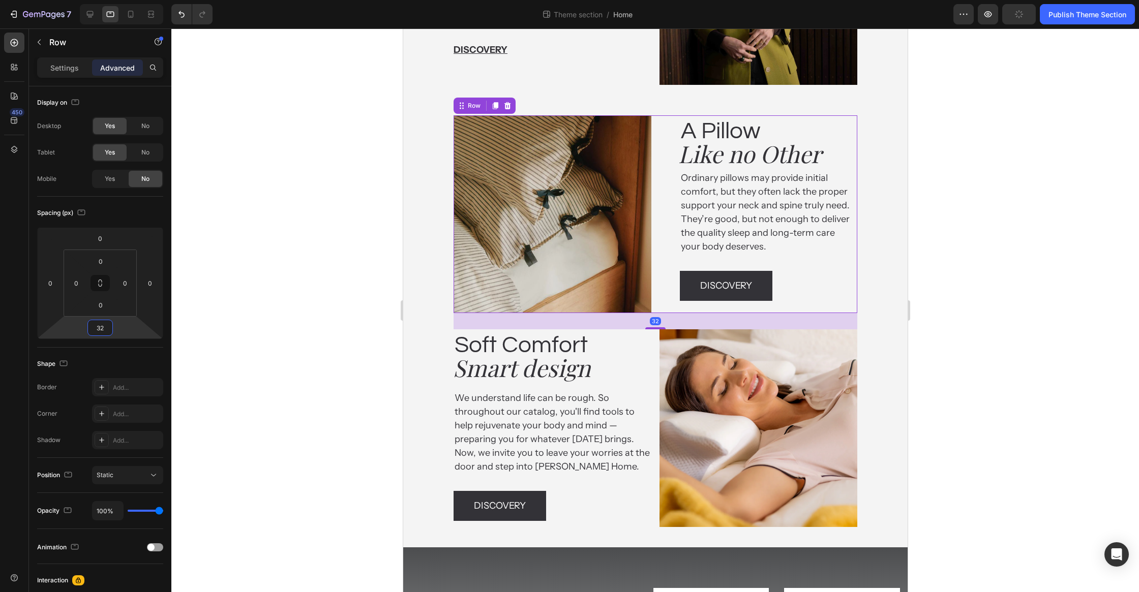
click at [349, 343] on div at bounding box center [655, 310] width 968 height 564
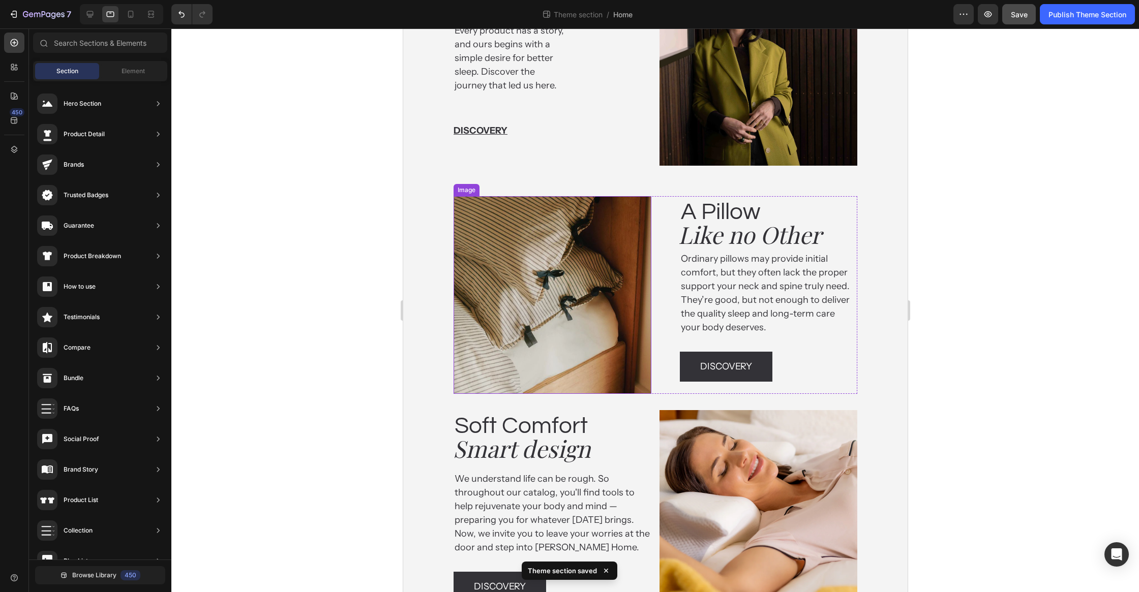
scroll to position [716, 0]
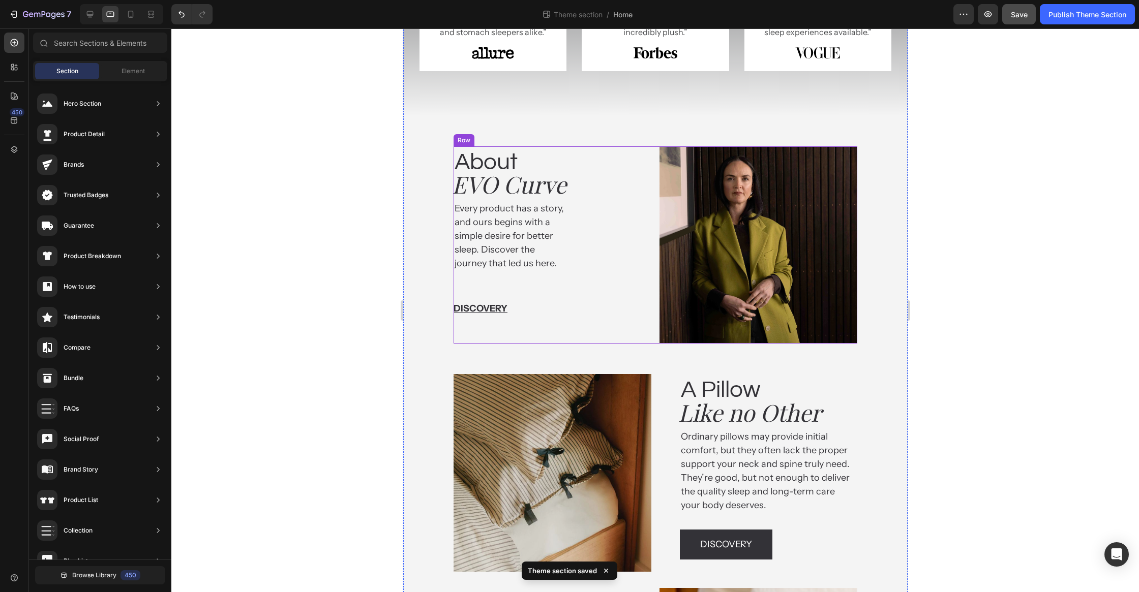
click at [653, 324] on div "About Heading EVO Curve Heading Every product has a story, and ours begins with…" at bounding box center [655, 245] width 404 height 198
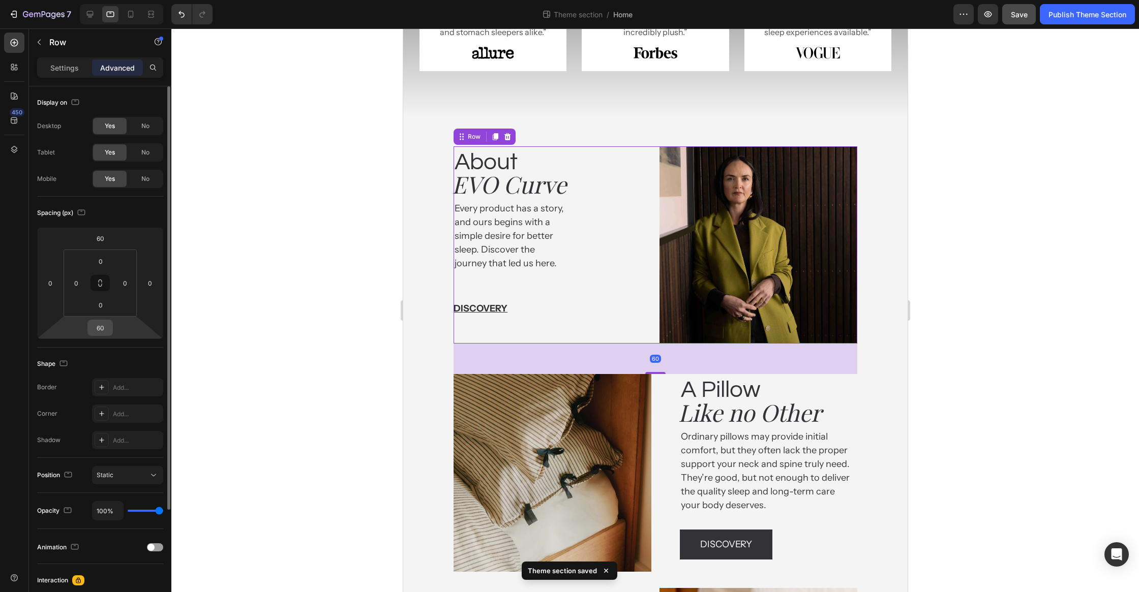
click at [110, 326] on input "60" at bounding box center [100, 327] width 20 height 15
type input "80"
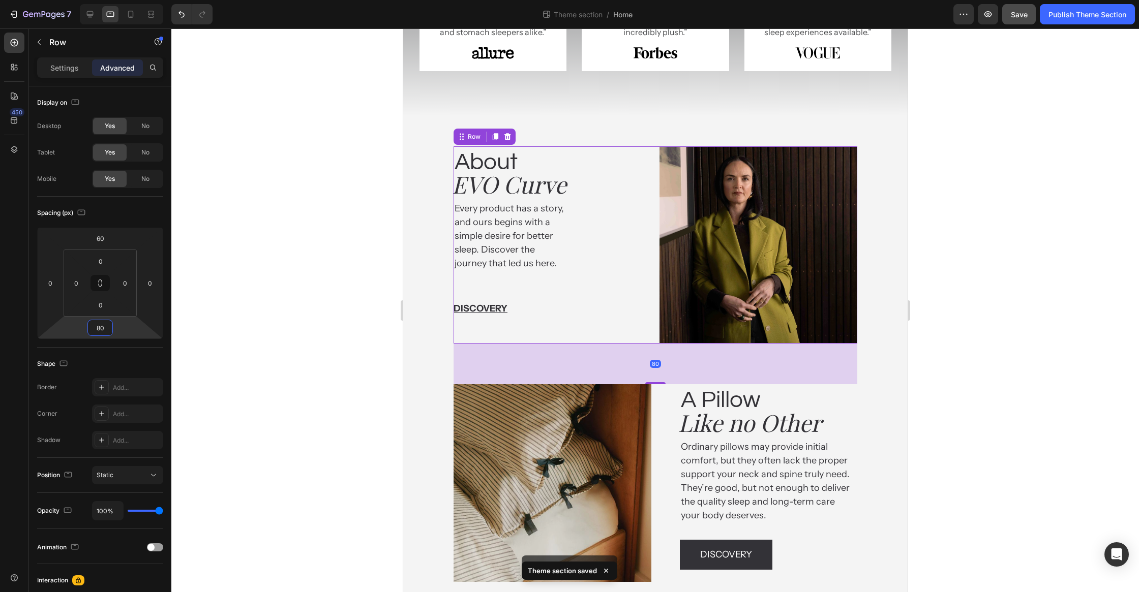
click at [274, 266] on div at bounding box center [655, 310] width 968 height 564
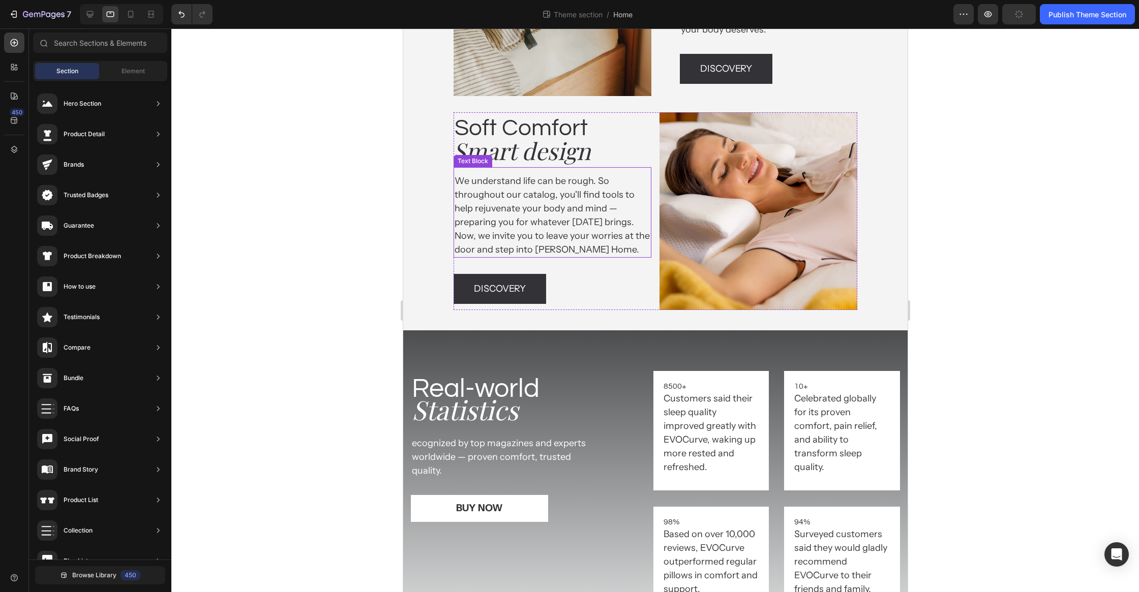
scroll to position [1451, 0]
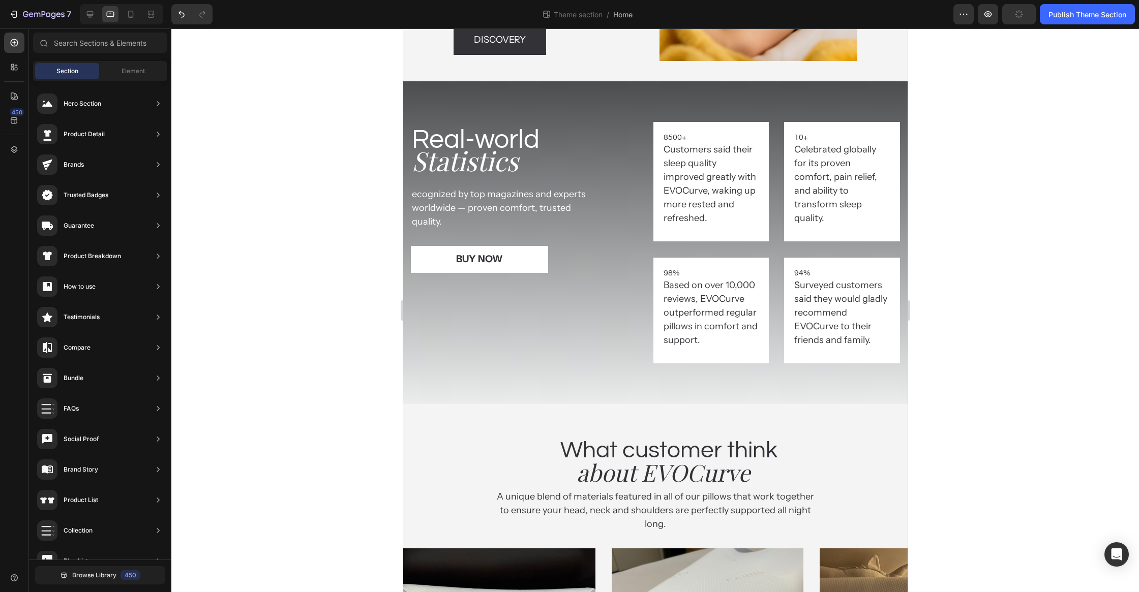
click at [998, 290] on div at bounding box center [655, 310] width 968 height 564
click at [677, 272] on p "98%" at bounding box center [711, 273] width 96 height 11
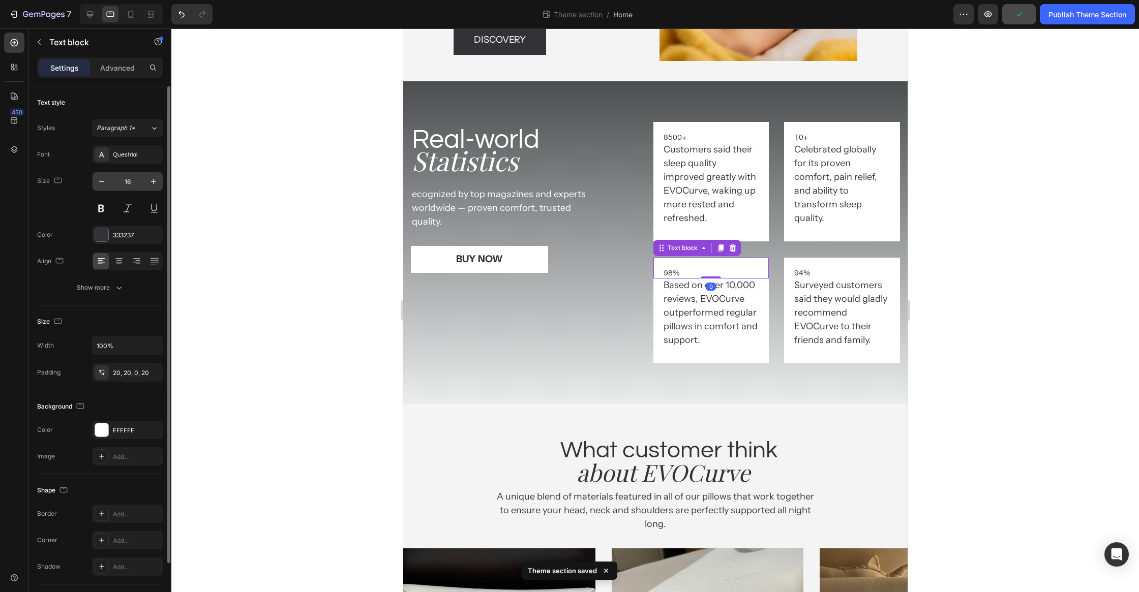
click at [136, 180] on input "16" at bounding box center [128, 181] width 34 height 18
type input "46"
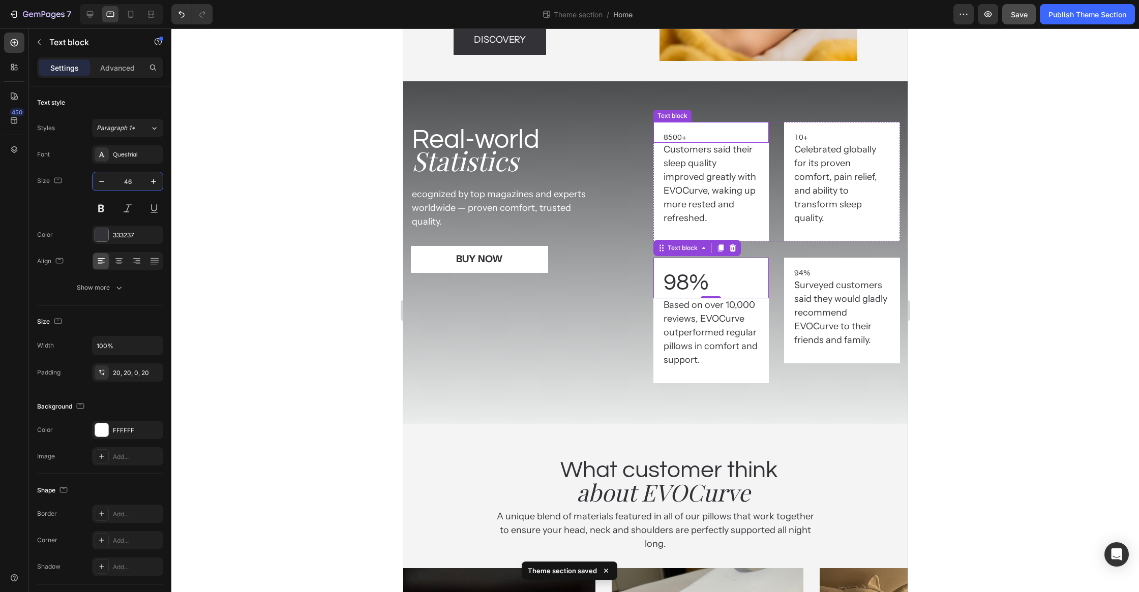
click at [730, 137] on p "8500+" at bounding box center [711, 137] width 96 height 11
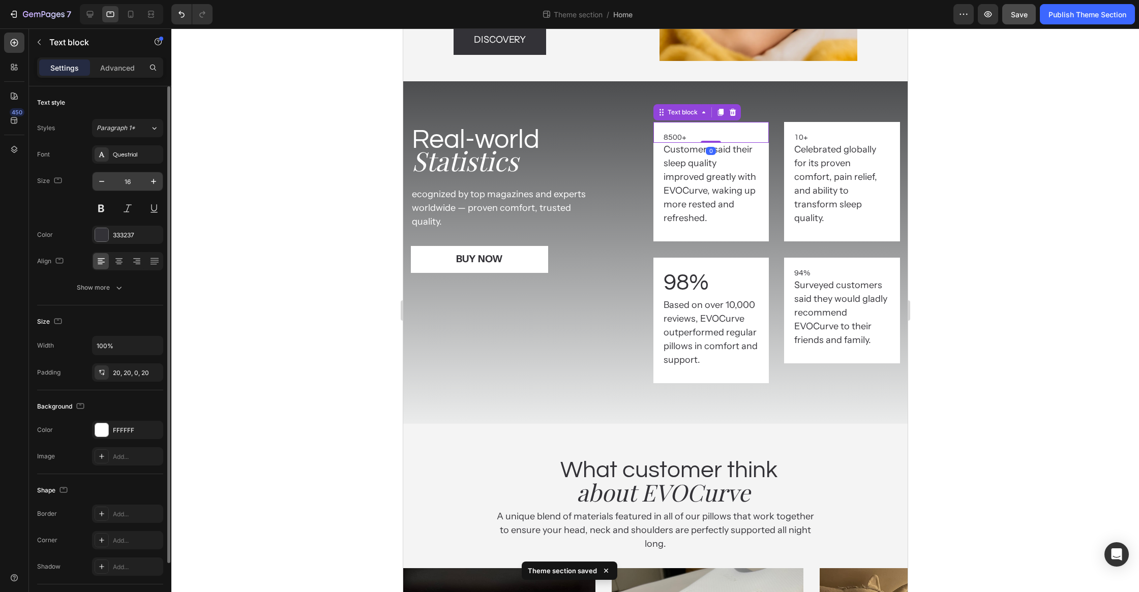
click at [131, 182] on input "16" at bounding box center [128, 181] width 34 height 18
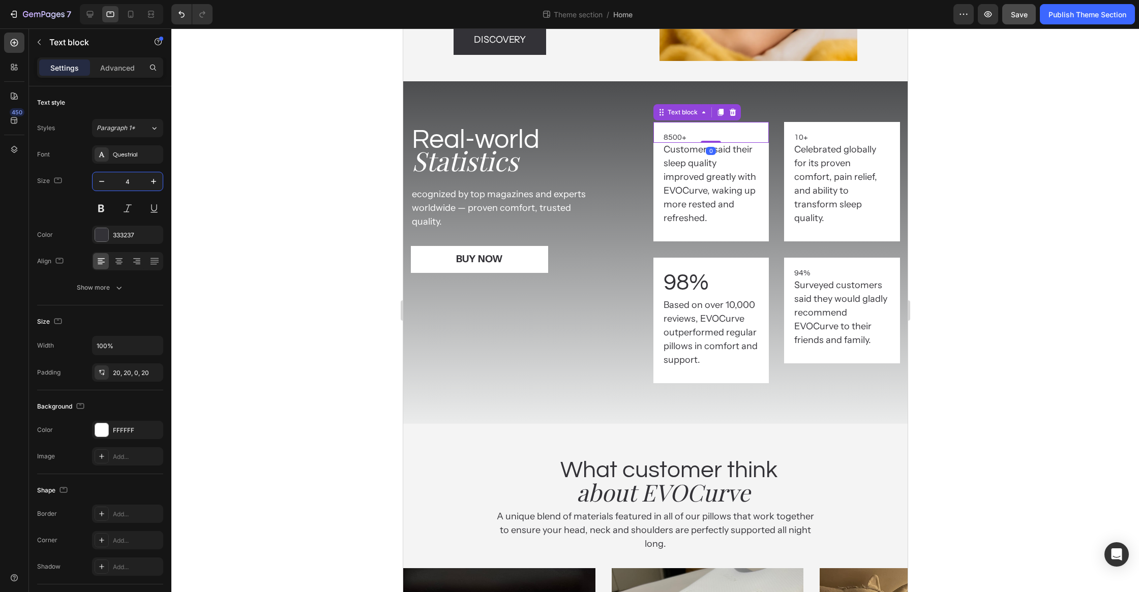
type input "46"
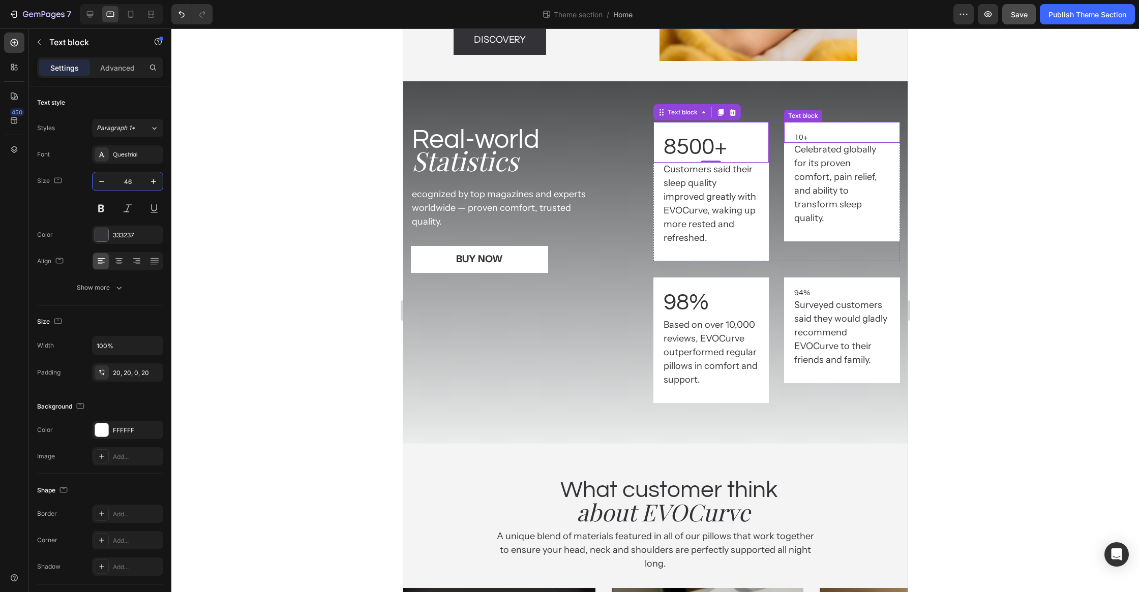
click at [836, 136] on p "10+" at bounding box center [842, 137] width 96 height 11
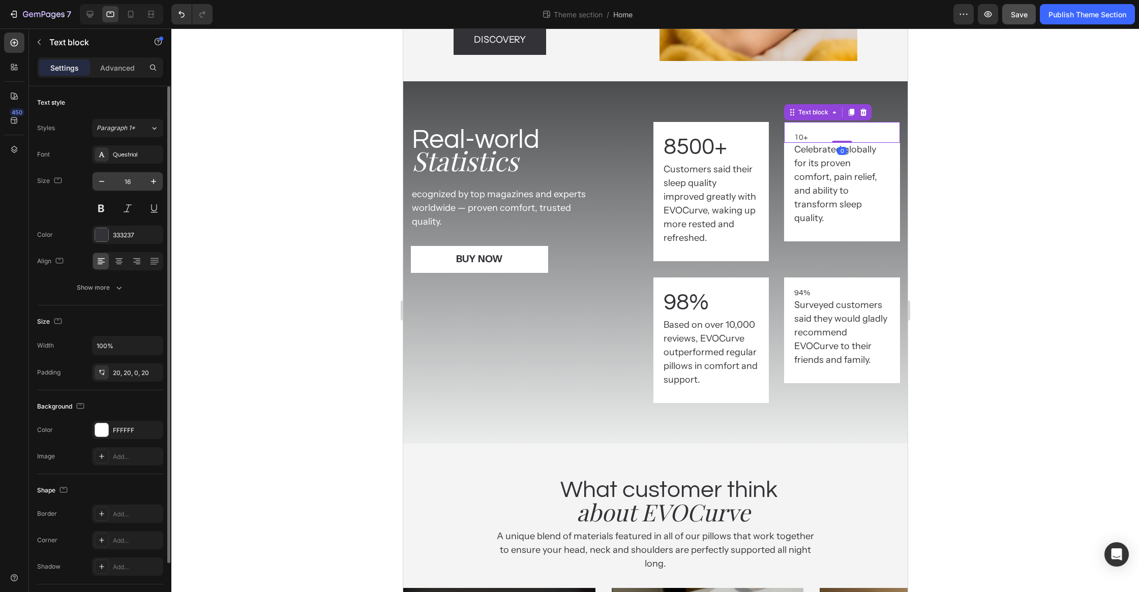
click at [138, 185] on input "16" at bounding box center [128, 181] width 34 height 18
type input "46"
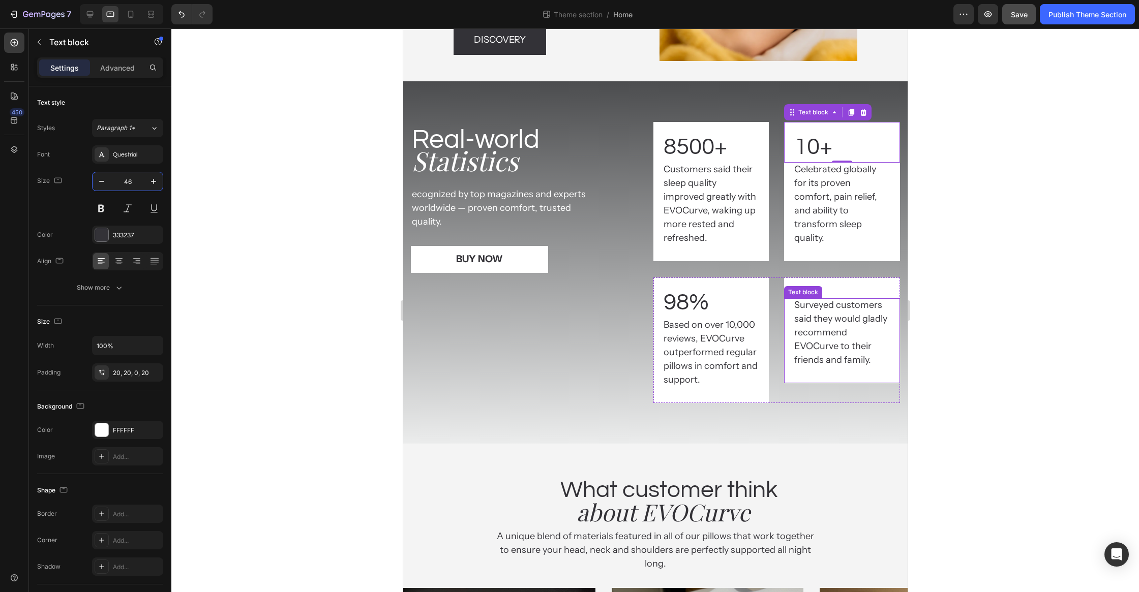
click at [806, 292] on div "Text block" at bounding box center [803, 292] width 34 height 9
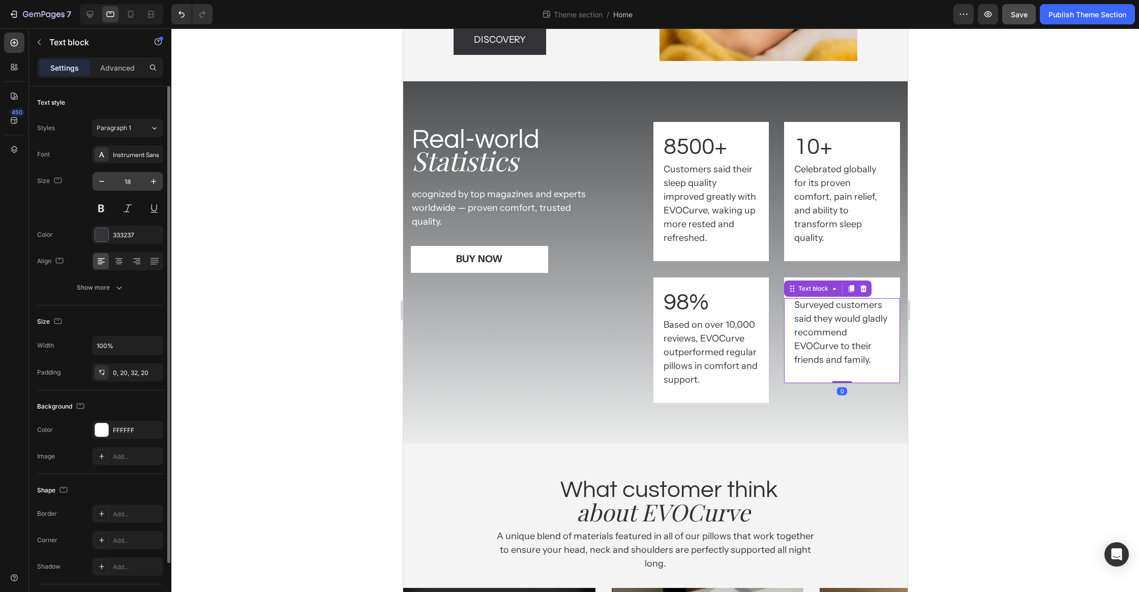
click at [139, 186] on input "18" at bounding box center [128, 181] width 34 height 18
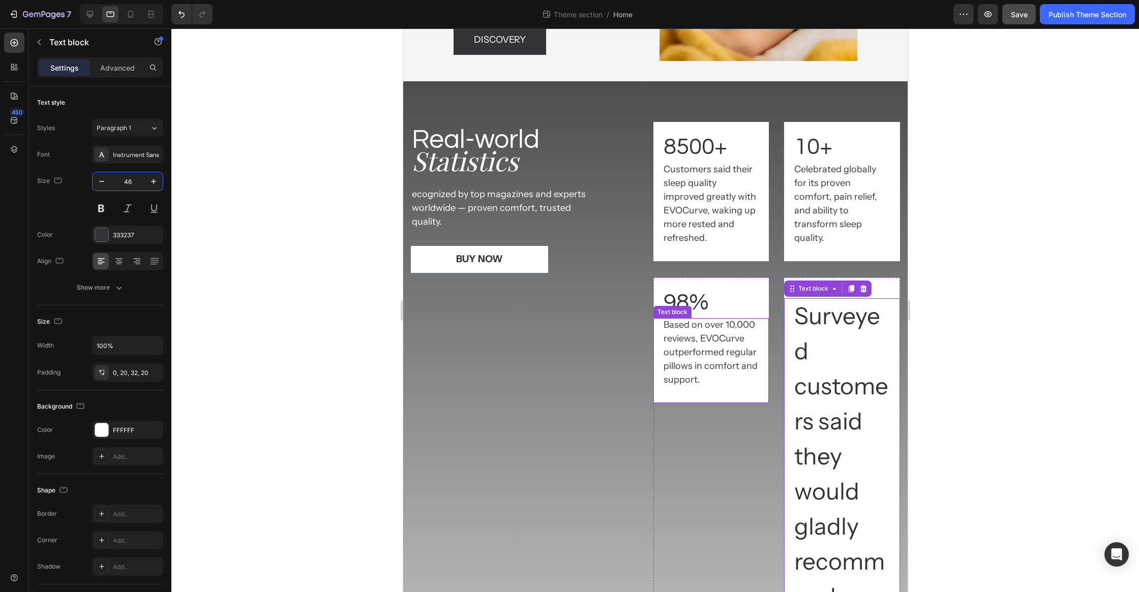
type input "4"
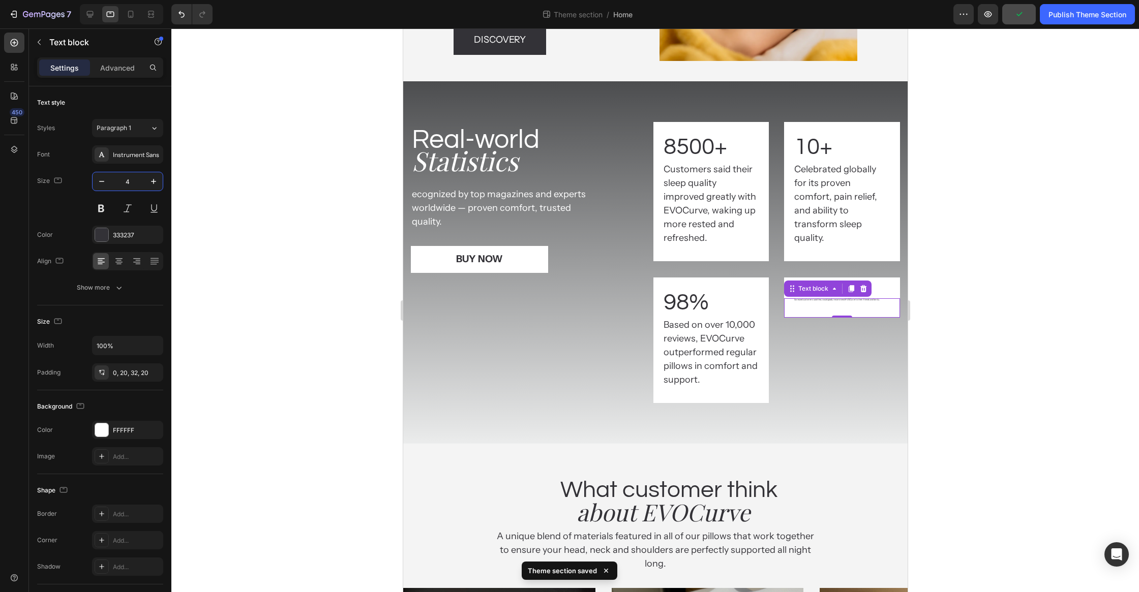
click at [930, 279] on div at bounding box center [655, 310] width 968 height 564
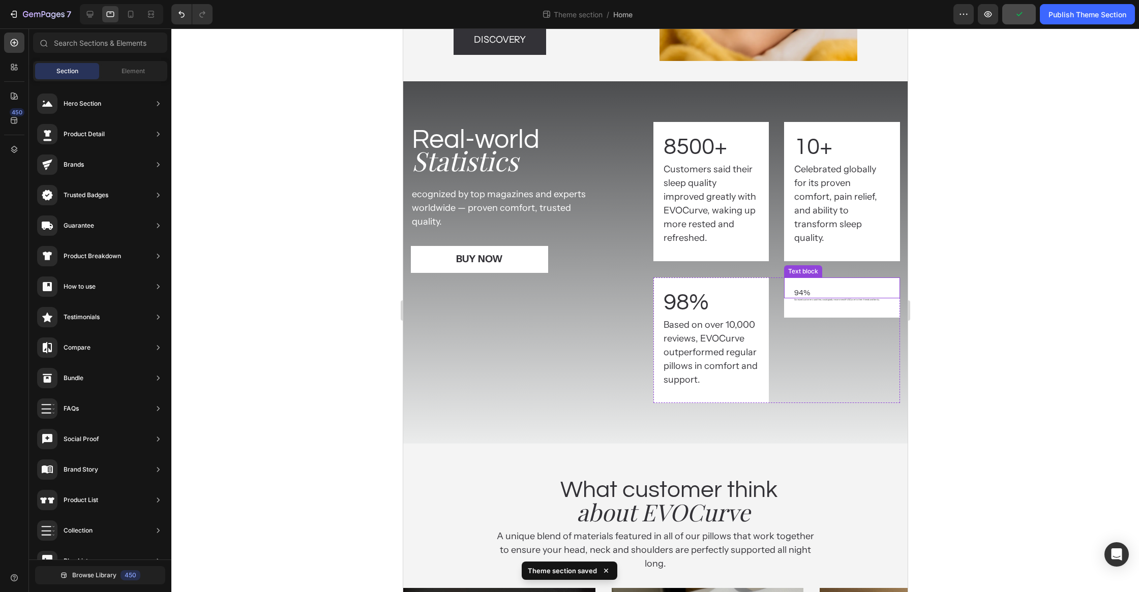
click at [859, 291] on p "94%" at bounding box center [842, 293] width 96 height 11
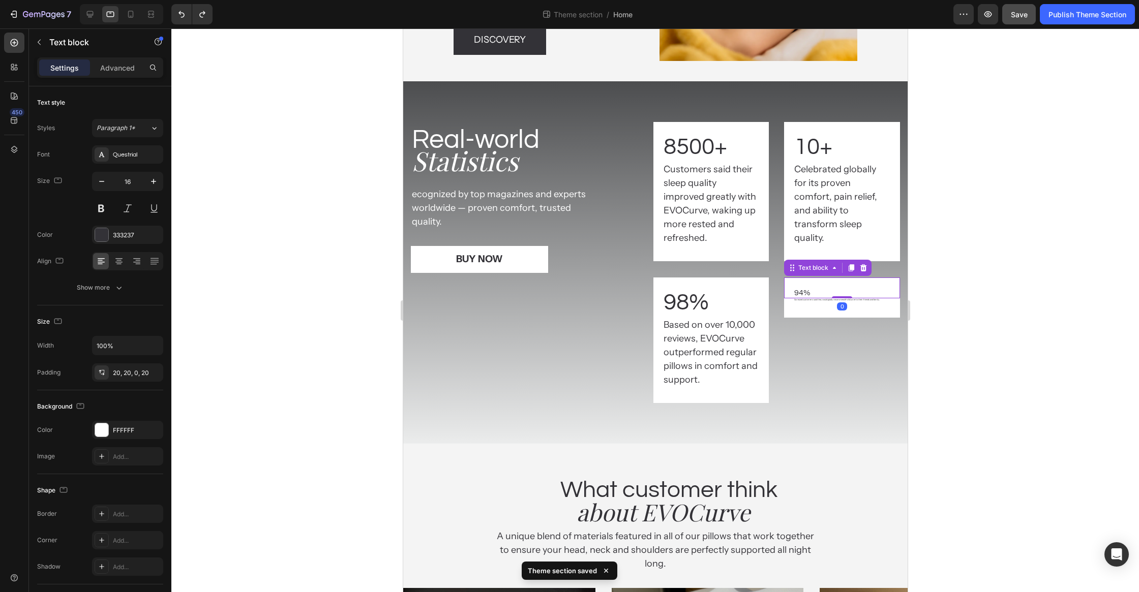
click at [819, 313] on div "Surveyed customers said they would gladly recommend EVOCurve to their friends a…" at bounding box center [842, 307] width 116 height 19
click at [822, 299] on p "Surveyed customers said they would gladly recommend EVOCurve to their friends a…" at bounding box center [842, 299] width 96 height 3
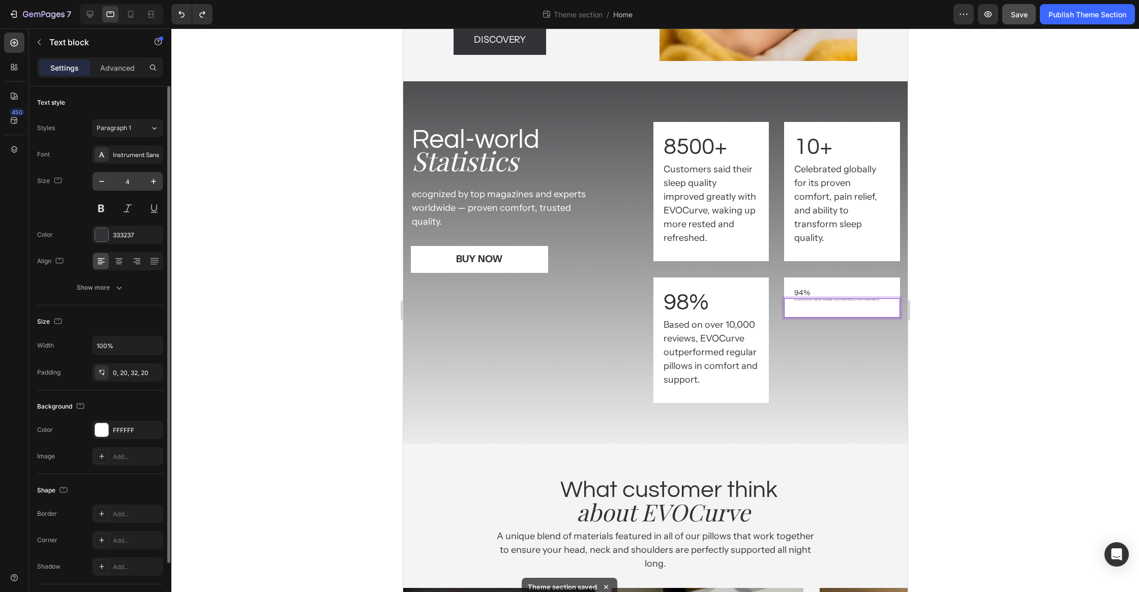
click at [127, 187] on input "4" at bounding box center [128, 181] width 34 height 18
type input "16"
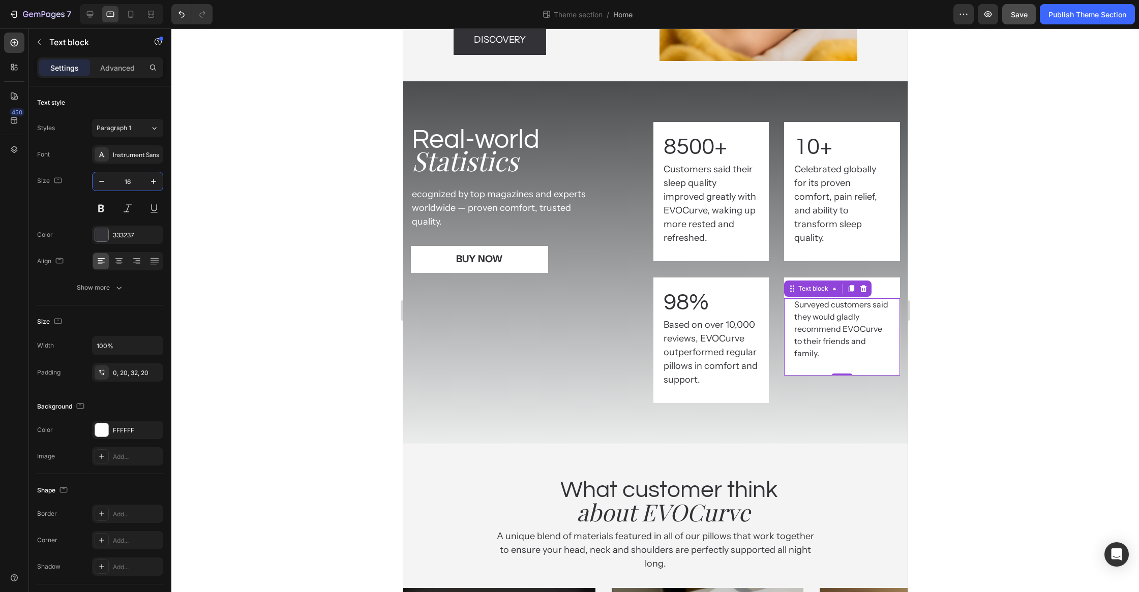
click at [952, 305] on div at bounding box center [655, 310] width 968 height 564
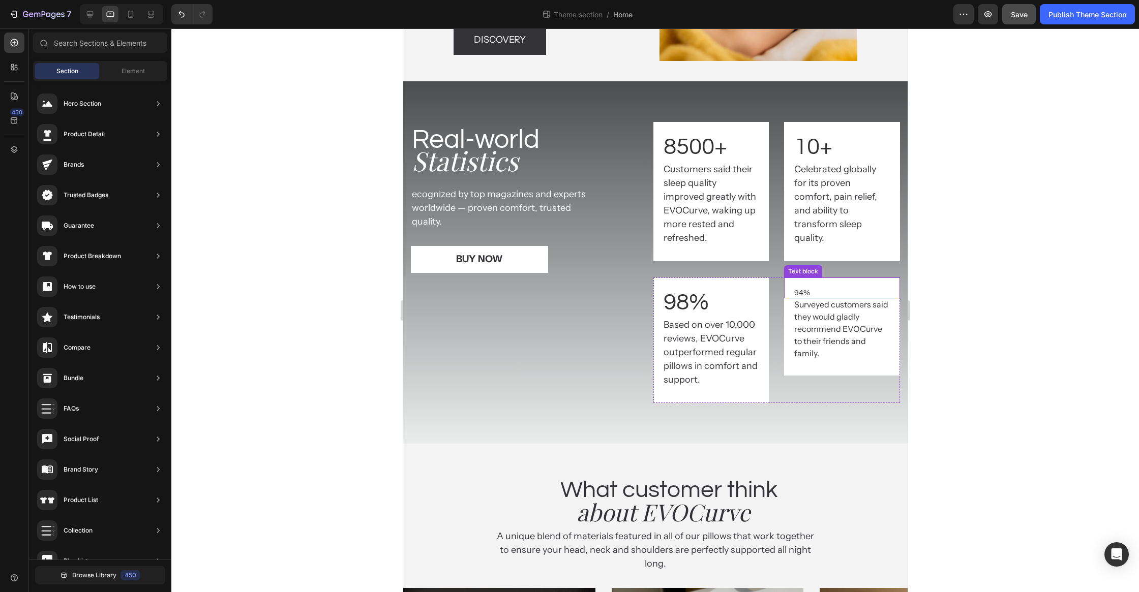
click at [809, 288] on p "94%" at bounding box center [842, 293] width 96 height 11
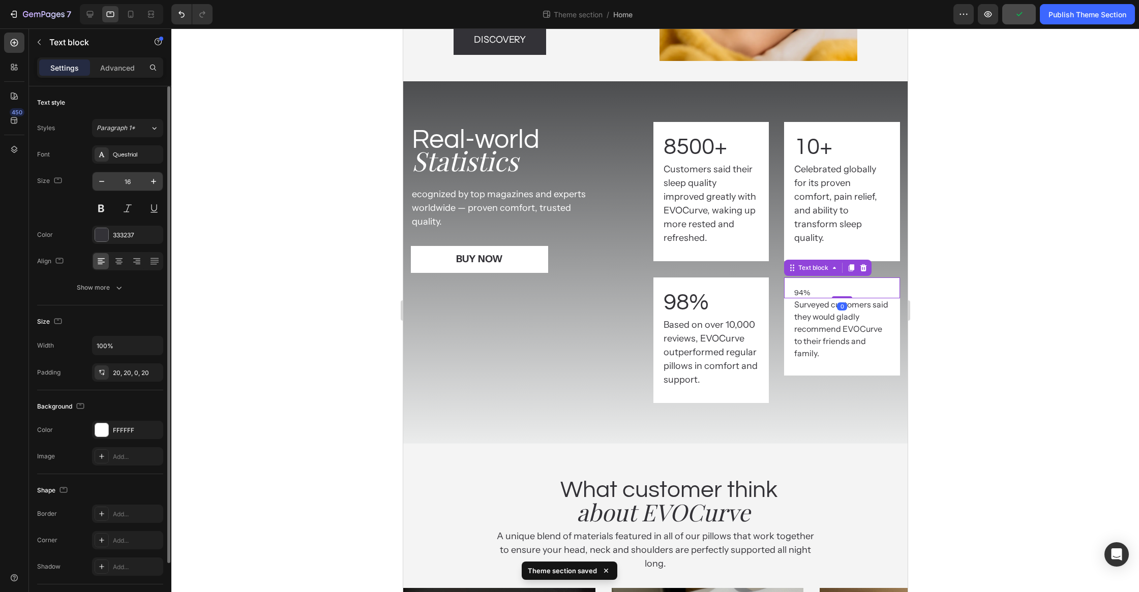
click at [130, 182] on input "16" at bounding box center [128, 181] width 34 height 18
type input "46"
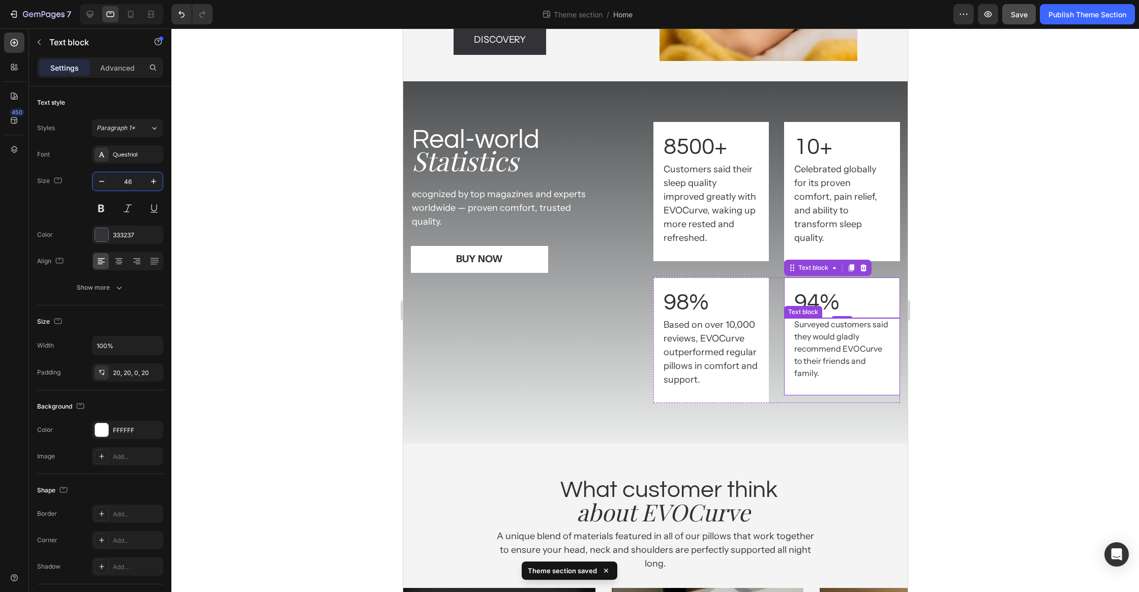
click at [706, 357] on p "Based on over 10,000 reviews, EVOCurve outperformed regular pillows in comfort …" at bounding box center [711, 352] width 96 height 69
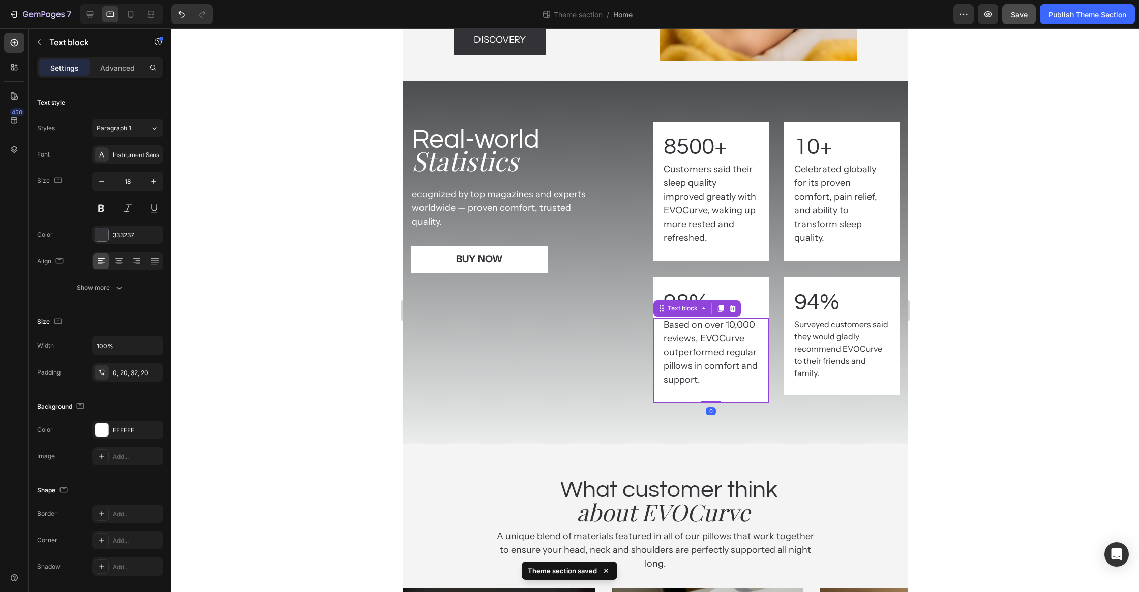
click at [833, 356] on p "Surveyed customers said they would gladly recommend EVOCurve to their friends a…" at bounding box center [842, 348] width 96 height 61
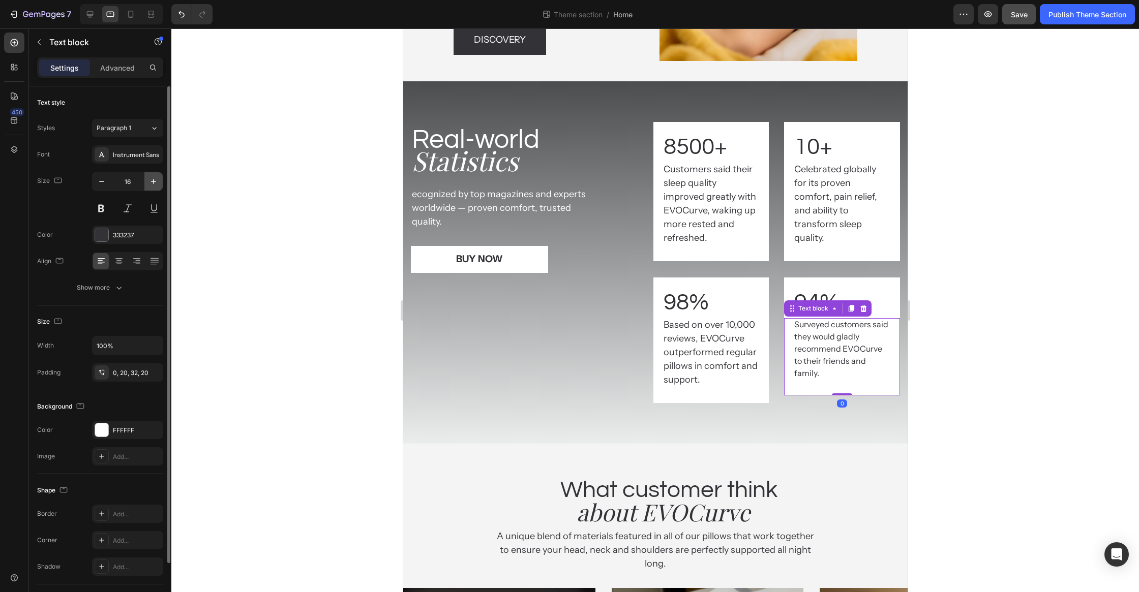
click at [153, 181] on icon "button" at bounding box center [153, 181] width 5 height 5
type input "18"
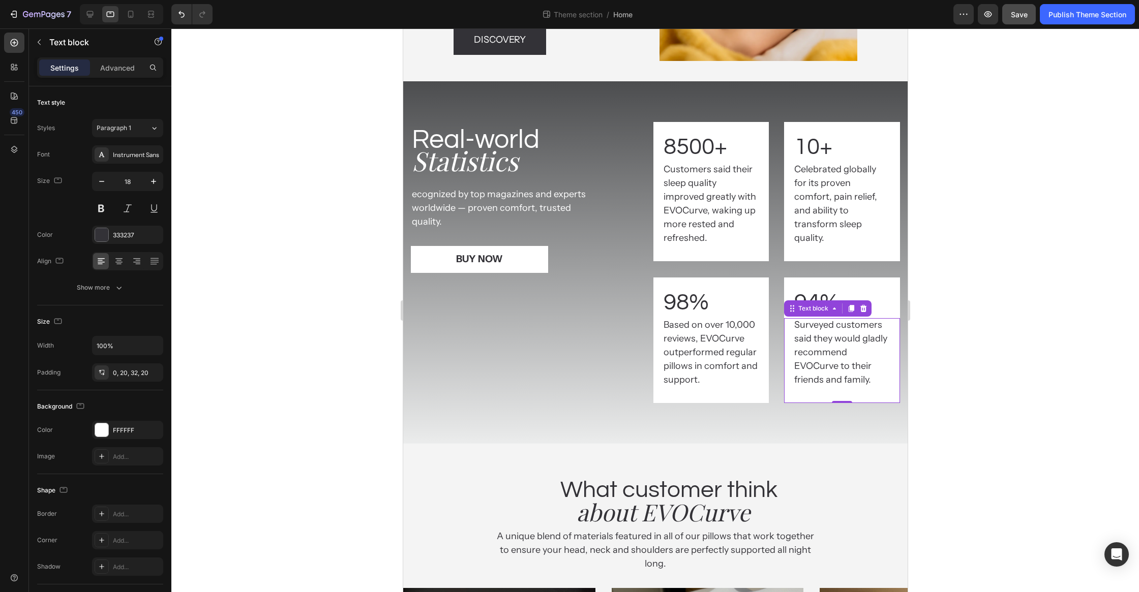
drag, startPoint x: 947, startPoint y: 350, endPoint x: 945, endPoint y: 366, distance: 15.9
click at [947, 350] on div at bounding box center [655, 310] width 968 height 564
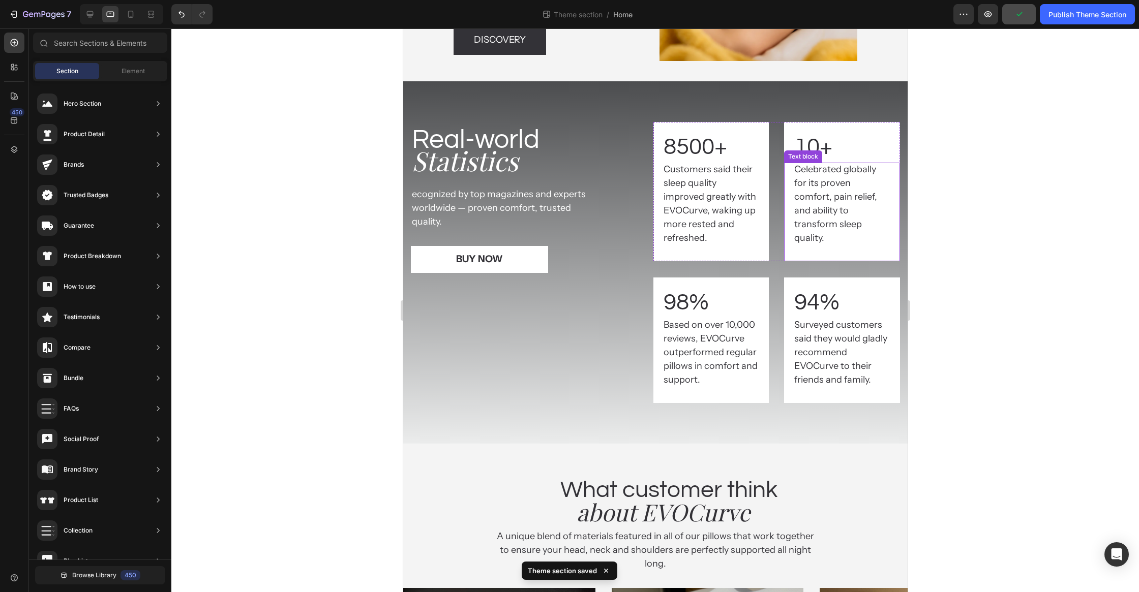
click at [827, 207] on p "Celebrated globally for its proven comfort, pain relief, and ability to transfo…" at bounding box center [842, 204] width 96 height 82
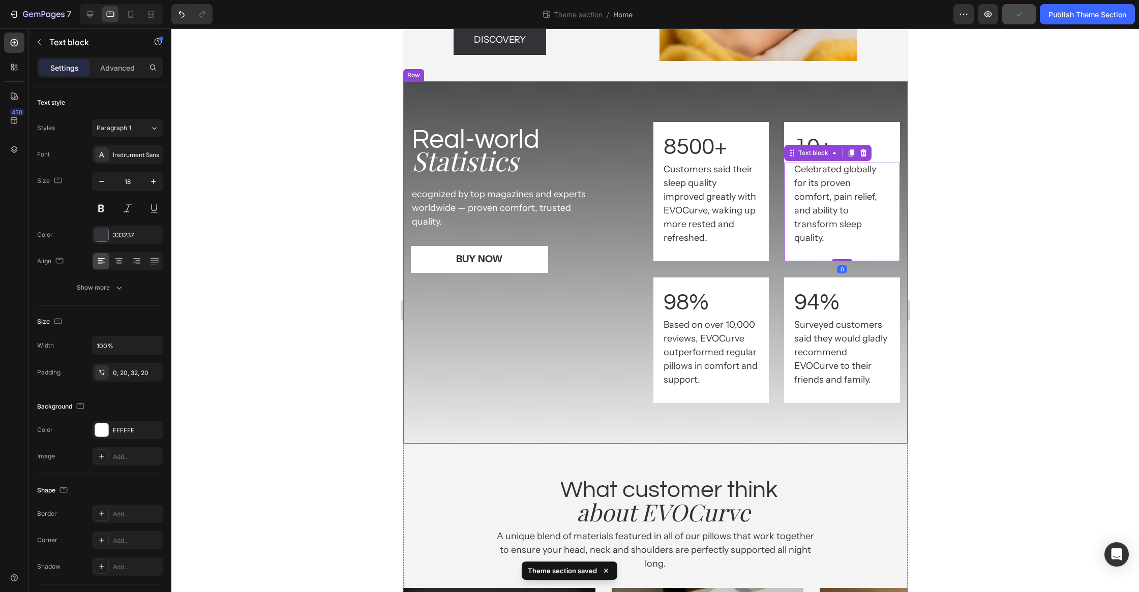
click at [1004, 210] on div at bounding box center [655, 310] width 968 height 564
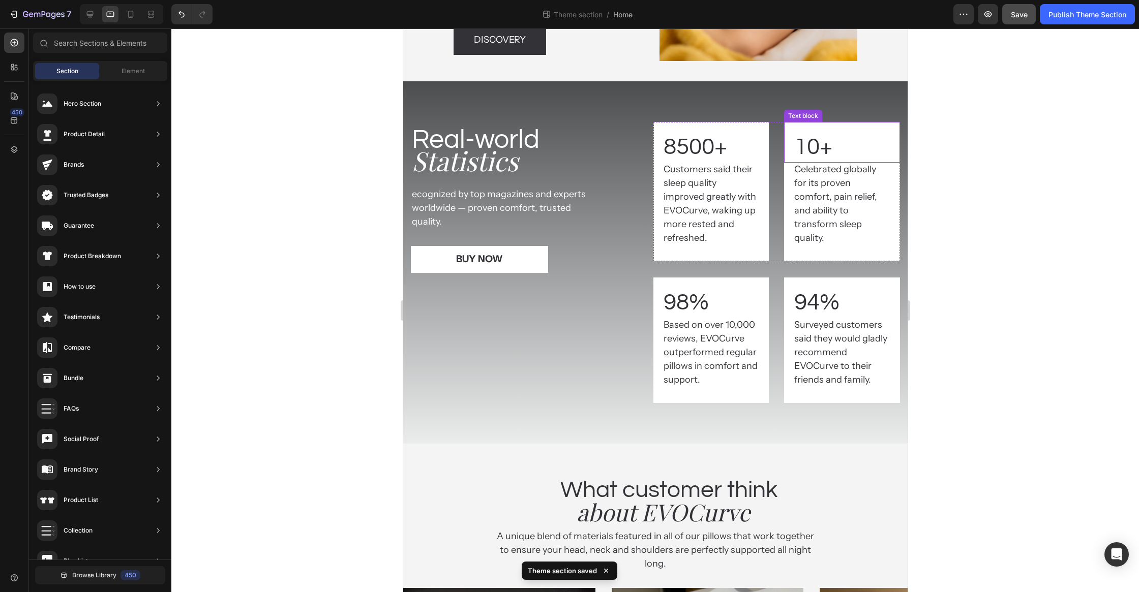
click at [836, 151] on p "10+" at bounding box center [842, 147] width 96 height 31
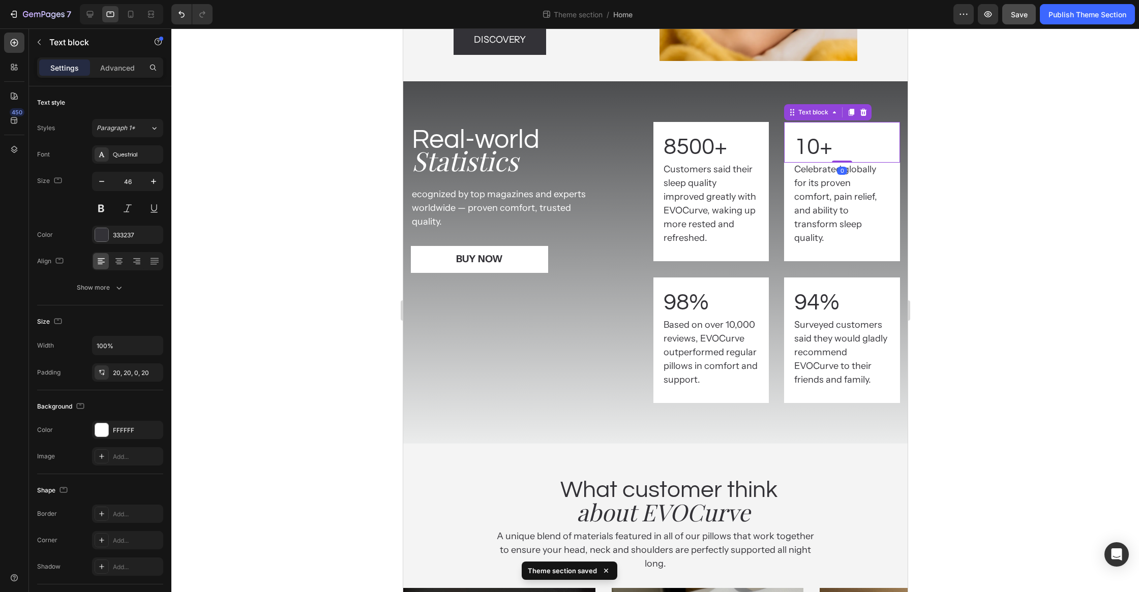
click at [987, 190] on div at bounding box center [655, 310] width 968 height 564
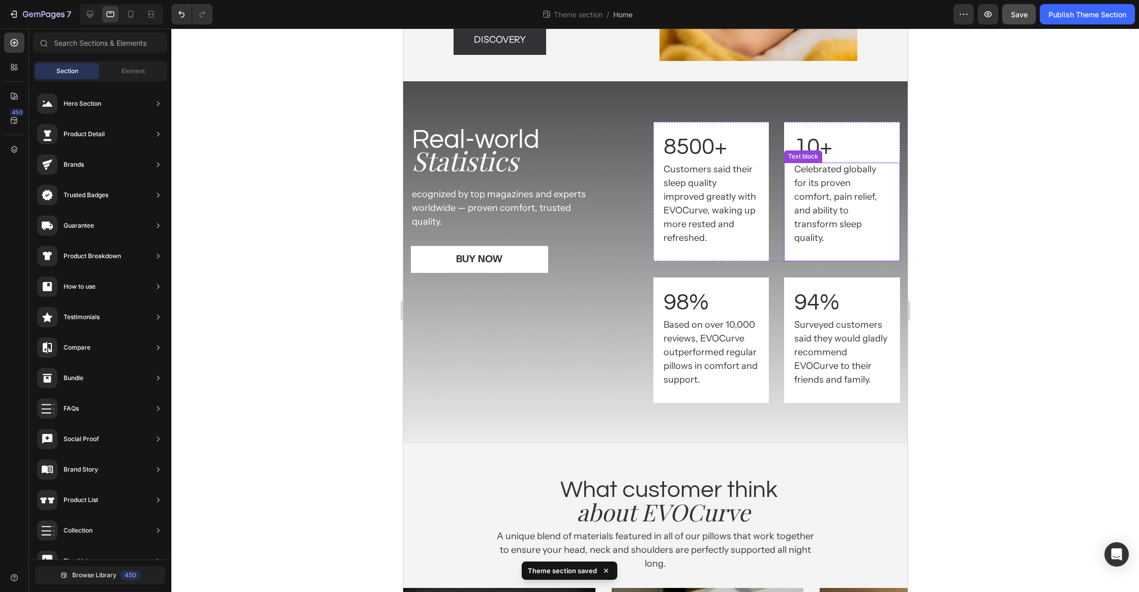
click at [859, 201] on p "Celebrated globally for its proven comfort, pain relief, and ability to transfo…" at bounding box center [842, 204] width 96 height 82
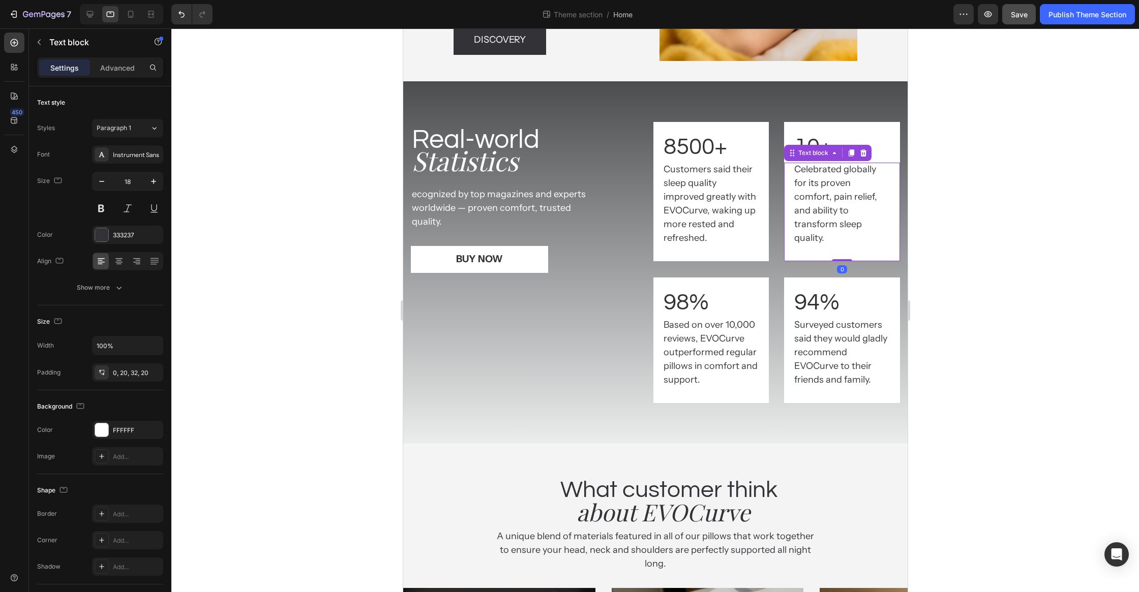
click at [973, 191] on div at bounding box center [655, 310] width 968 height 564
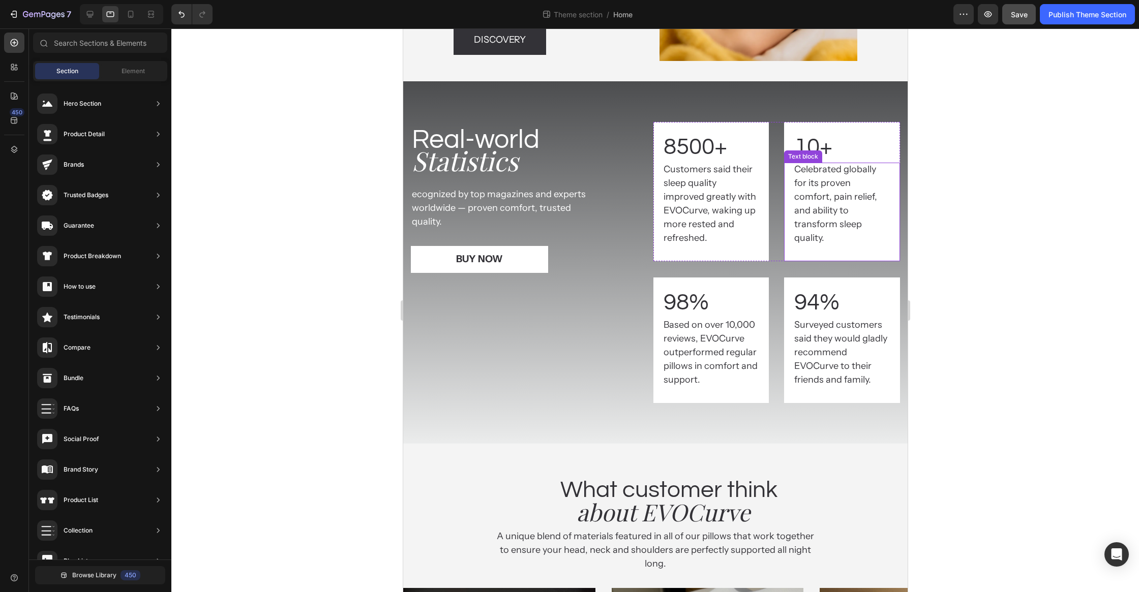
click at [824, 216] on p "Celebrated globally for its proven comfort, pain relief, and ability to transfo…" at bounding box center [842, 204] width 96 height 82
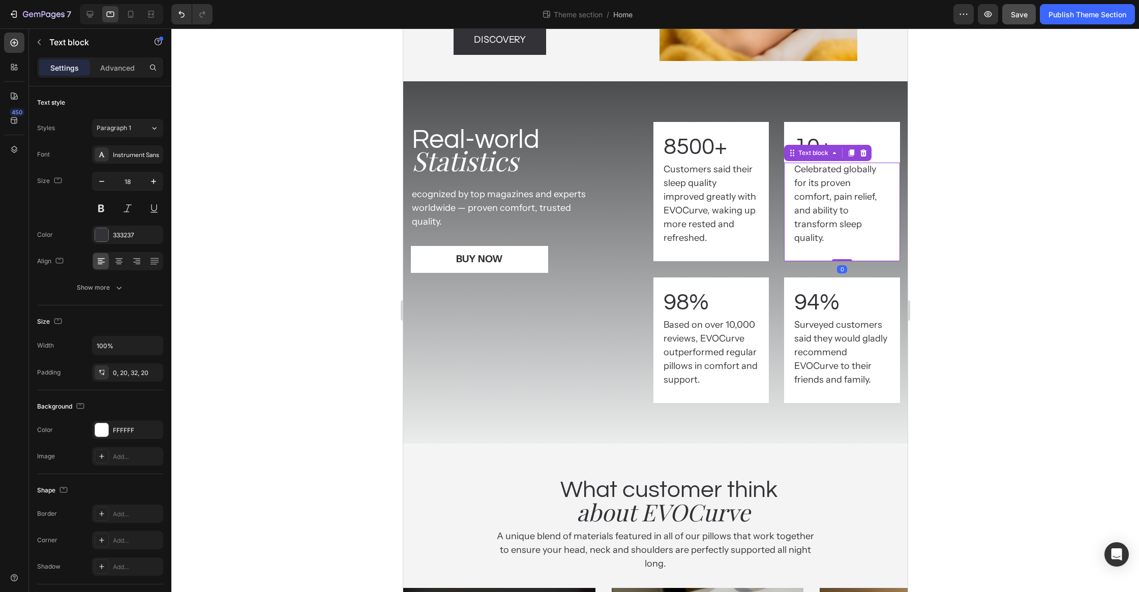
click at [824, 216] on p "Celebrated globally for its proven comfort, pain relief, and ability to transfo…" at bounding box center [842, 204] width 96 height 82
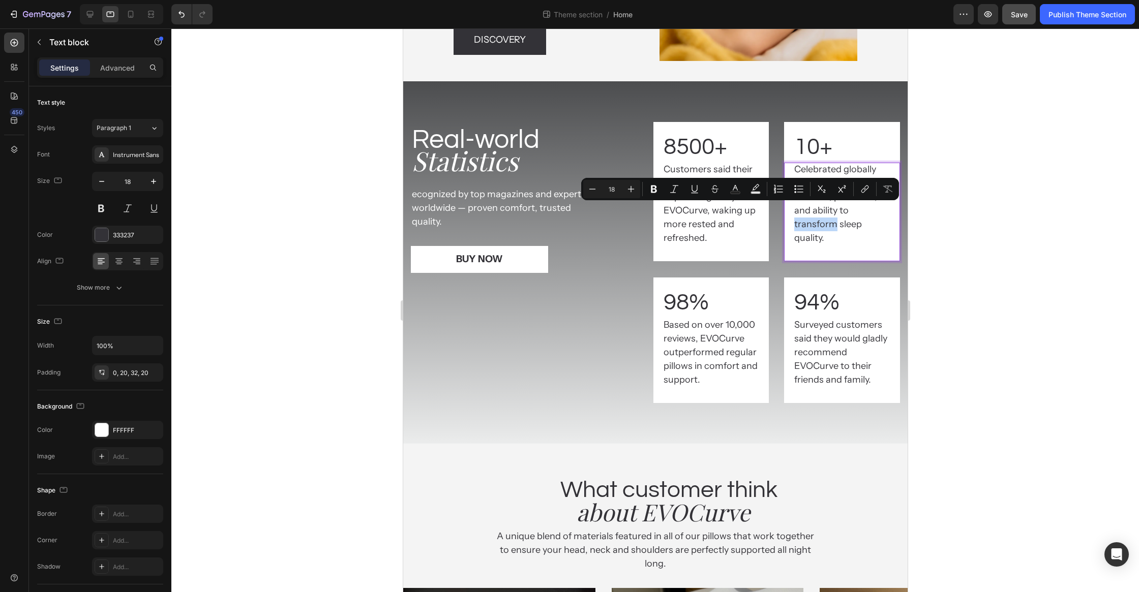
click at [818, 225] on p "Celebrated globally for its proven comfort, pain relief, and ability to transfo…" at bounding box center [842, 204] width 96 height 82
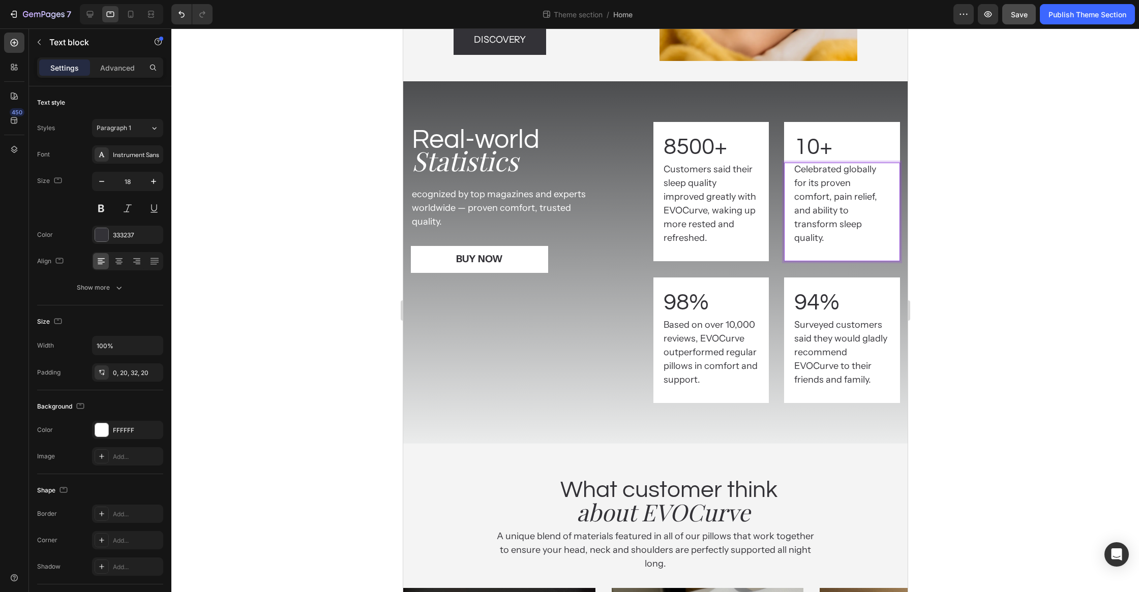
click at [832, 222] on p "Celebrated globally for its proven comfort, pain relief, and ability to transfo…" at bounding box center [842, 204] width 96 height 82
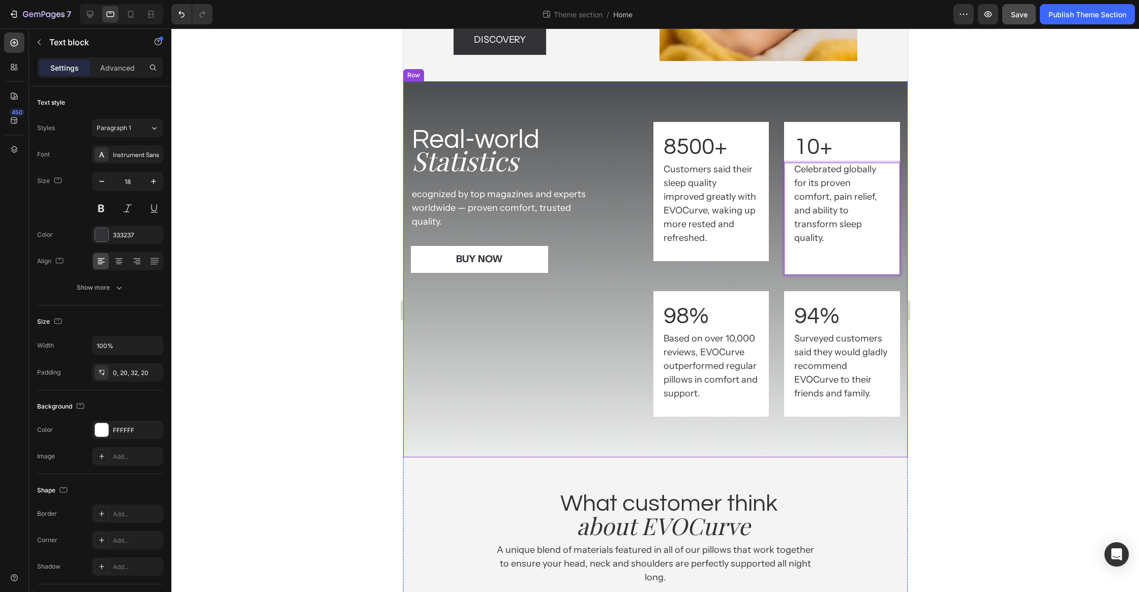
click at [950, 230] on div at bounding box center [655, 310] width 968 height 564
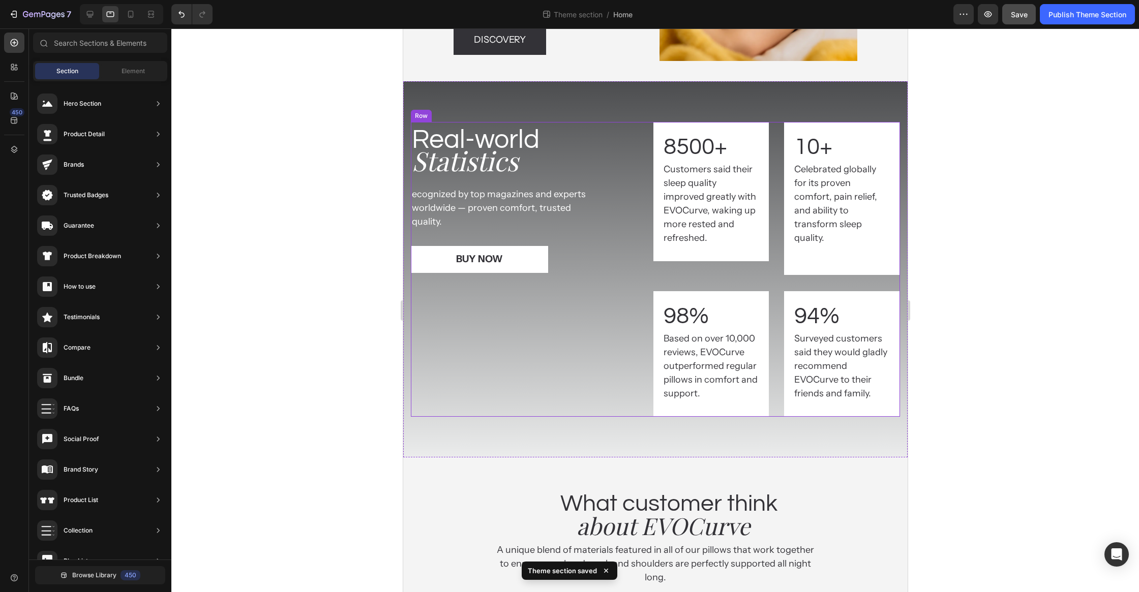
click at [604, 230] on div "Real-world Heading Statistics Heading ecognized by top magazines and experts wo…" at bounding box center [654, 269] width 489 height 295
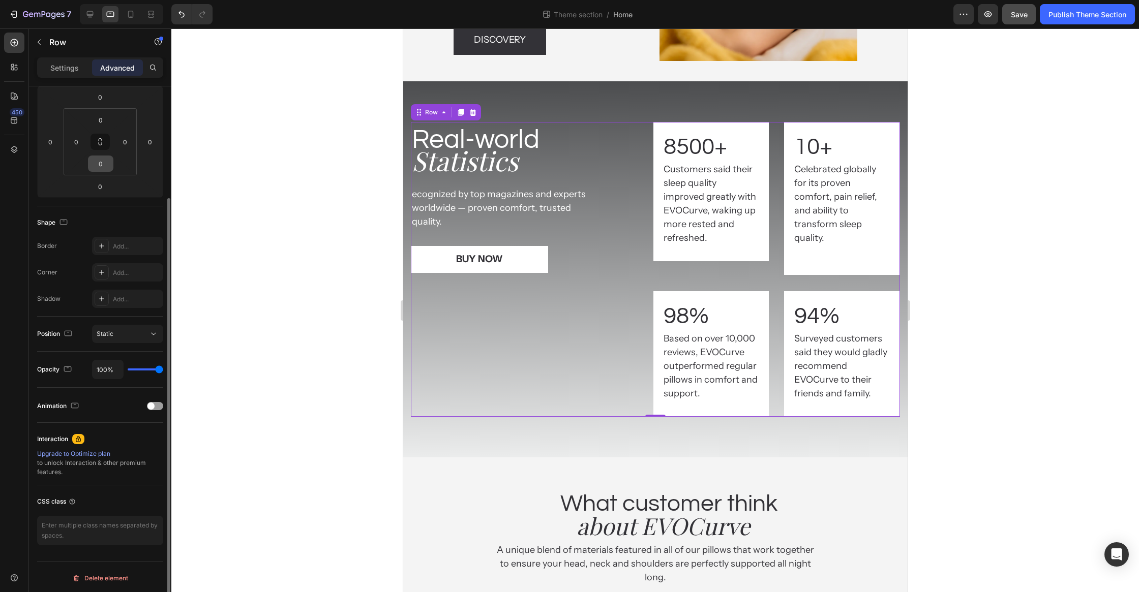
scroll to position [0, 0]
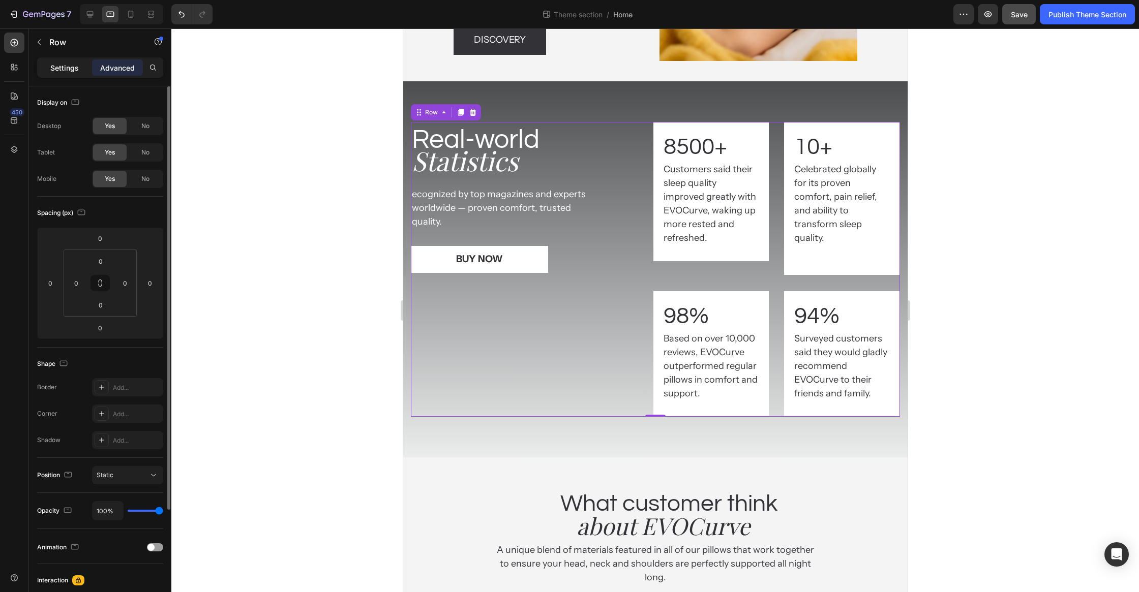
click at [60, 71] on p "Settings" at bounding box center [64, 68] width 28 height 11
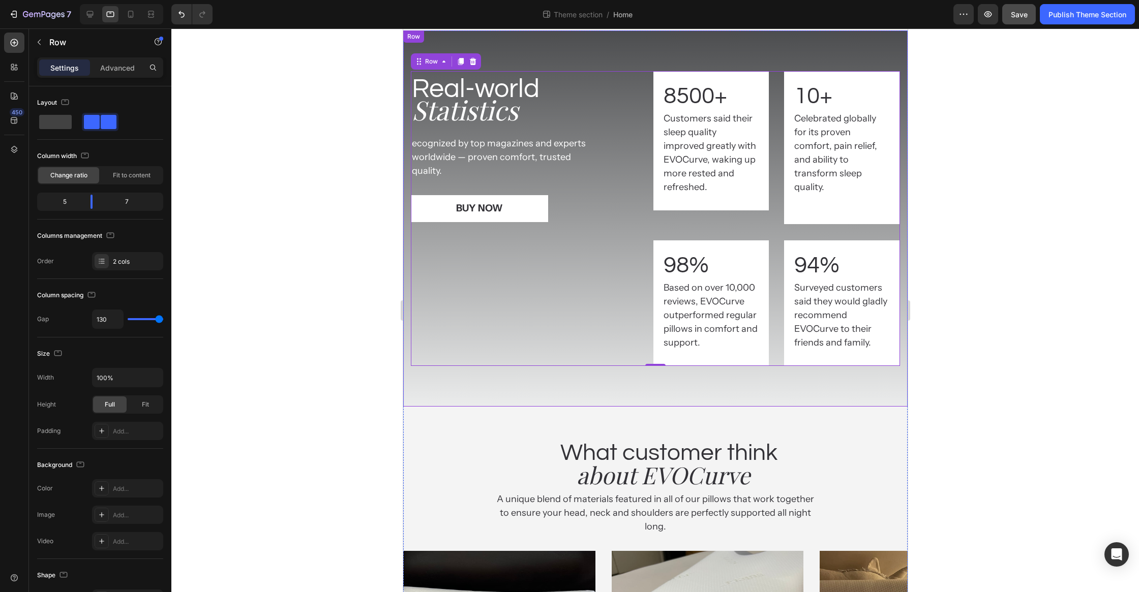
scroll to position [1557, 0]
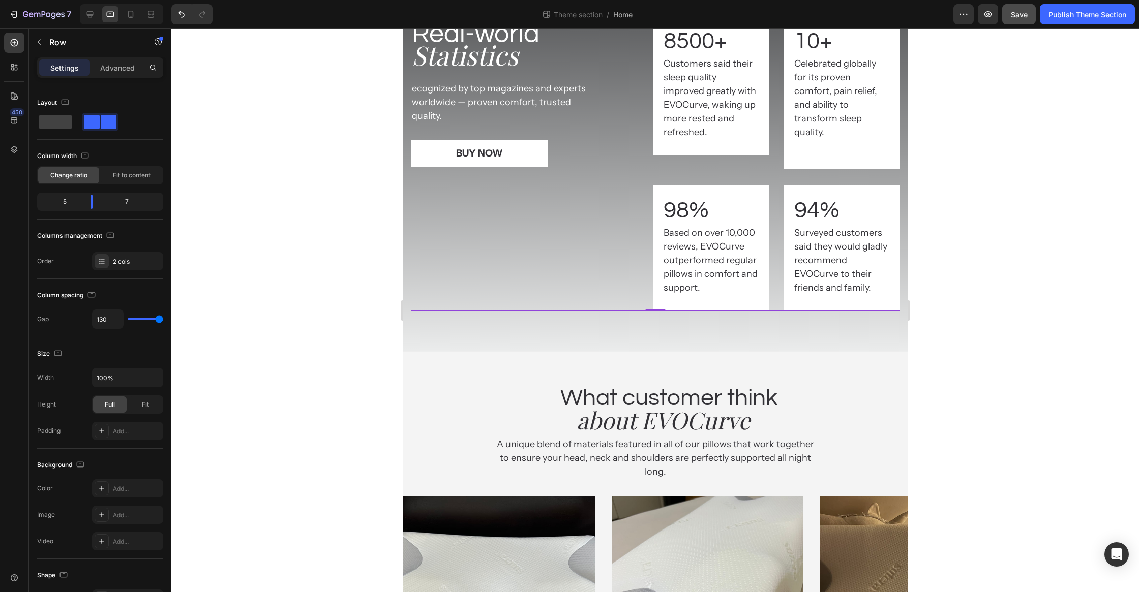
click at [326, 315] on div at bounding box center [655, 310] width 968 height 564
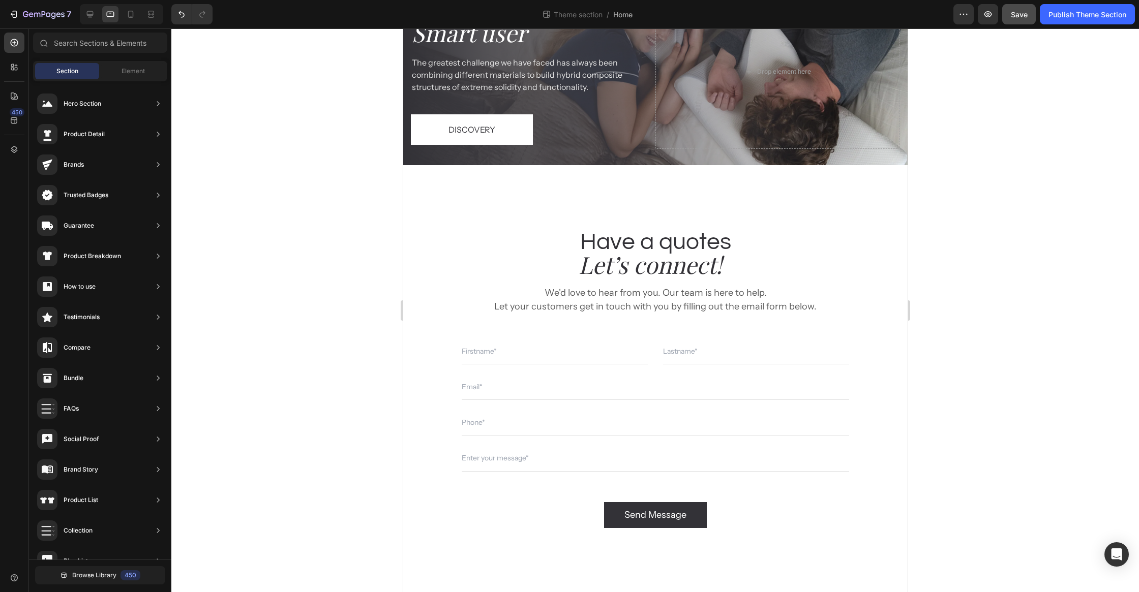
scroll to position [2370, 0]
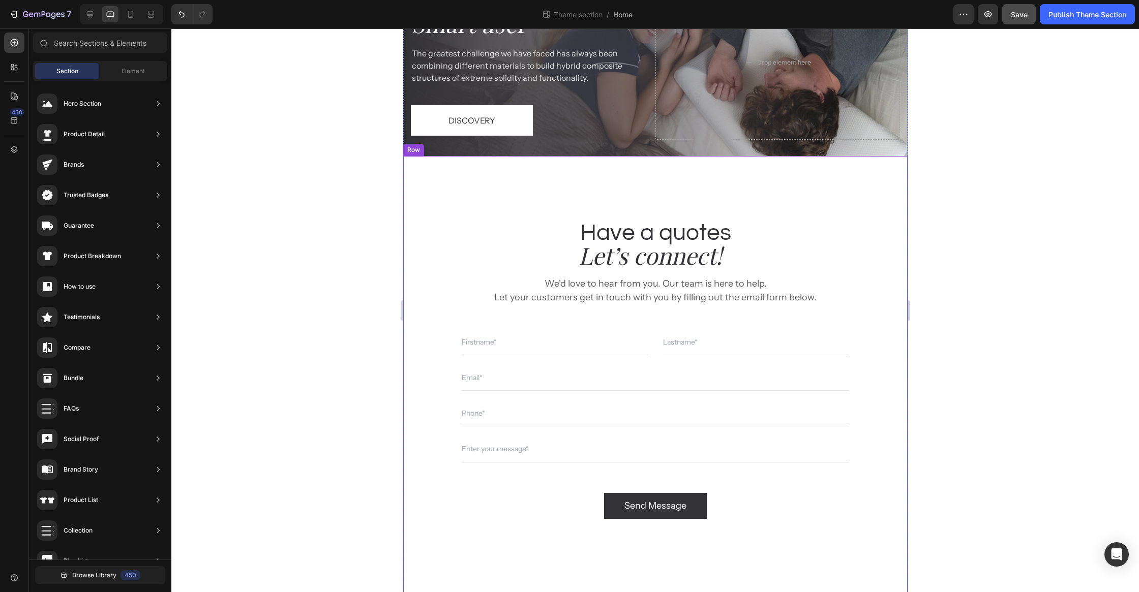
drag, startPoint x: 298, startPoint y: 231, endPoint x: 297, endPoint y: 226, distance: 5.2
click at [298, 230] on div at bounding box center [655, 310] width 968 height 564
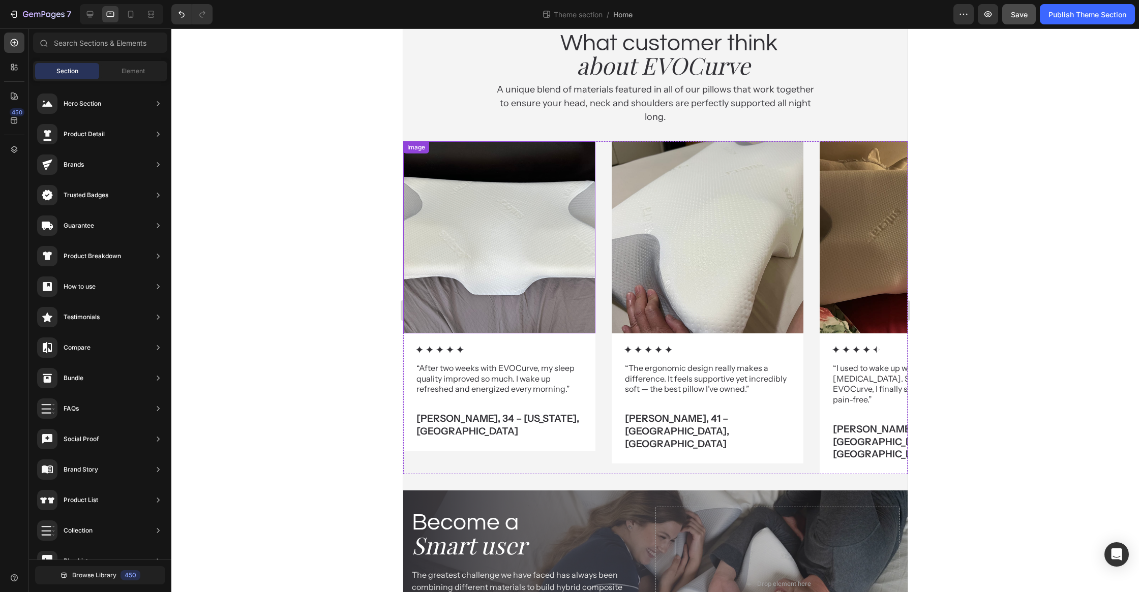
scroll to position [1910, 0]
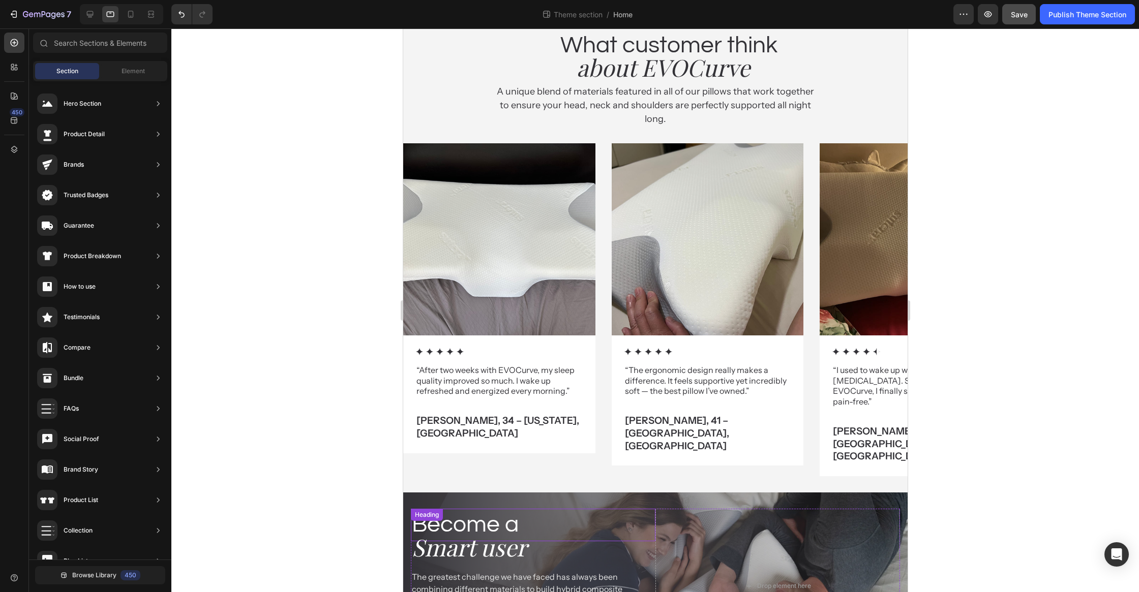
click at [648, 509] on h2 "Become a" at bounding box center [532, 525] width 245 height 33
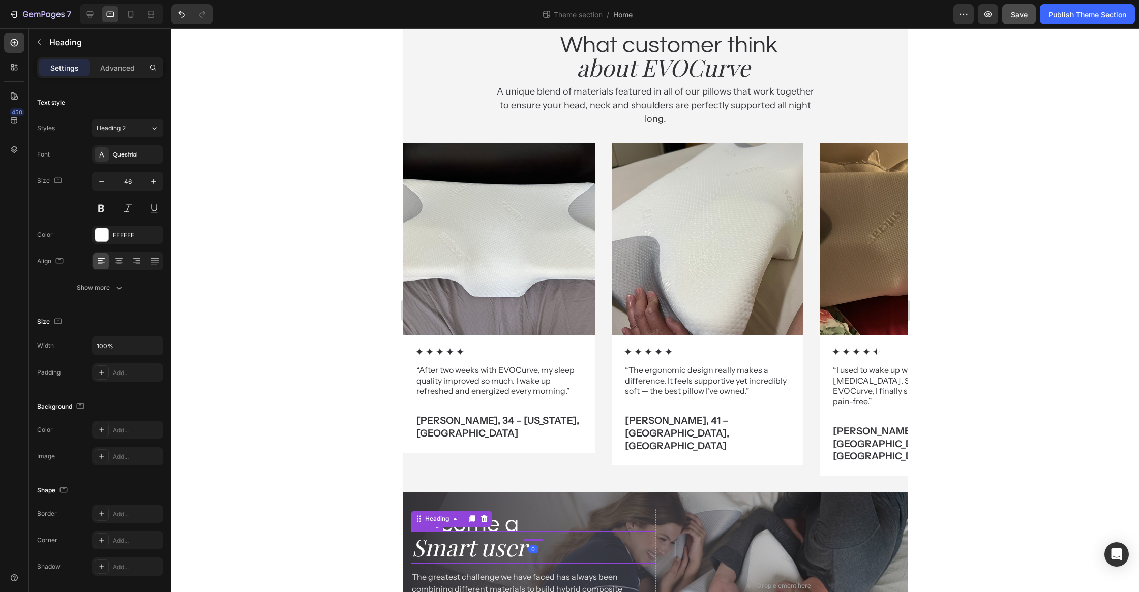
click at [653, 531] on h2 "Smart user" at bounding box center [532, 547] width 245 height 33
click at [656, 510] on div "Drop element here" at bounding box center [777, 586] width 245 height 155
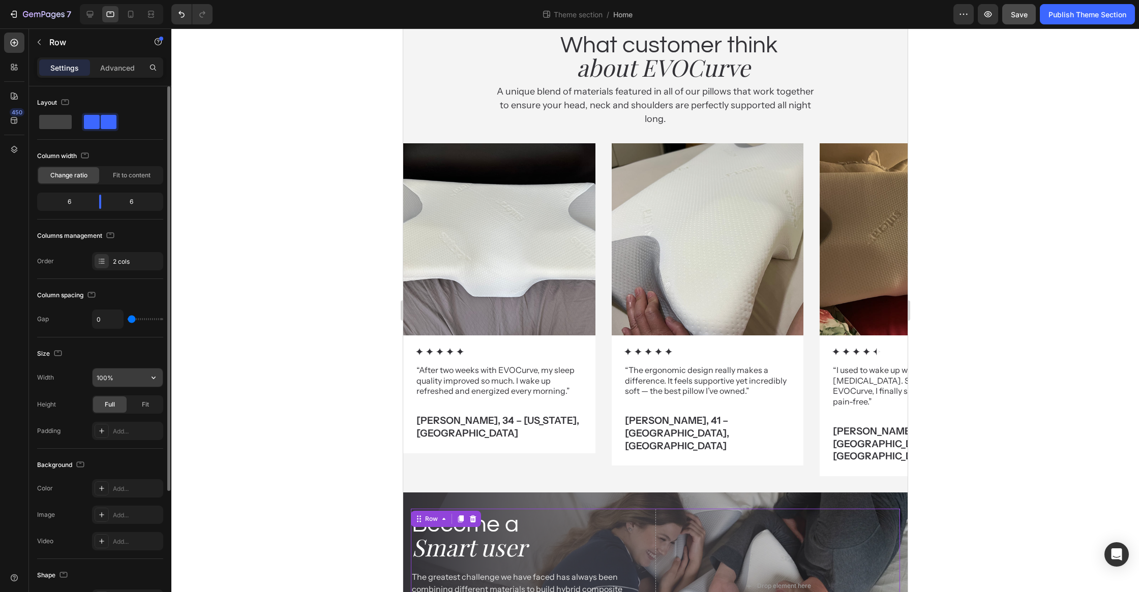
click at [131, 383] on input "100%" at bounding box center [128, 378] width 70 height 18
type input "95%"
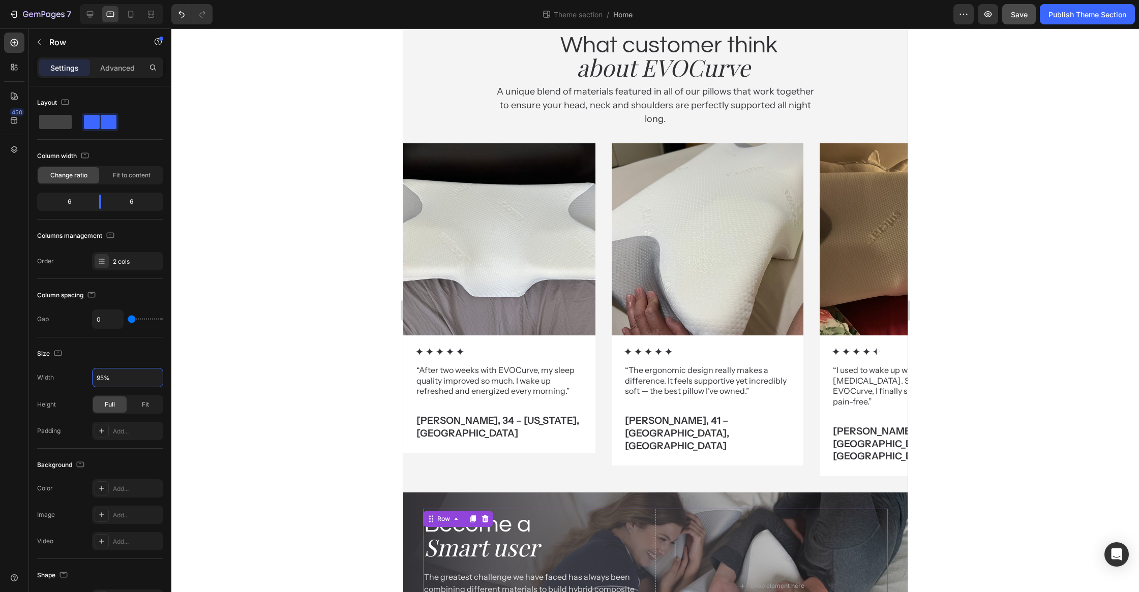
click at [278, 318] on div at bounding box center [655, 310] width 968 height 564
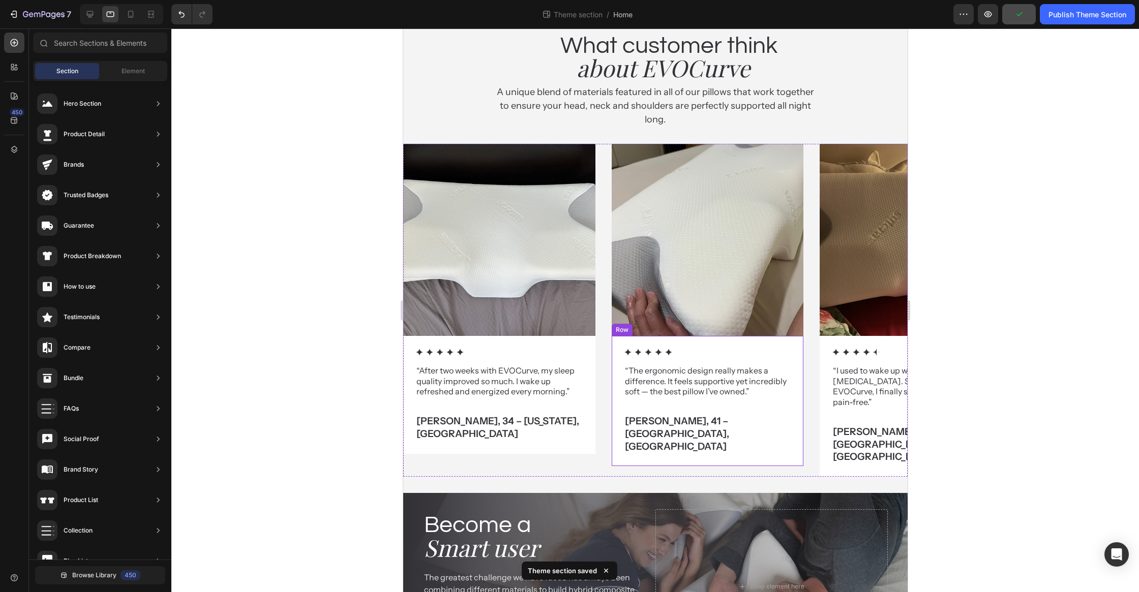
scroll to position [1891, 0]
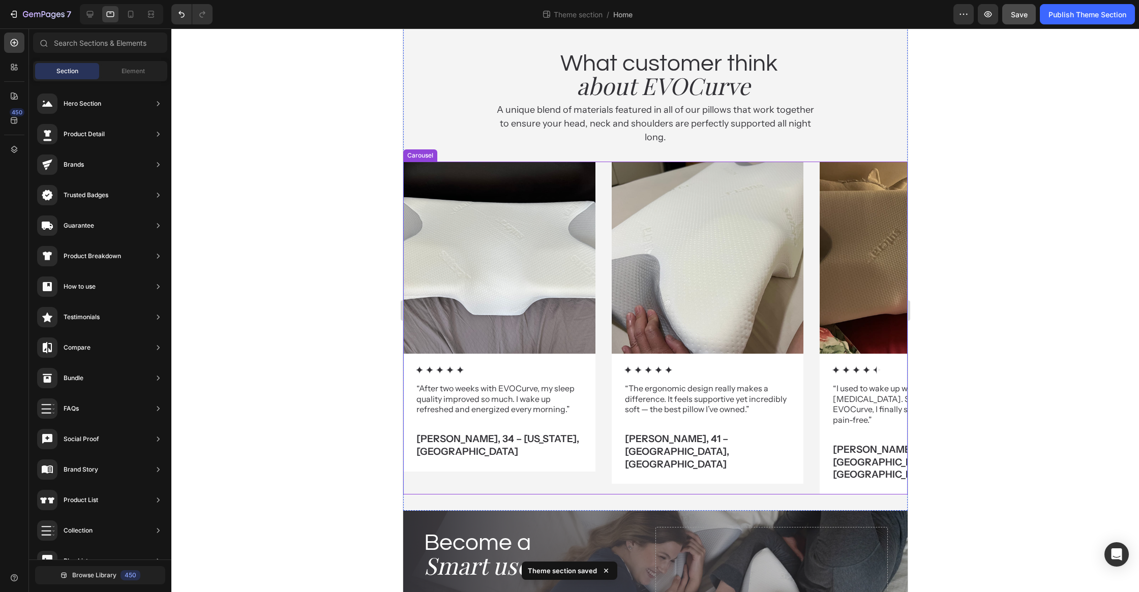
click at [606, 277] on div "Image Icon Icon Icon Icon Icon Icon List “After two weeks with EVOCurve, my sle…" at bounding box center [655, 328] width 504 height 333
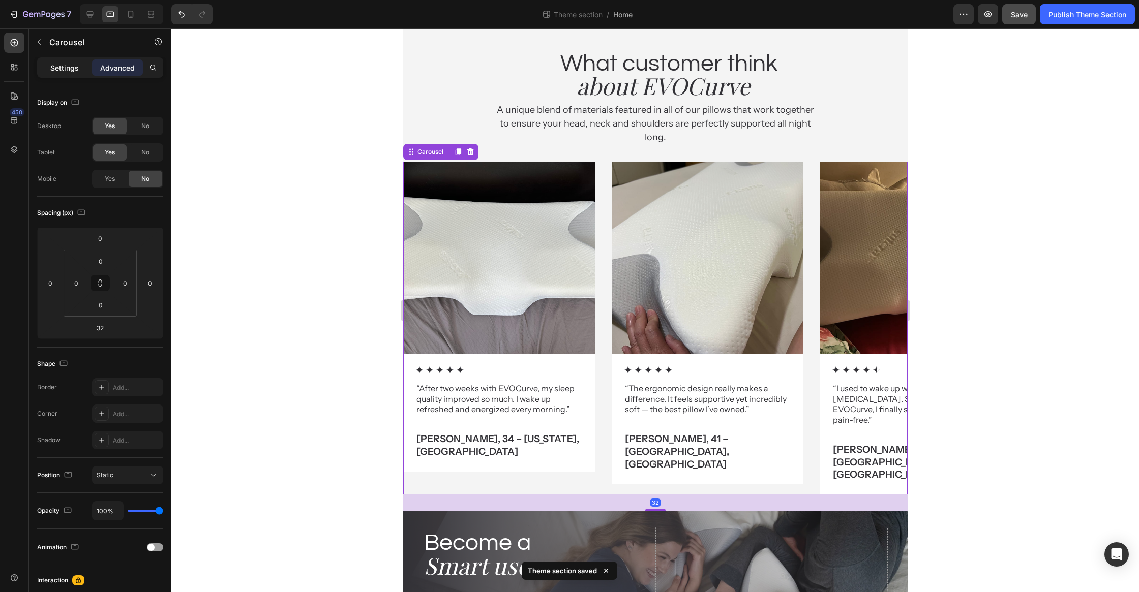
click at [57, 64] on p "Settings" at bounding box center [64, 68] width 28 height 11
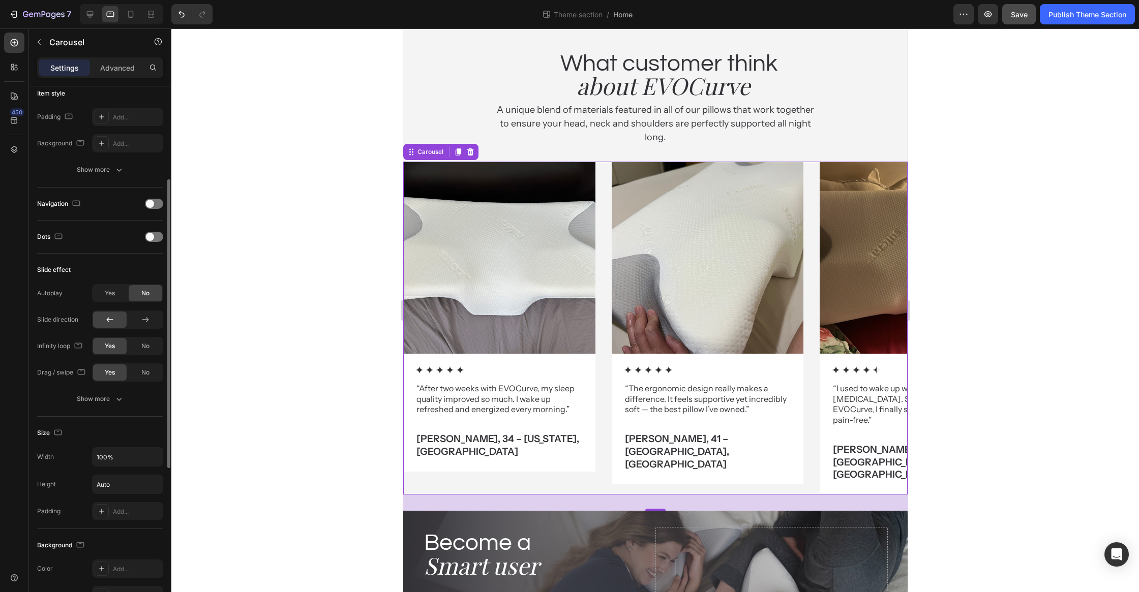
scroll to position [0, 0]
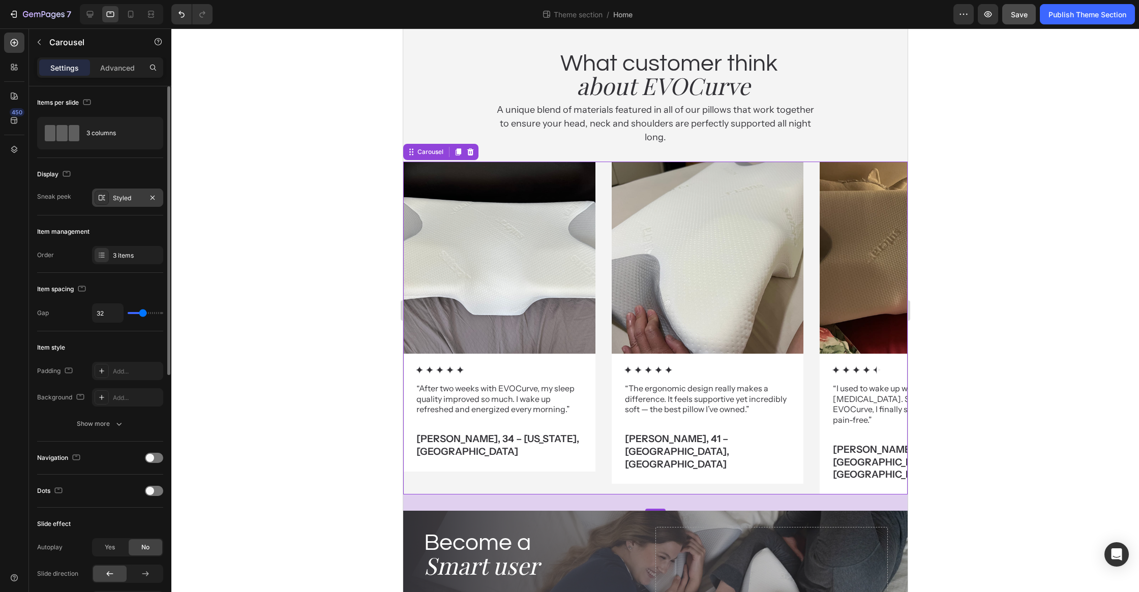
click at [115, 194] on div "Styled" at bounding box center [127, 198] width 29 height 9
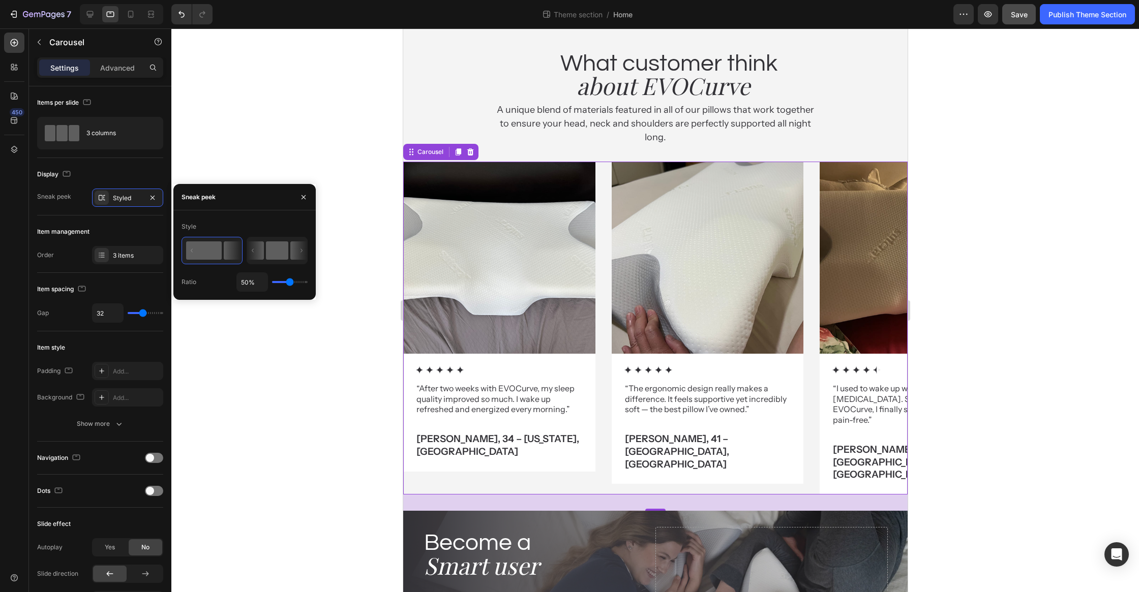
click at [264, 255] on icon at bounding box center [255, 251] width 17 height 18
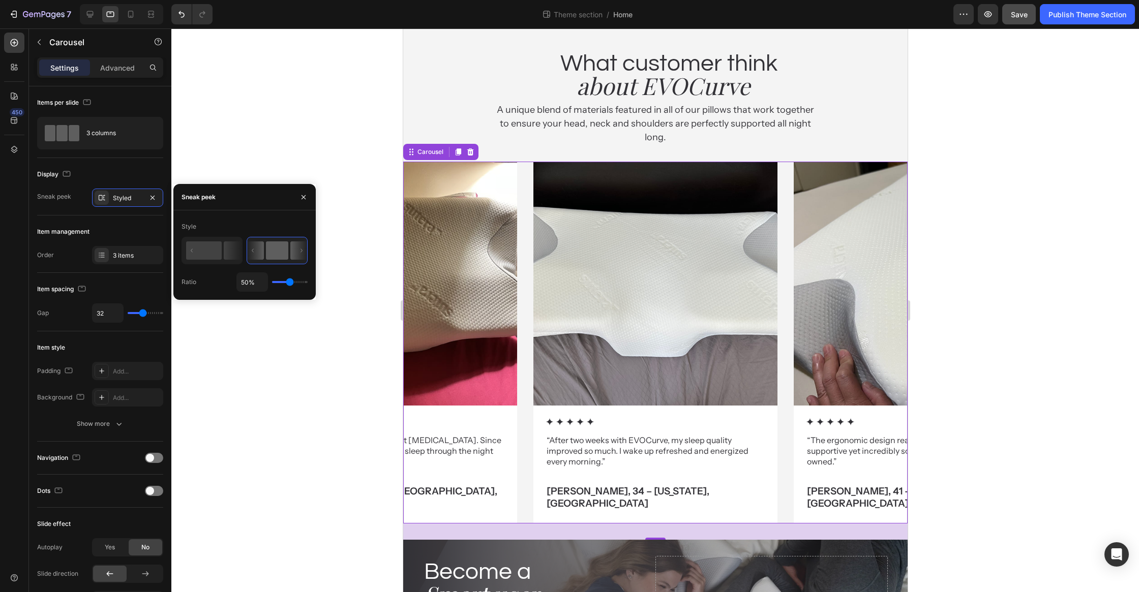
click at [975, 378] on div at bounding box center [655, 310] width 968 height 564
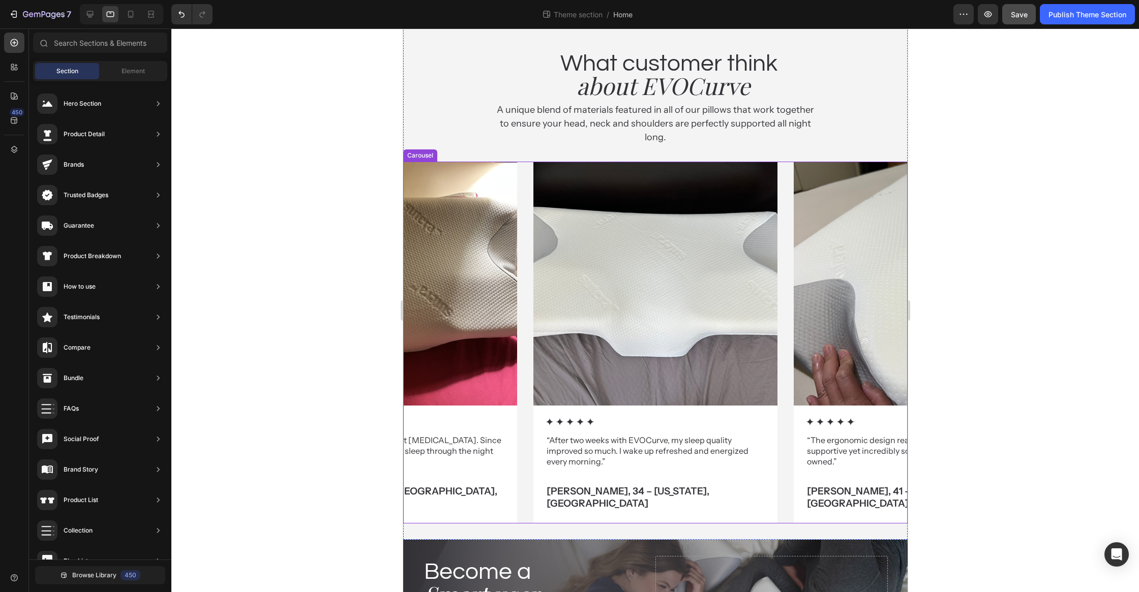
click at [784, 290] on div "Image Icon Icon Icon Icon Icon Icon List “After two weeks with EVOCurve, my sle…" at bounding box center [655, 343] width 504 height 362
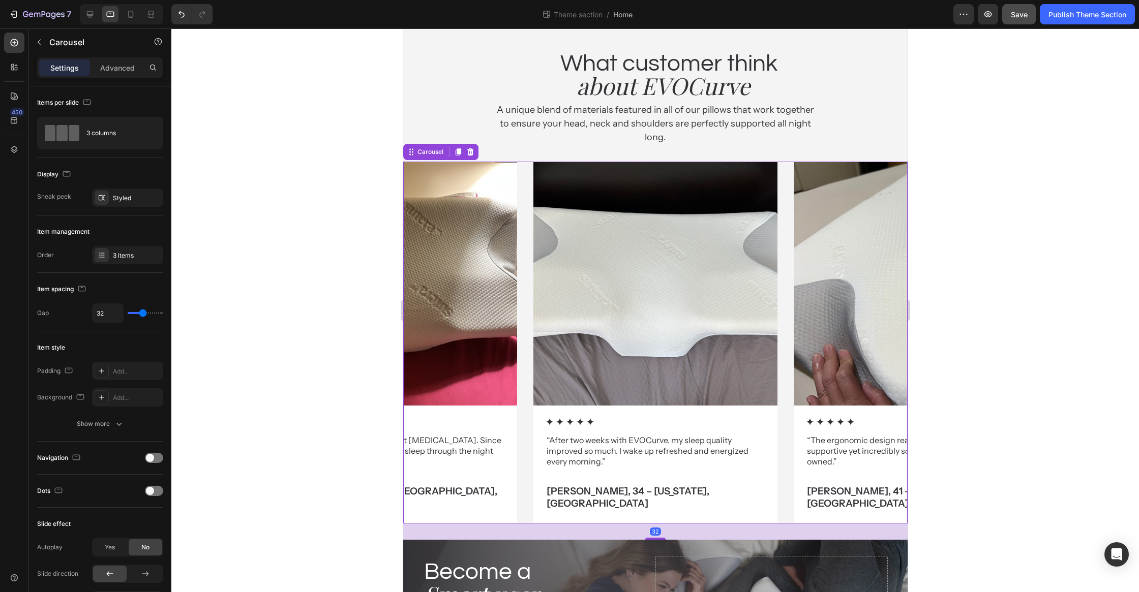
click at [269, 262] on div at bounding box center [655, 310] width 968 height 564
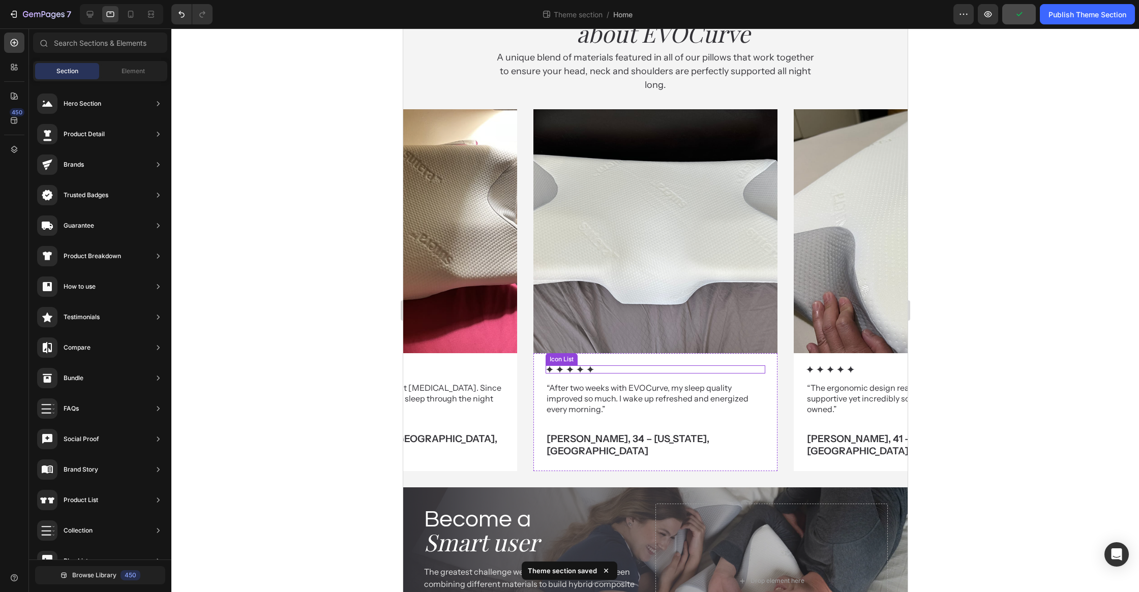
scroll to position [2013, 0]
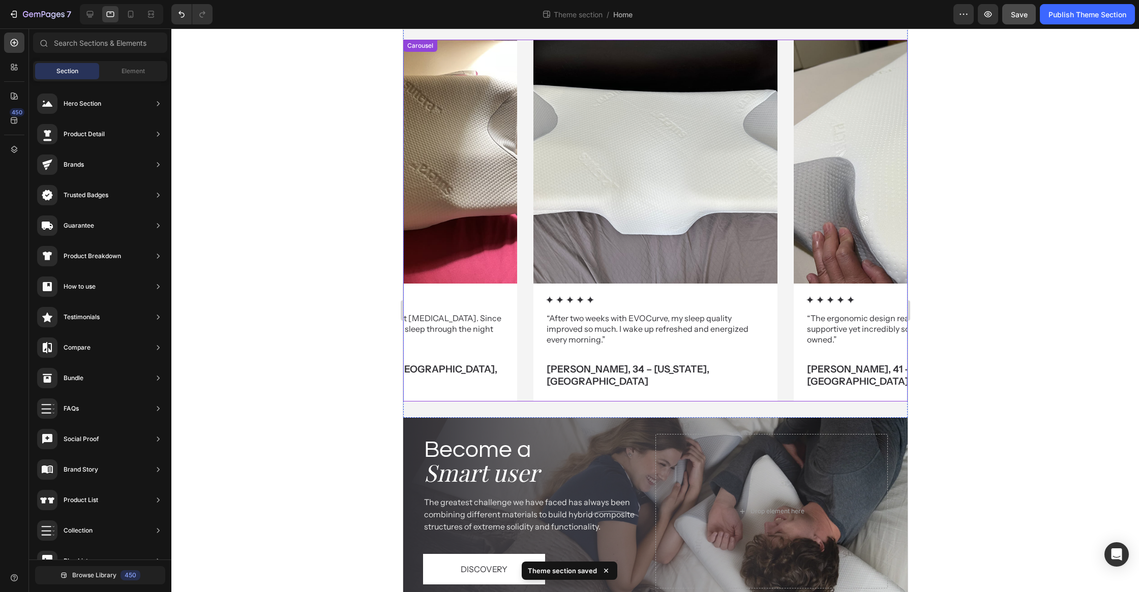
click at [782, 344] on div "Image Icon Icon Icon Icon Icon Icon List “After two weeks with EVOCurve, my sle…" at bounding box center [655, 221] width 504 height 362
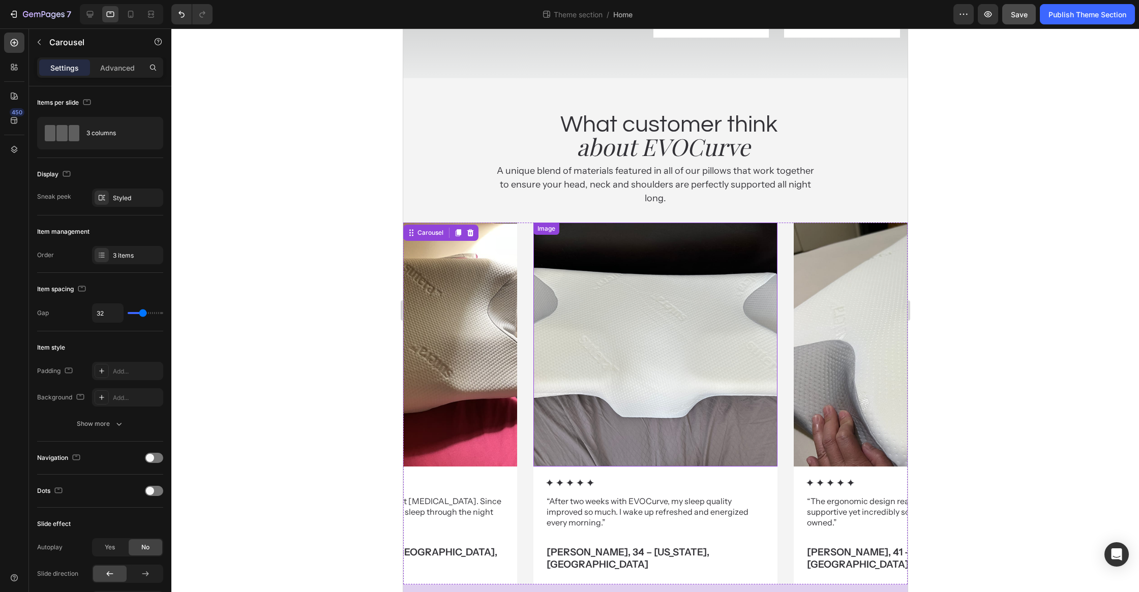
scroll to position [1843, 0]
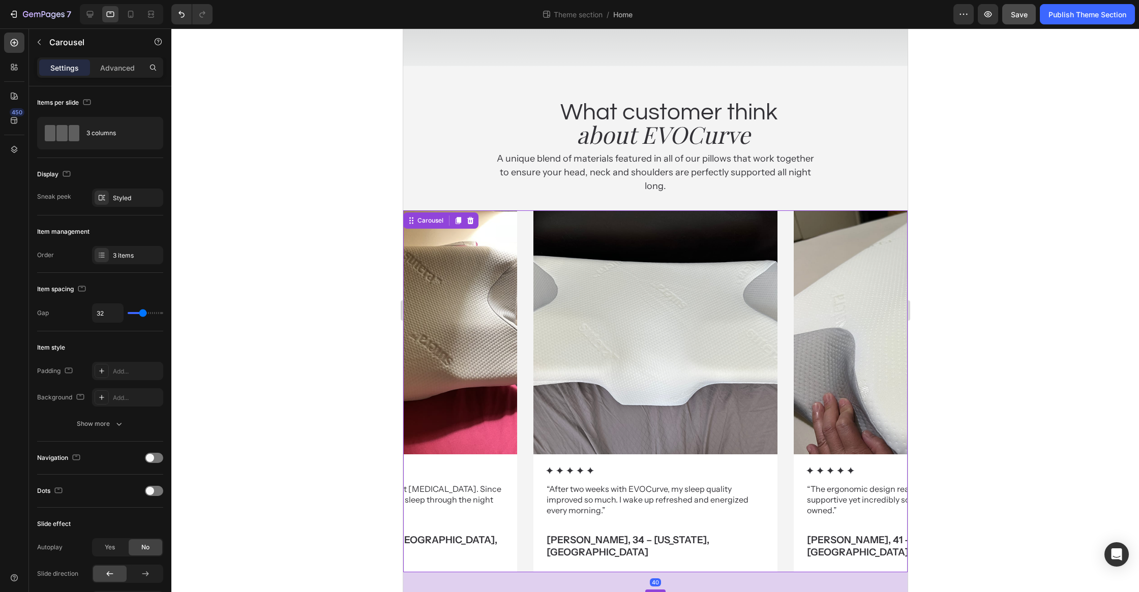
click at [662, 590] on div at bounding box center [655, 591] width 20 height 3
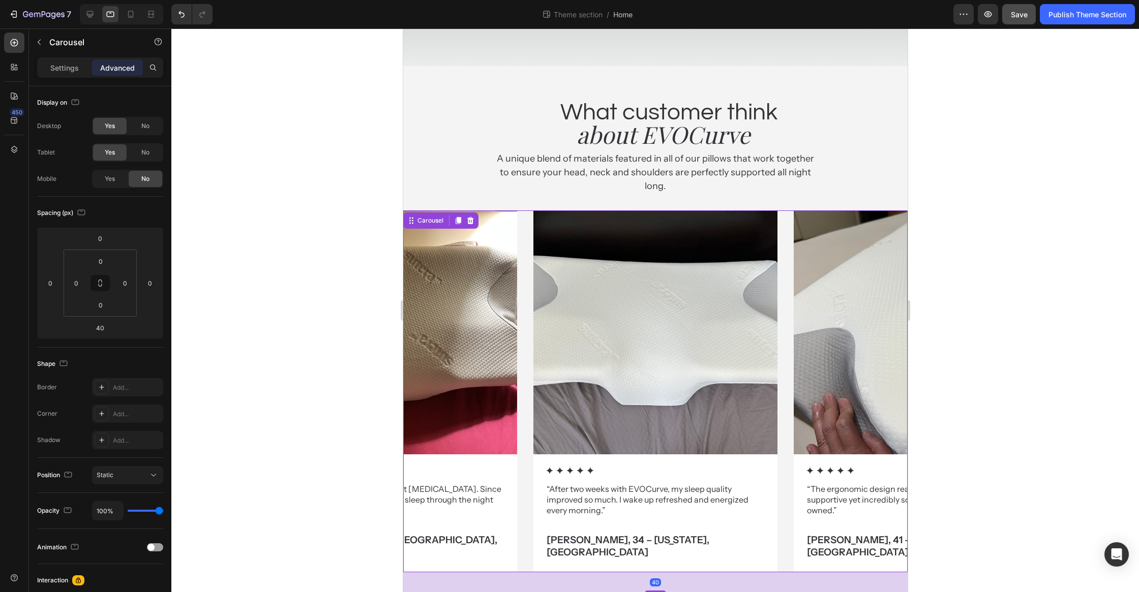
click at [980, 477] on div at bounding box center [655, 310] width 968 height 564
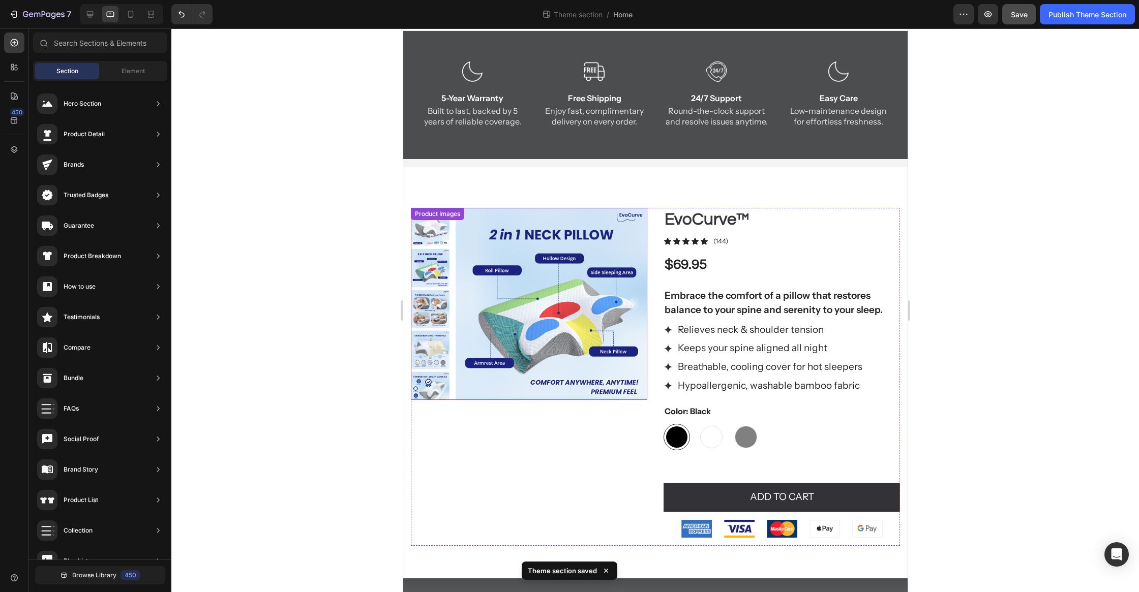
scroll to position [0, 0]
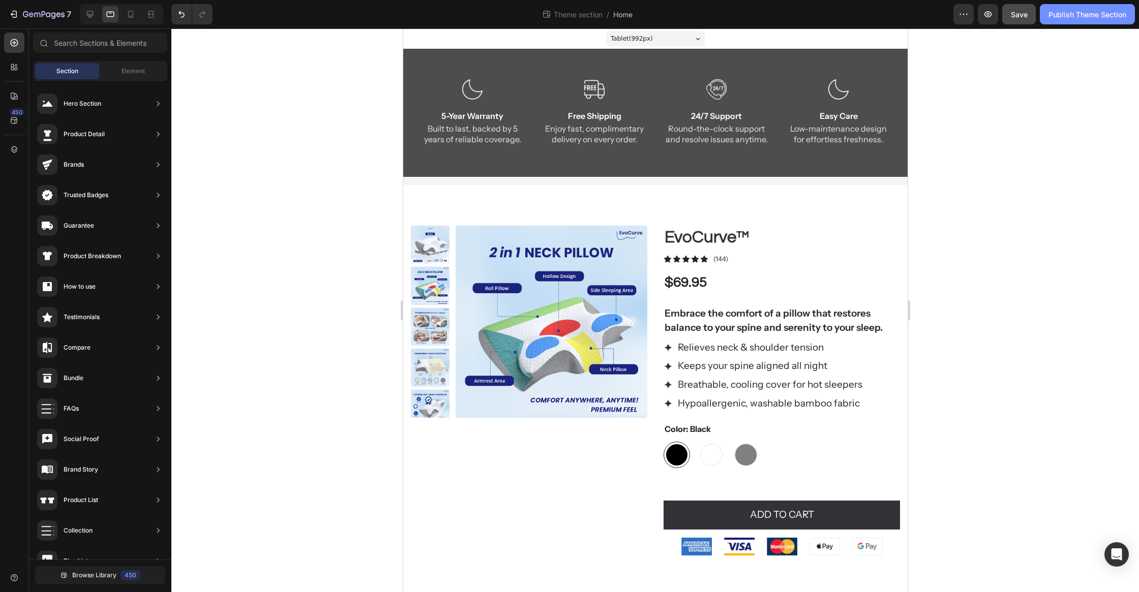
click at [1097, 22] on button "Publish Theme Section" at bounding box center [1087, 14] width 95 height 20
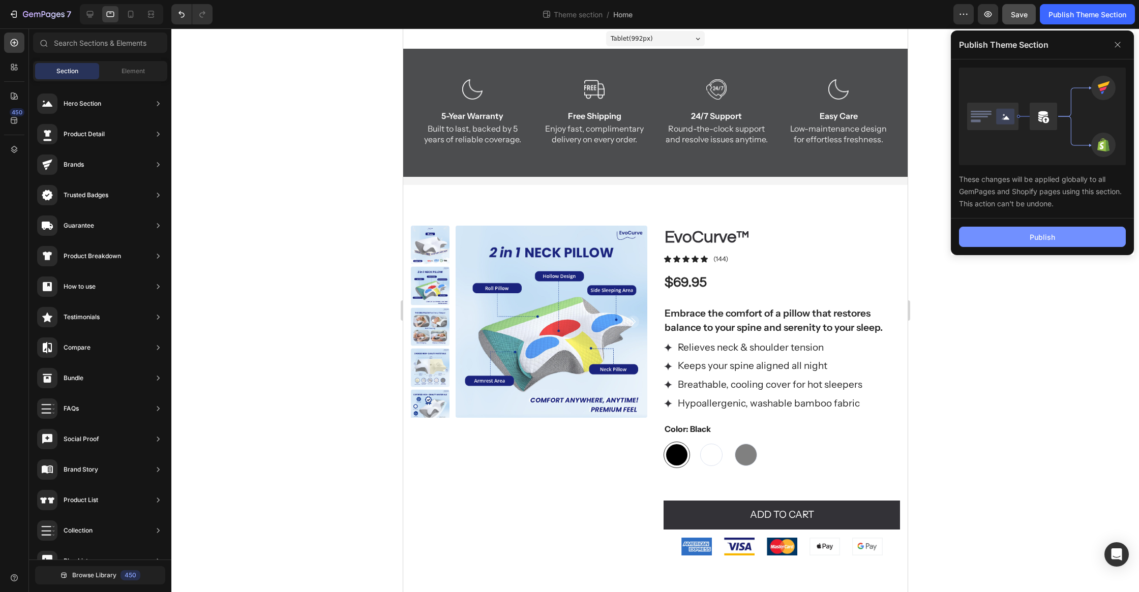
click at [1031, 232] on div "Publish" at bounding box center [1042, 237] width 25 height 11
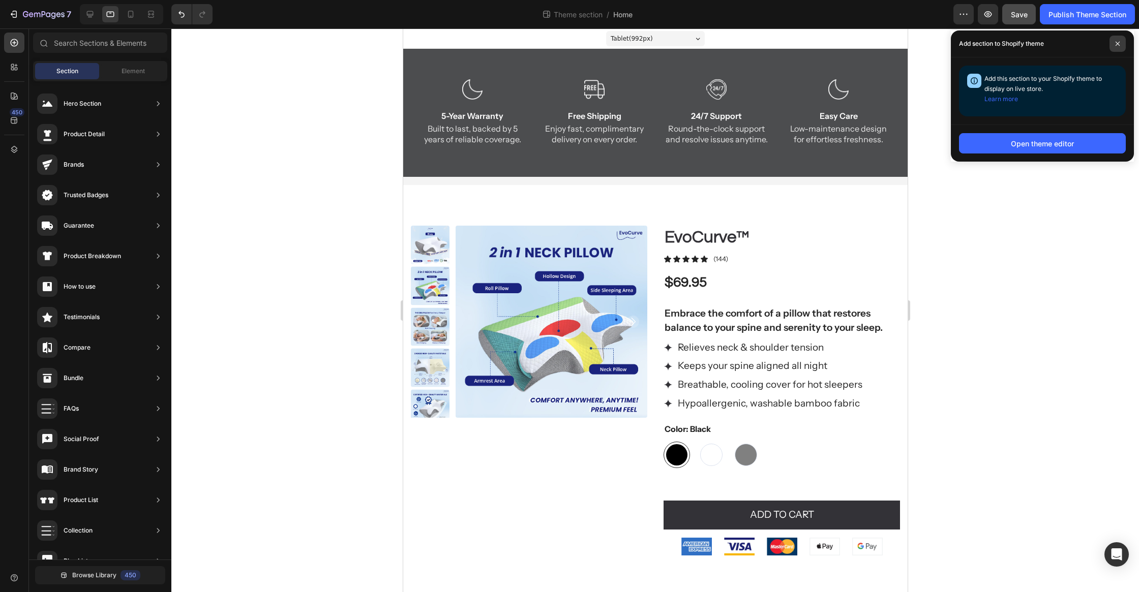
click at [1120, 39] on span at bounding box center [1117, 44] width 16 height 16
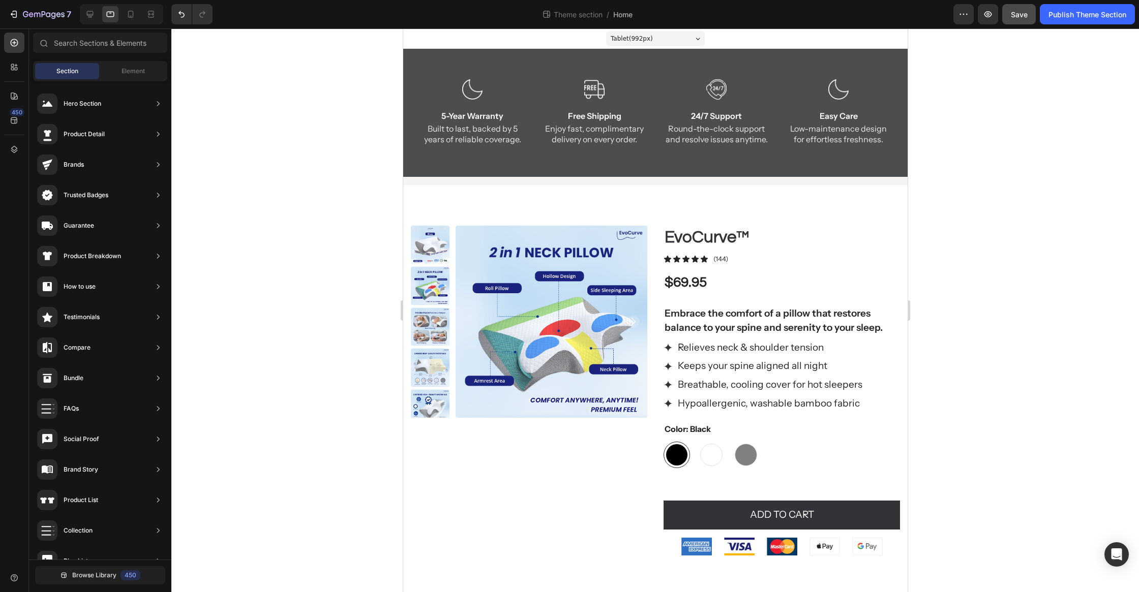
click at [313, 293] on div at bounding box center [655, 310] width 968 height 564
click at [1082, 19] on div "Publish Theme Section" at bounding box center [1087, 14] width 78 height 11
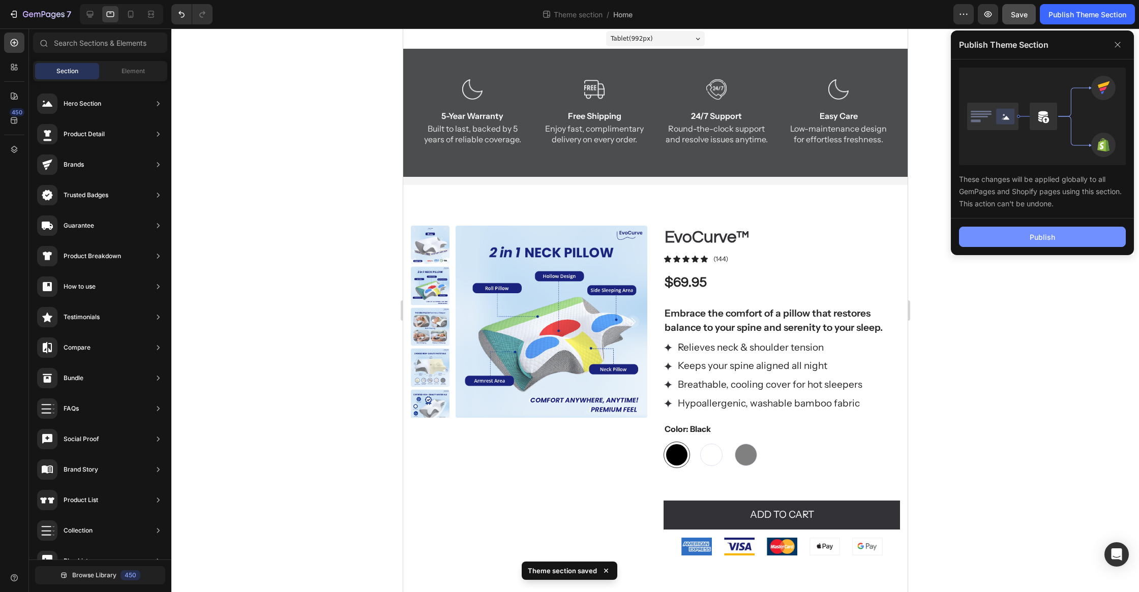
click at [1050, 241] on div "Publish" at bounding box center [1042, 237] width 25 height 11
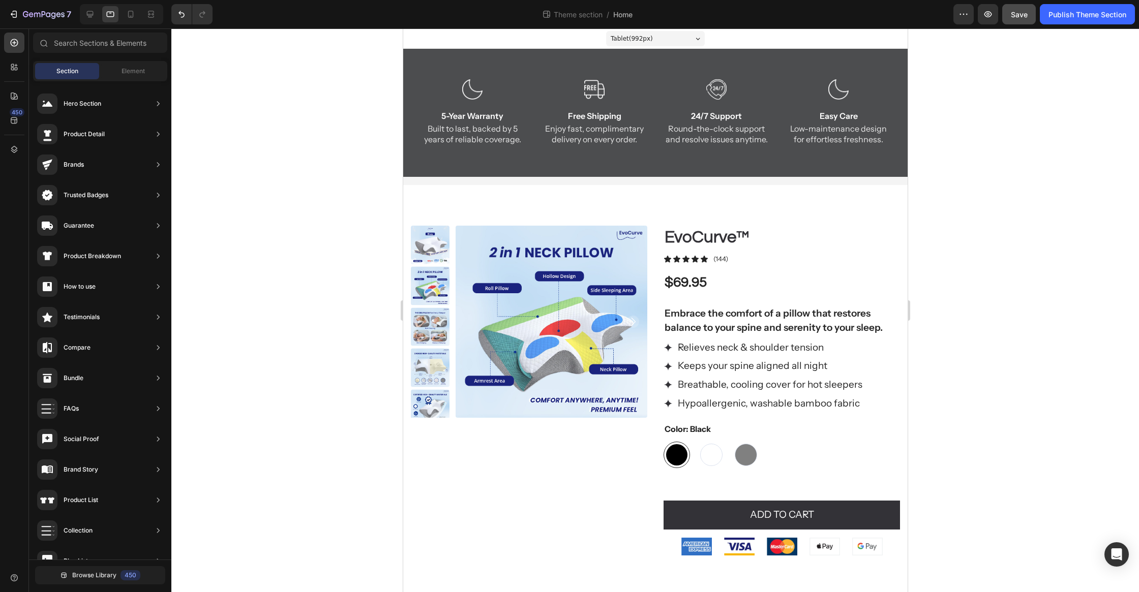
click at [277, 181] on div at bounding box center [655, 310] width 968 height 564
